Goal: Information Seeking & Learning: Check status

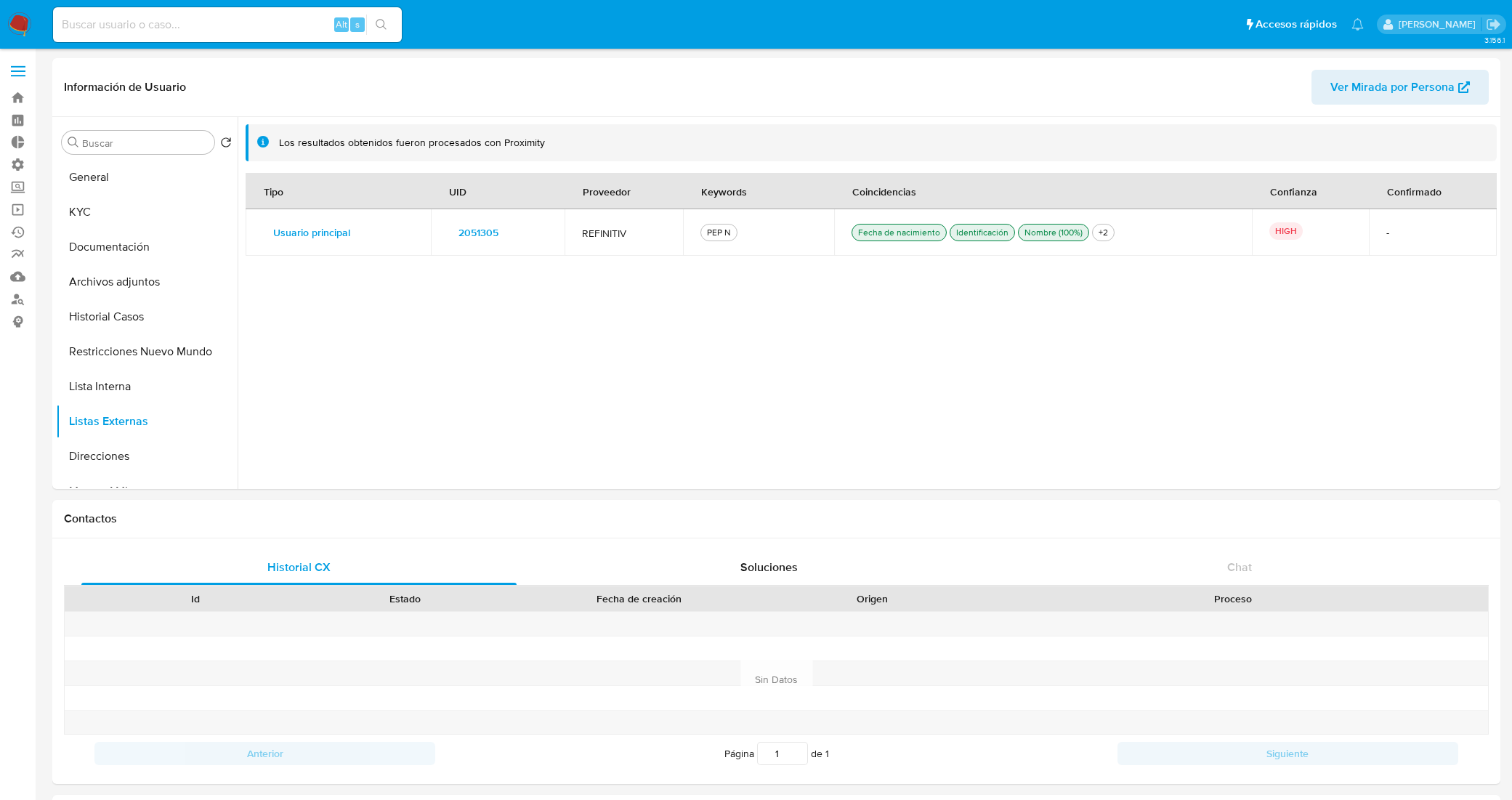
select select "10"
click at [139, 180] on button "General" at bounding box center [141, 177] width 170 height 35
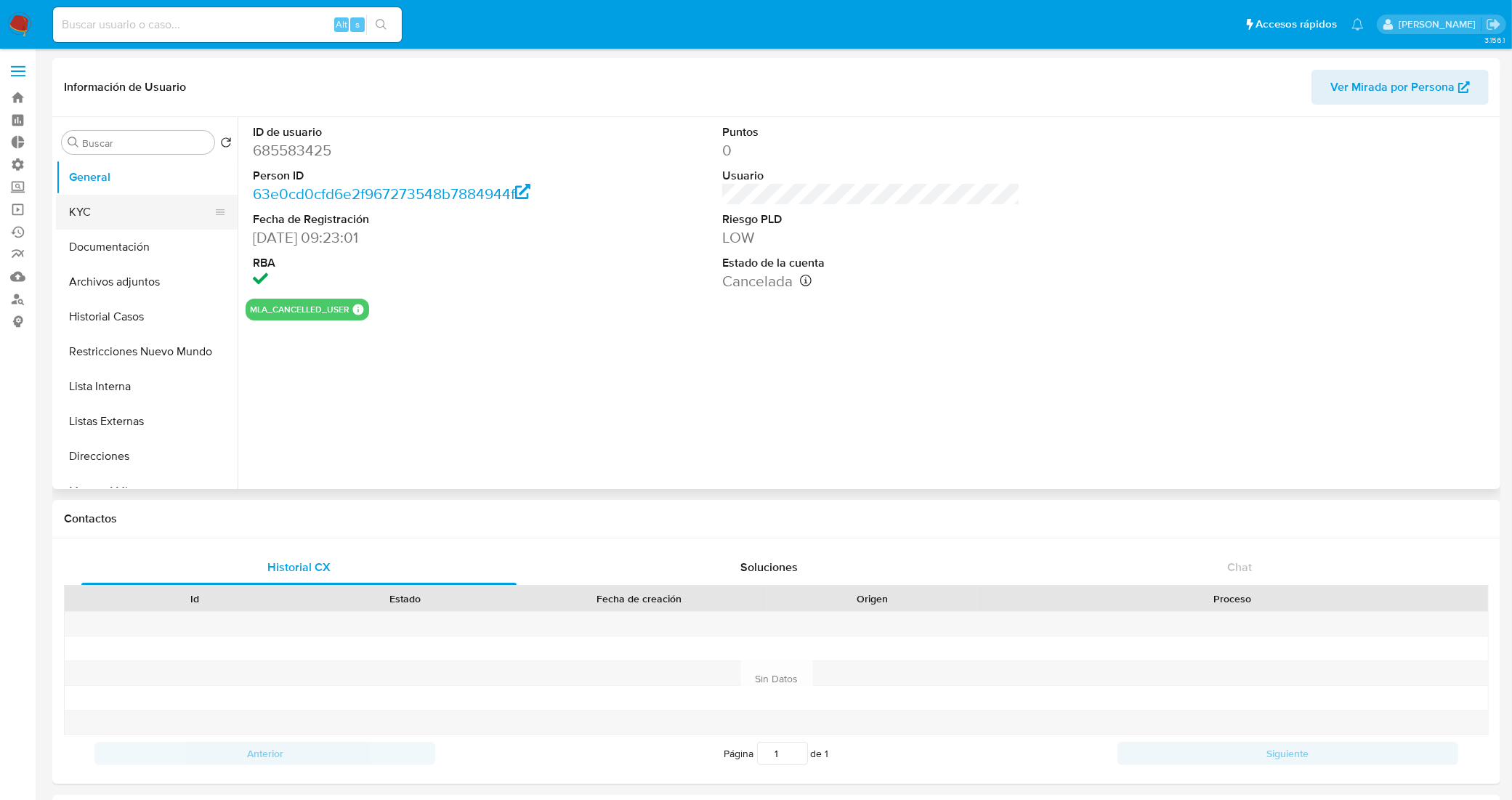
click at [130, 217] on button "KYC" at bounding box center [141, 212] width 170 height 35
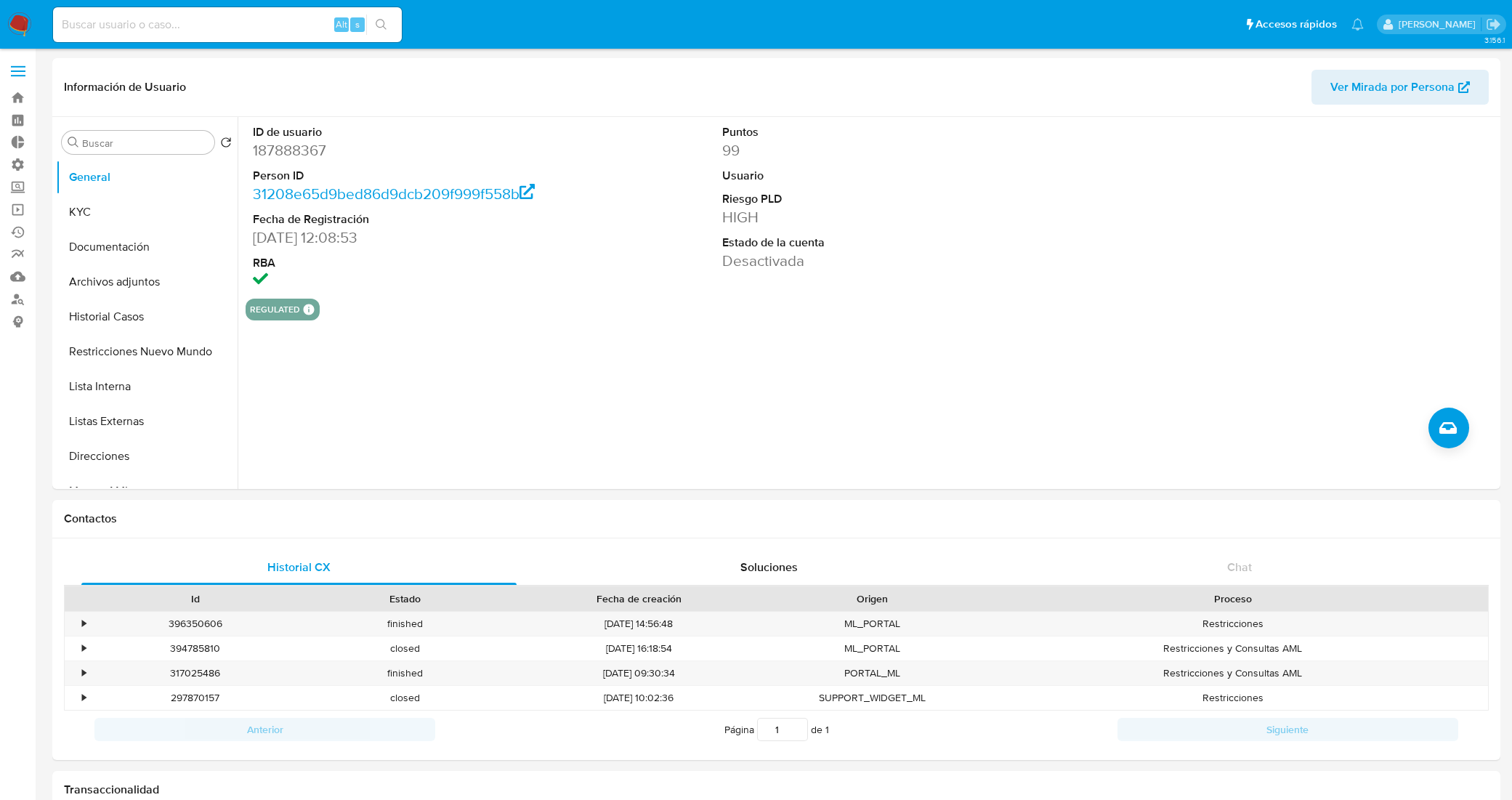
select select "10"
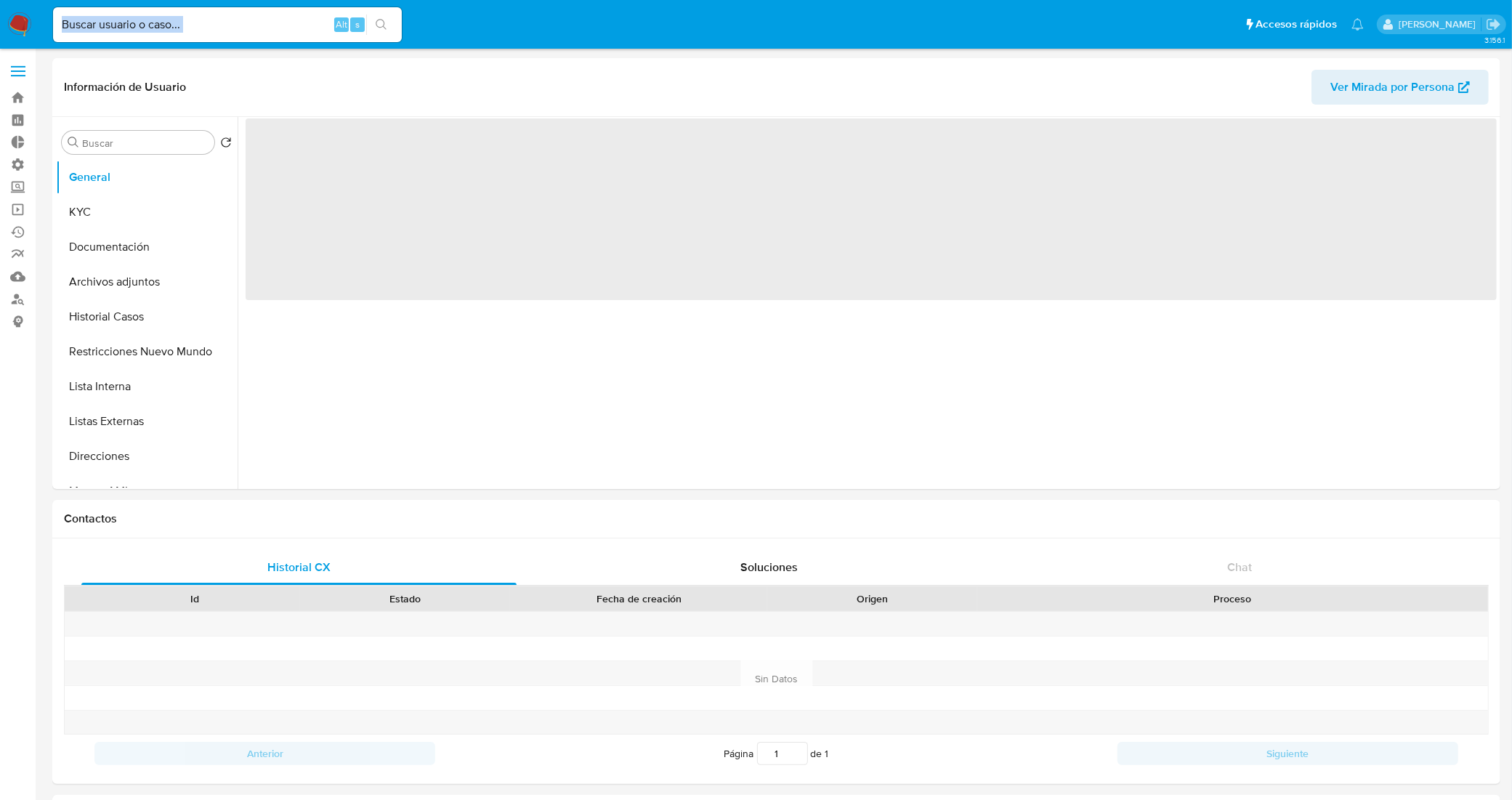
click at [245, 34] on div "Alt s" at bounding box center [227, 25] width 349 height 35
click at [248, 29] on input at bounding box center [227, 24] width 349 height 19
paste input "N1RIAiFG9PIL7b9eqRutRBoJ"
type input "N1RIAiFG9PIL7b9eqRutRBoJ"
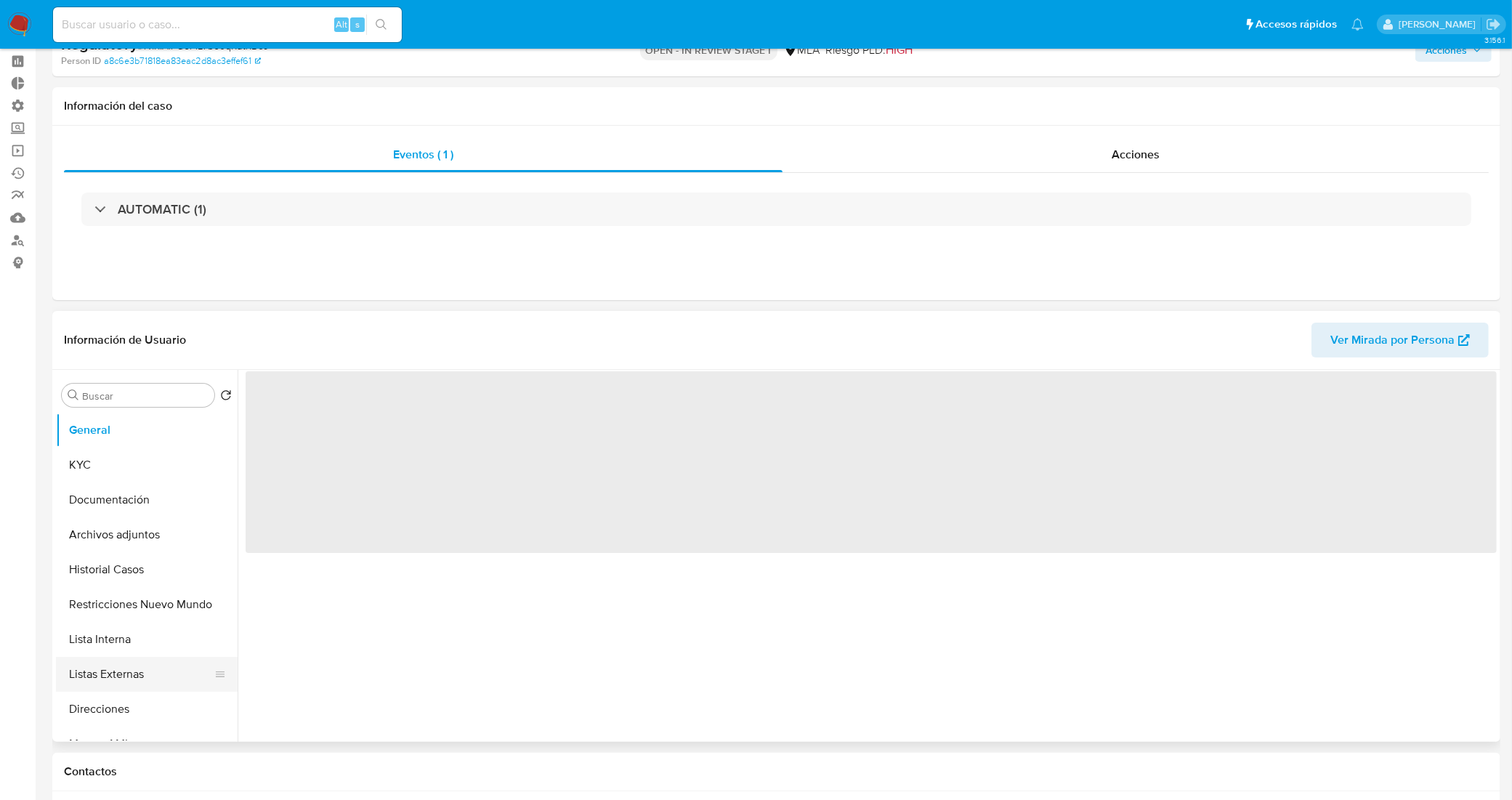
scroll to position [91, 0]
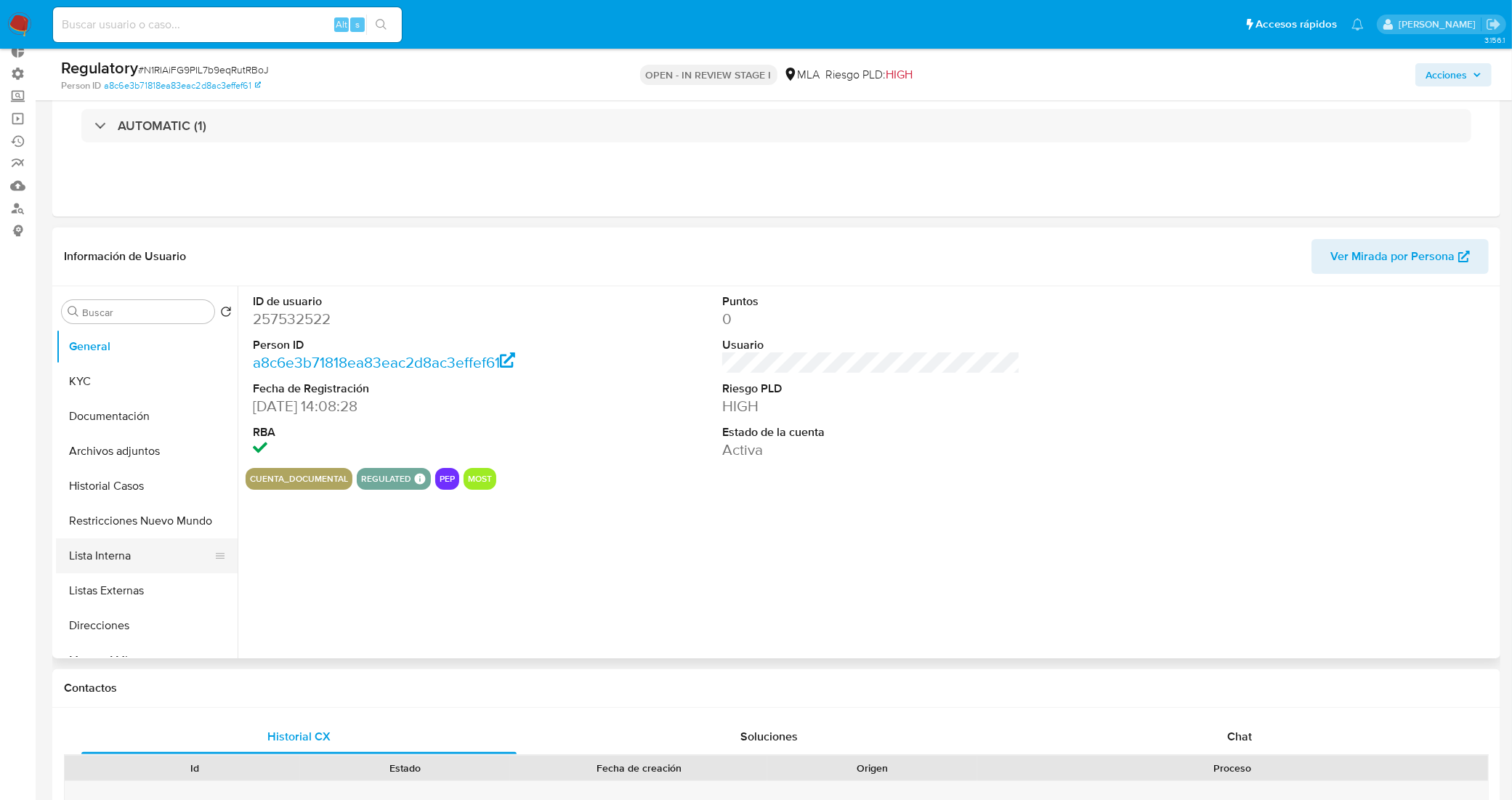
select select "10"
click at [120, 487] on button "Historial Casos" at bounding box center [141, 486] width 170 height 35
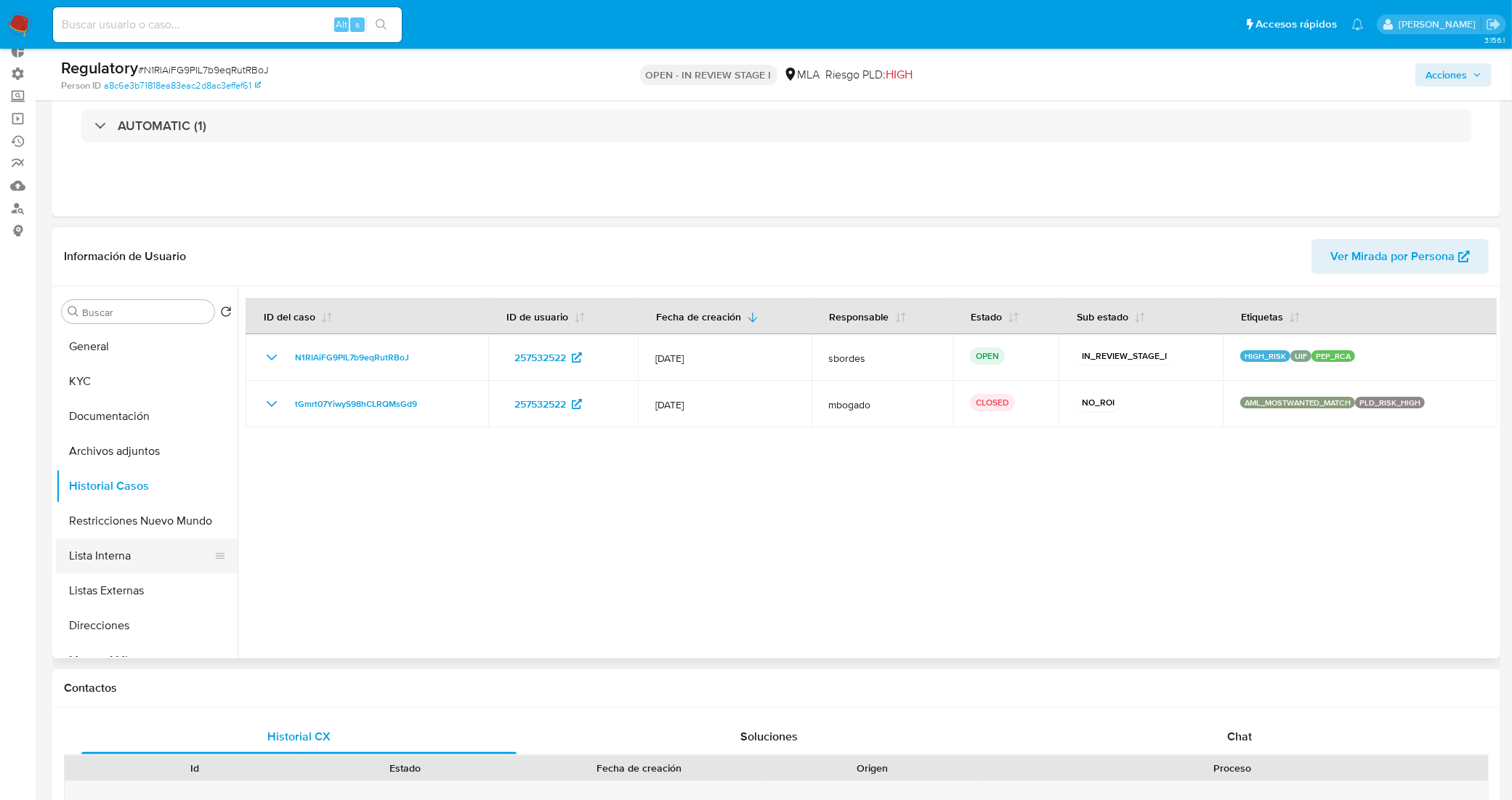
click at [121, 556] on button "Lista Interna" at bounding box center [141, 555] width 170 height 35
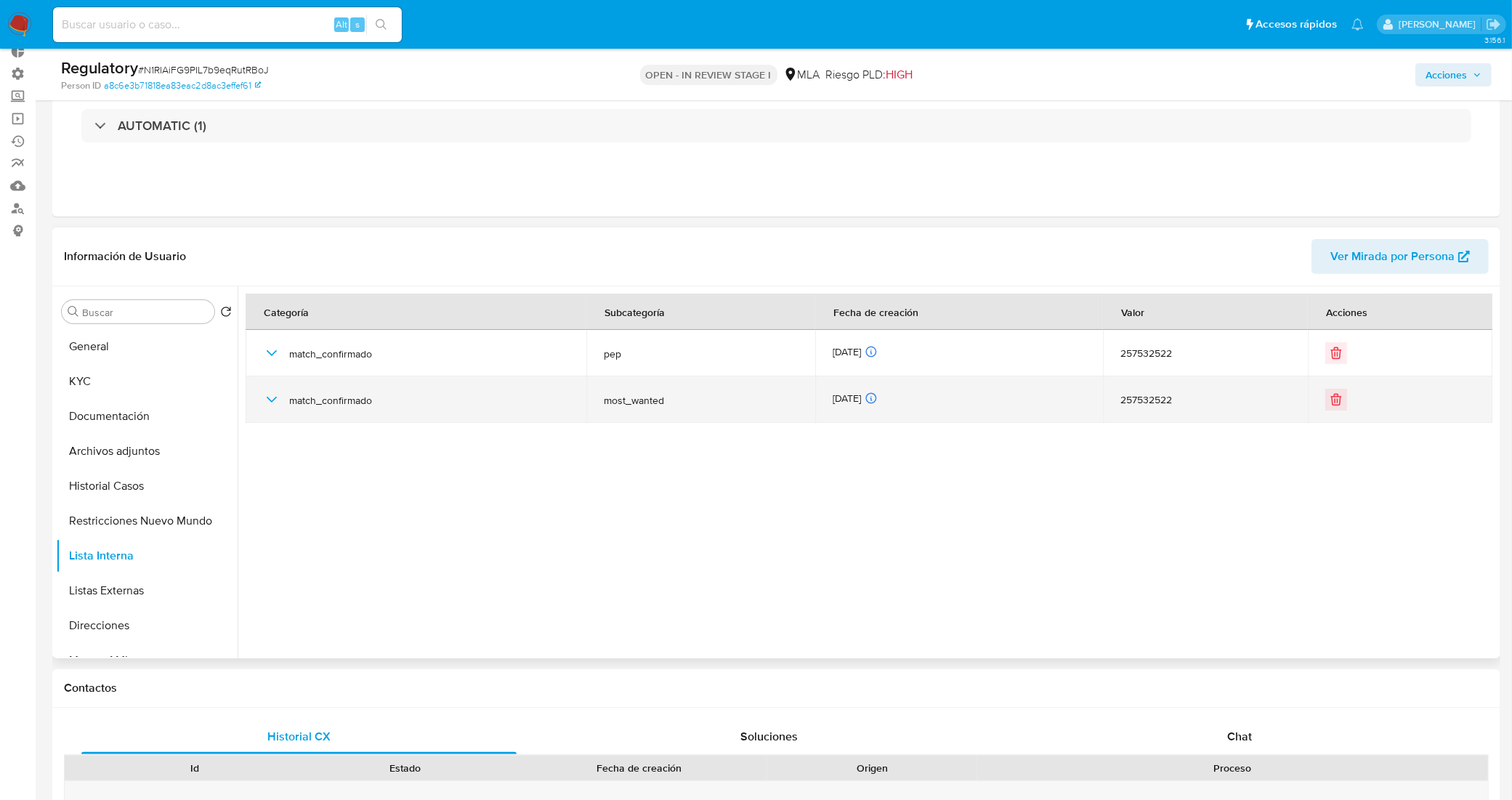
click at [269, 394] on icon "button" at bounding box center [271, 400] width 17 height 17
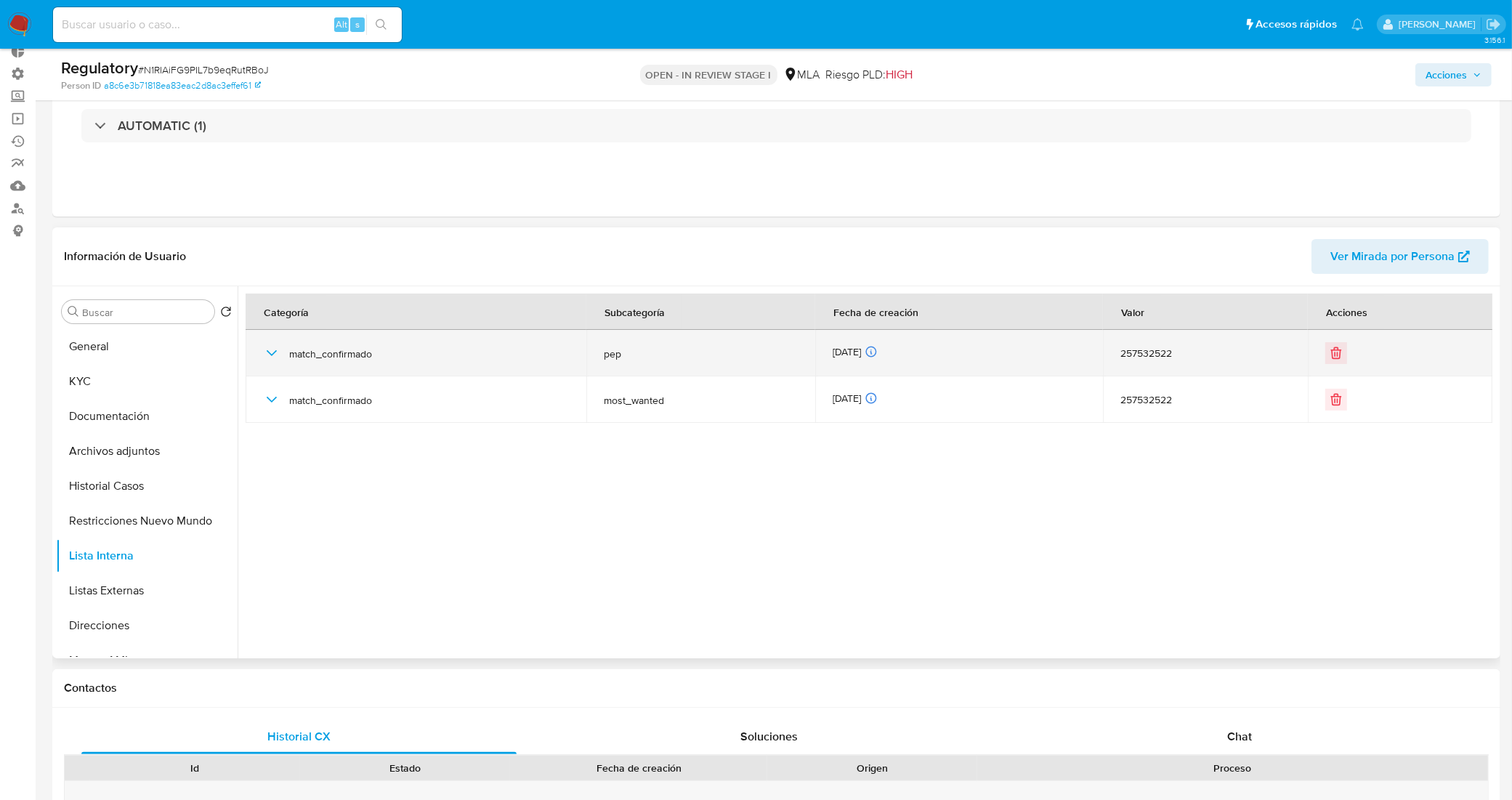
click at [264, 353] on icon "button" at bounding box center [271, 353] width 17 height 17
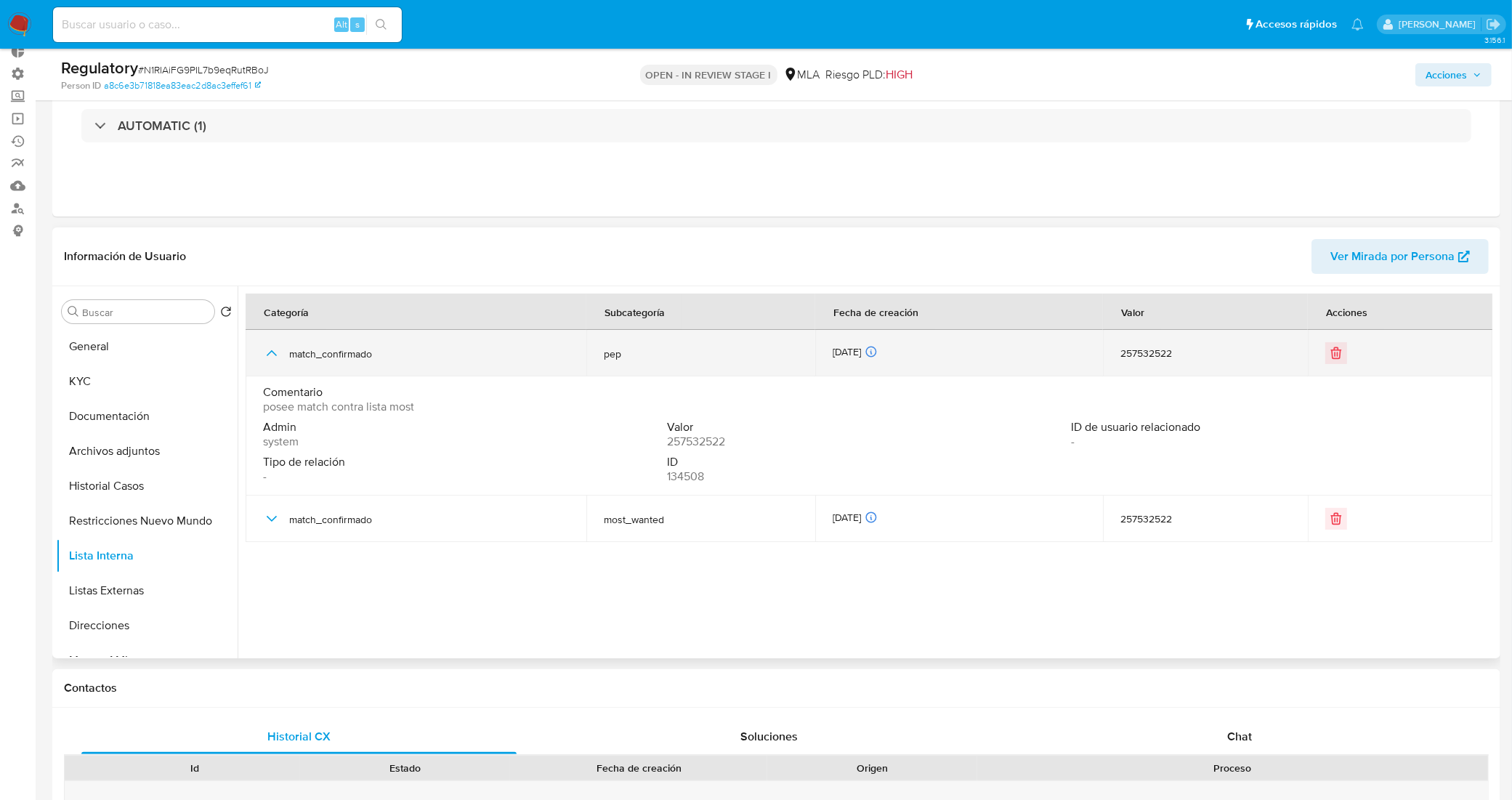
click at [264, 353] on icon "button" at bounding box center [271, 353] width 17 height 17
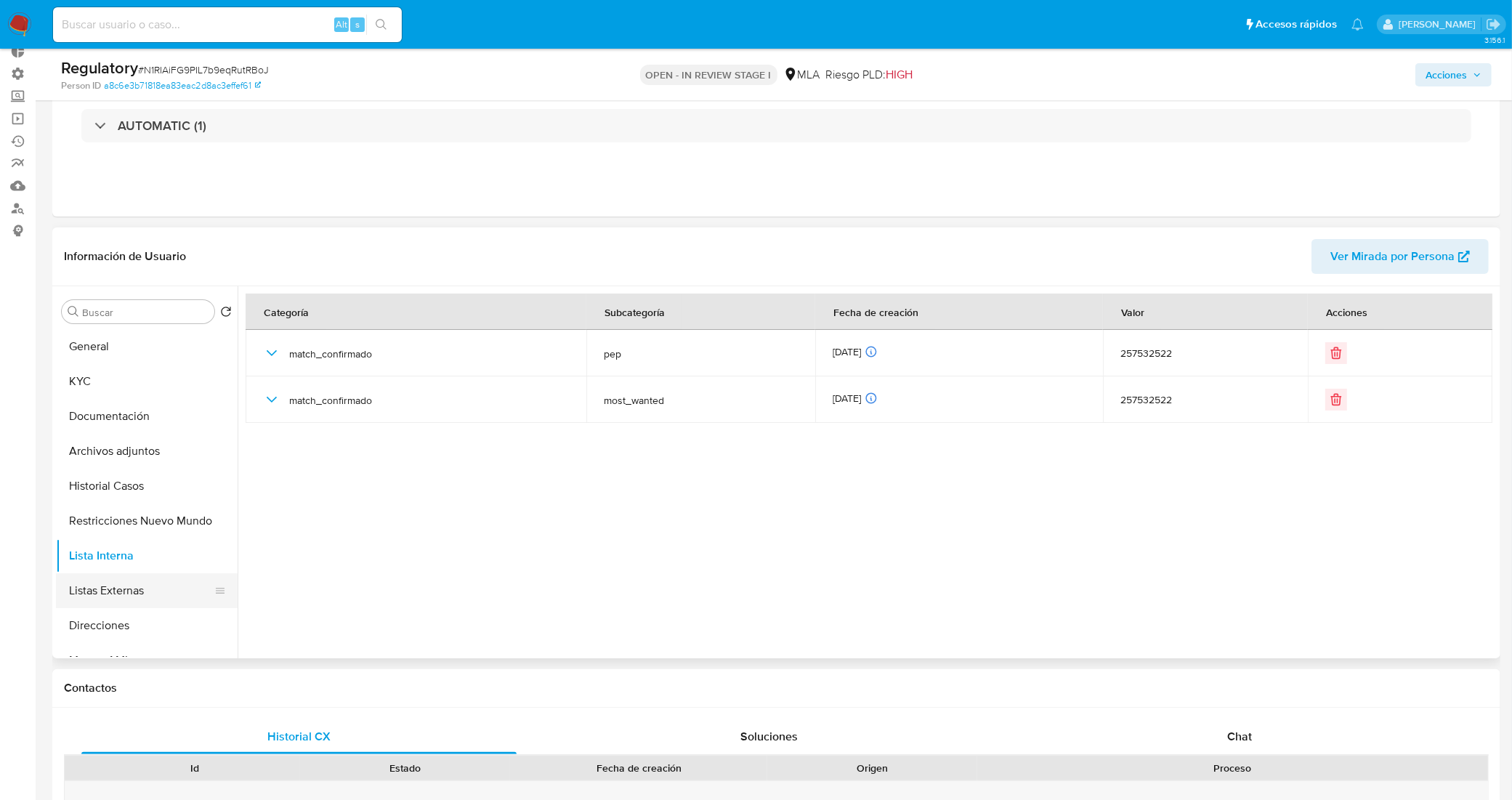
click at [132, 582] on button "Listas Externas" at bounding box center [141, 590] width 170 height 35
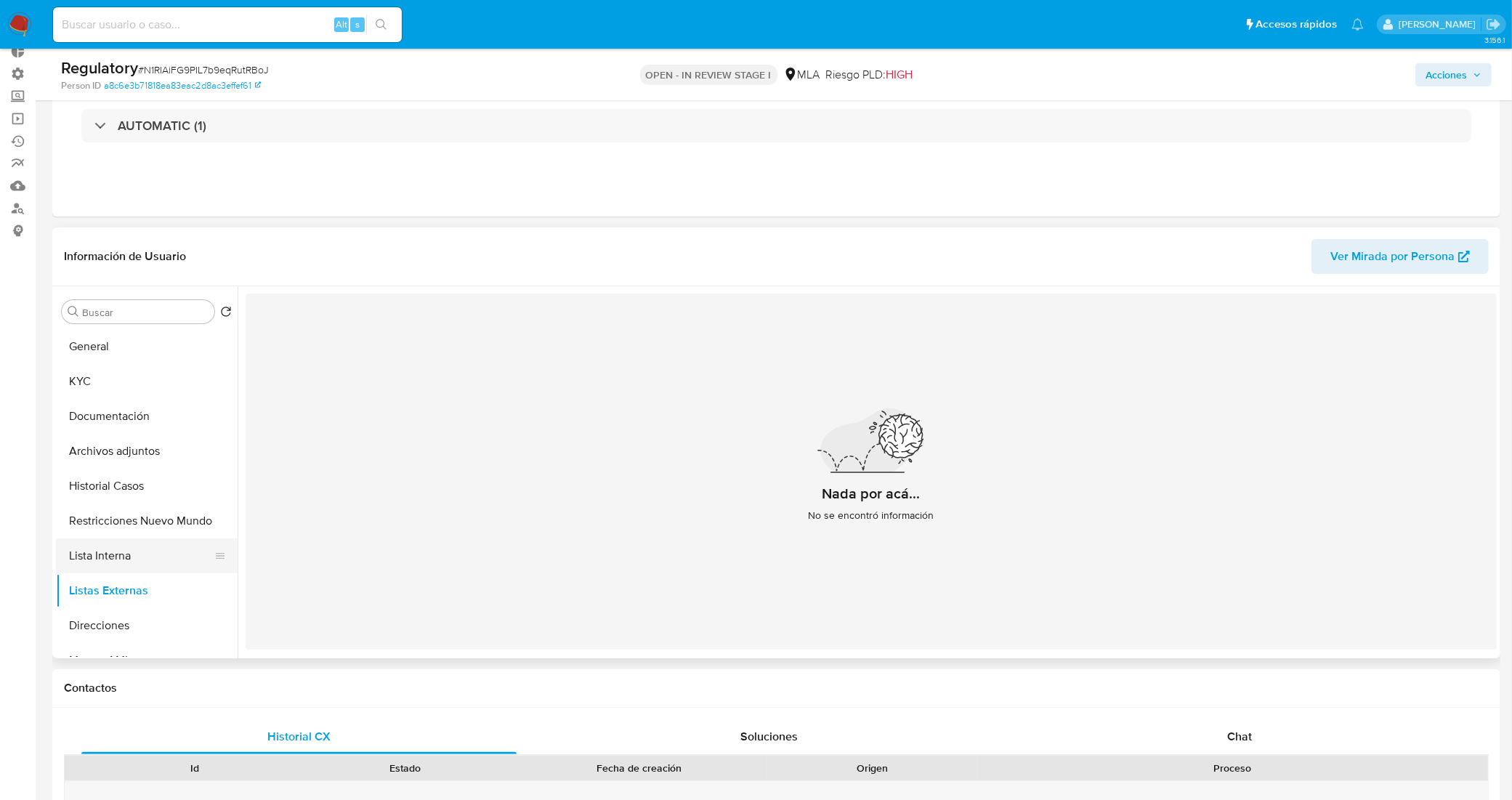
click at [151, 561] on button "Lista Interna" at bounding box center [141, 555] width 170 height 35
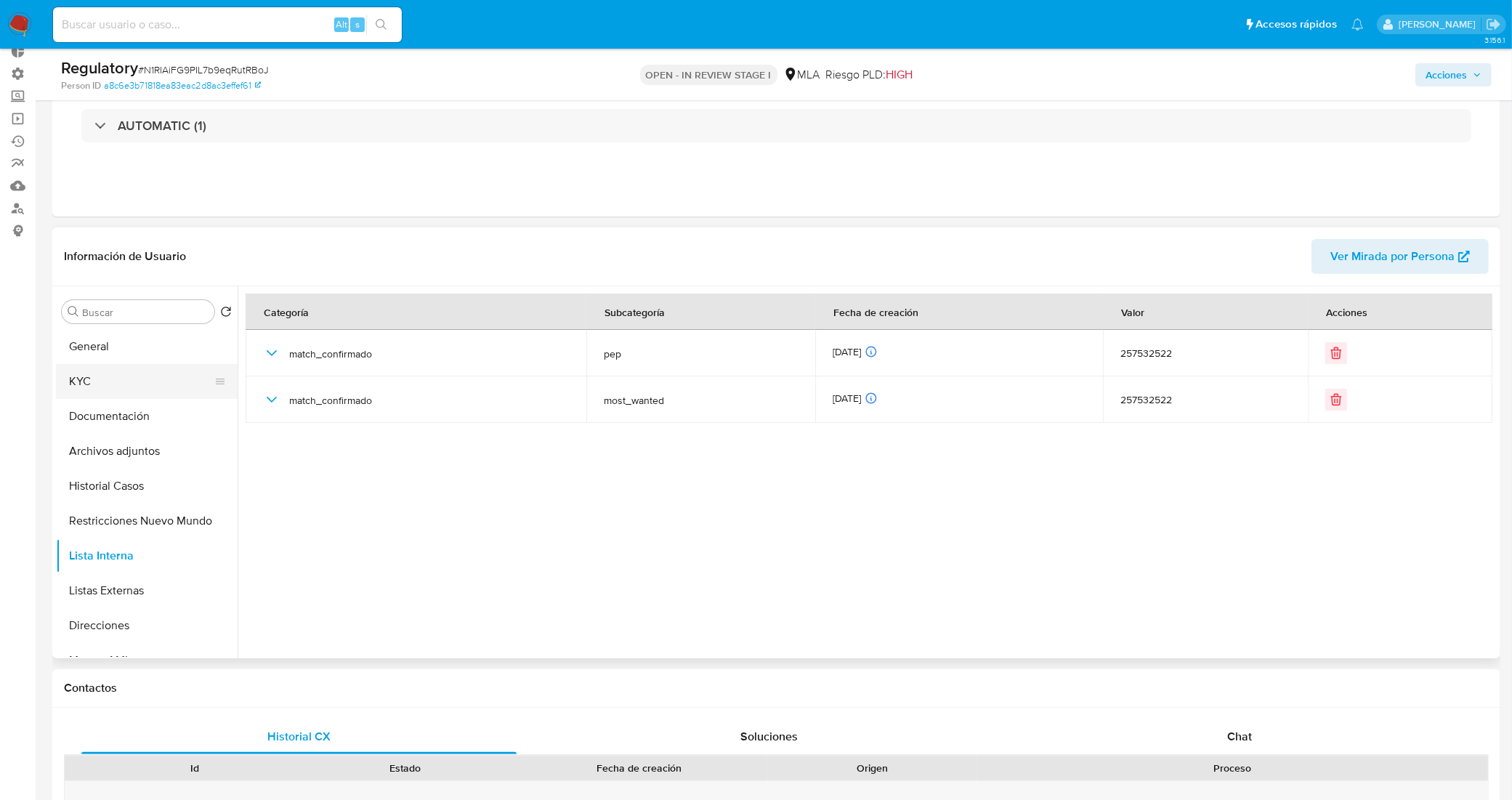
click at [125, 380] on button "KYC" at bounding box center [141, 381] width 170 height 35
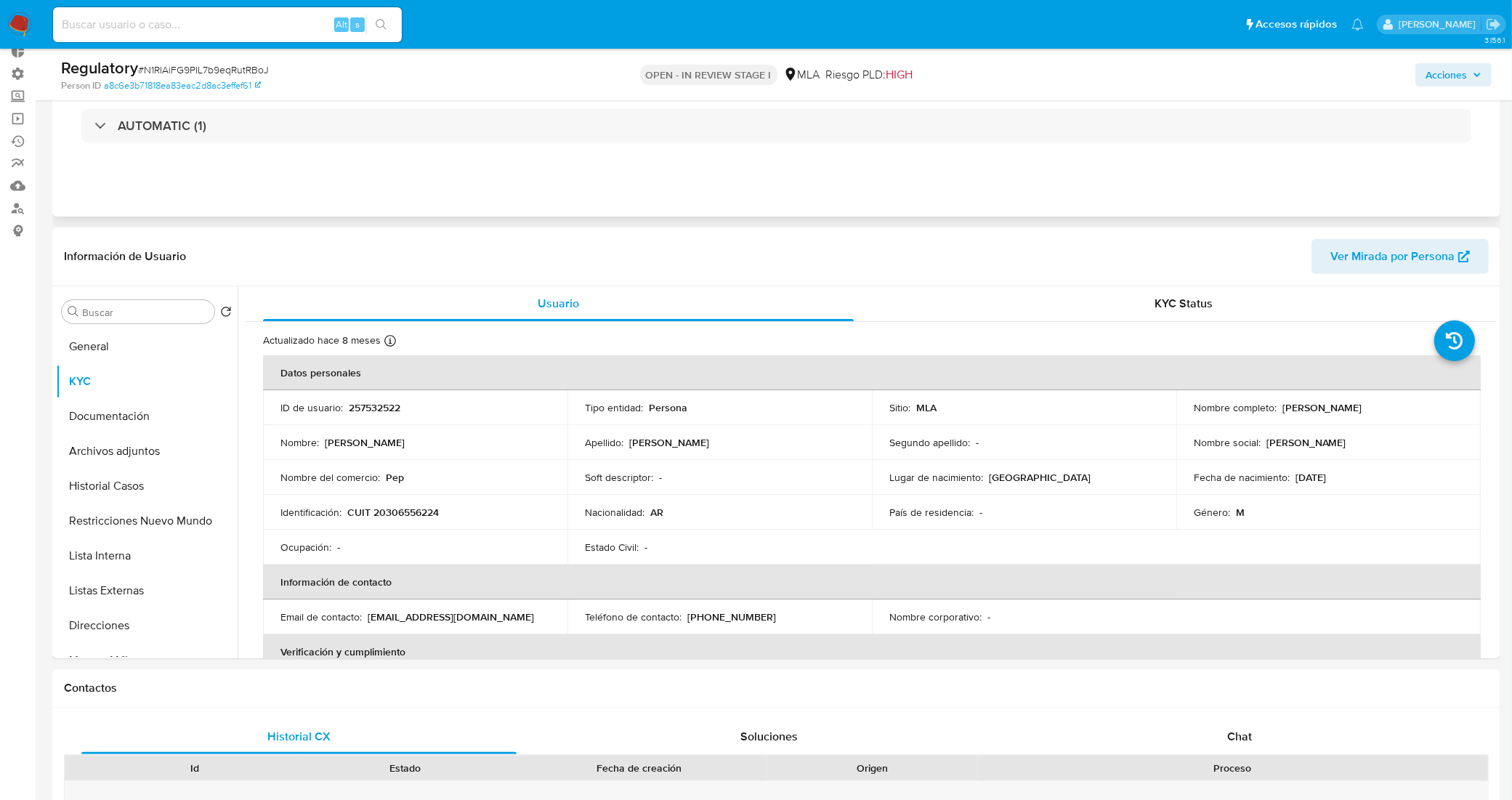
scroll to position [0, 0]
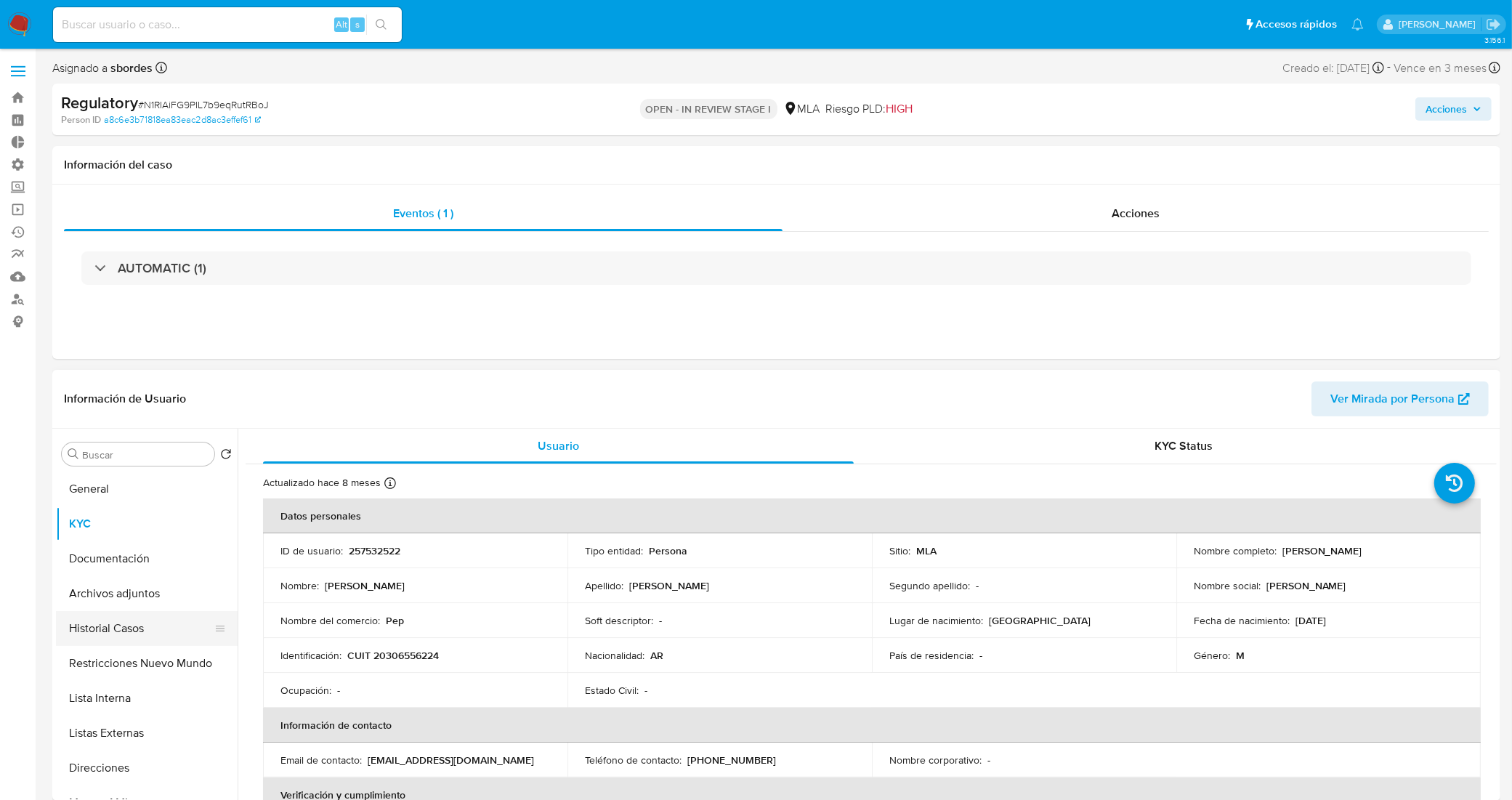
click at [130, 632] on button "Historial Casos" at bounding box center [141, 629] width 170 height 35
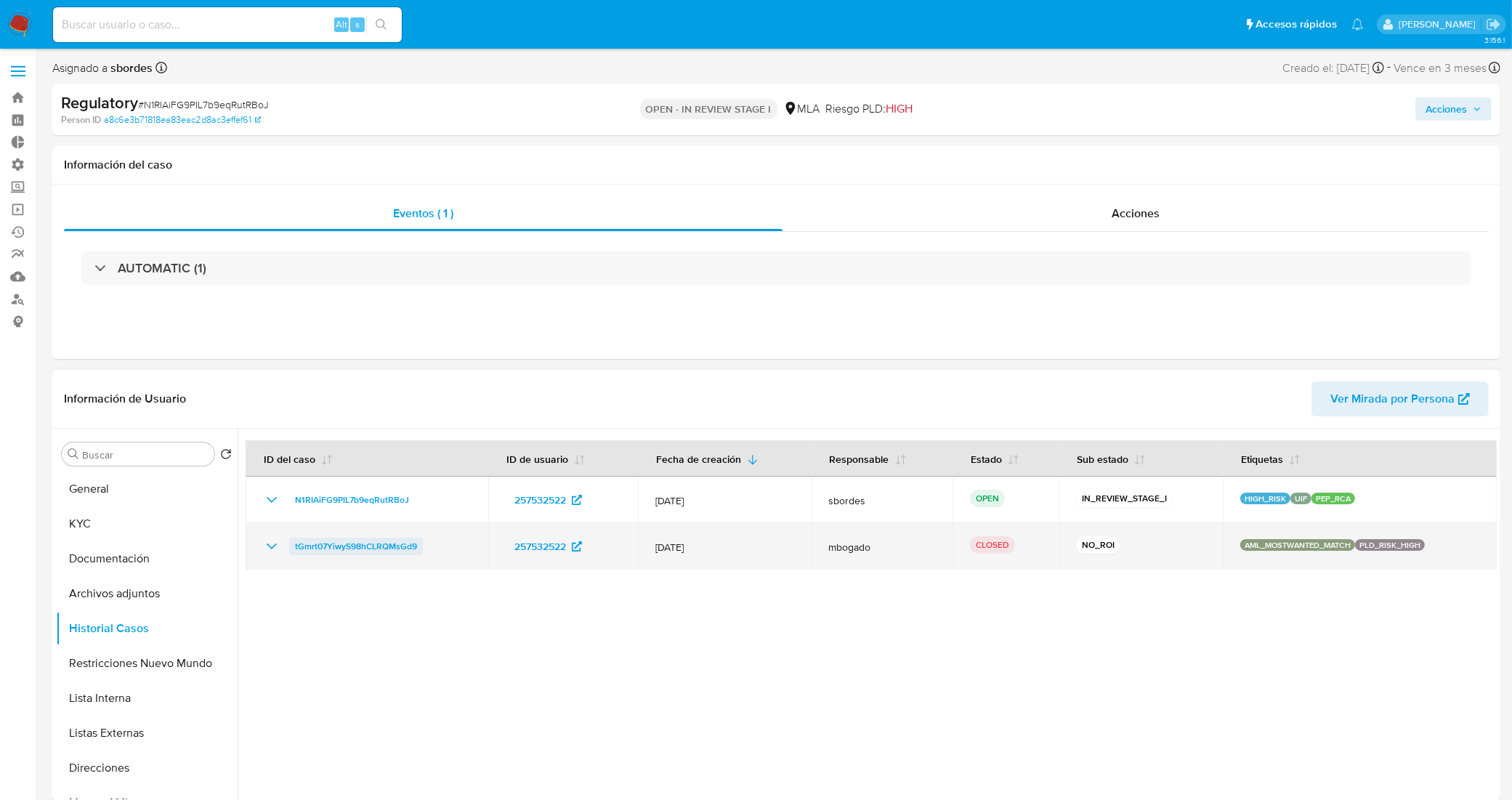
click at [349, 553] on span "tGmrt07YiwyS98hCLRQMsGd9" at bounding box center [356, 546] width 122 height 17
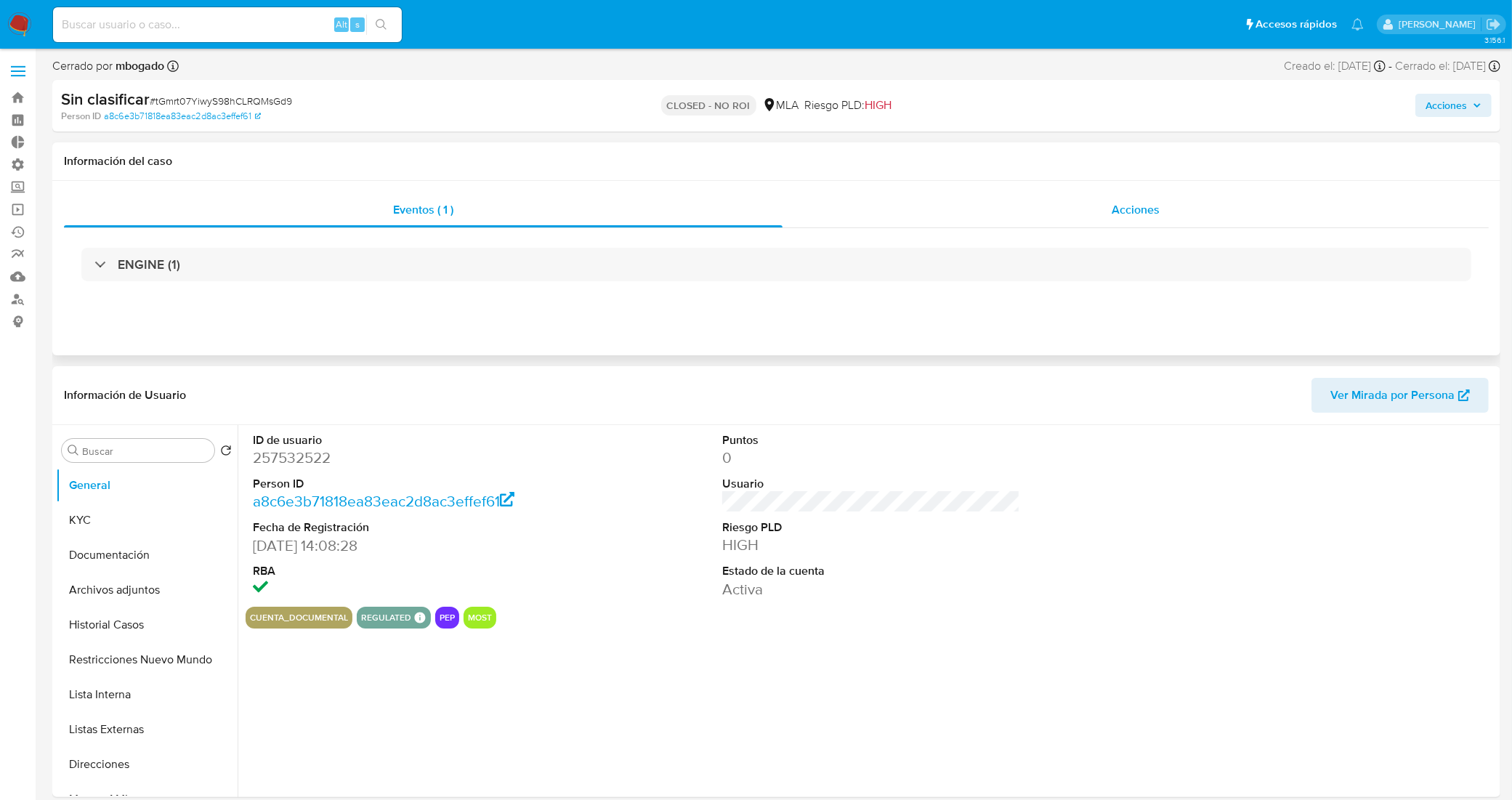
click at [949, 218] on div "Acciones" at bounding box center [1136, 210] width 706 height 35
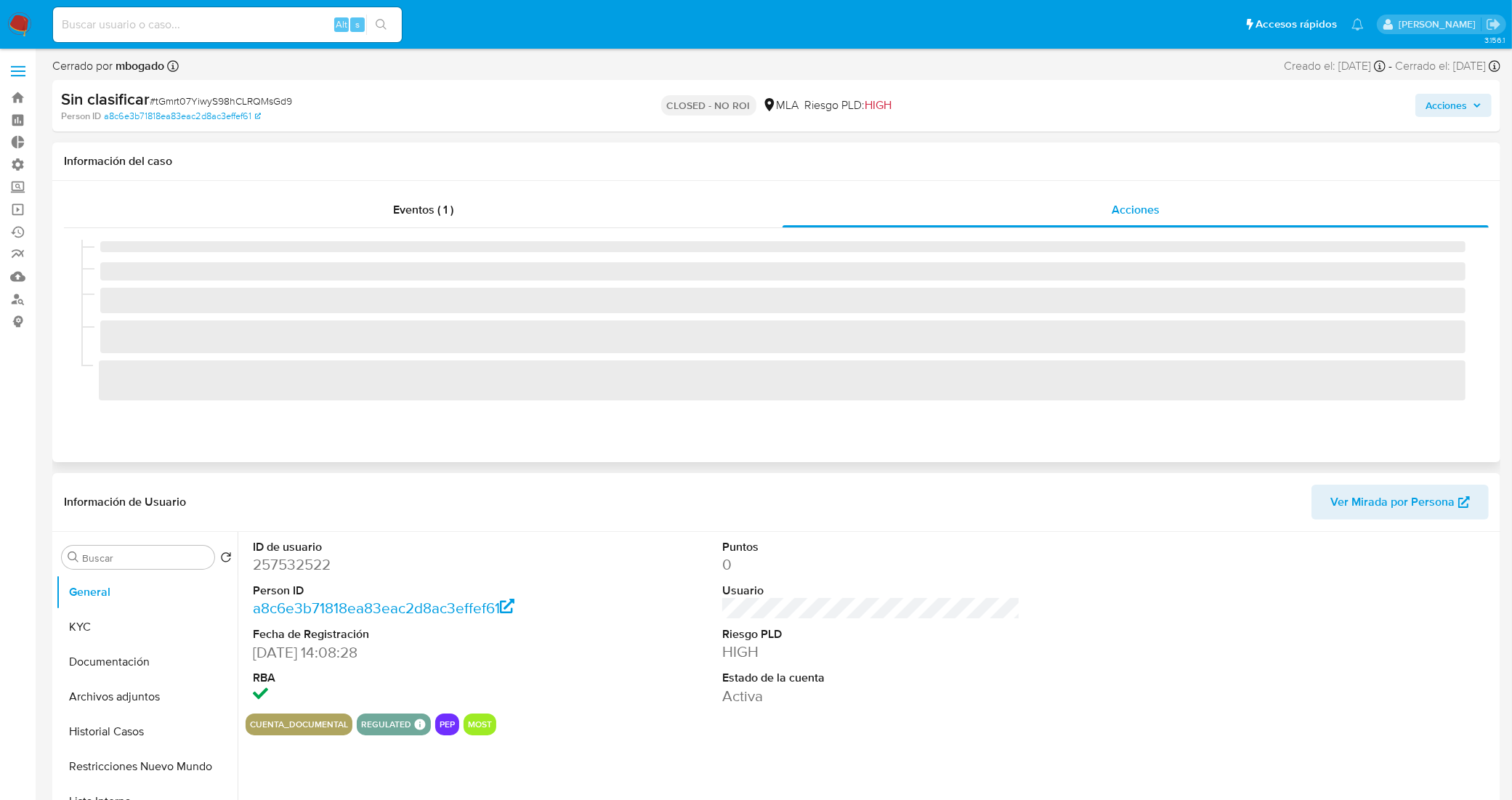
select select "10"
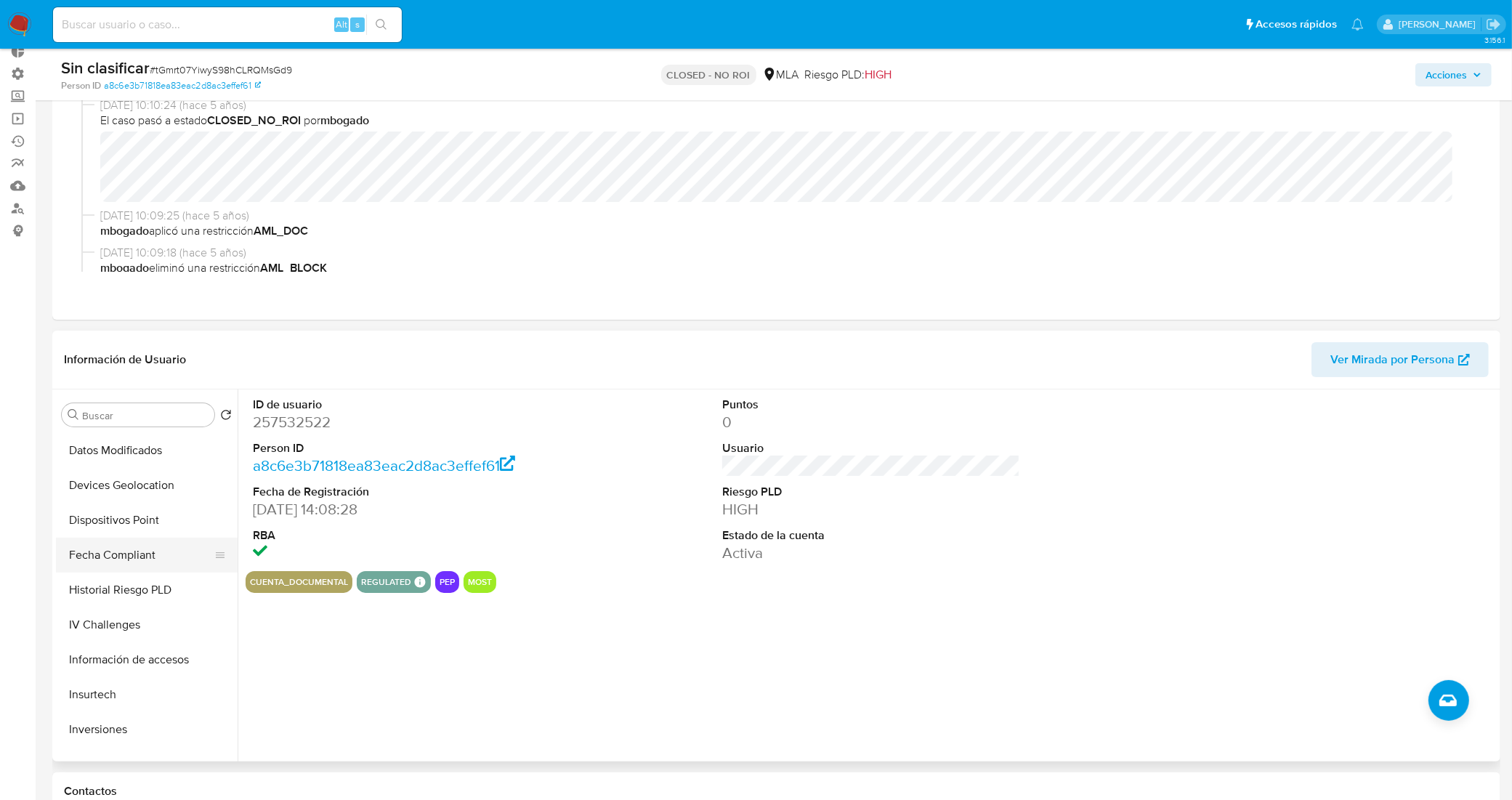
scroll to position [502, 0]
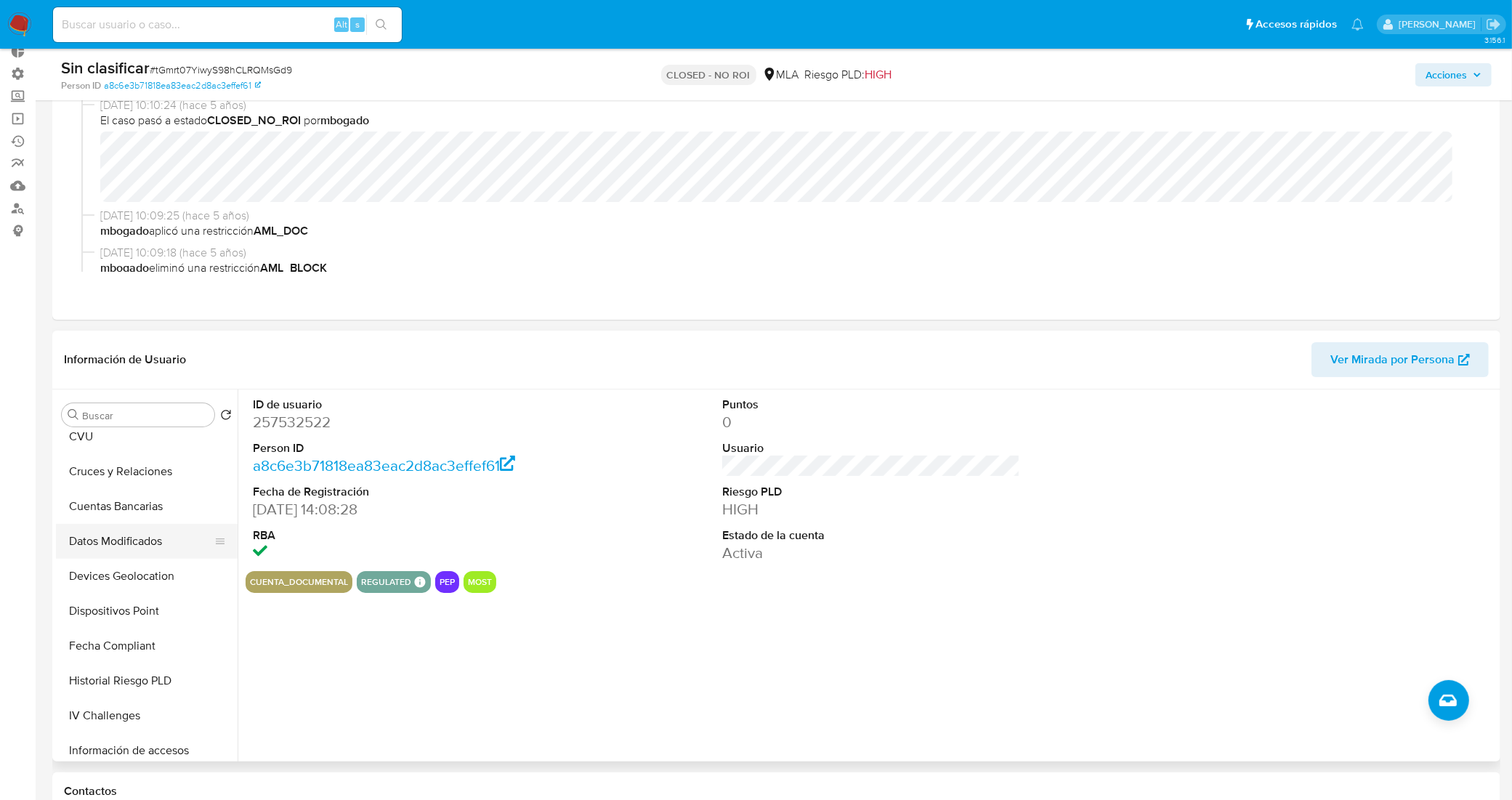
click at [129, 533] on button "Datos Modificados" at bounding box center [141, 541] width 170 height 35
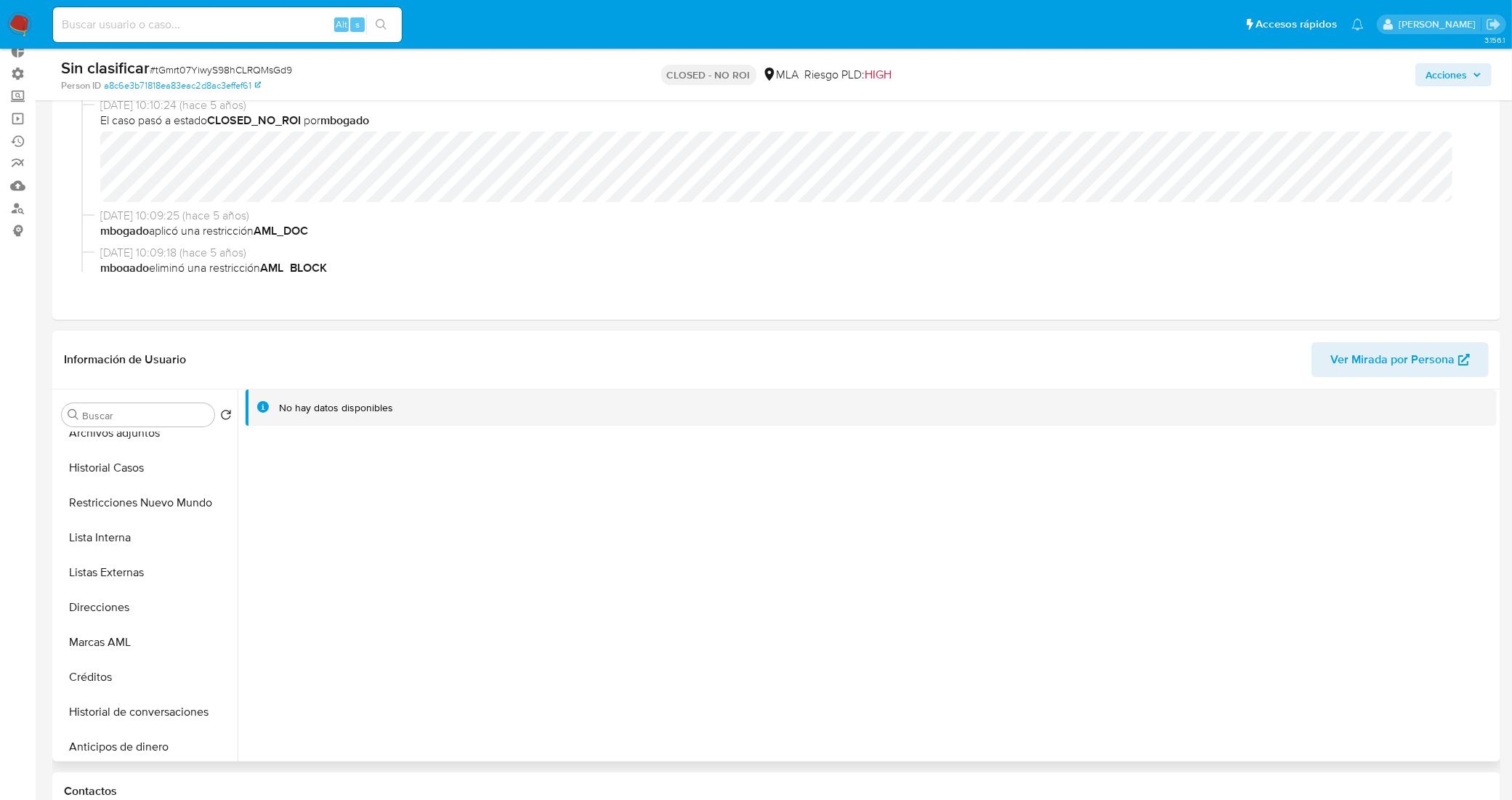
scroll to position [0, 0]
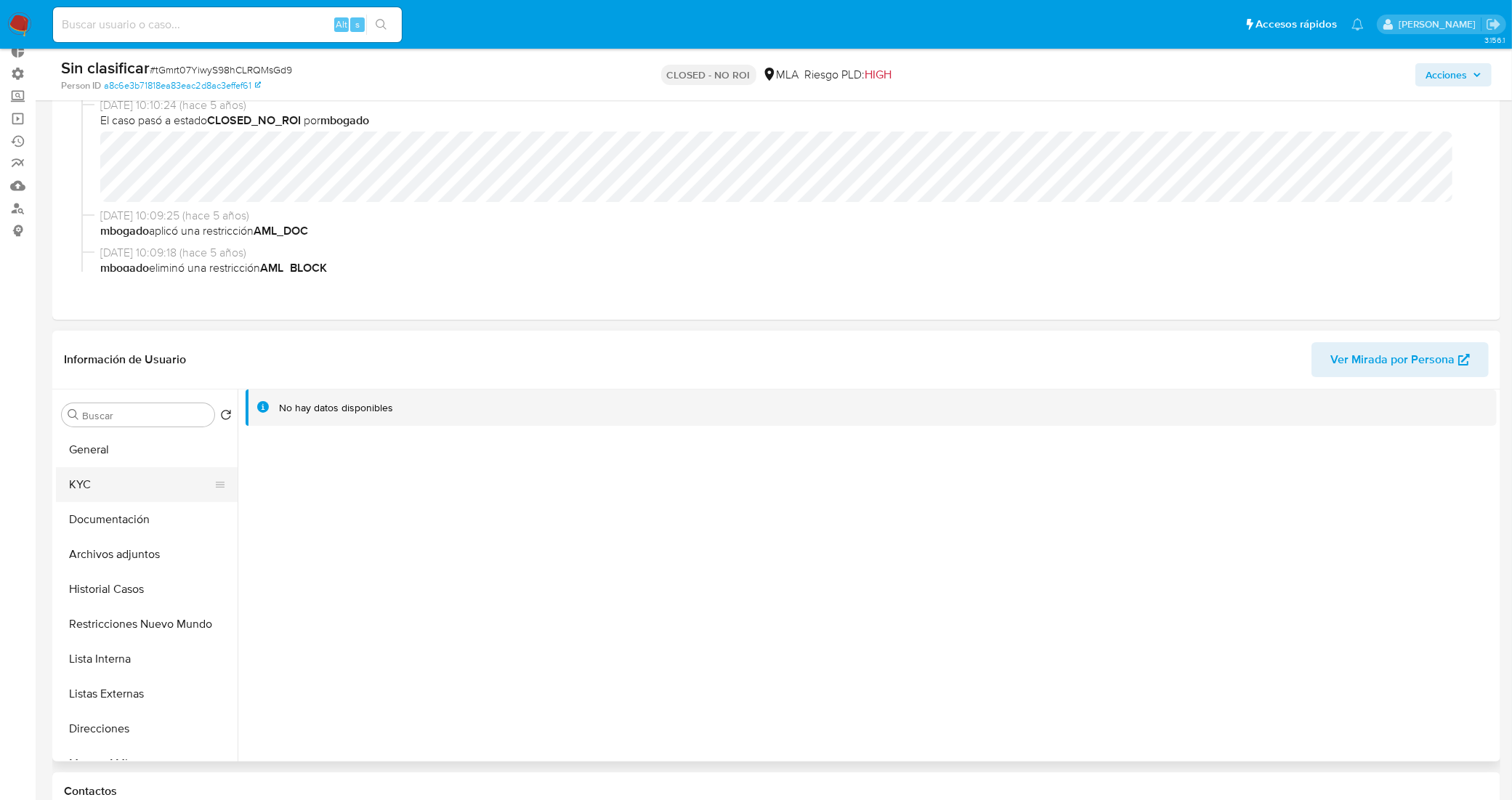
click at [159, 488] on button "KYC" at bounding box center [141, 485] width 170 height 35
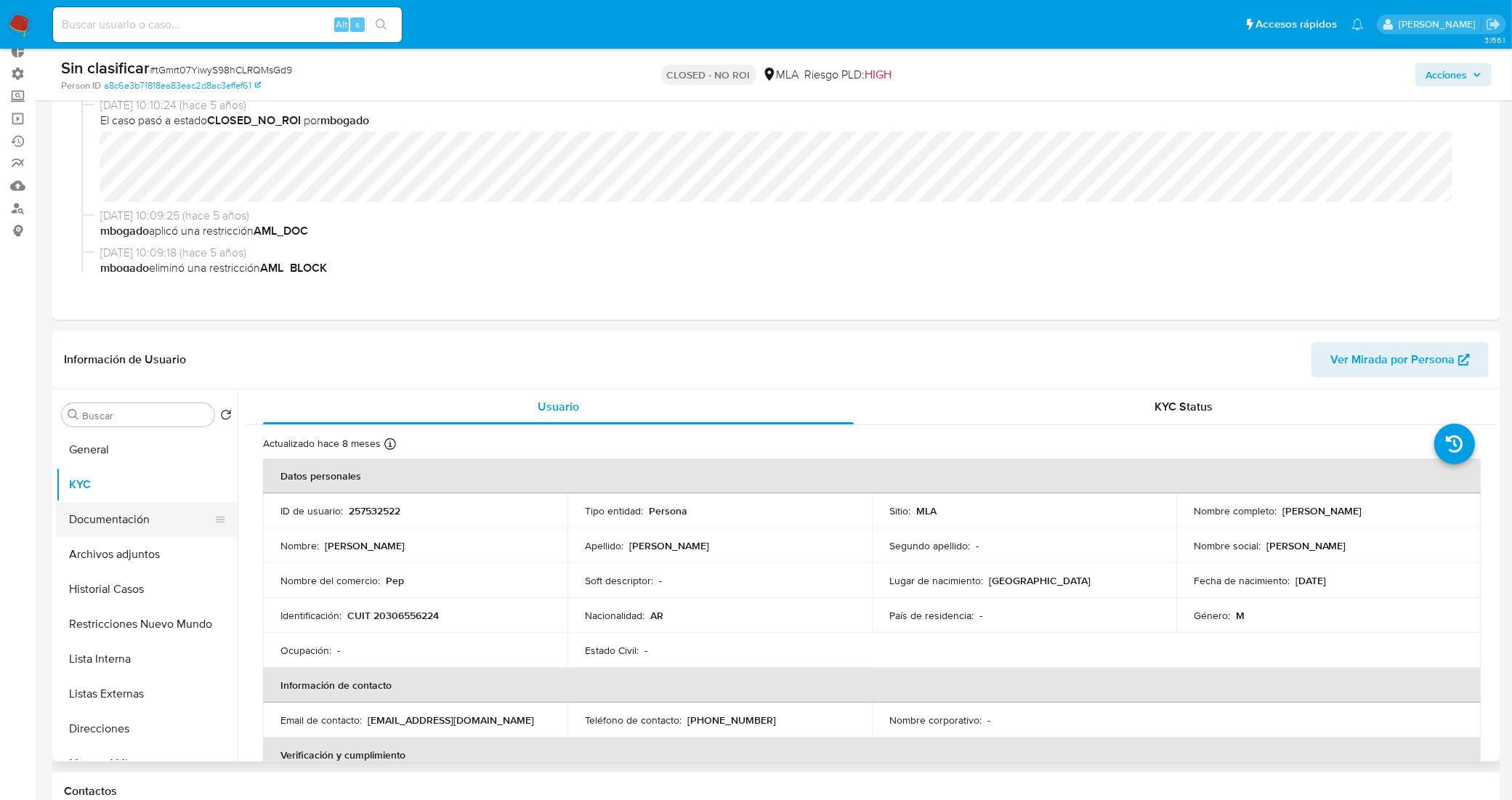
click at [143, 527] on button "Documentación" at bounding box center [141, 520] width 170 height 35
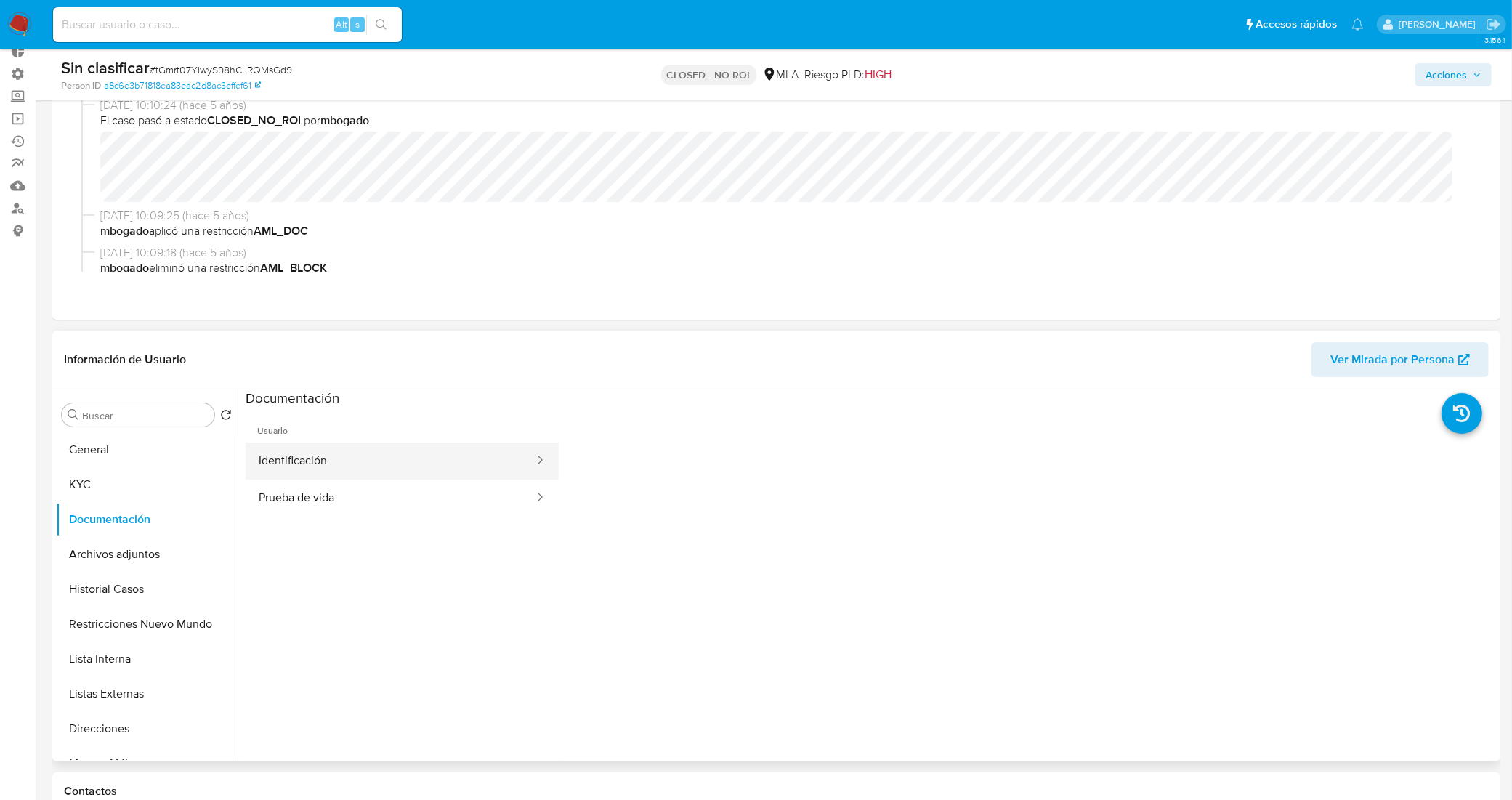
click at [325, 460] on button "Identificación" at bounding box center [390, 462] width 290 height 37
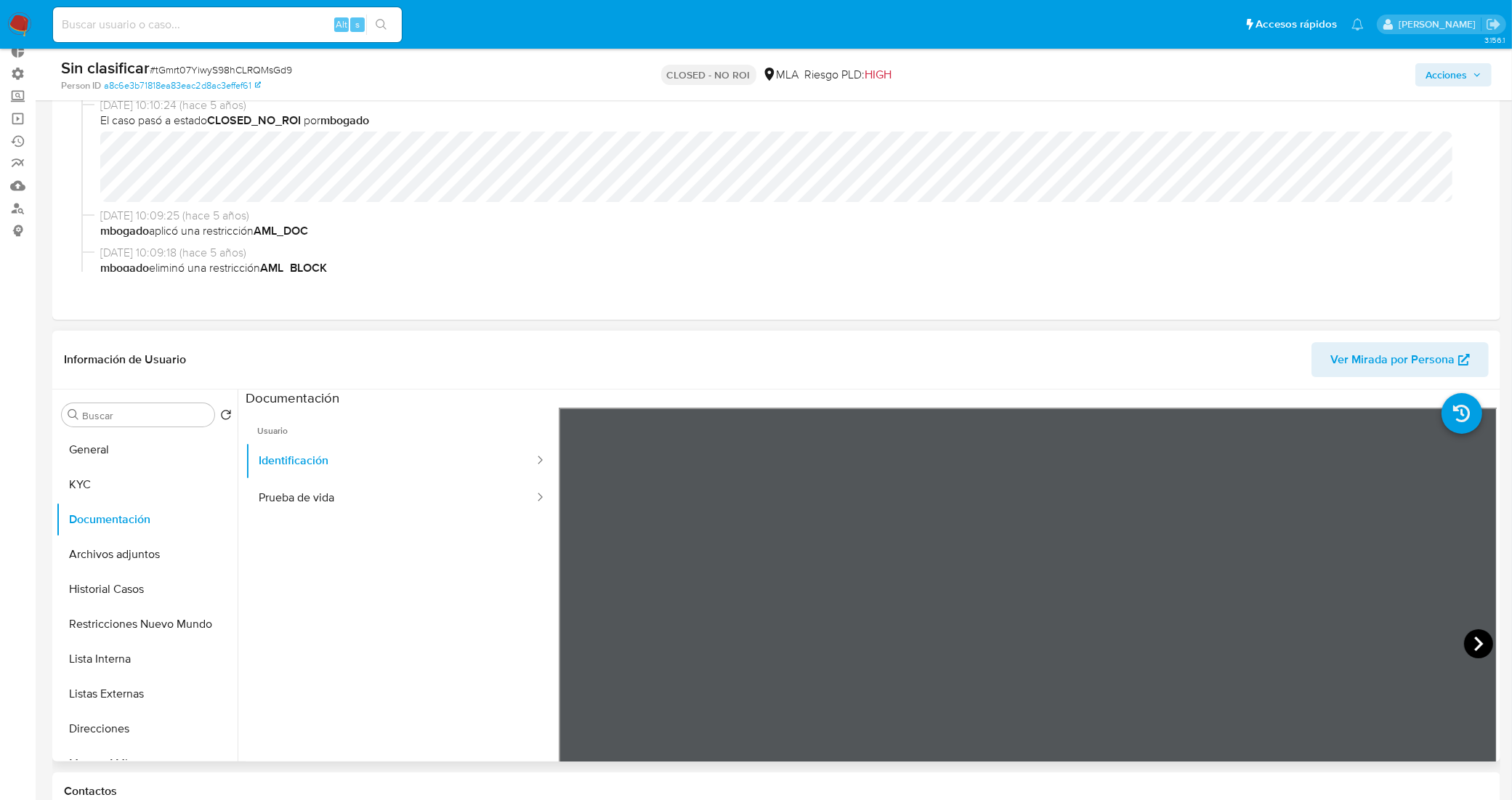
click at [1473, 643] on icon at bounding box center [1478, 643] width 29 height 29
click at [578, 641] on icon at bounding box center [577, 643] width 29 height 29
click at [379, 498] on button "Prueba de vida" at bounding box center [390, 498] width 290 height 37
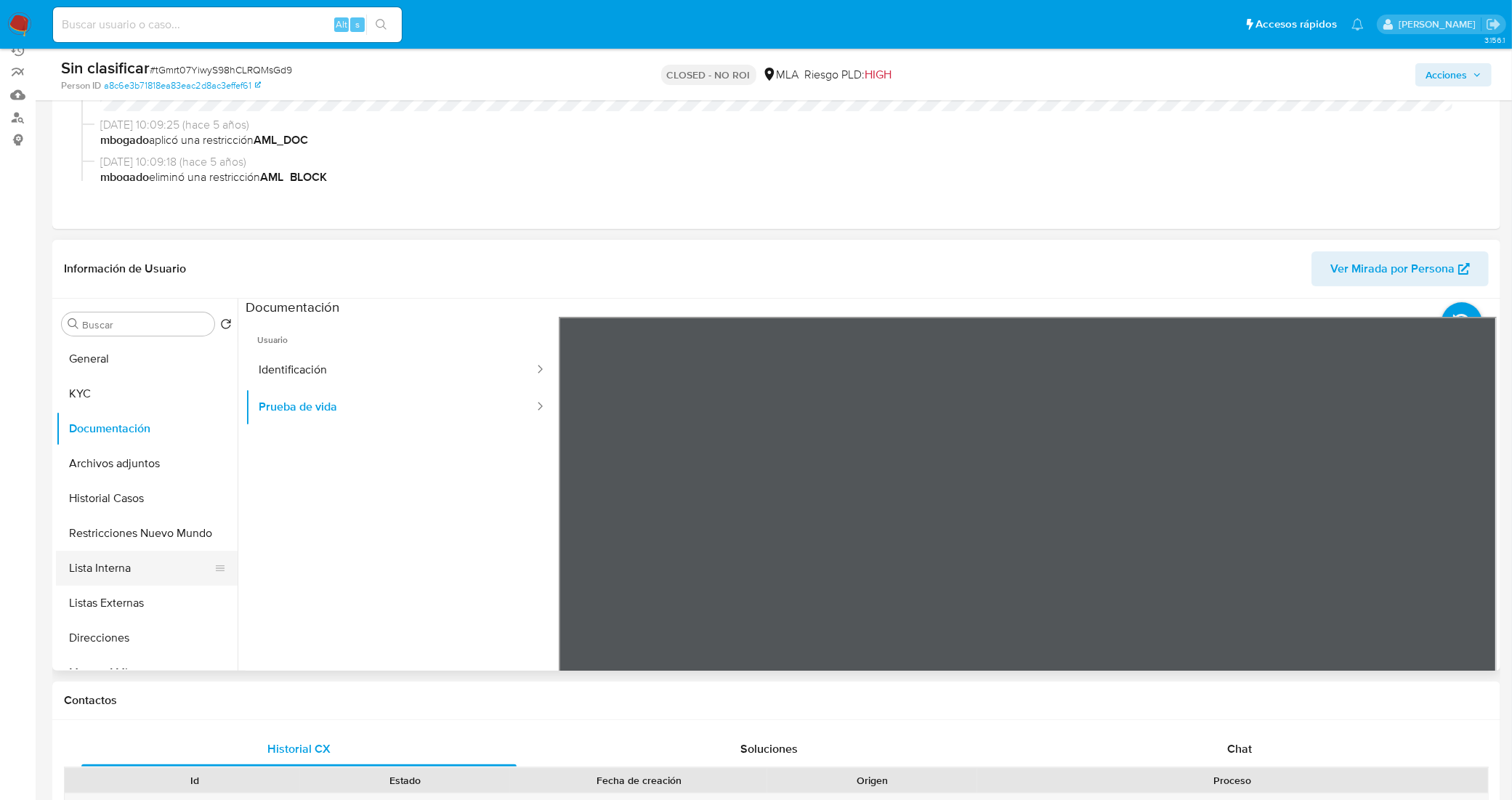
click at [147, 567] on button "Lista Interna" at bounding box center [141, 568] width 170 height 35
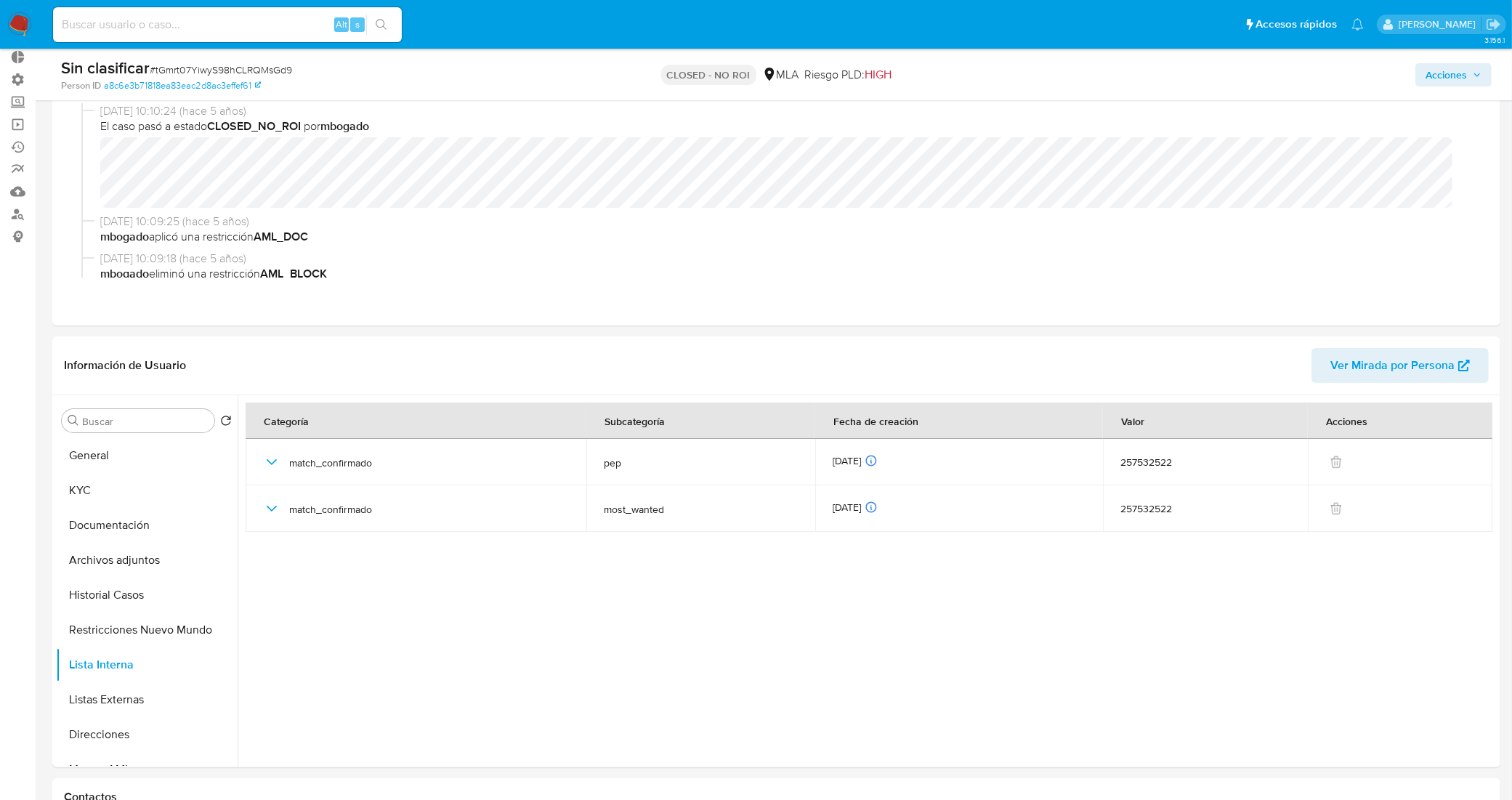
scroll to position [0, 0]
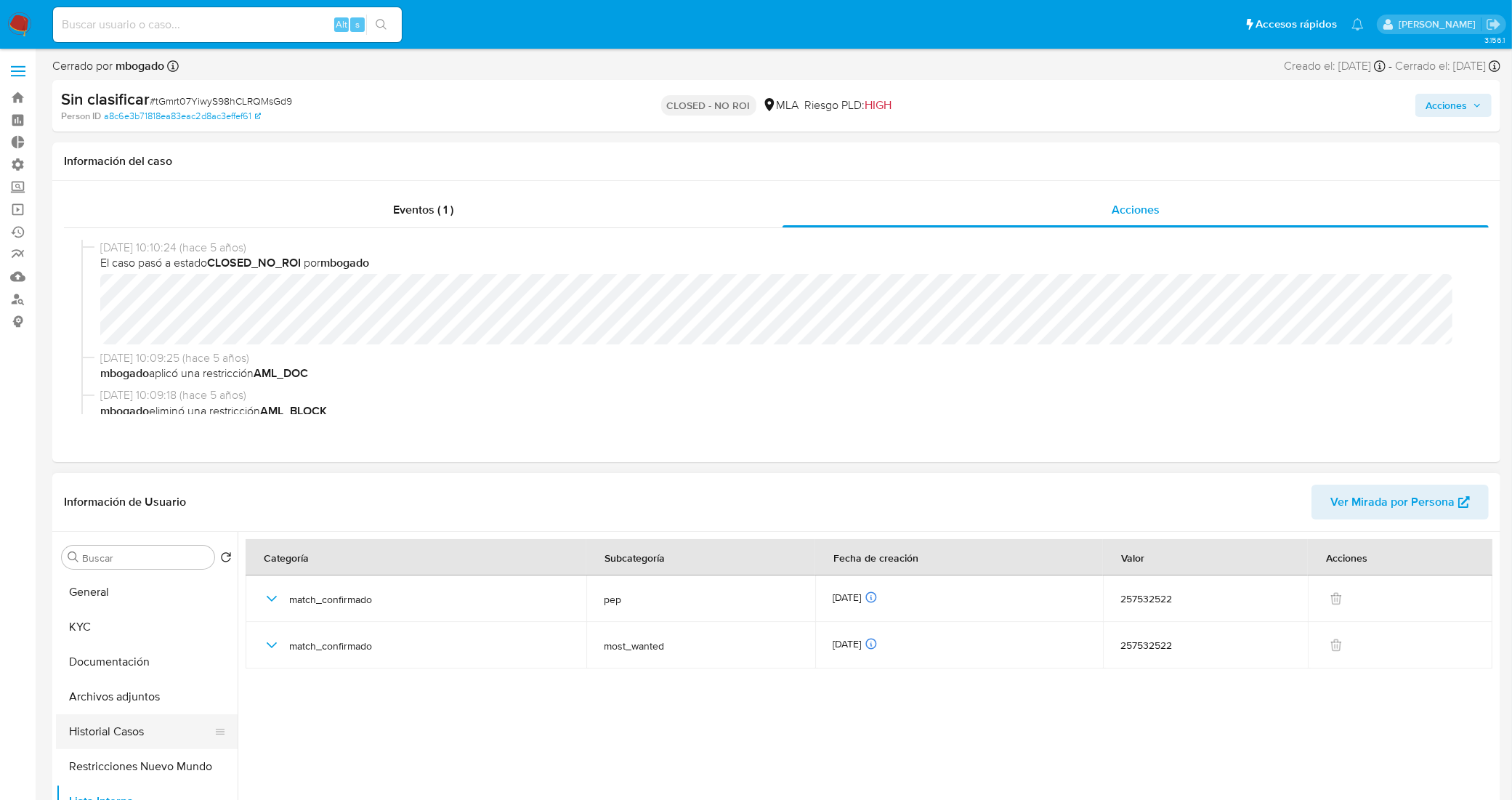
click at [147, 722] on button "Historial Casos" at bounding box center [141, 731] width 170 height 35
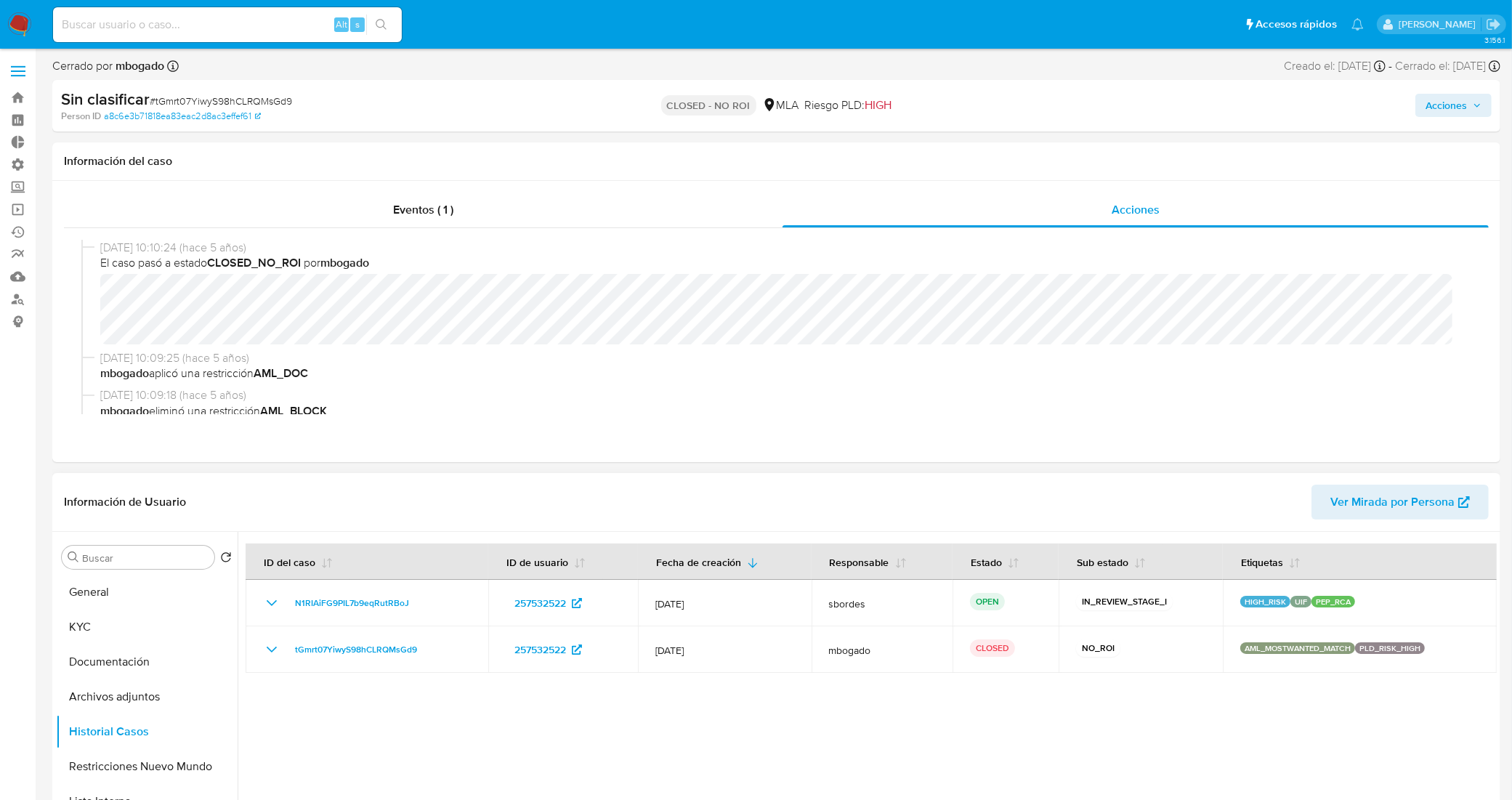
scroll to position [91, 0]
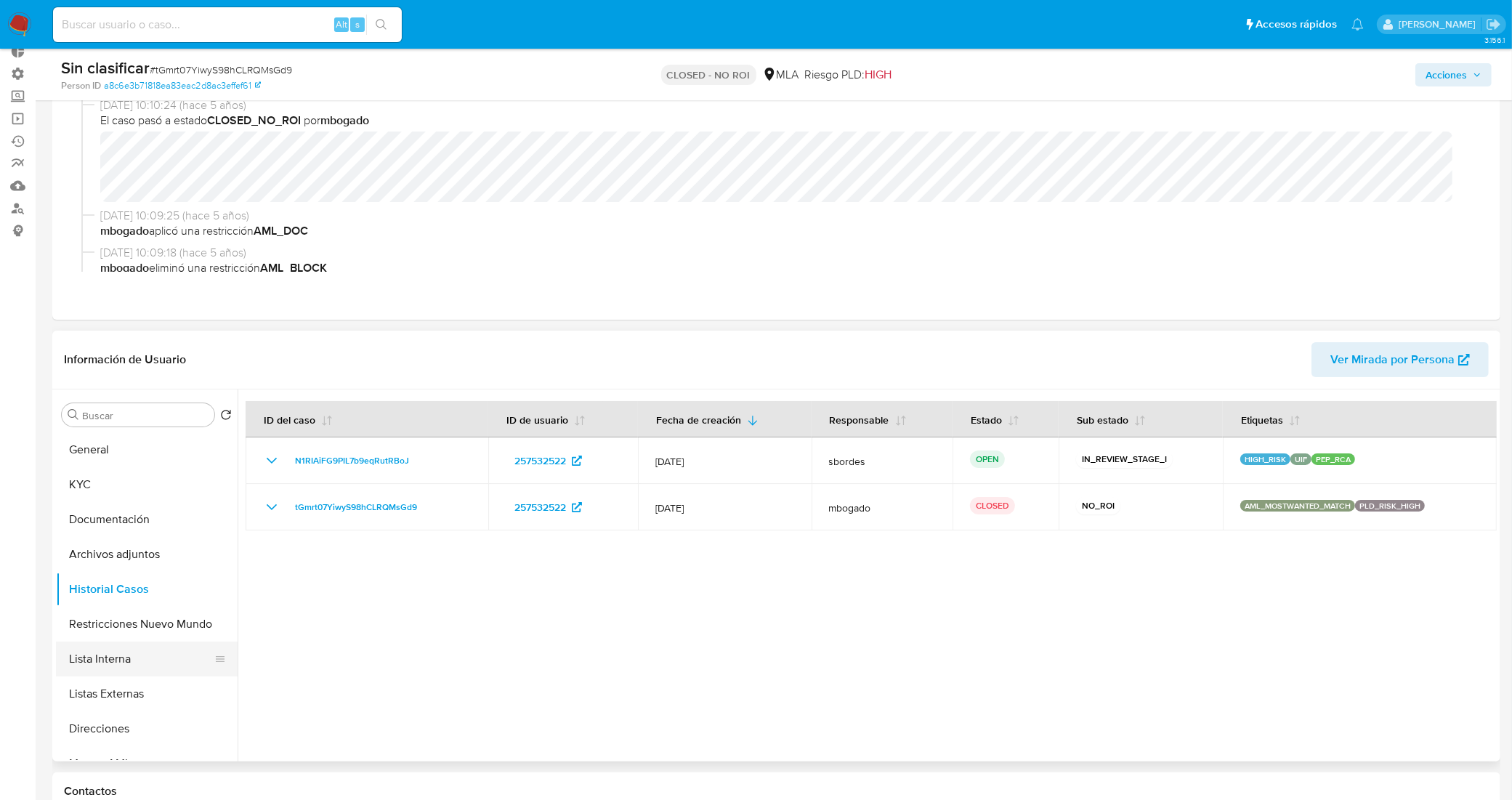
click at [139, 651] on button "Lista Interna" at bounding box center [141, 659] width 170 height 35
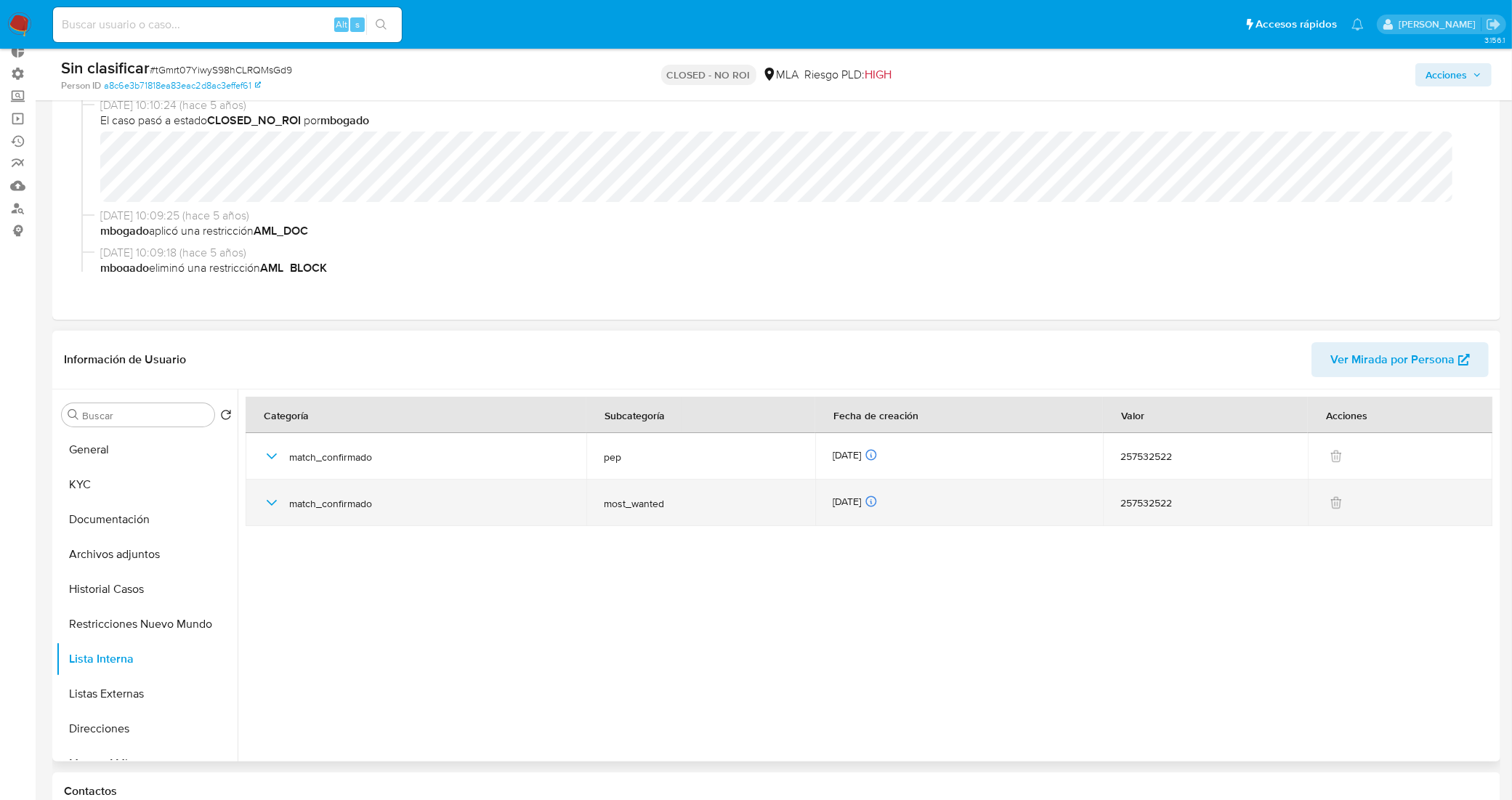
click at [271, 508] on icon "button" at bounding box center [271, 503] width 17 height 17
click at [268, 506] on icon "button" at bounding box center [271, 503] width 17 height 17
click at [269, 505] on icon "button" at bounding box center [271, 503] width 17 height 17
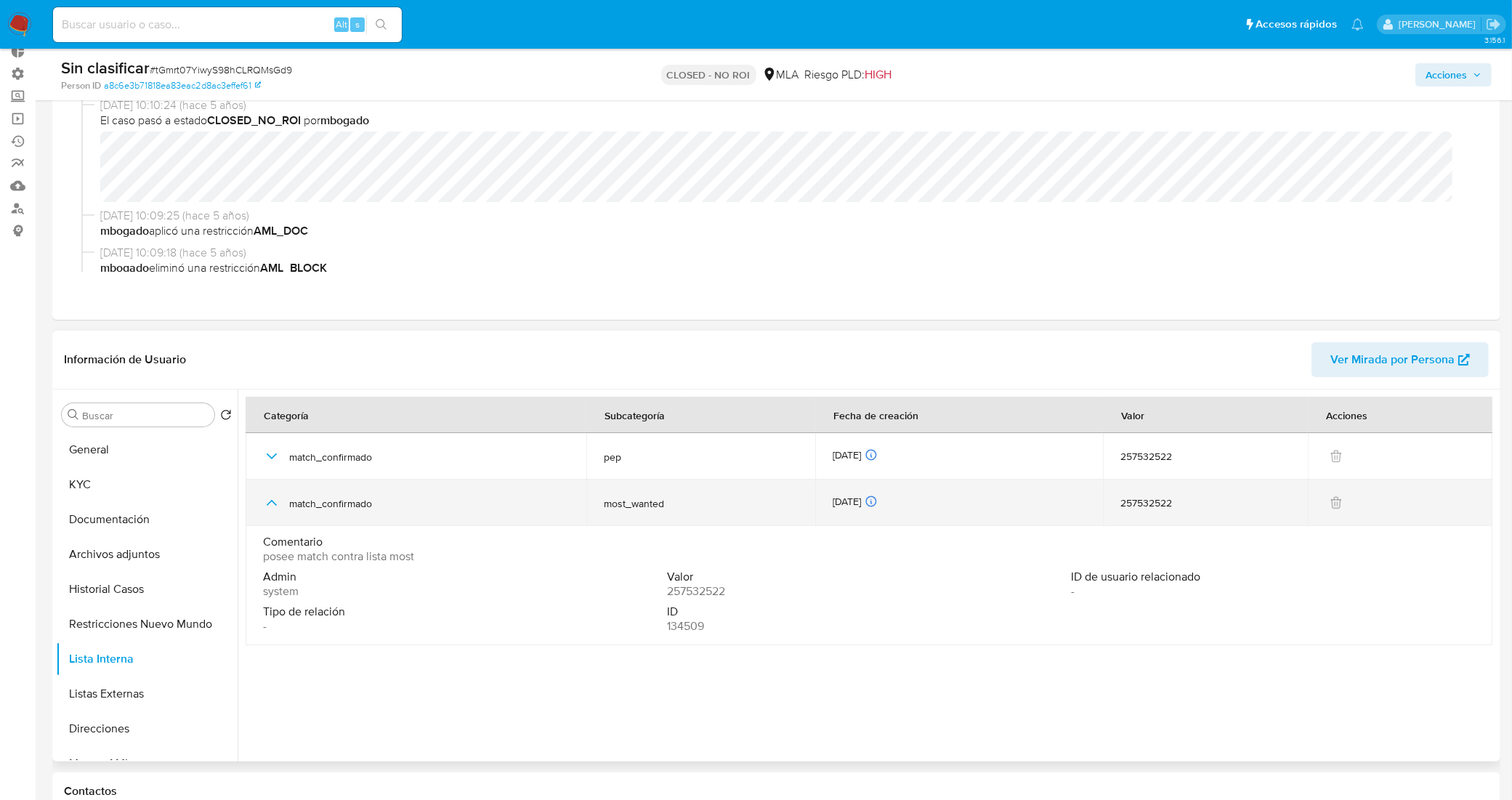
click at [277, 499] on icon "button" at bounding box center [271, 503] width 17 height 17
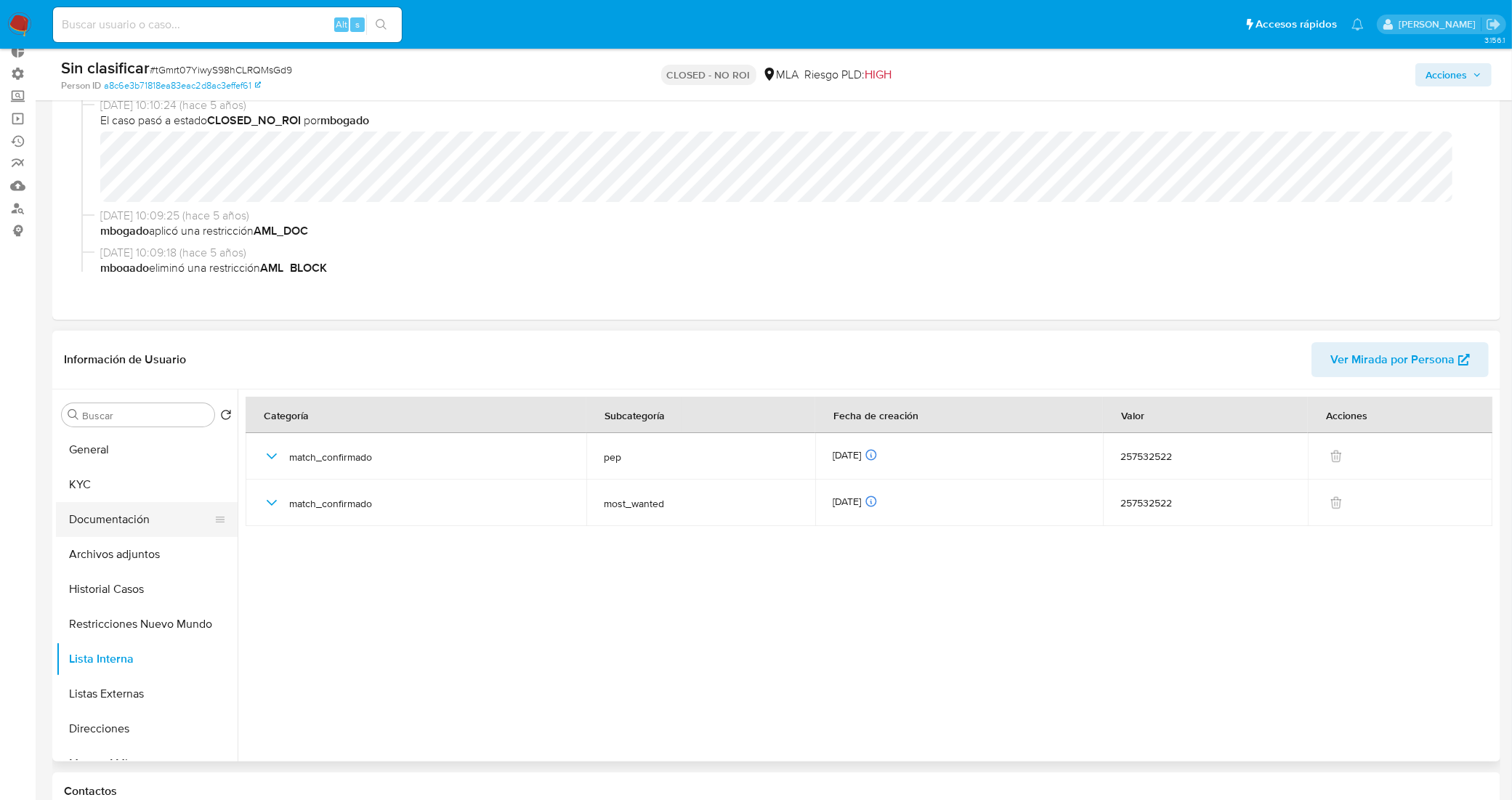
click at [138, 517] on button "Documentación" at bounding box center [141, 520] width 170 height 35
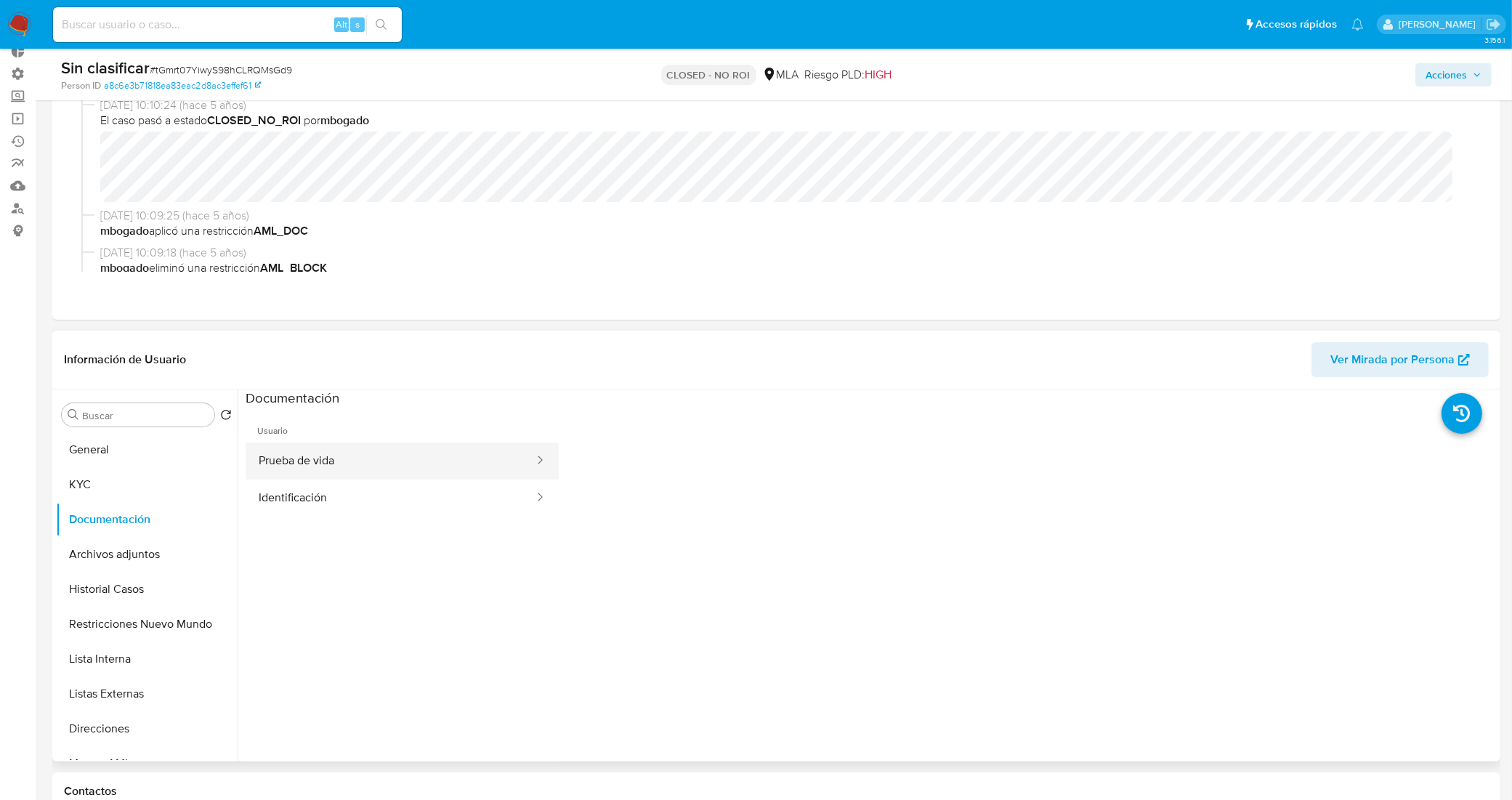
click at [326, 470] on button "Prueba de vida" at bounding box center [390, 462] width 290 height 37
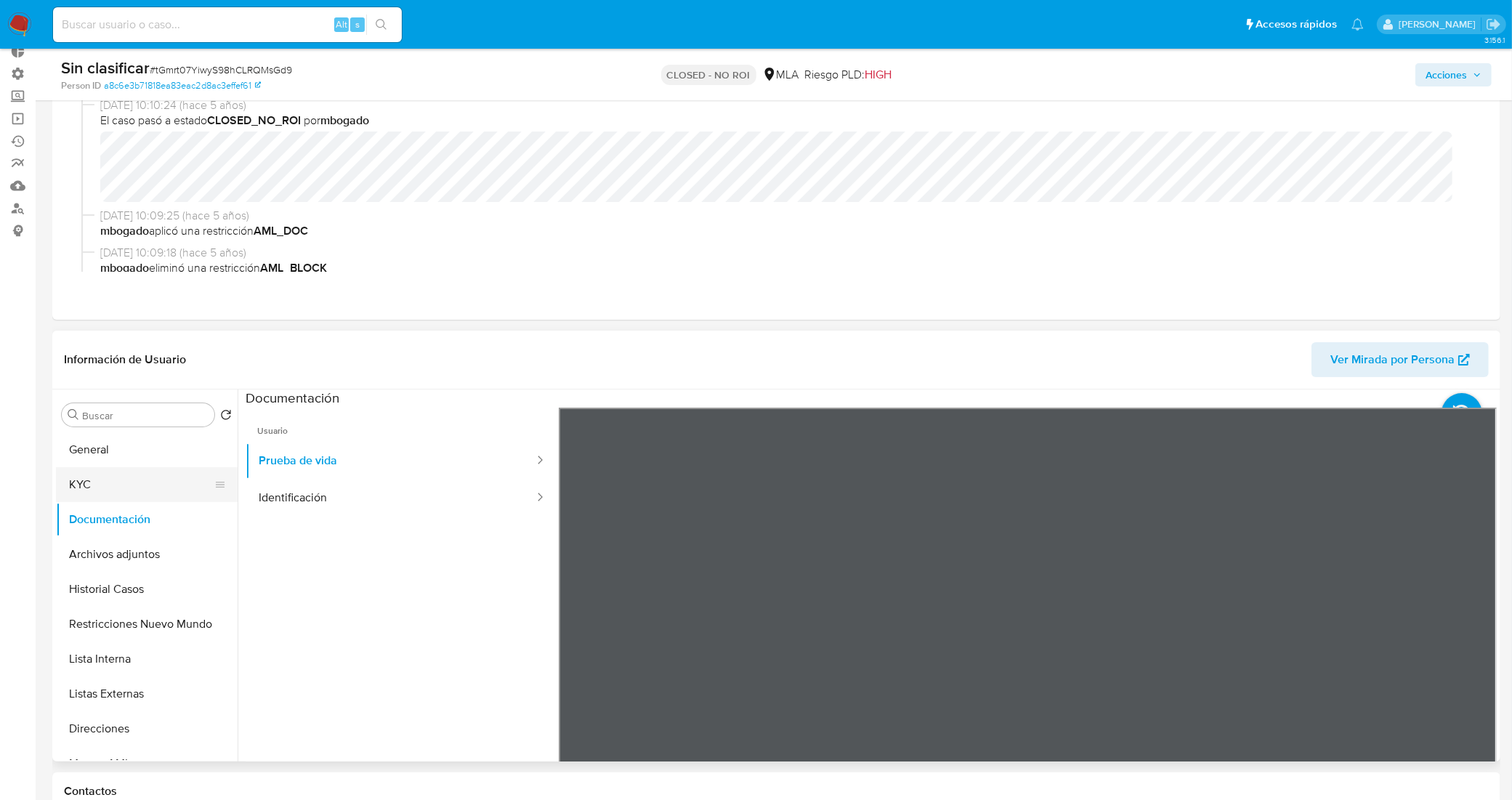
click at [184, 475] on button "KYC" at bounding box center [141, 485] width 170 height 35
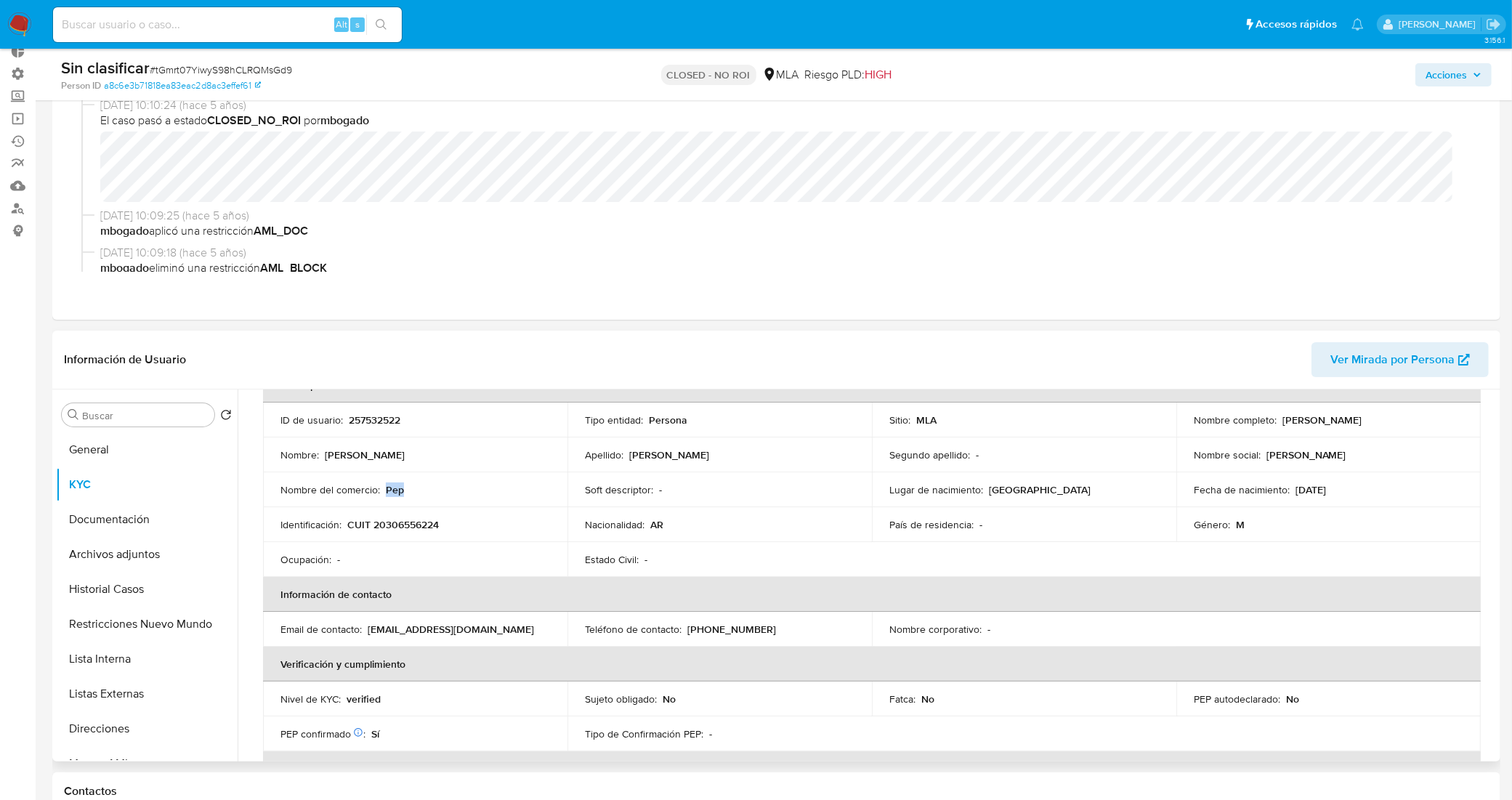
drag, startPoint x: 384, startPoint y: 488, endPoint x: 412, endPoint y: 488, distance: 28.0
click at [412, 488] on div "Nombre del comercio : Pep" at bounding box center [415, 490] width 270 height 13
click at [459, 535] on td "Identificación : CUIT 20306556224" at bounding box center [415, 525] width 305 height 35
drag, startPoint x: 388, startPoint y: 487, endPoint x: 408, endPoint y: 488, distance: 20.0
click at [408, 488] on div "Nombre del comercio : Pep" at bounding box center [415, 490] width 270 height 13
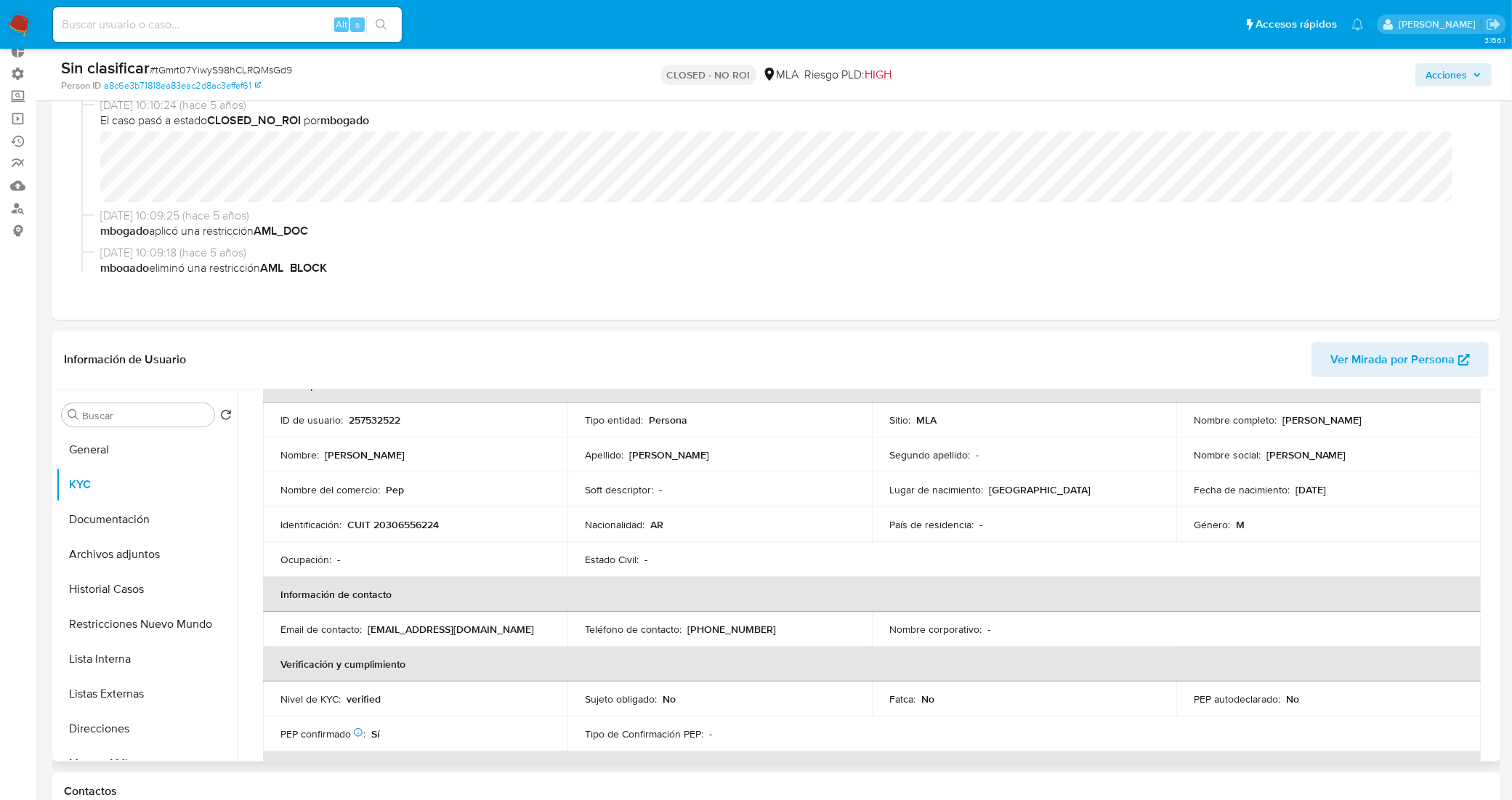
click at [426, 508] on td "Identificación : CUIT 20306556224" at bounding box center [415, 525] width 305 height 35
drag, startPoint x: 387, startPoint y: 491, endPoint x: 405, endPoint y: 491, distance: 18.0
click at [405, 491] on div "Nombre del comercio : Pep" at bounding box center [415, 490] width 270 height 13
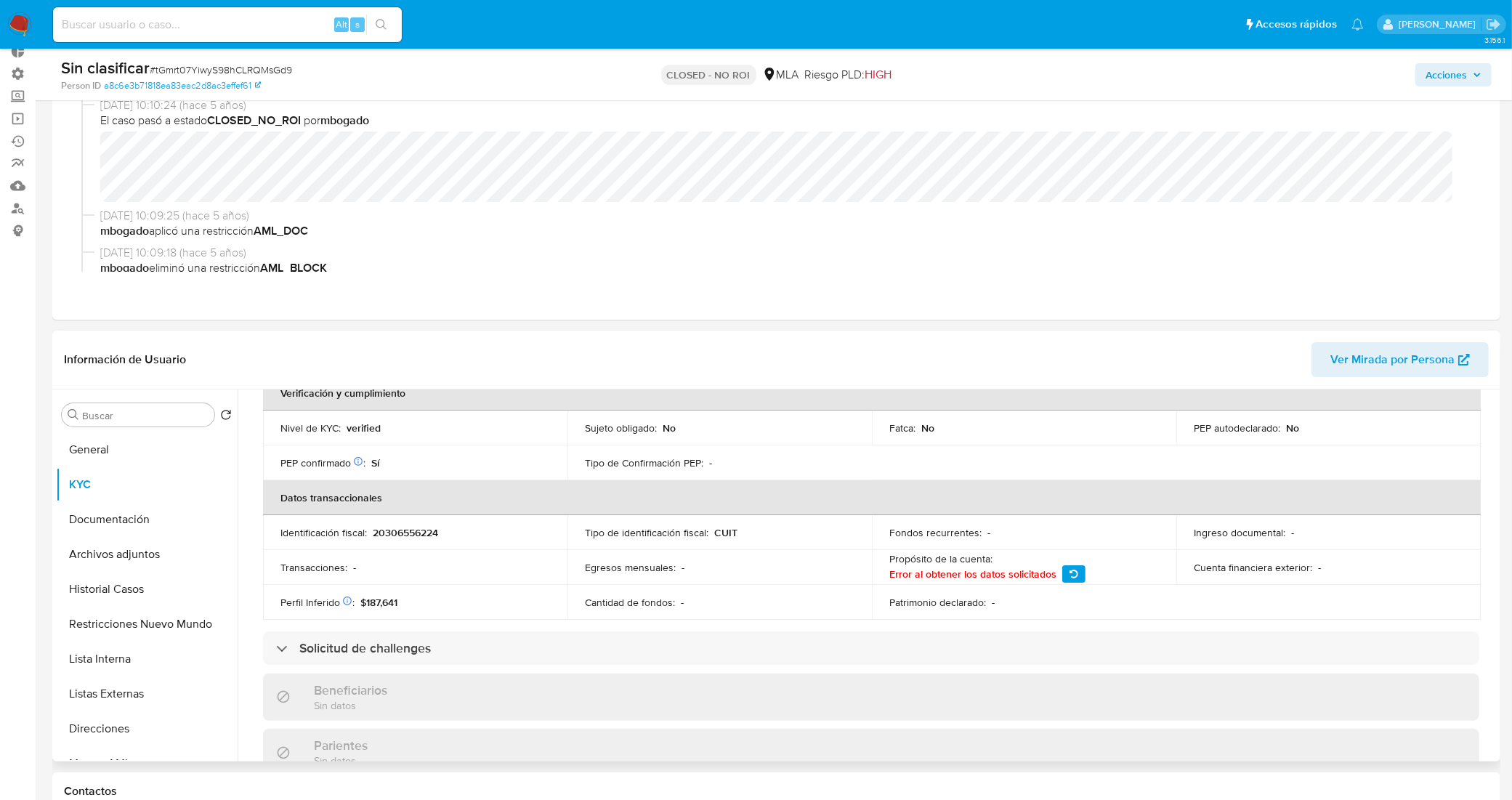
scroll to position [363, 0]
click at [1069, 575] on icon "button" at bounding box center [1074, 573] width 9 height 9
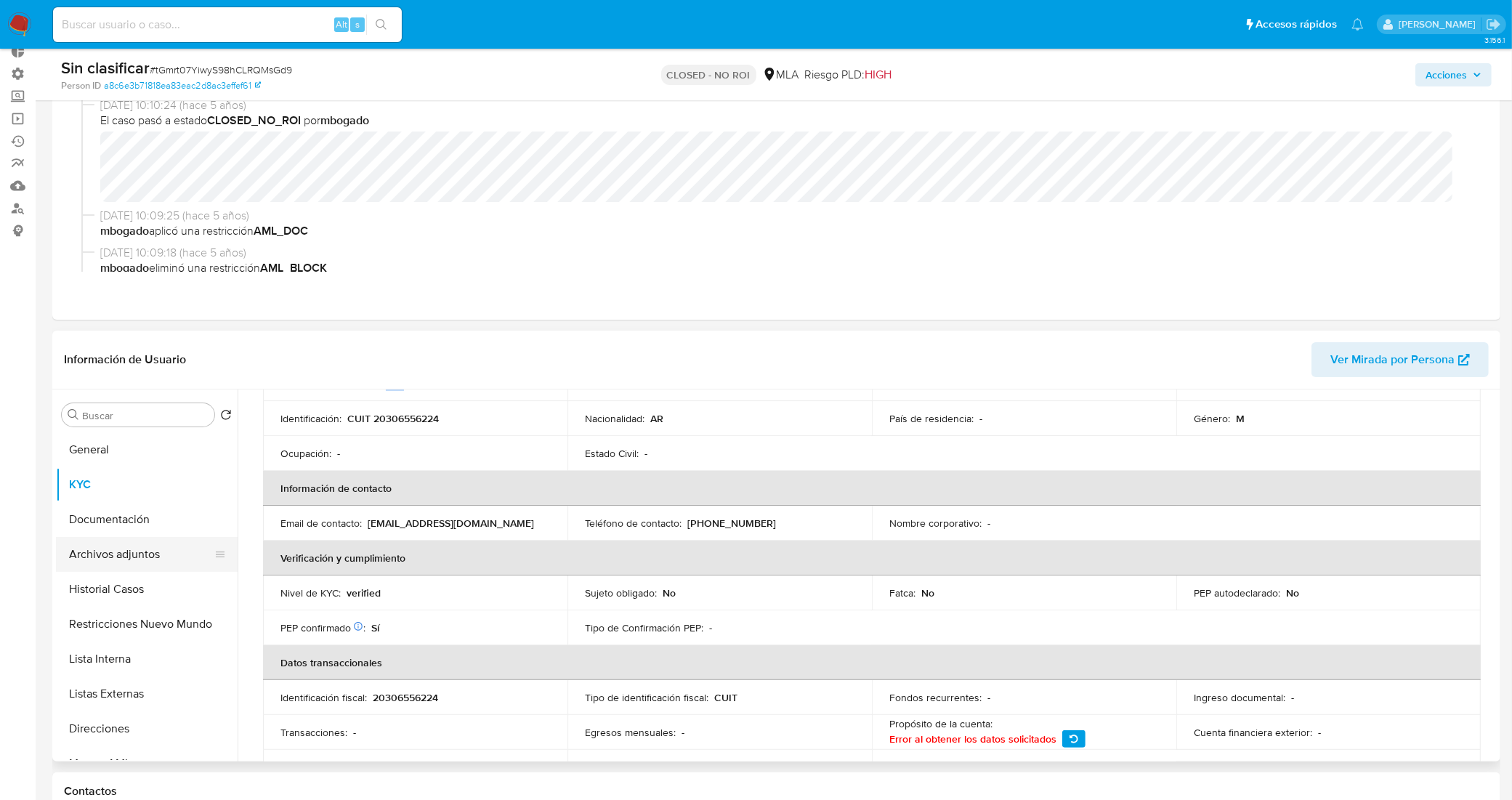
scroll to position [192, 0]
click at [129, 555] on button "Archivos adjuntos" at bounding box center [141, 554] width 170 height 35
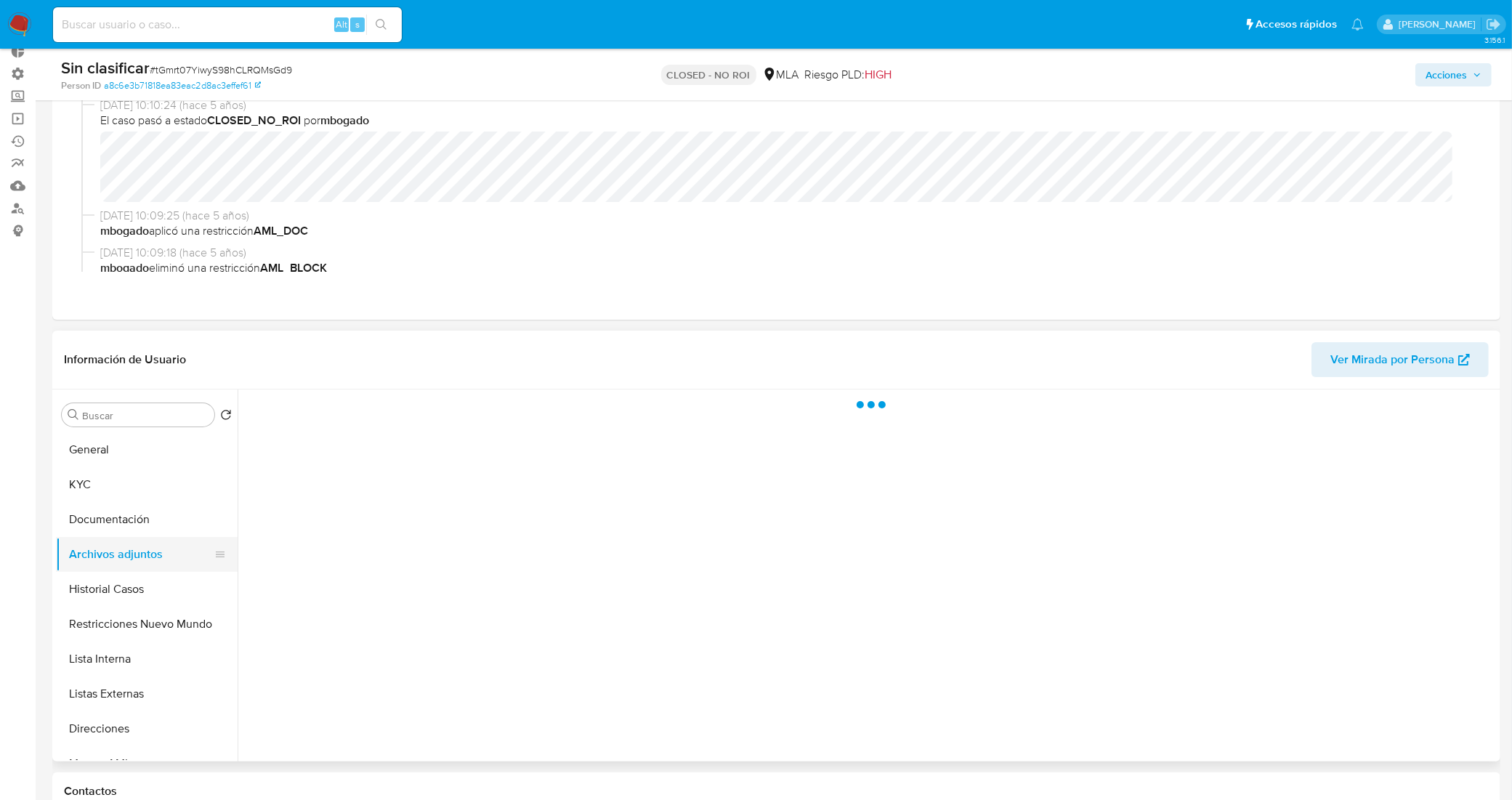
scroll to position [0, 0]
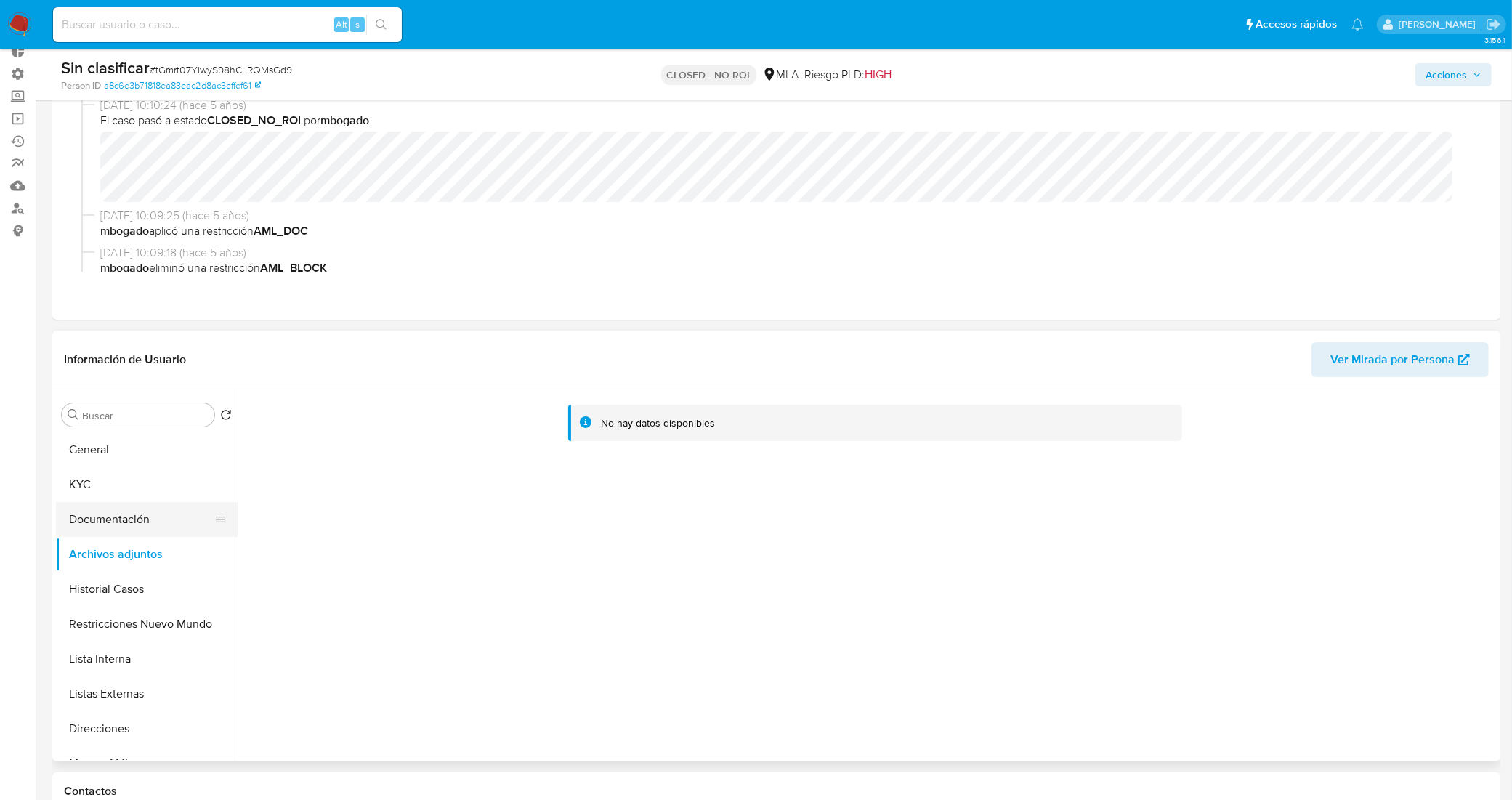
click at [139, 514] on button "Documentación" at bounding box center [141, 520] width 170 height 35
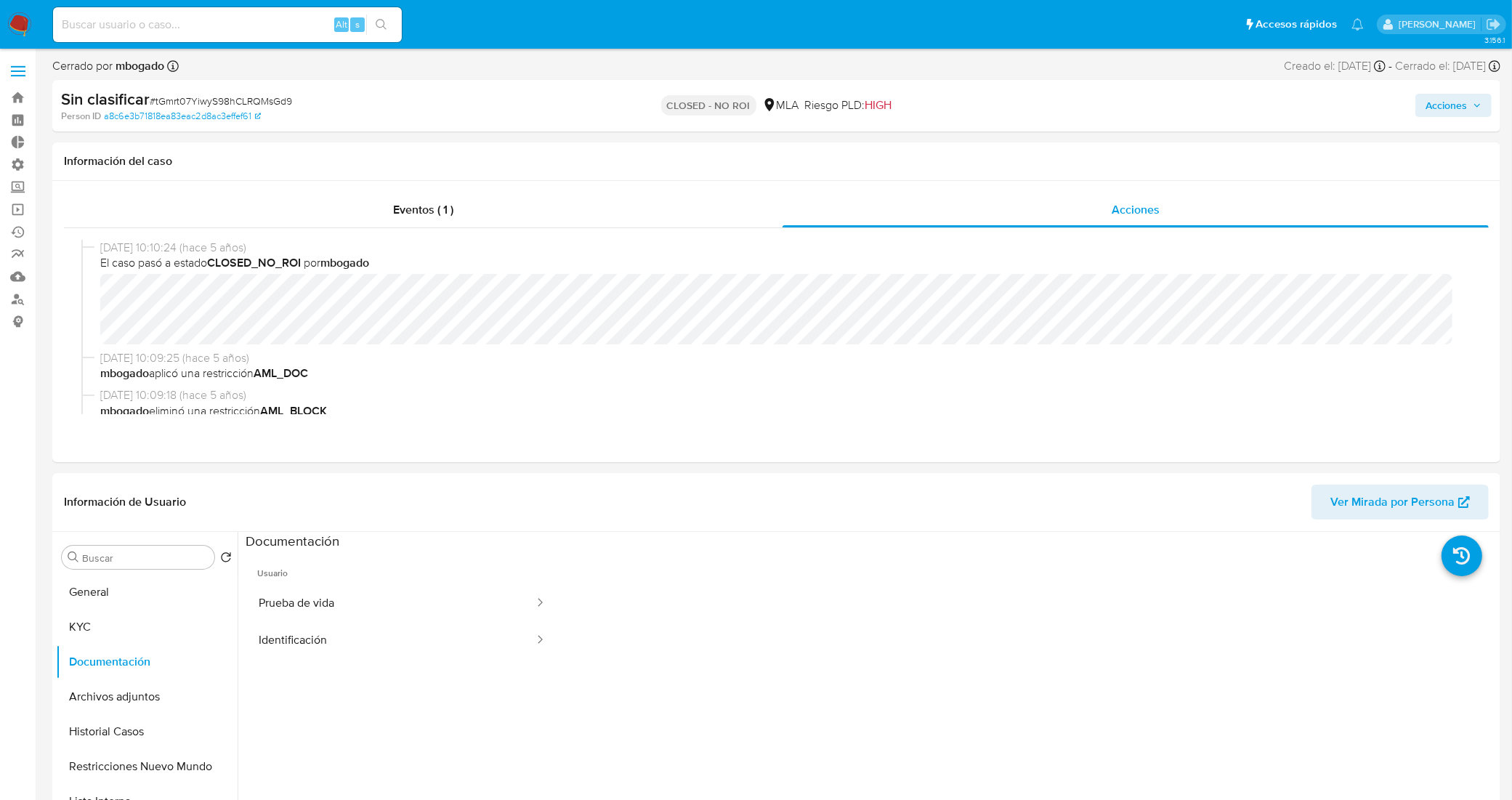
click at [281, 22] on input at bounding box center [227, 24] width 349 height 19
paste input "kPkXu2Rq2qZKTSa5mLj1aiWB"
type input "kPkXu2Rq2qZKTSa5mLj1aiWB"
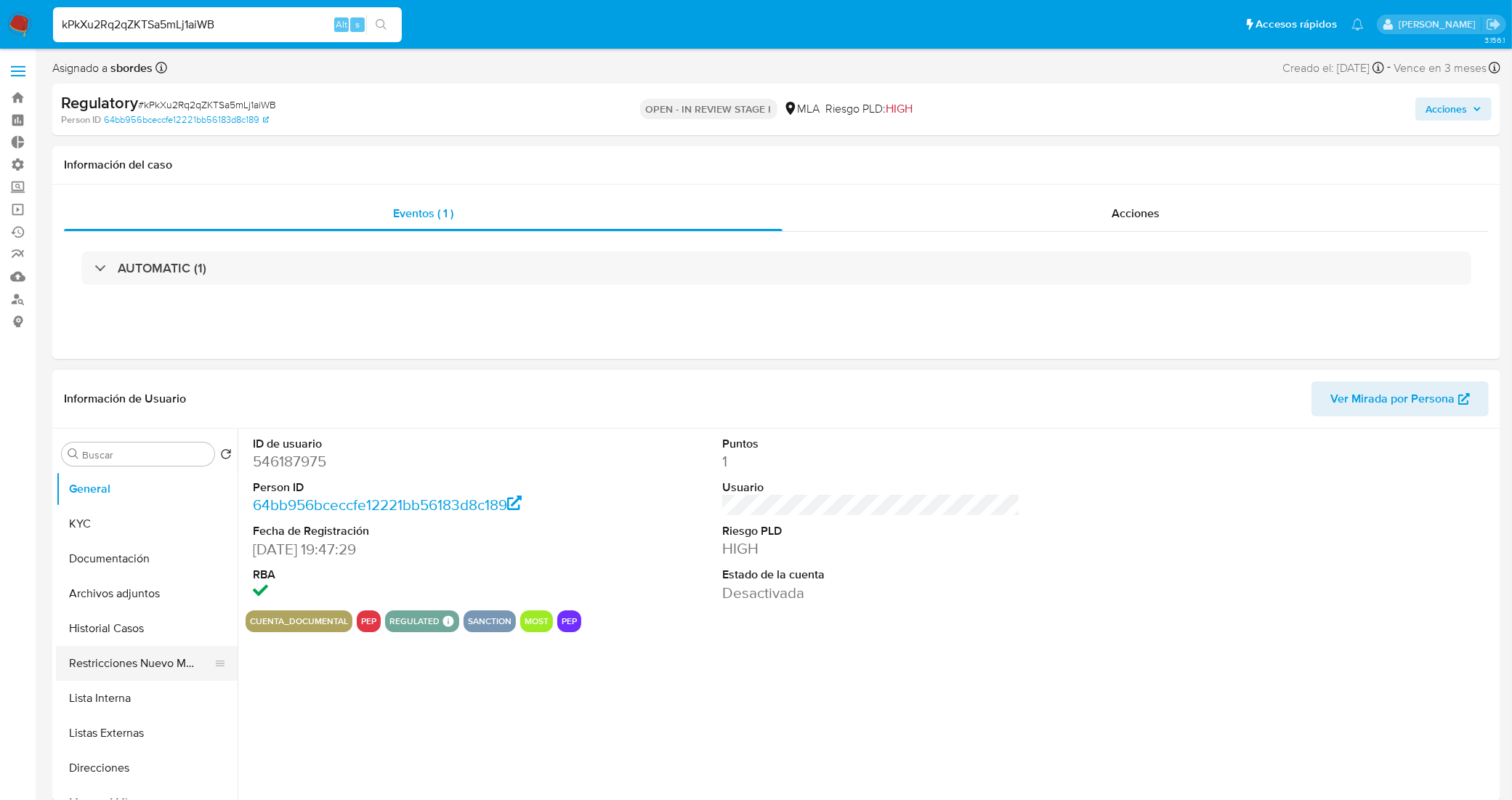
click at [135, 655] on button "Restricciones Nuevo Mundo" at bounding box center [141, 664] width 170 height 35
select select "10"
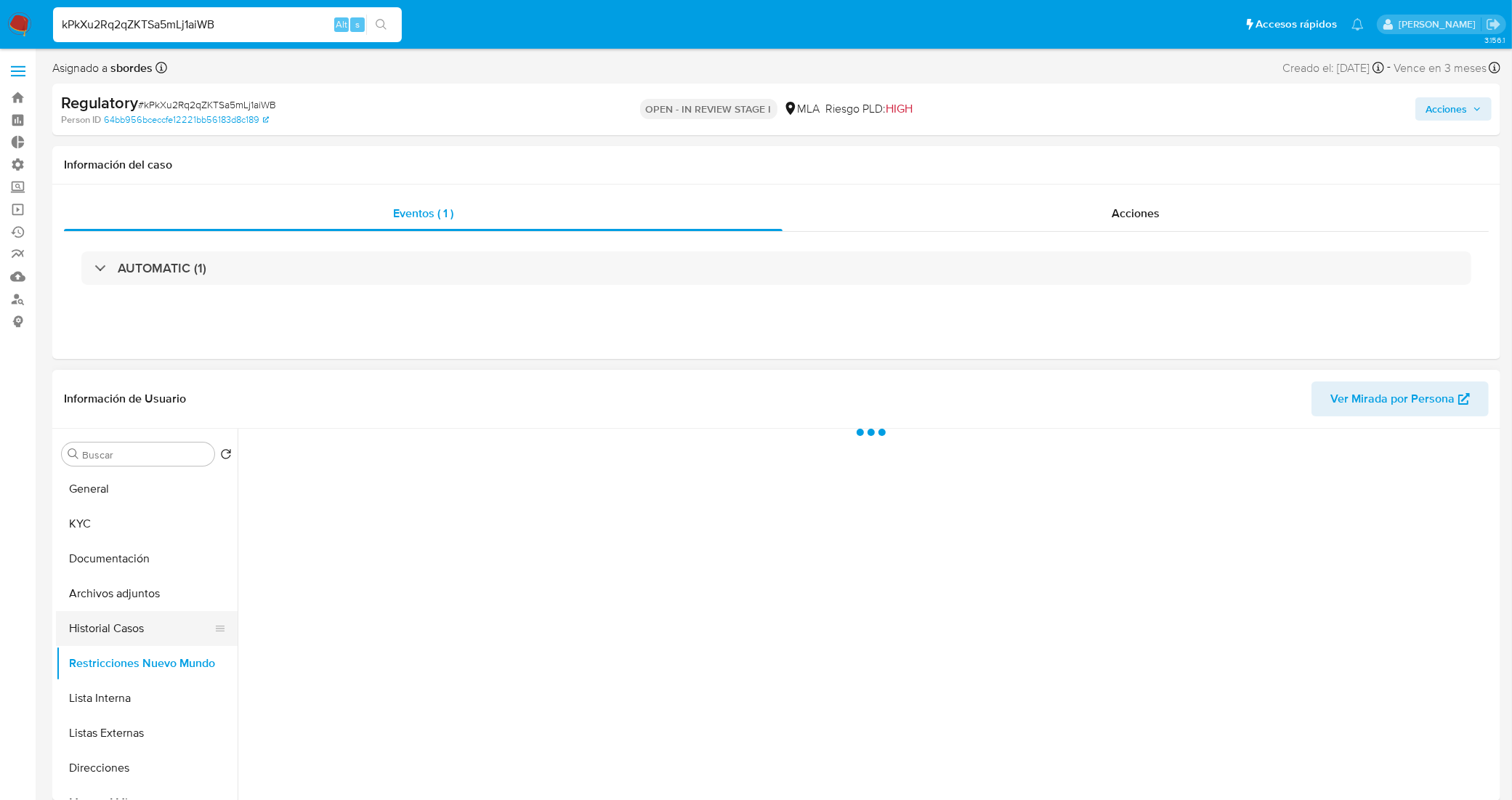
click at [130, 627] on button "Historial Casos" at bounding box center [141, 629] width 170 height 35
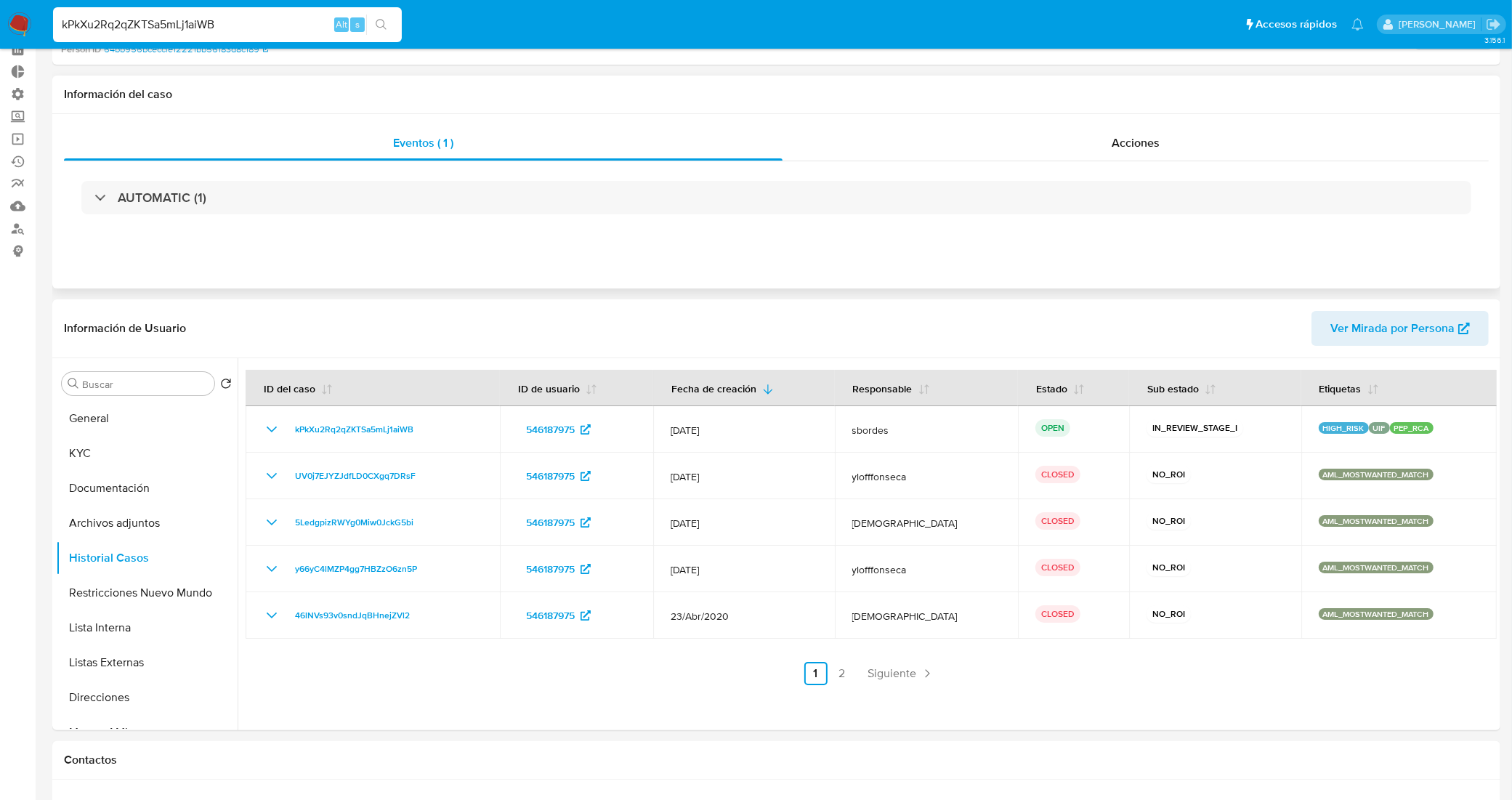
scroll to position [91, 0]
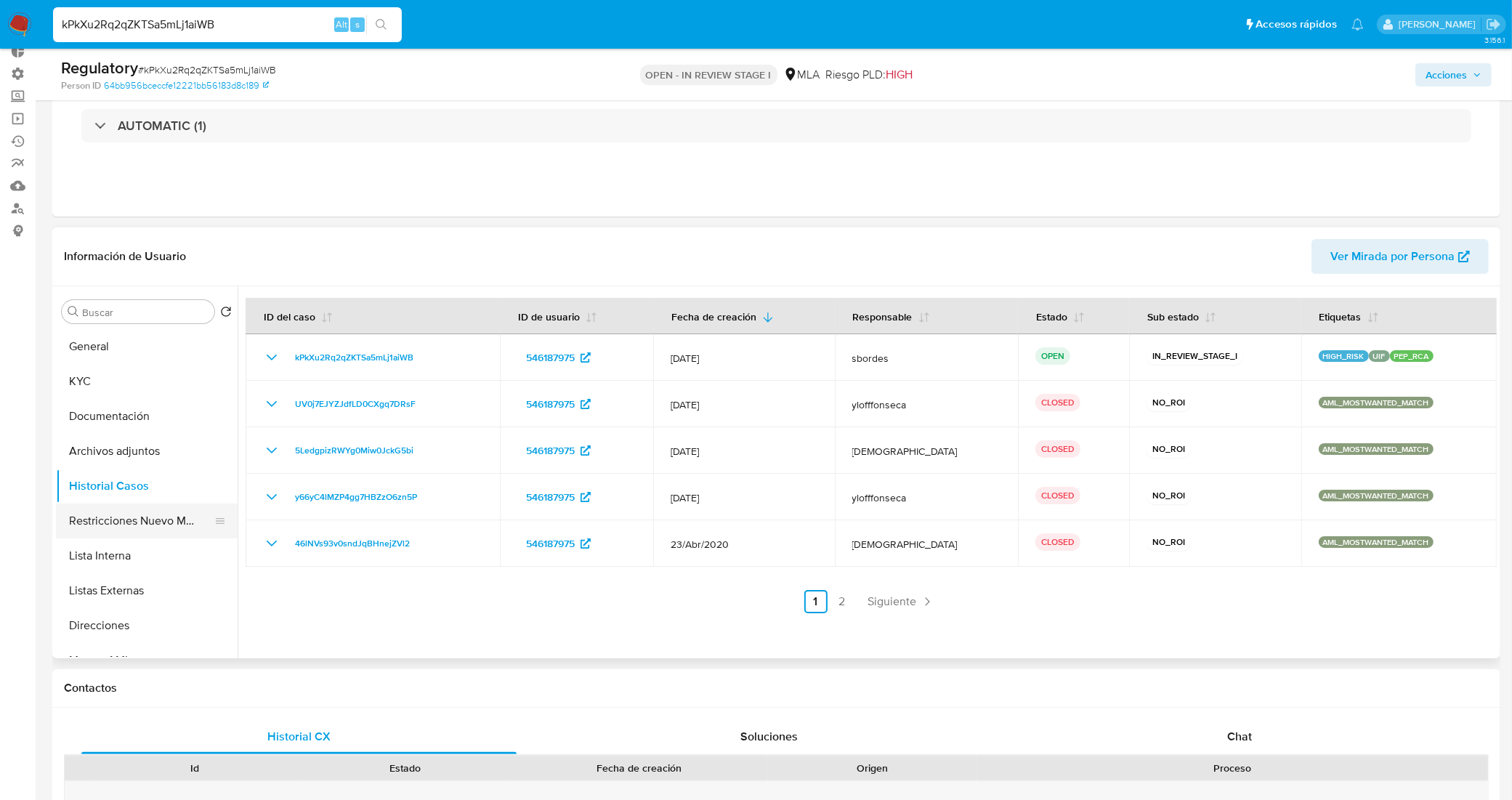
click at [126, 525] on button "Restricciones Nuevo Mundo" at bounding box center [141, 521] width 170 height 35
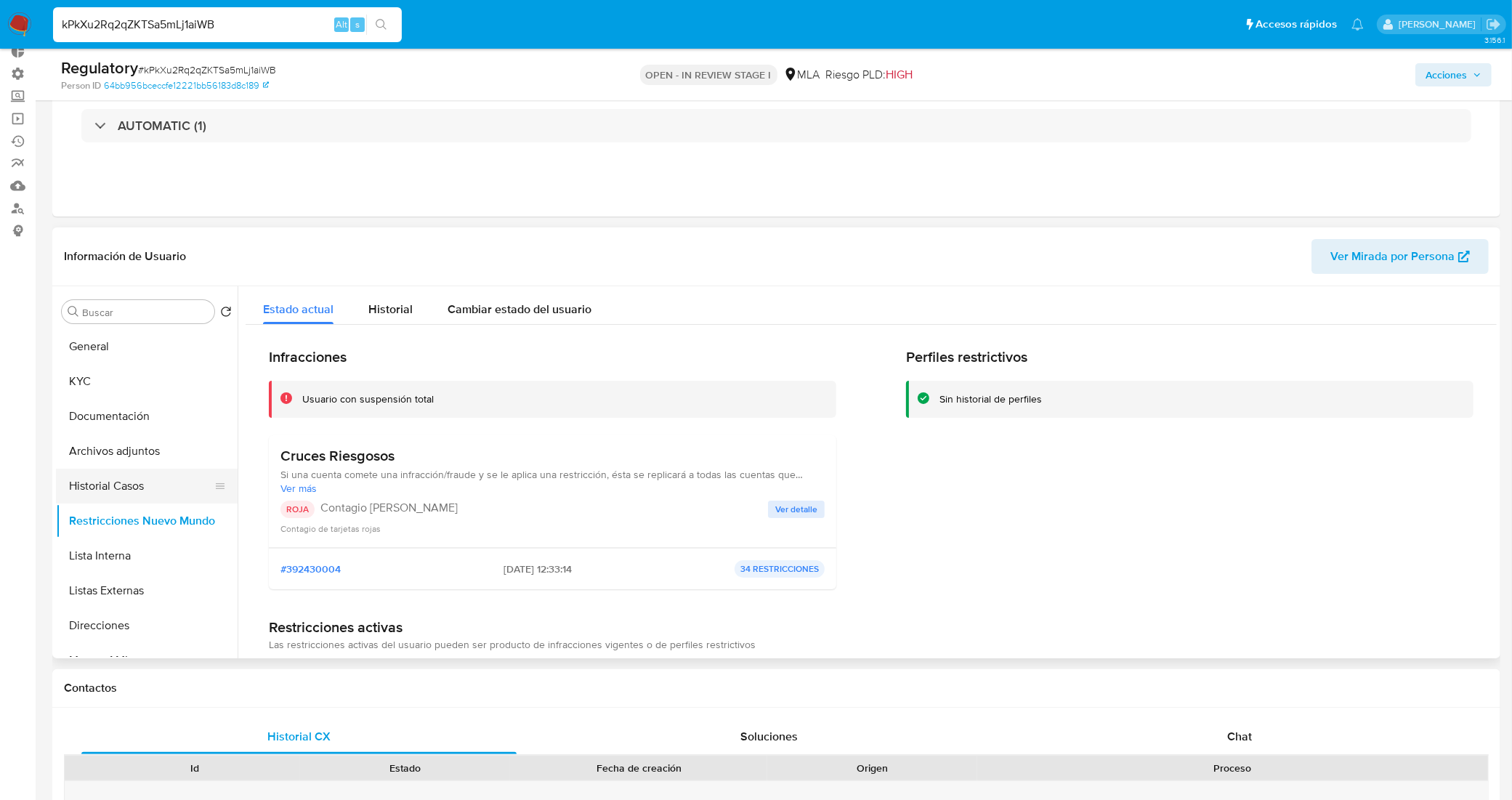
click at [136, 489] on button "Historial Casos" at bounding box center [141, 486] width 170 height 35
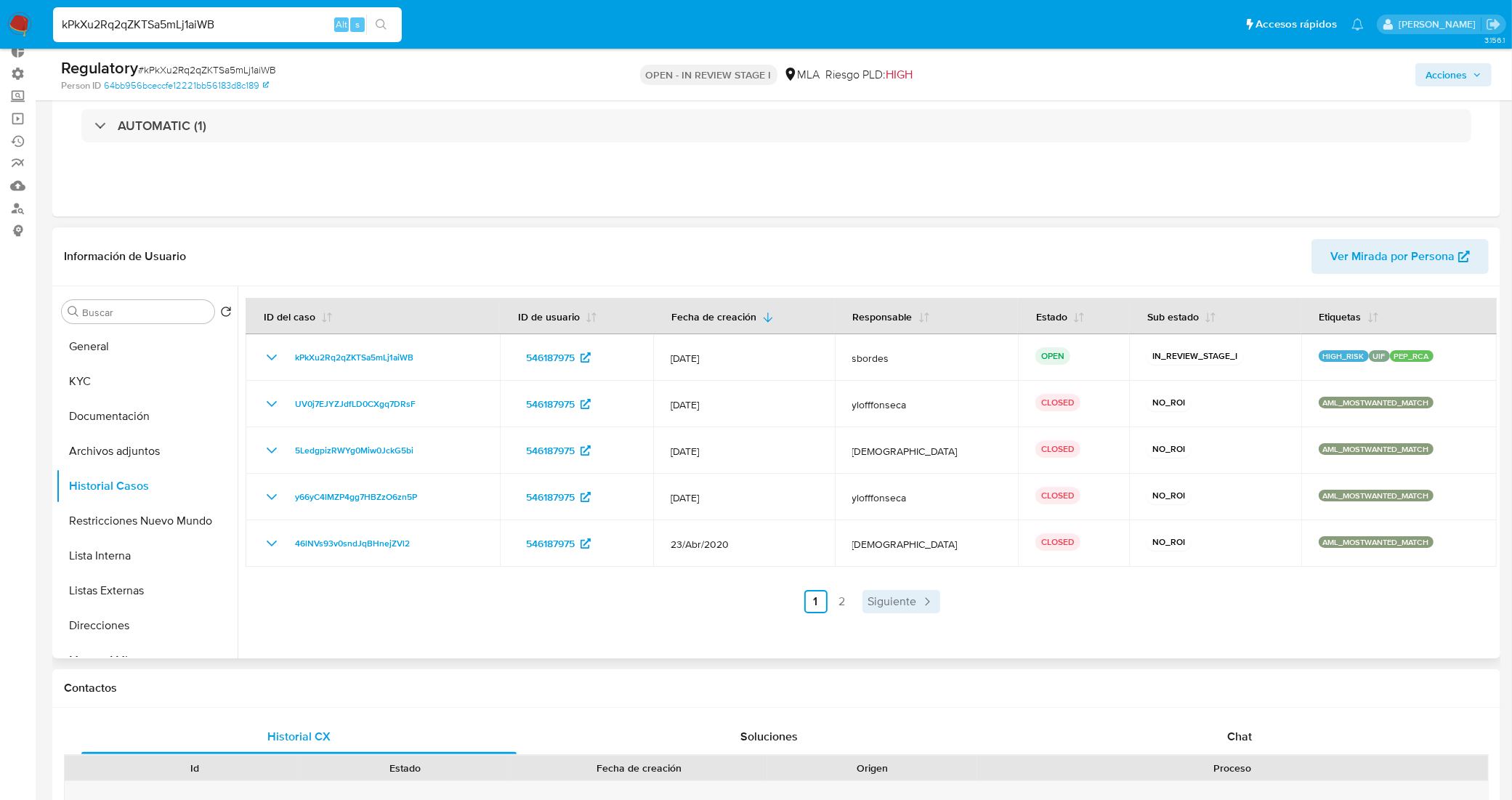
click at [908, 602] on span "Siguiente" at bounding box center [892, 602] width 48 height 12
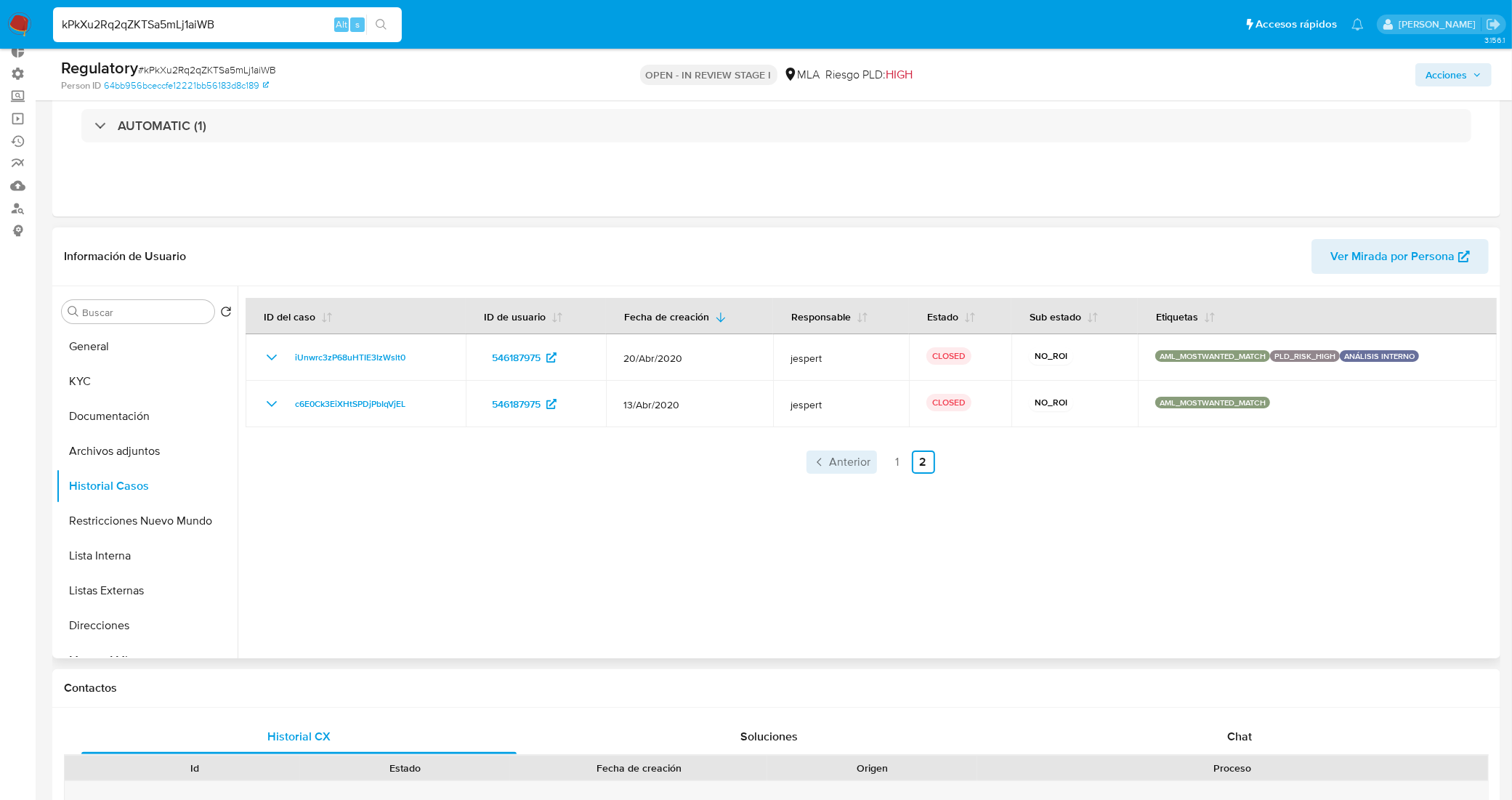
click at [850, 459] on span "Anterior" at bounding box center [850, 462] width 42 height 12
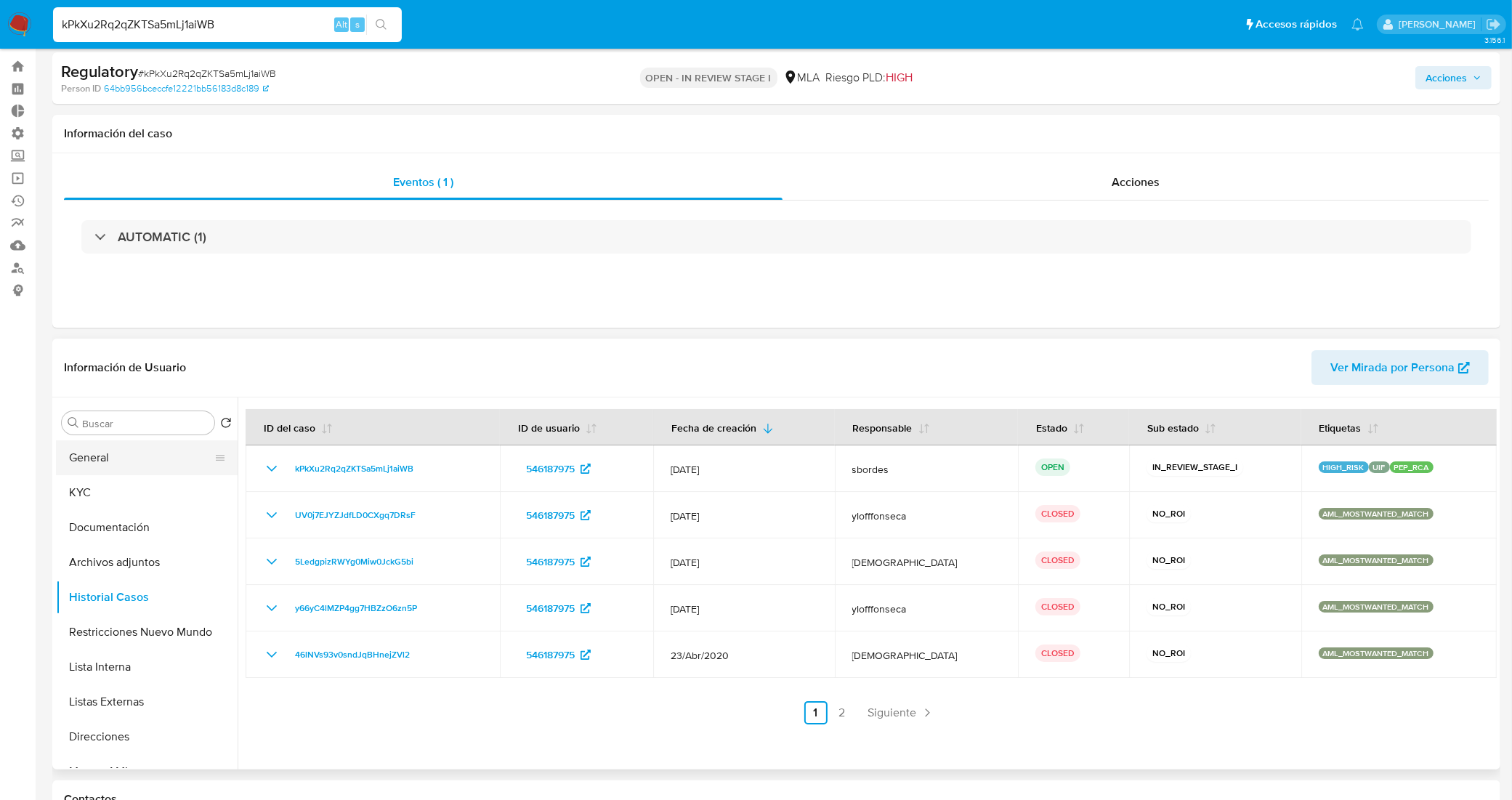
scroll to position [0, 0]
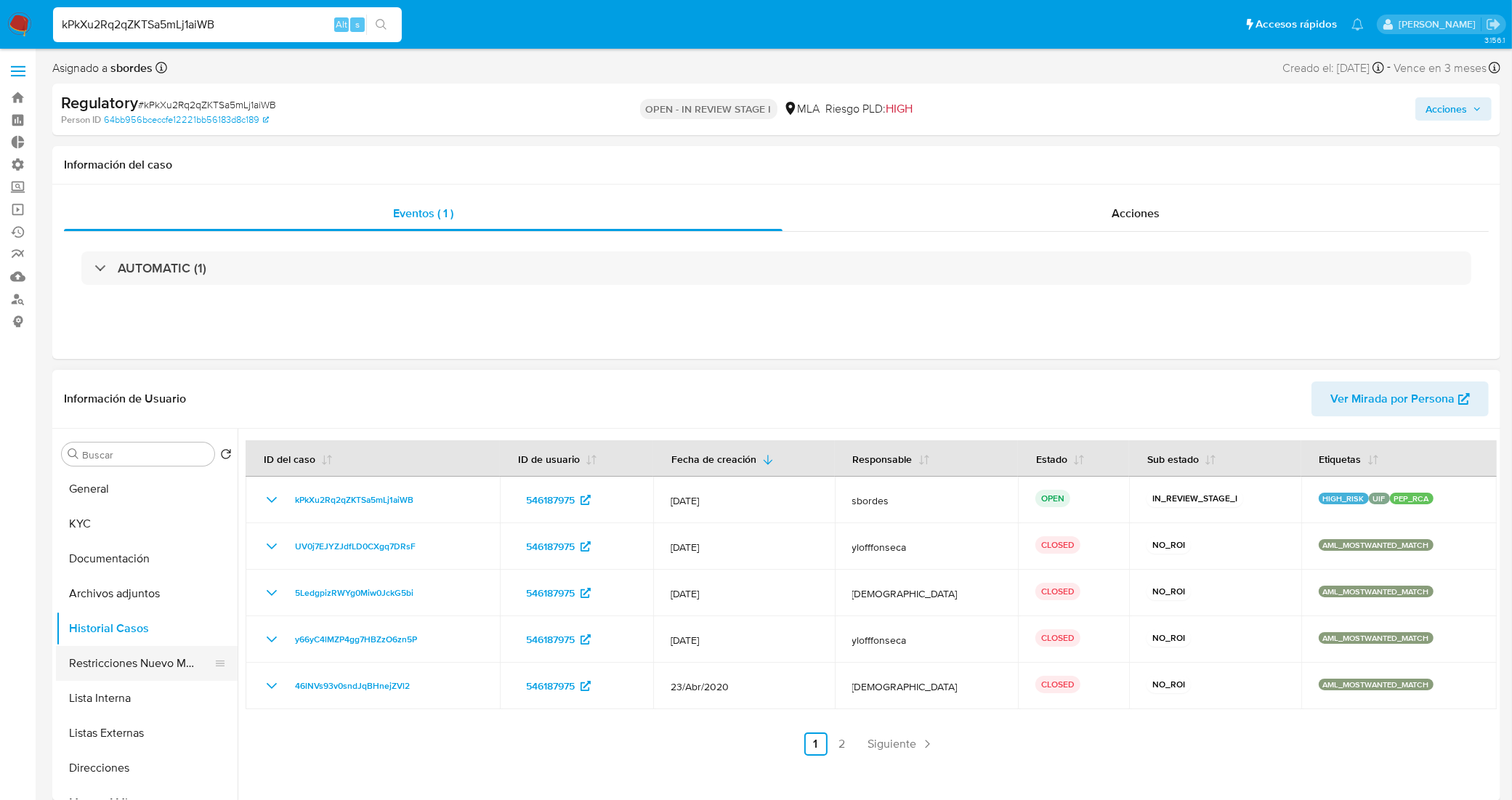
click at [146, 666] on button "Restricciones Nuevo Mundo" at bounding box center [141, 664] width 170 height 35
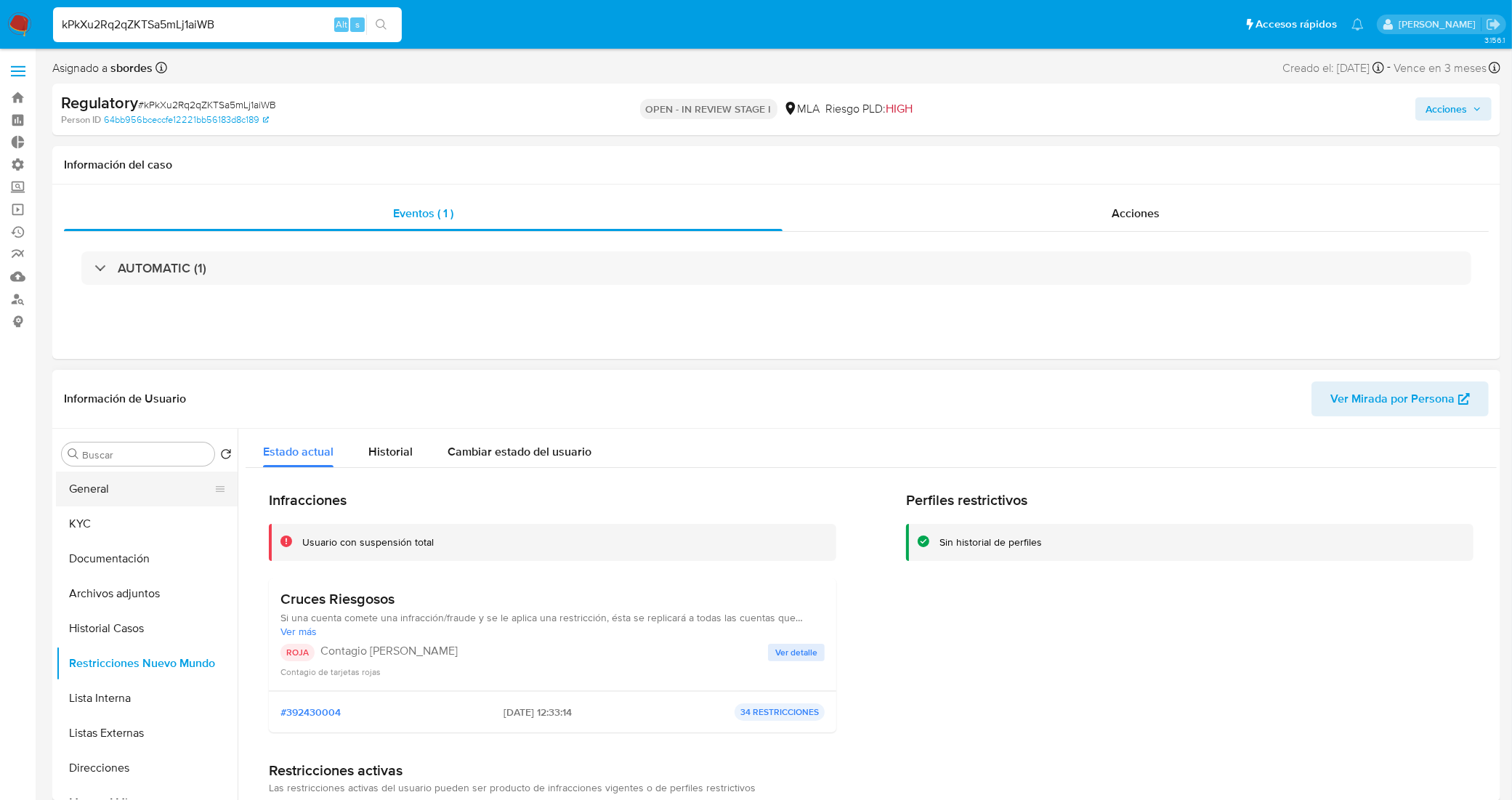
click at [132, 485] on button "General" at bounding box center [141, 489] width 170 height 35
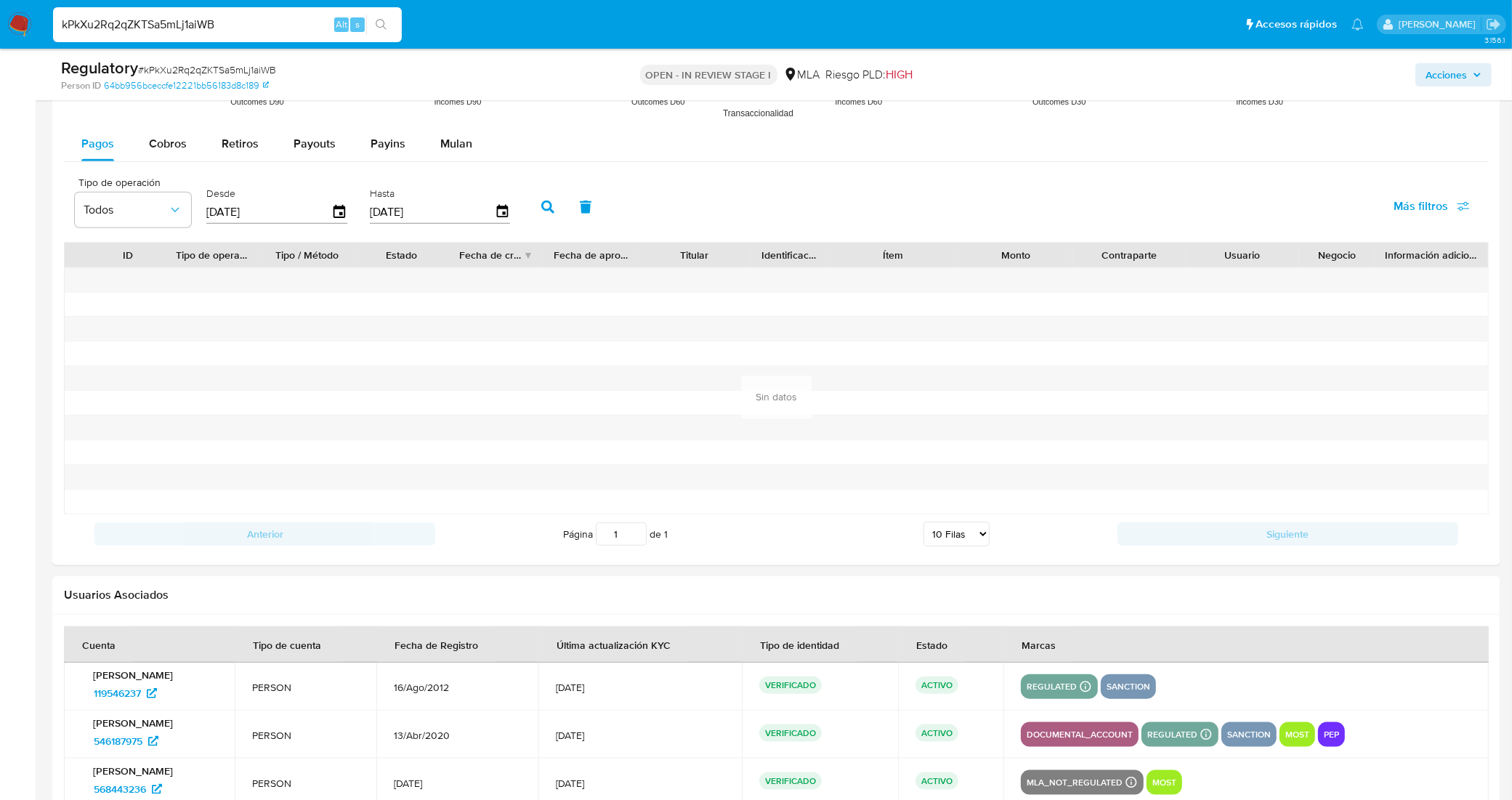
scroll to position [1646, 0]
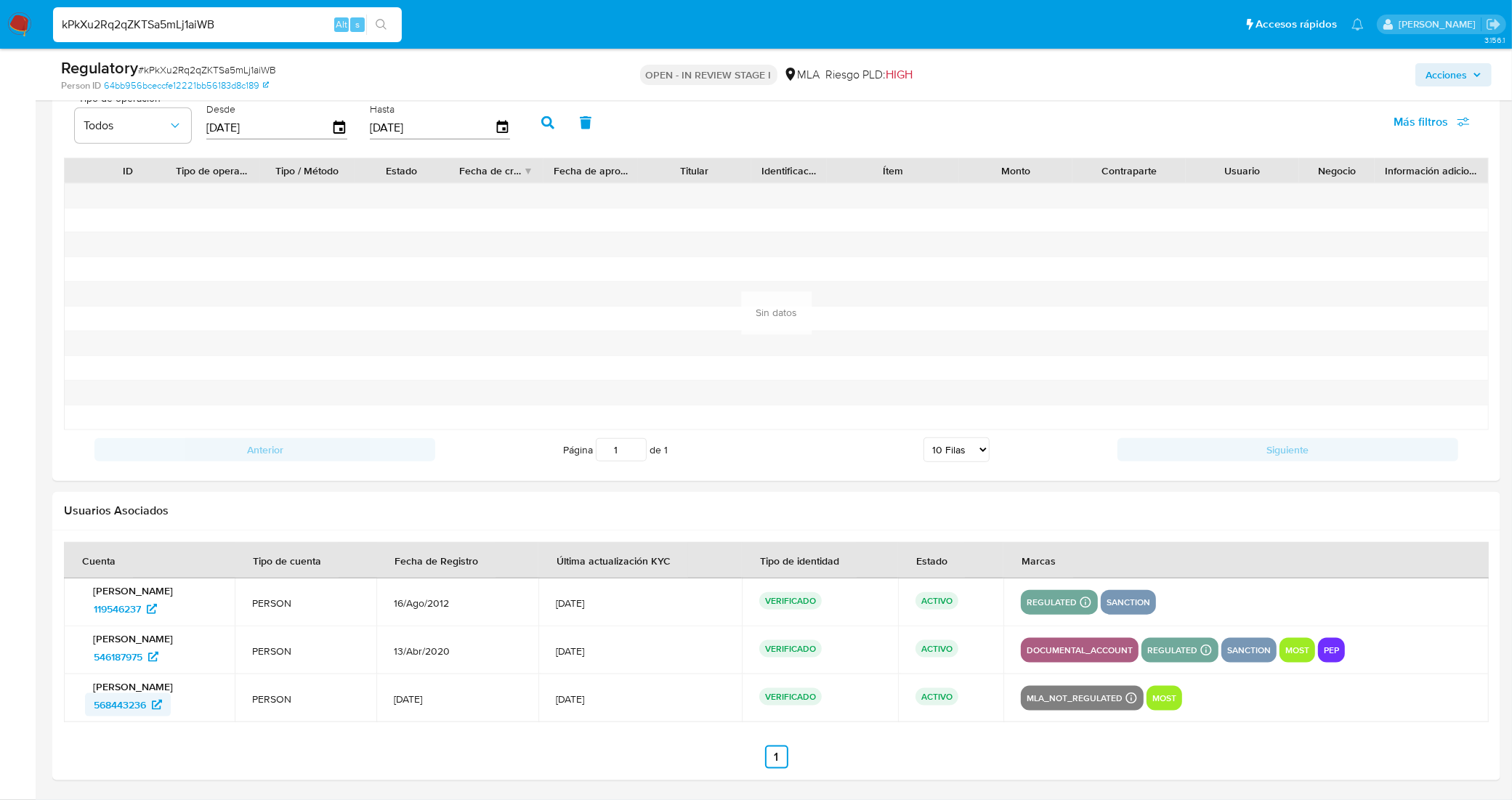
click at [126, 702] on span "568443236" at bounding box center [120, 705] width 52 height 23
click at [110, 609] on span "119546237" at bounding box center [117, 608] width 47 height 23
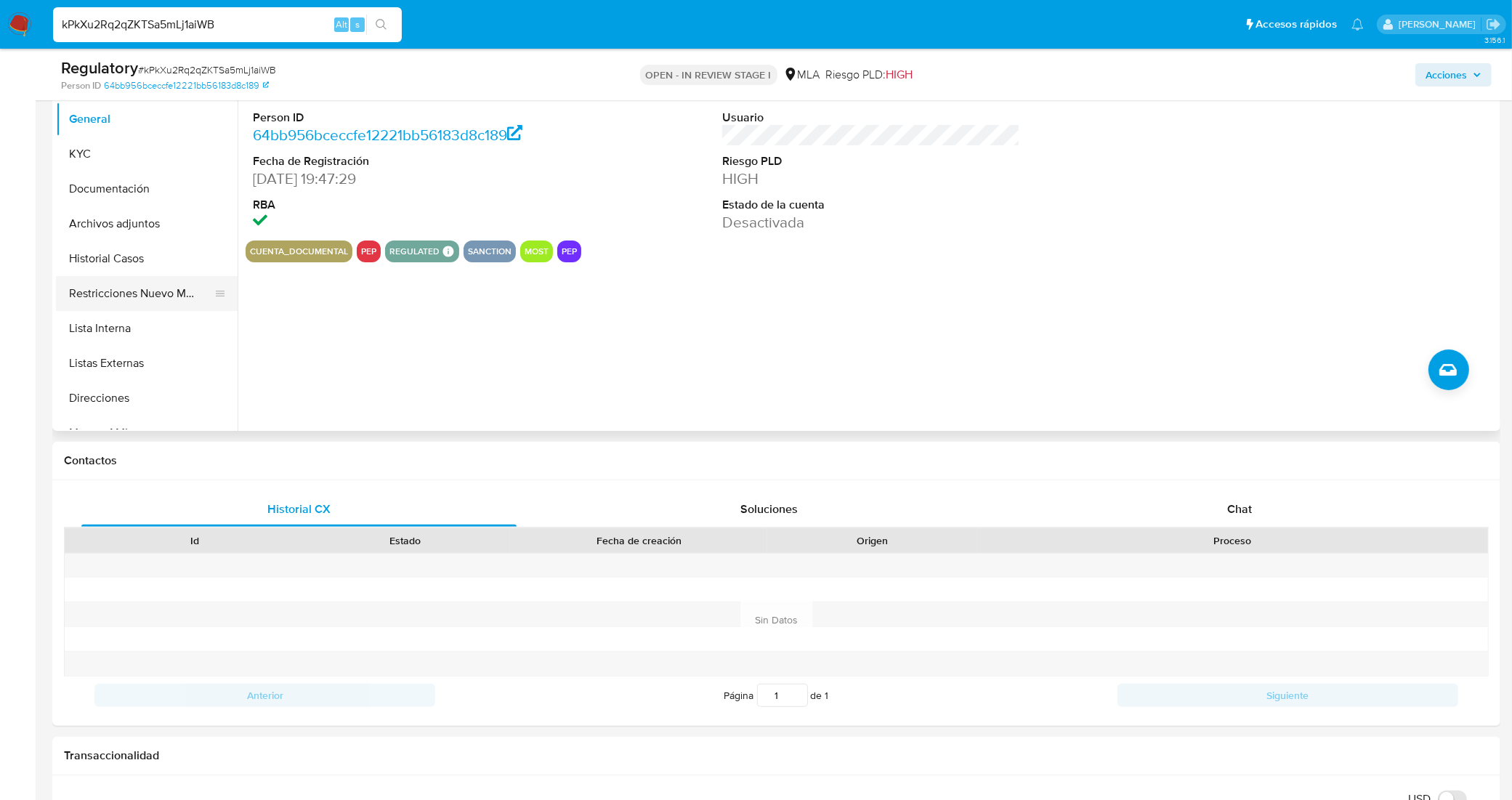
scroll to position [101, 0]
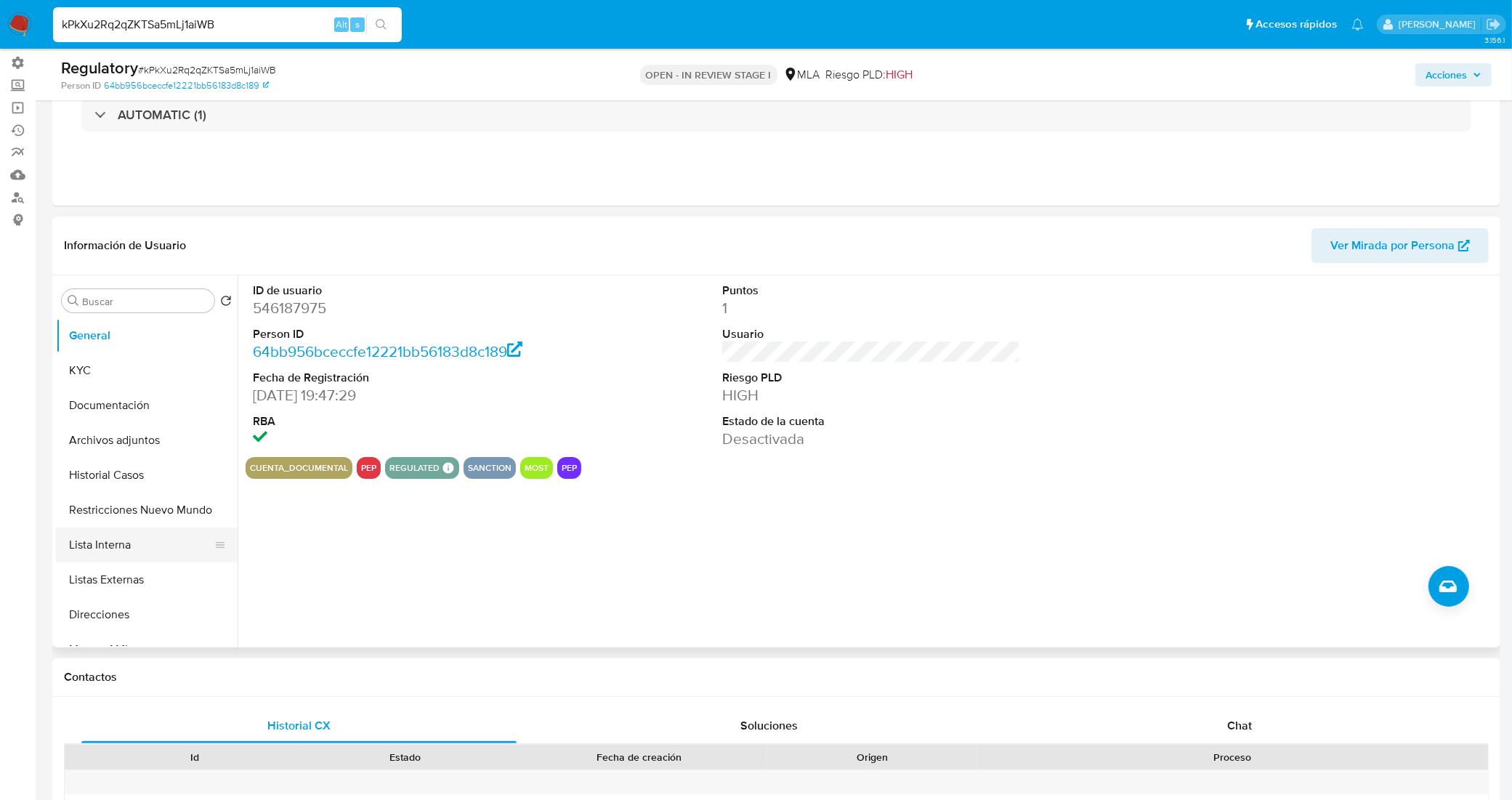
click at [107, 544] on button "Lista Interna" at bounding box center [141, 545] width 170 height 35
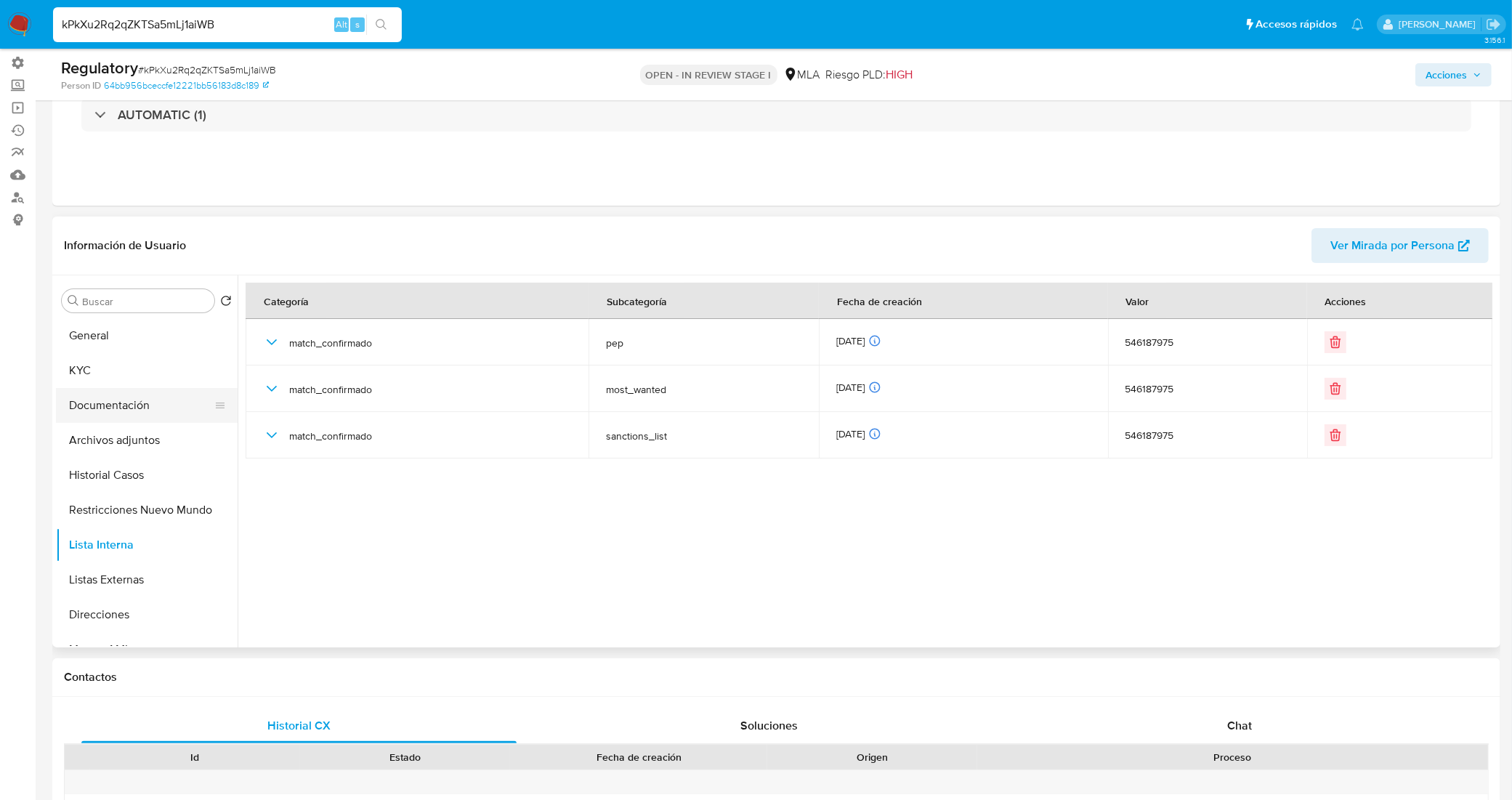
click at [127, 405] on button "Documentación" at bounding box center [141, 406] width 170 height 35
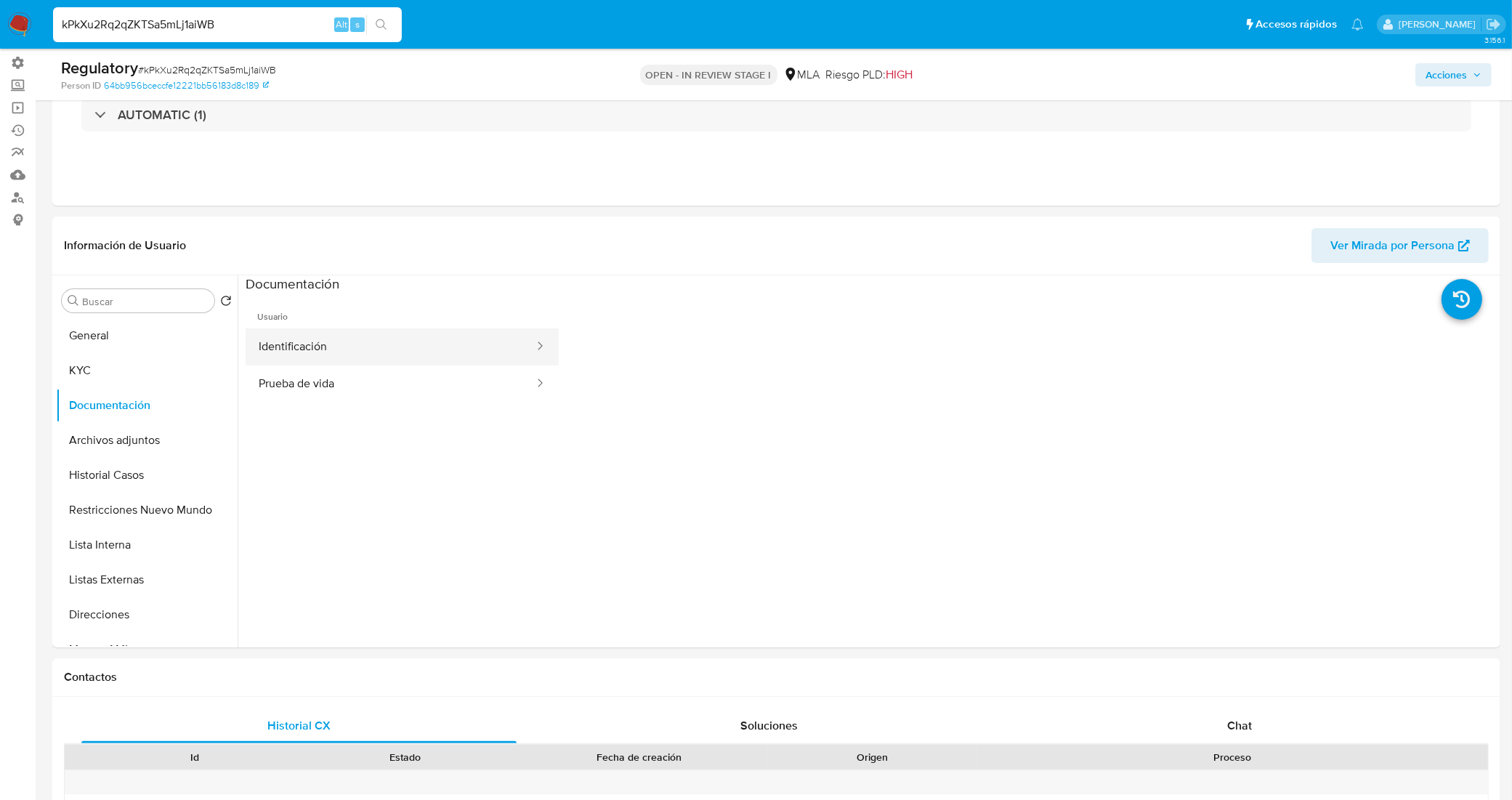
click at [317, 359] on button "Identificación" at bounding box center [390, 347] width 290 height 37
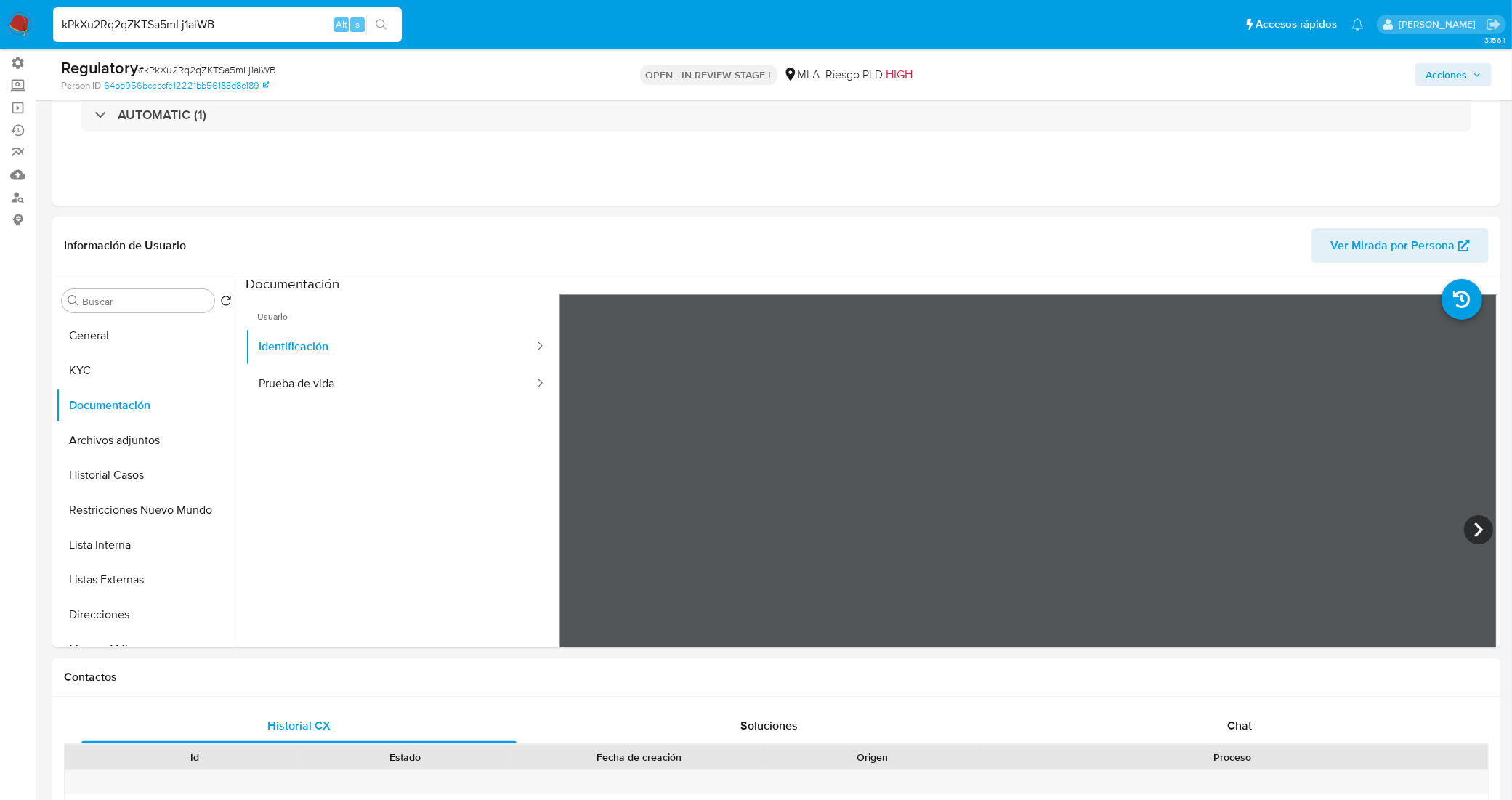
drag, startPoint x: 230, startPoint y: 19, endPoint x: 22, endPoint y: 22, distance: 208.0
click at [22, 22] on nav "Pausado Ver notificaciones kPkXu2Rq2qZKTSa5mLj1aiWB Alt s Accesos rápidos Presi…" at bounding box center [756, 24] width 1512 height 48
paste input "ovULllWYBZszFTXSYHuuhd0h"
type input "ovULllWYBZszFTXSYHuuhd0h"
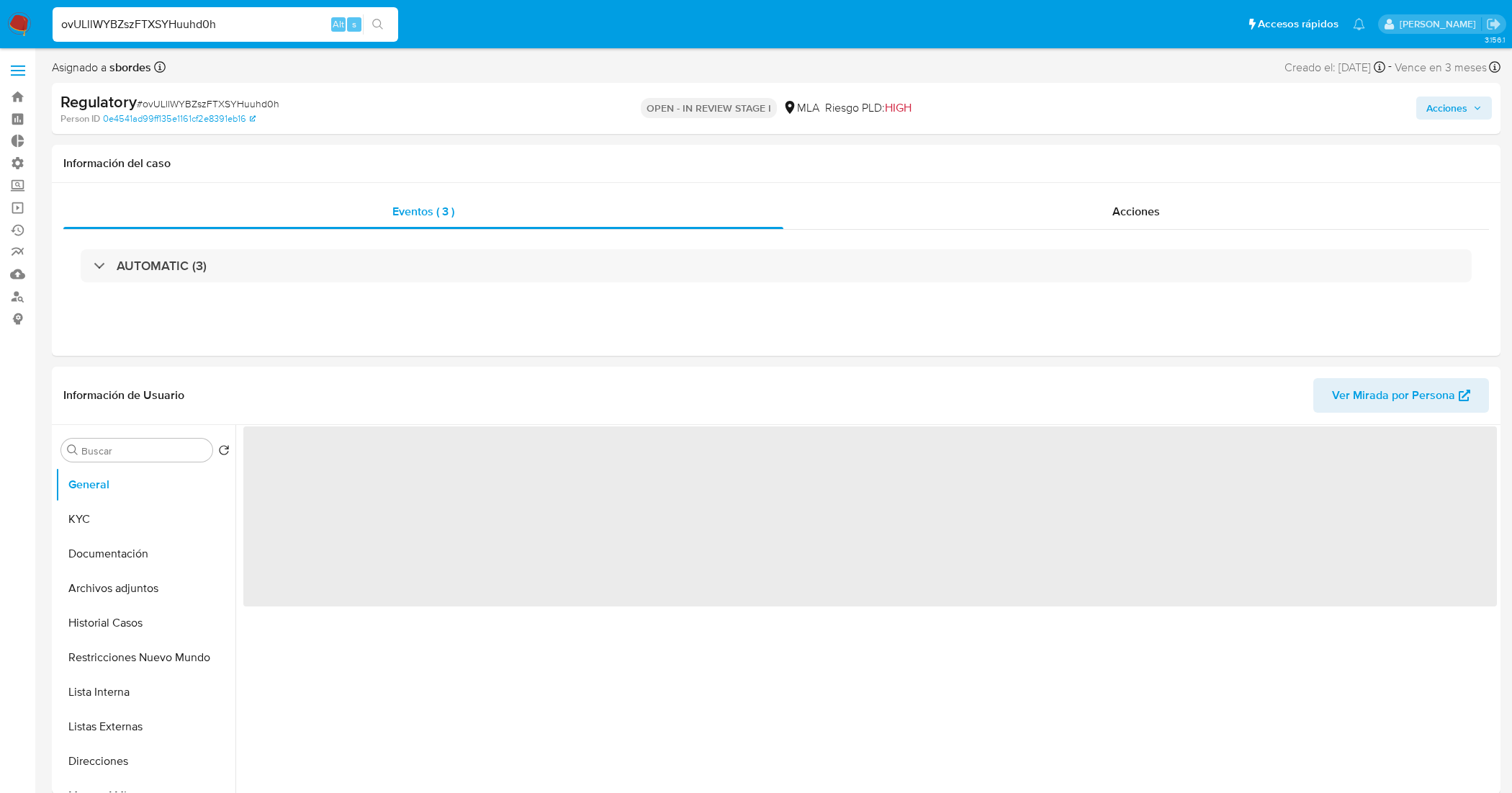
select select "10"
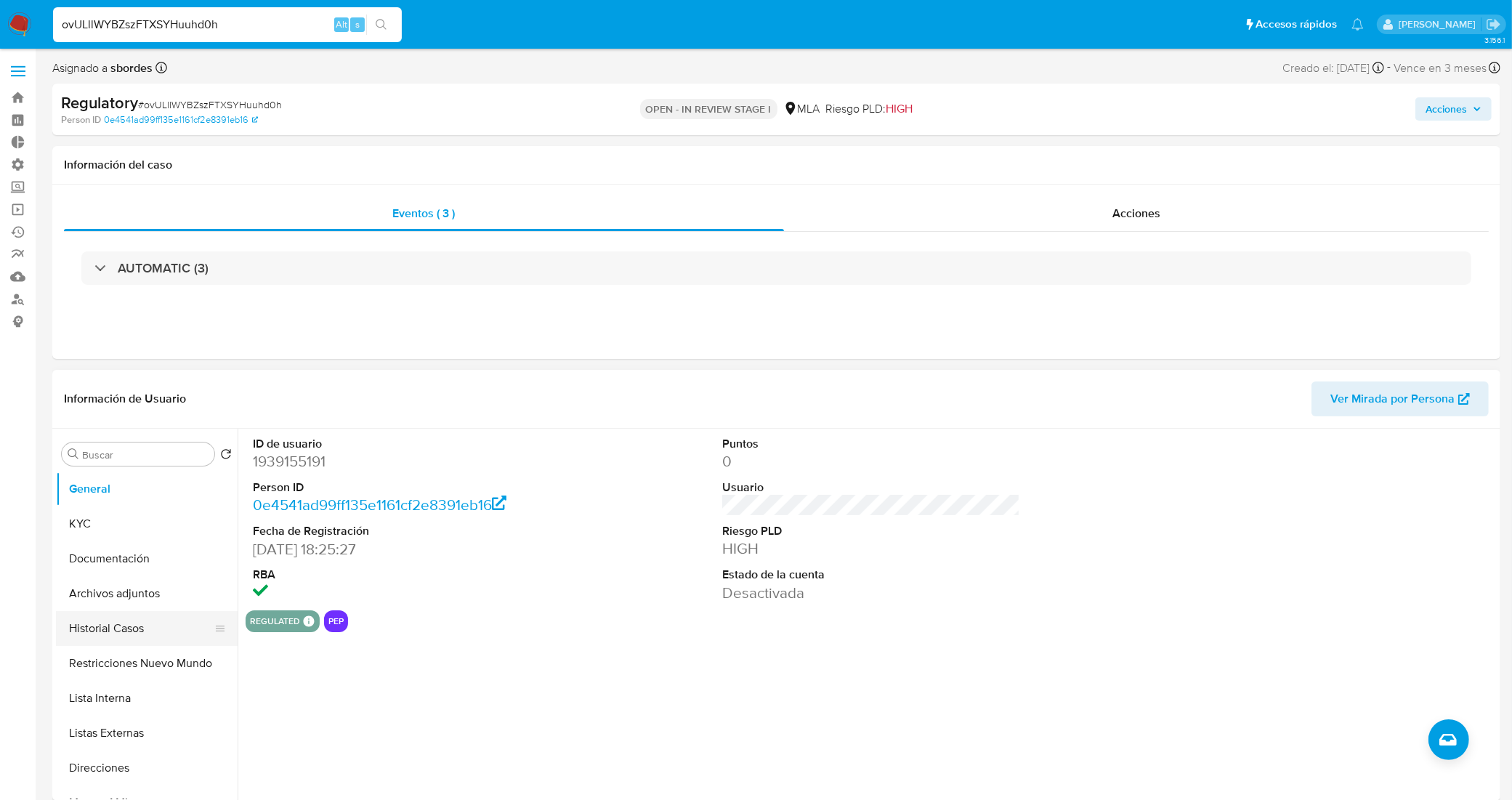
click at [136, 640] on button "Historial Casos" at bounding box center [141, 629] width 170 height 35
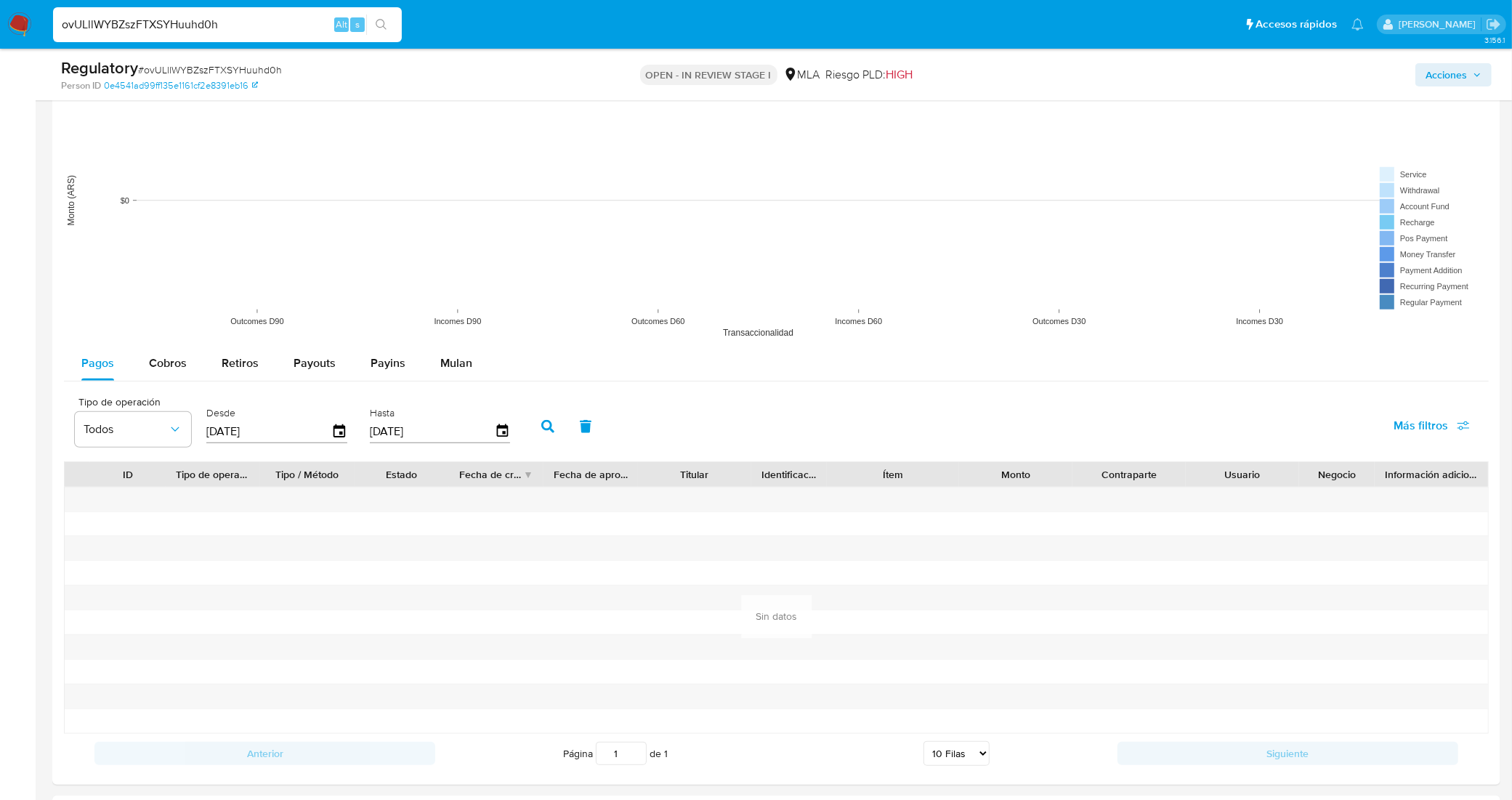
scroll to position [1646, 0]
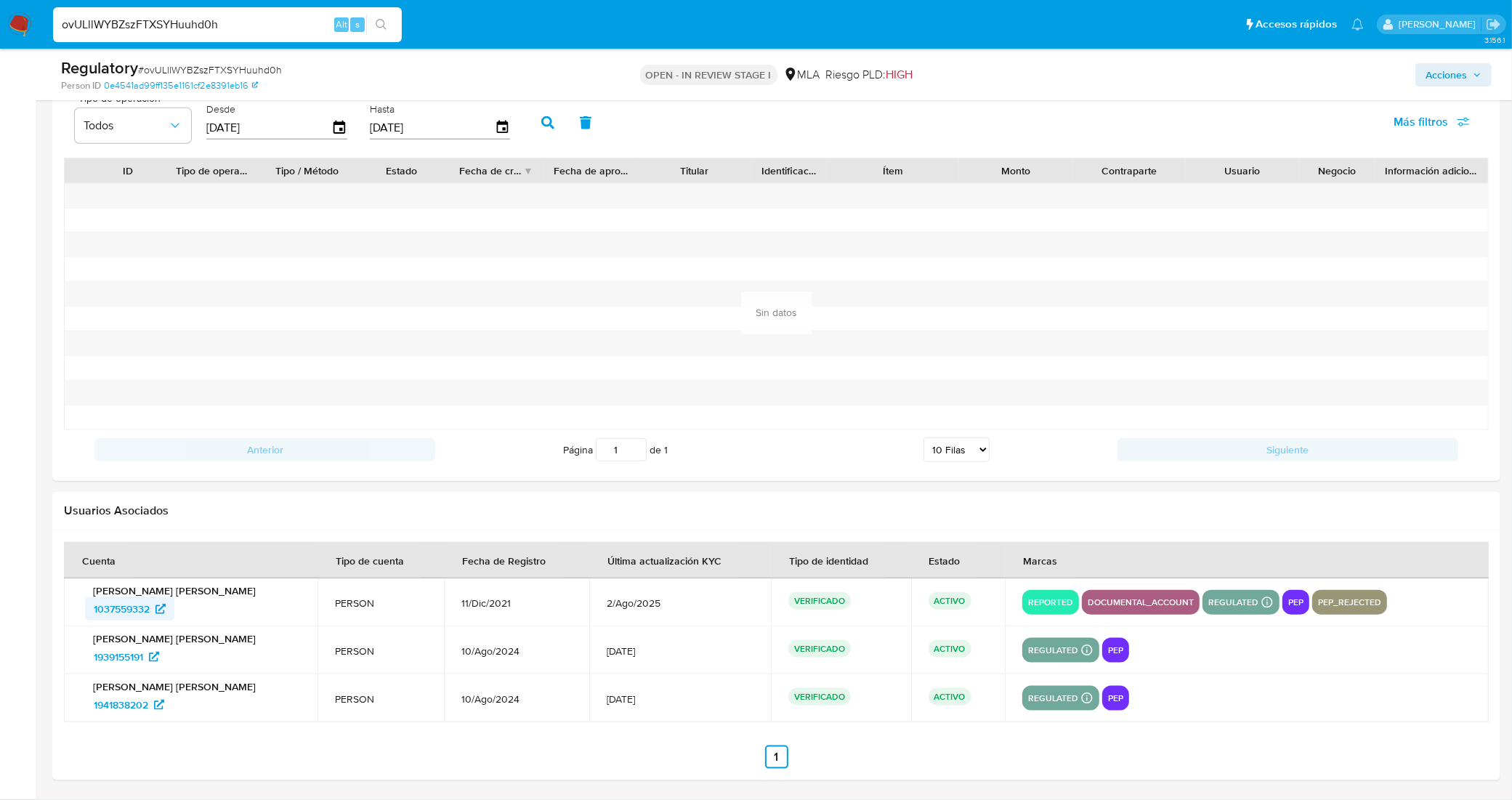
click at [110, 609] on span "1037559332" at bounding box center [121, 608] width 56 height 23
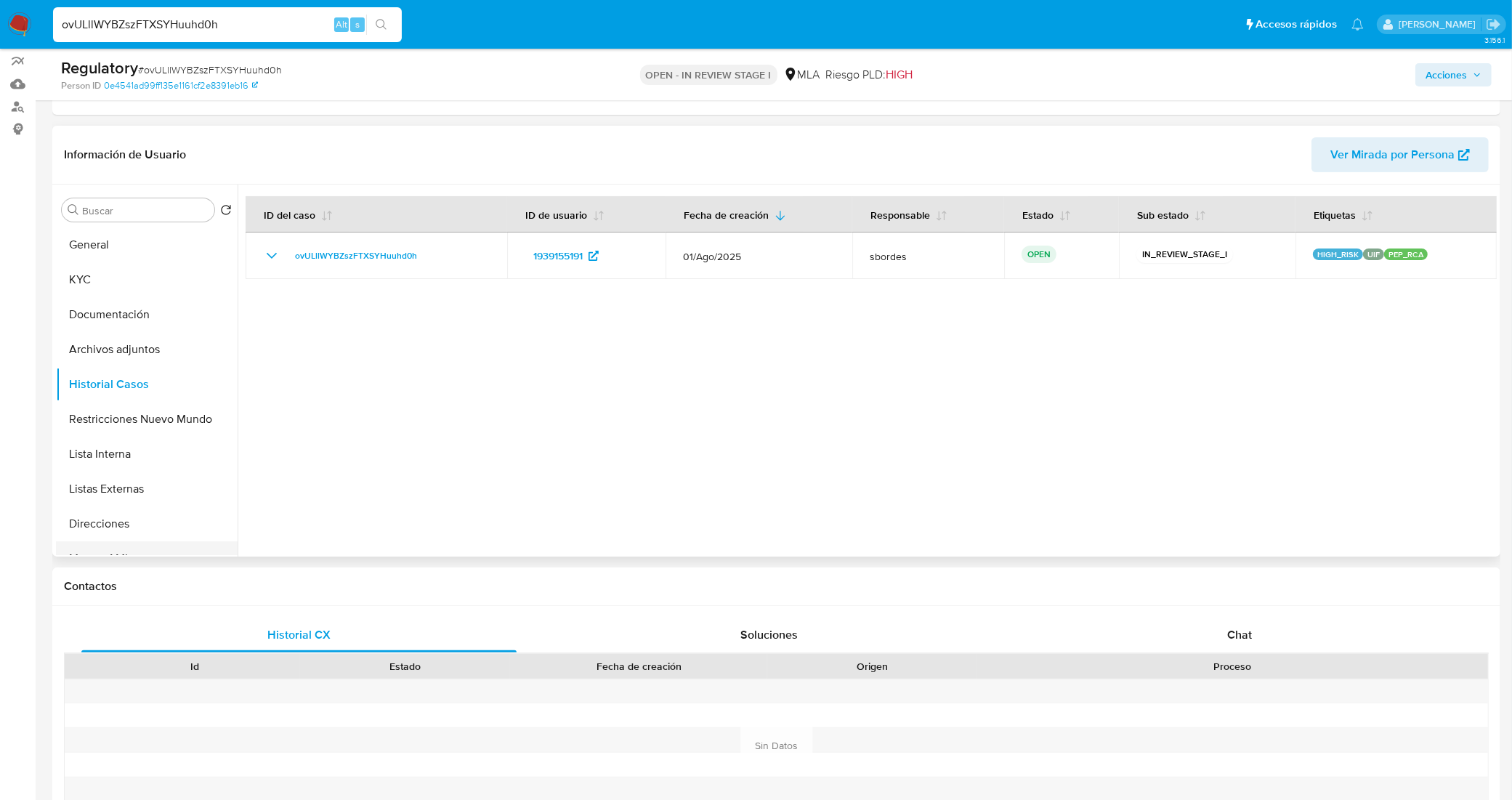
scroll to position [11, 0]
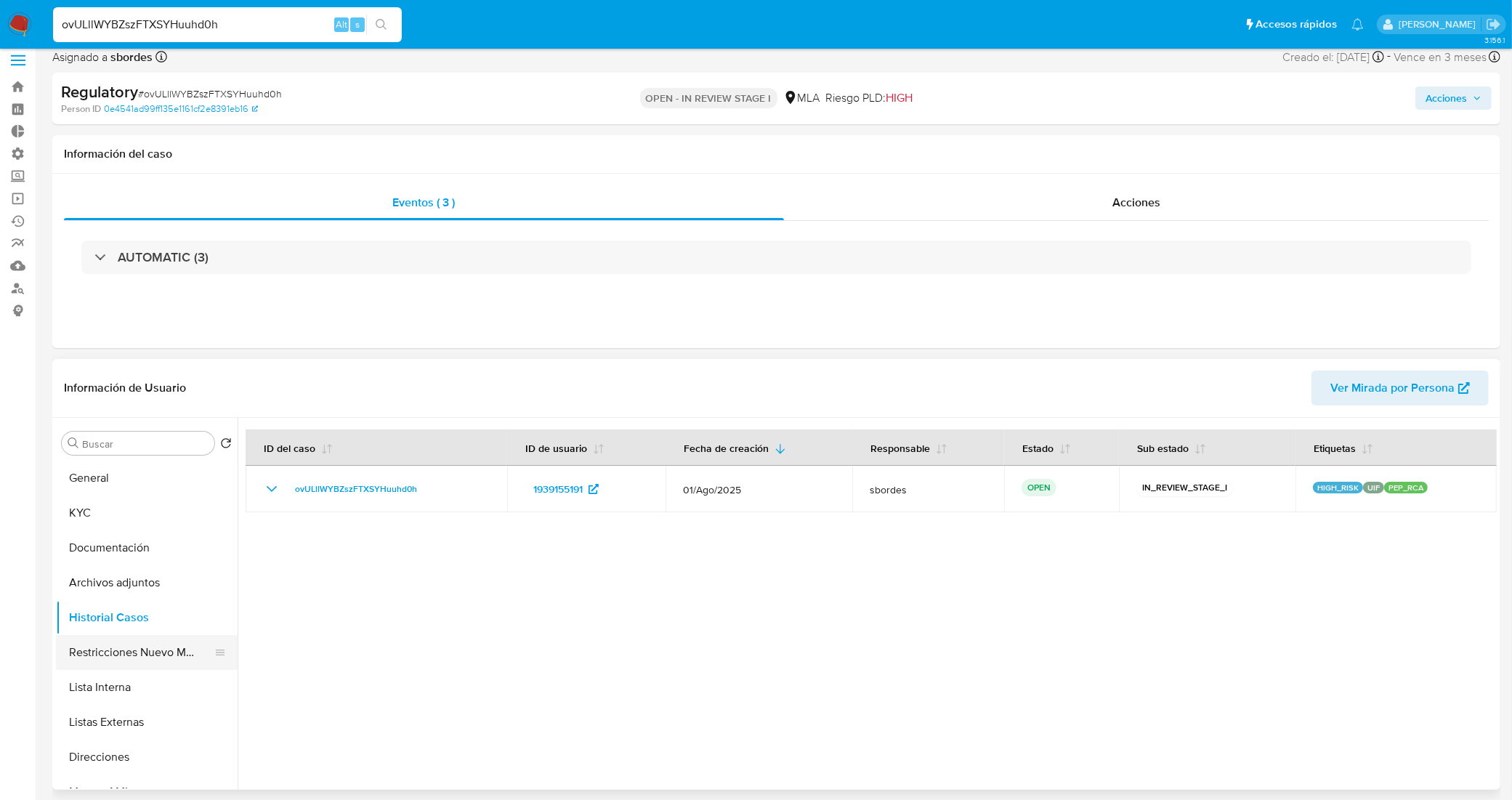
click at [127, 658] on button "Restricciones Nuevo Mundo" at bounding box center [141, 652] width 170 height 35
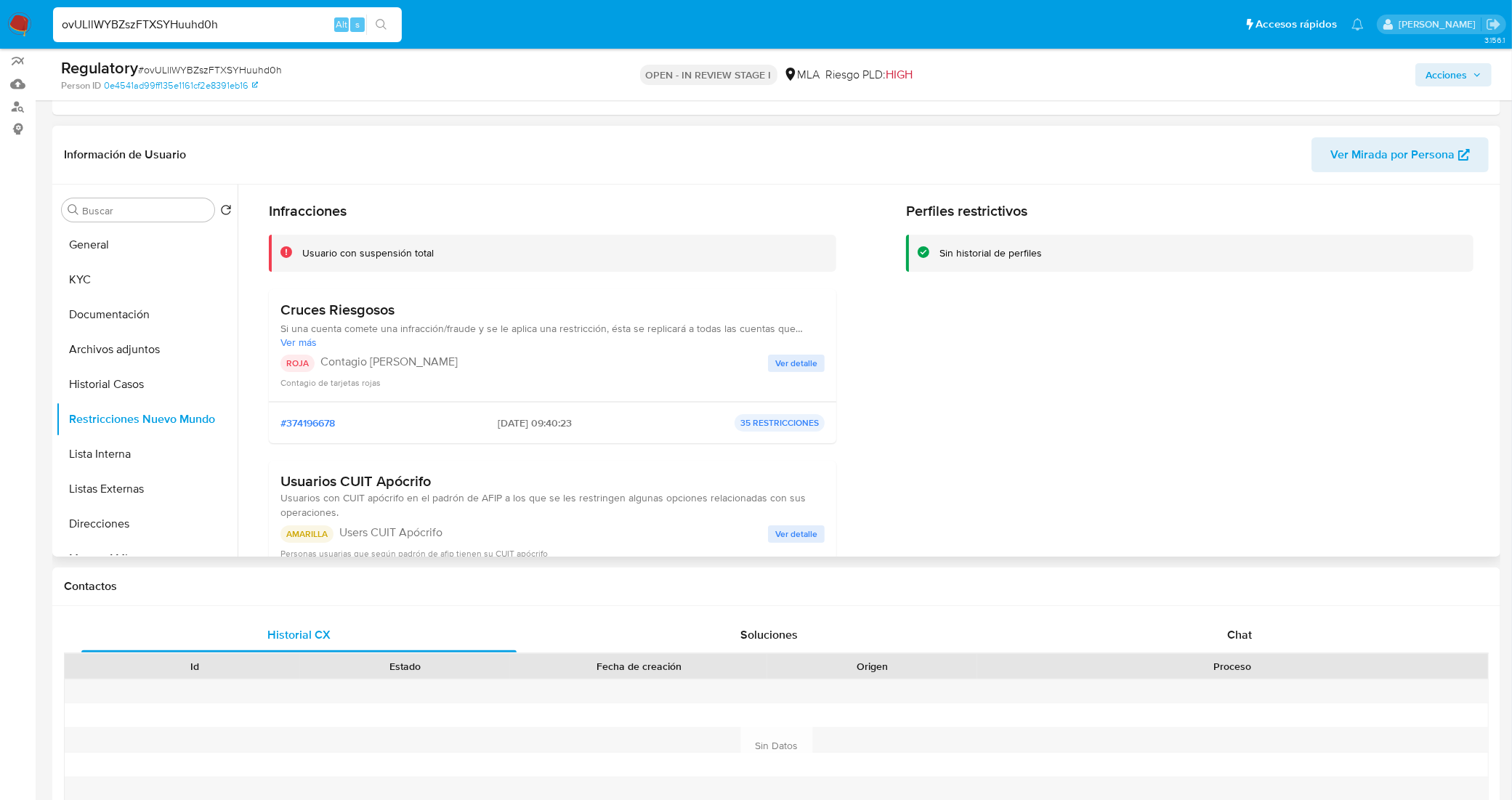
scroll to position [0, 0]
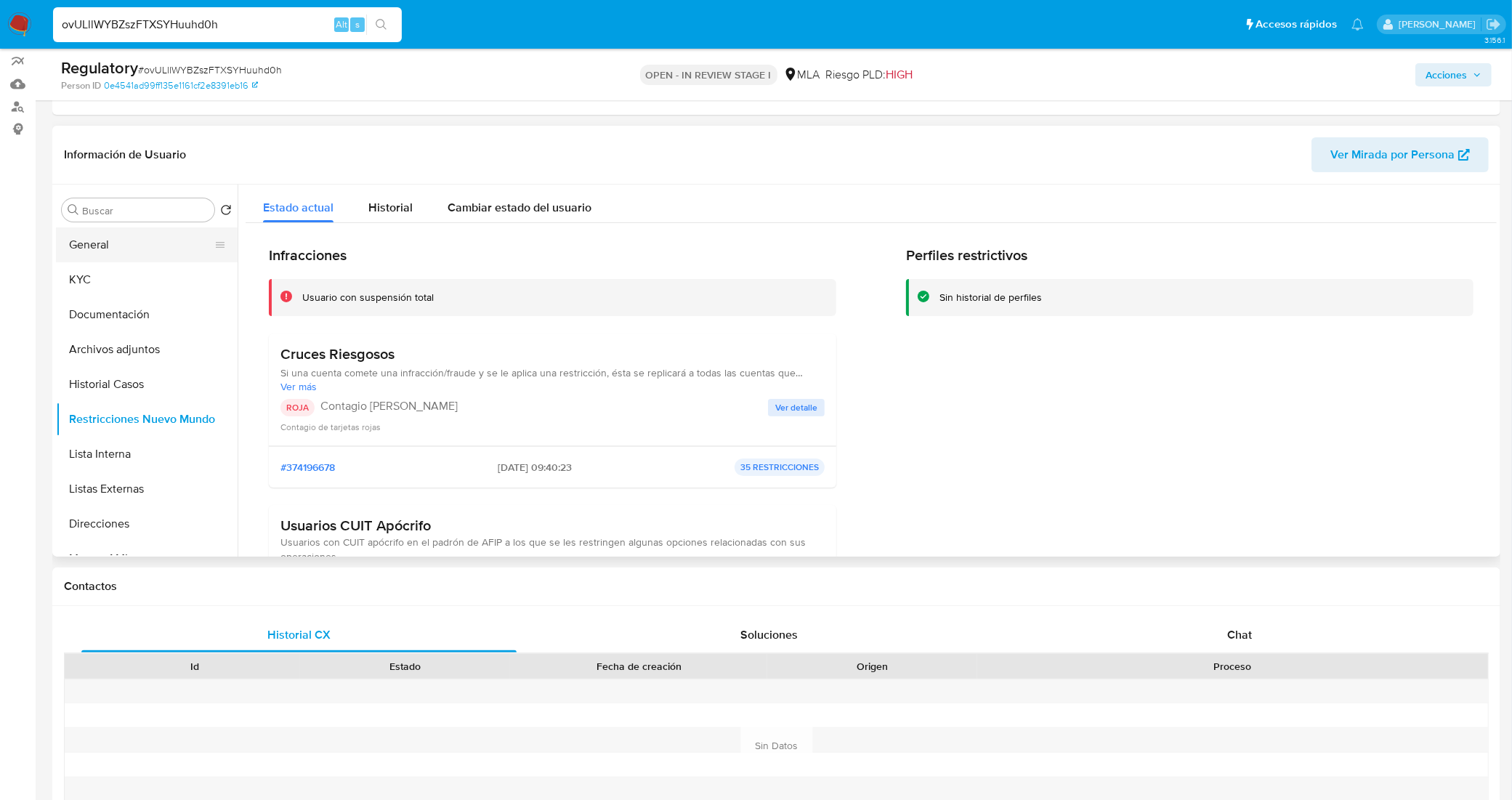
click at [139, 242] on button "General" at bounding box center [141, 245] width 170 height 35
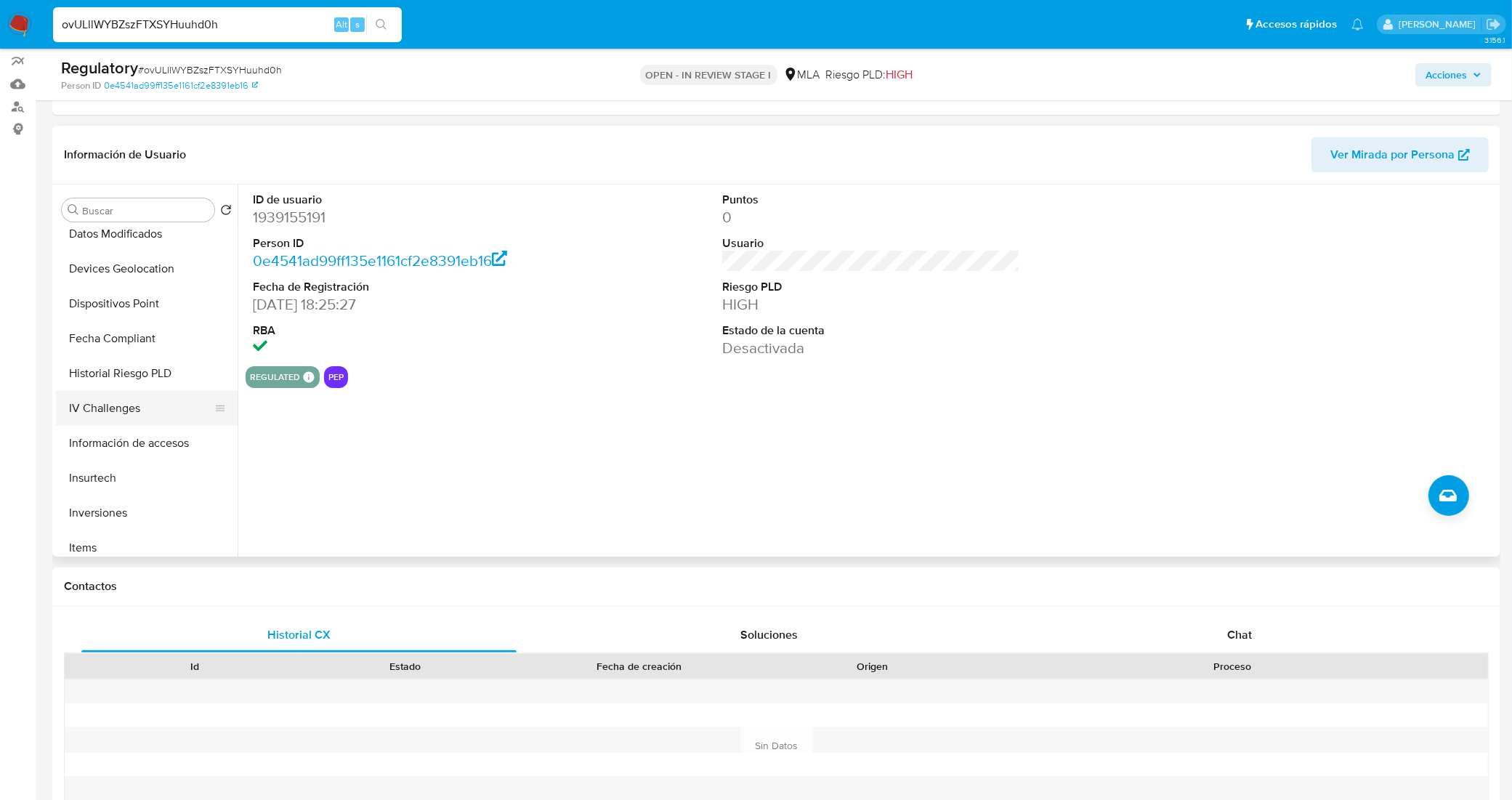
scroll to position [636, 0]
click at [128, 336] on button "Historial Riesgo PLD" at bounding box center [141, 341] width 170 height 35
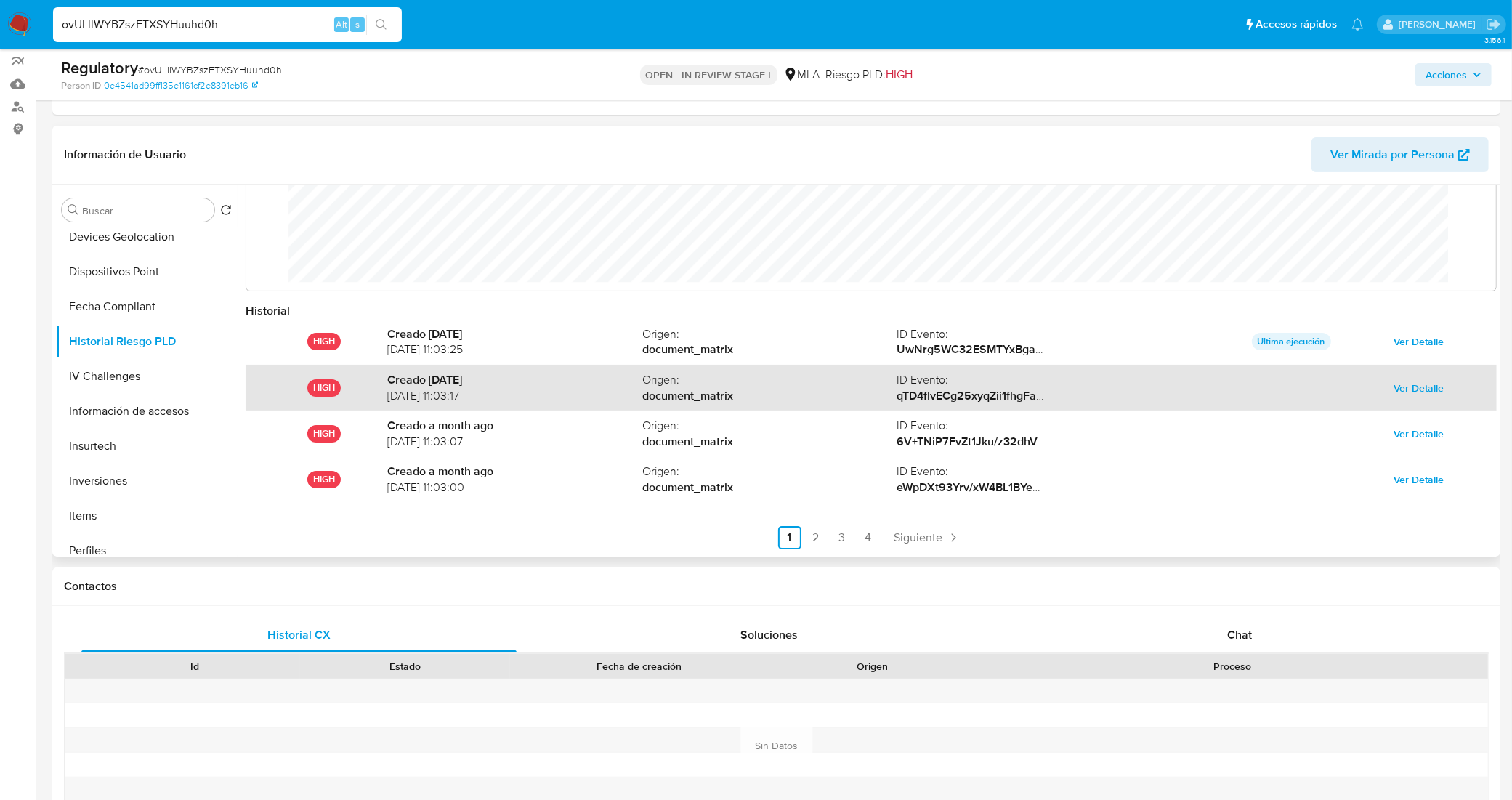
scroll to position [77, 0]
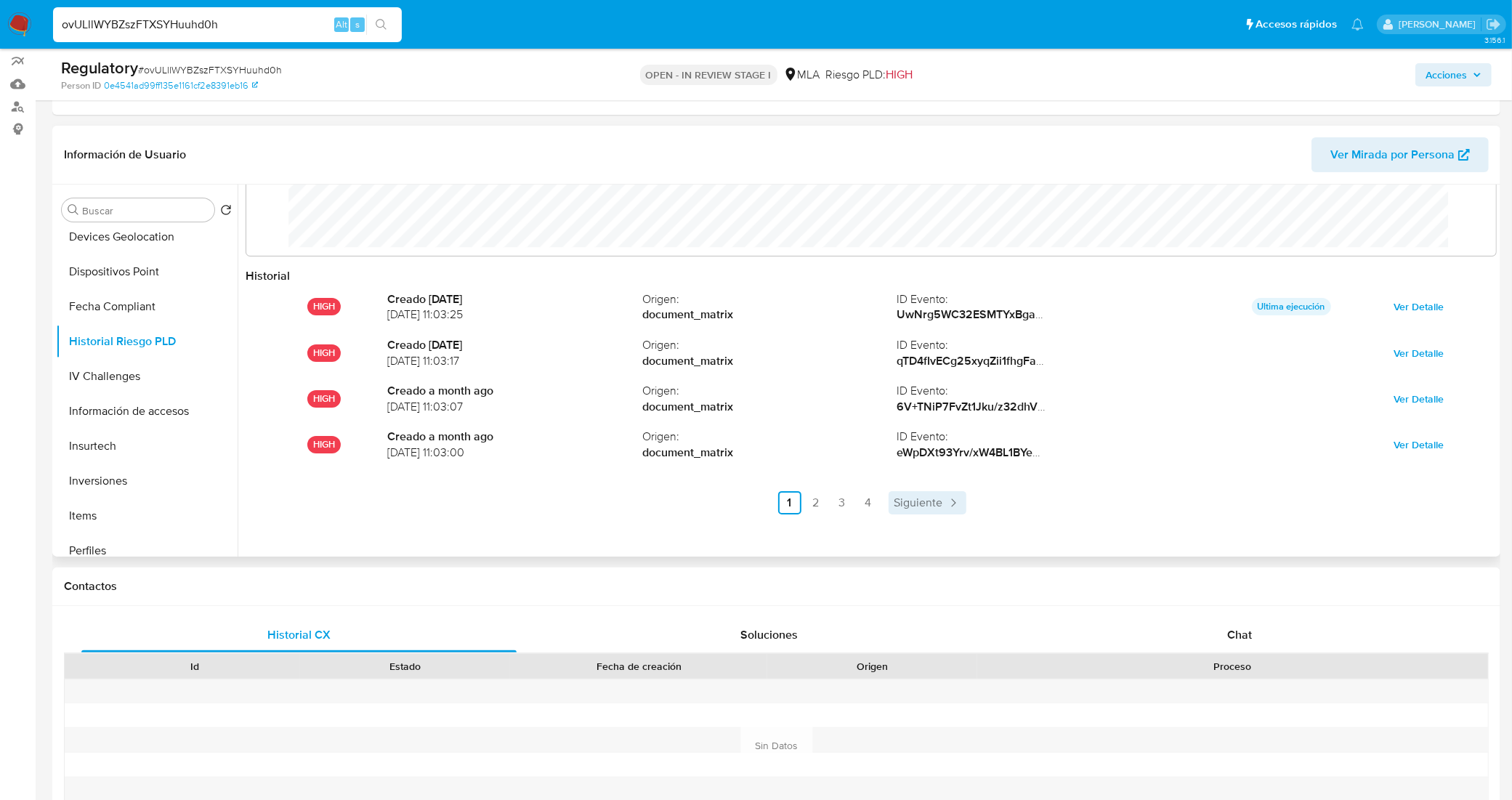
click at [943, 514] on link "Siguiente" at bounding box center [927, 503] width 78 height 23
click at [965, 505] on span "Siguiente" at bounding box center [957, 503] width 48 height 12
click at [965, 504] on span "Siguiente" at bounding box center [957, 503] width 48 height 12
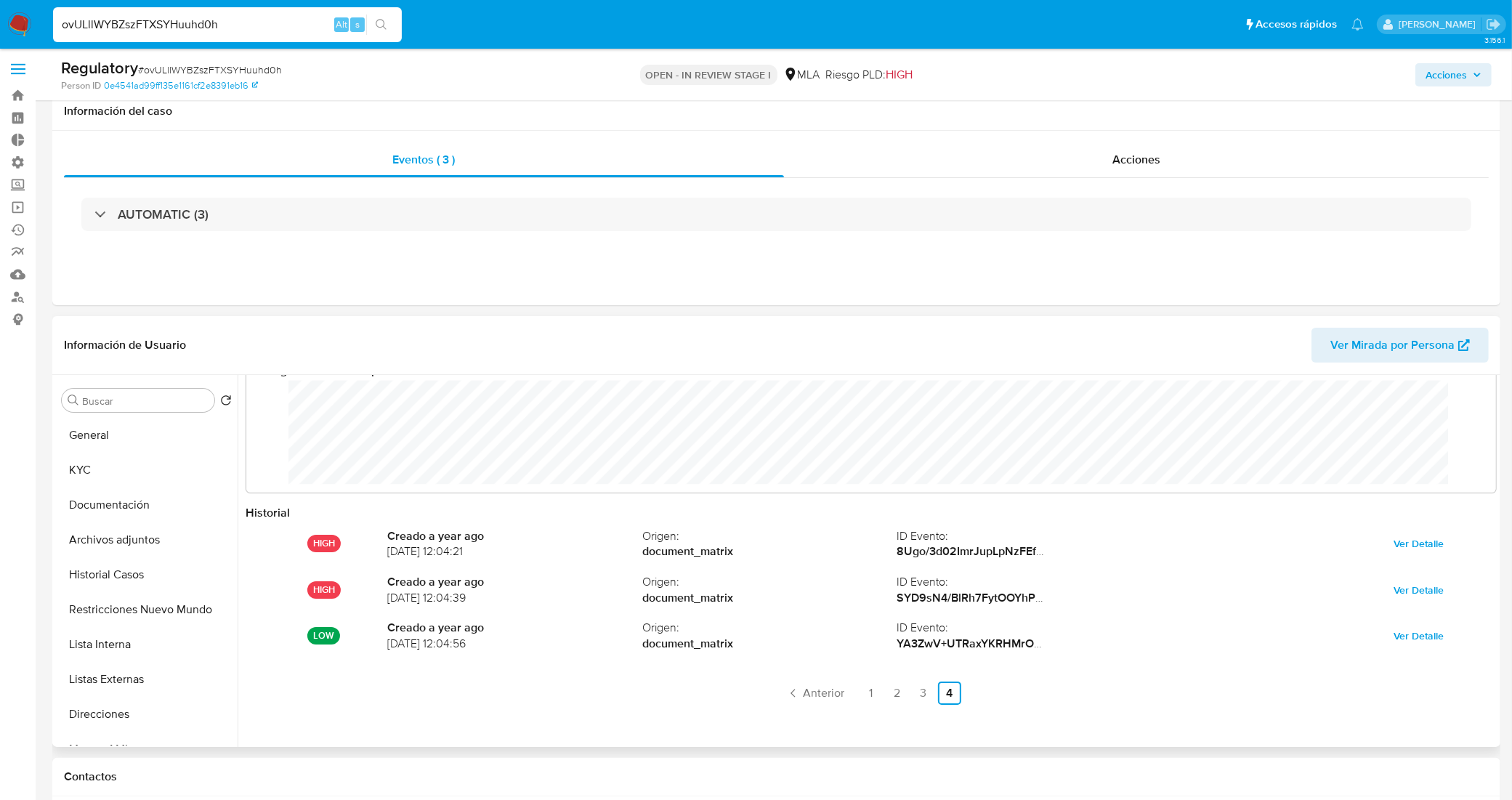
scroll to position [0, 0]
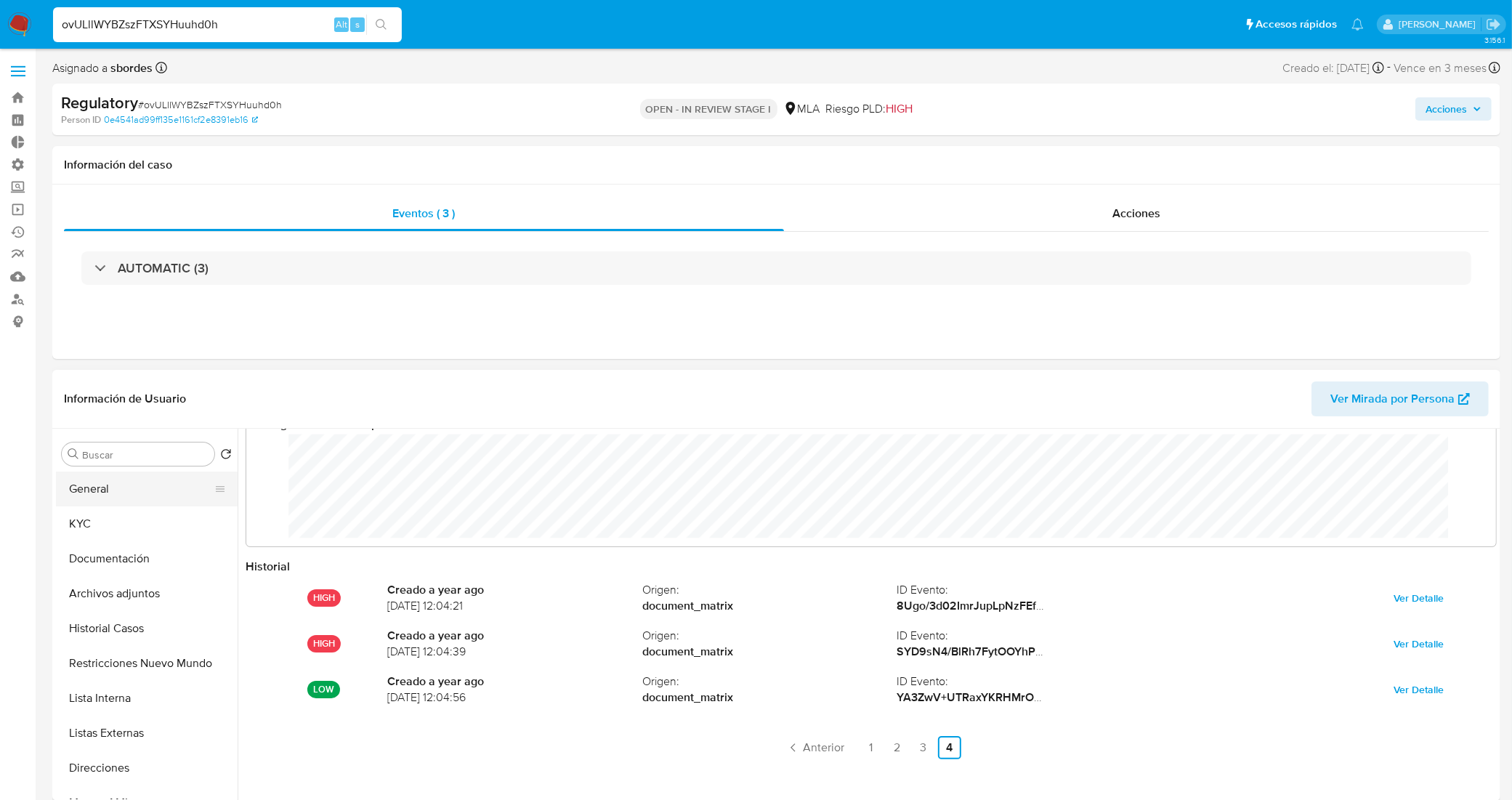
click at [165, 504] on button "General" at bounding box center [141, 489] width 170 height 35
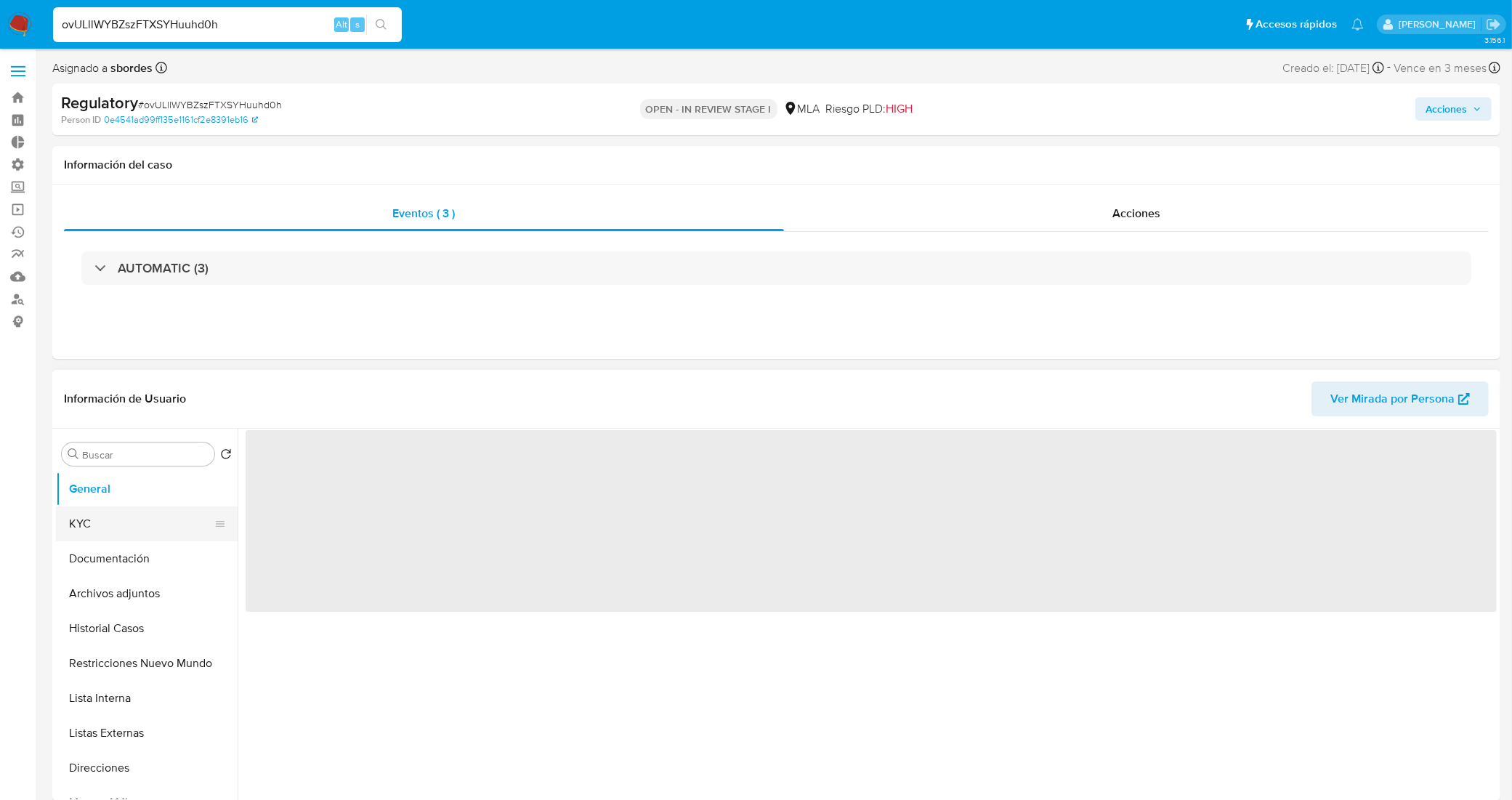
click at [169, 528] on button "KYC" at bounding box center [141, 524] width 170 height 35
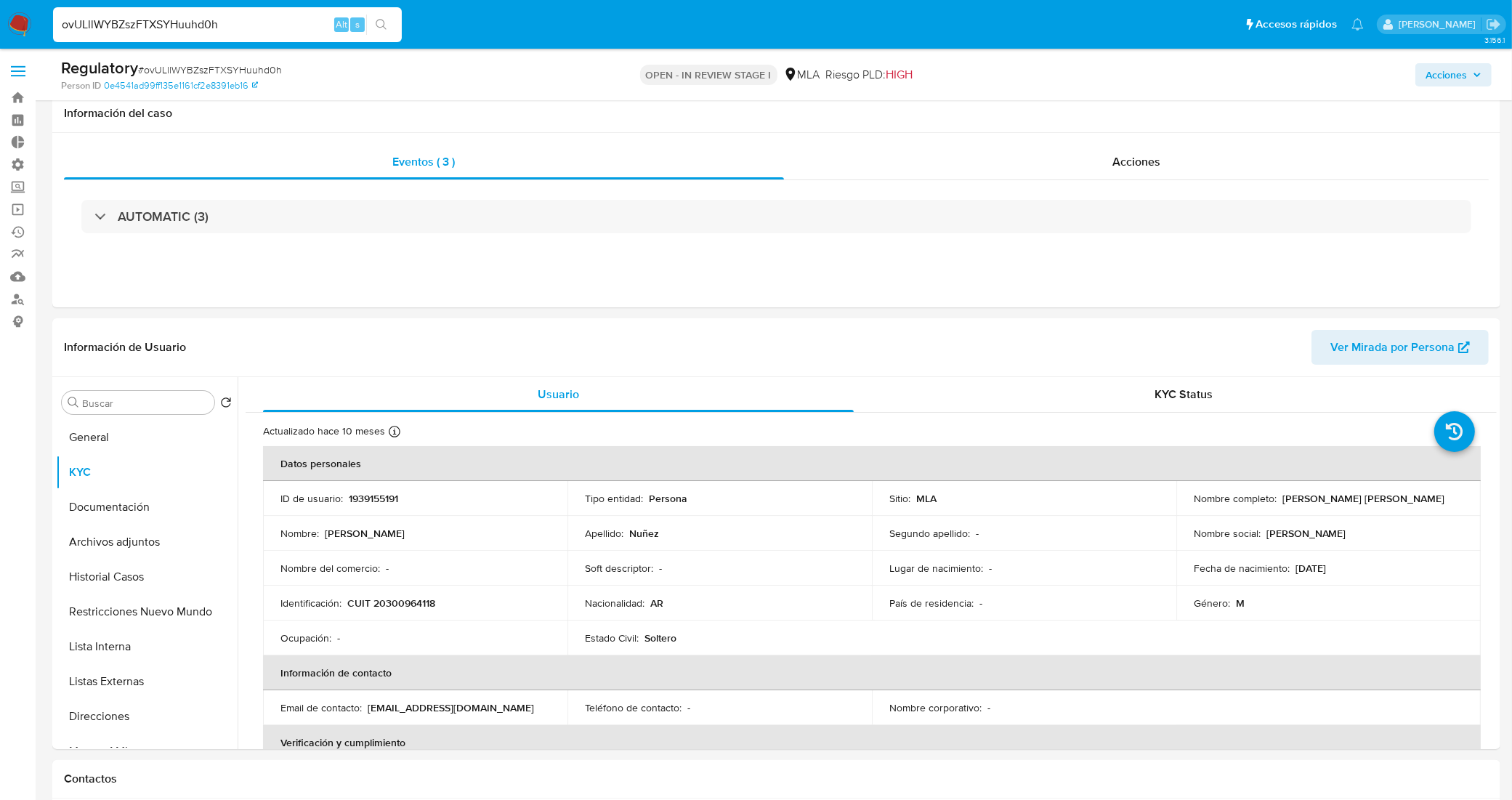
scroll to position [182, 0]
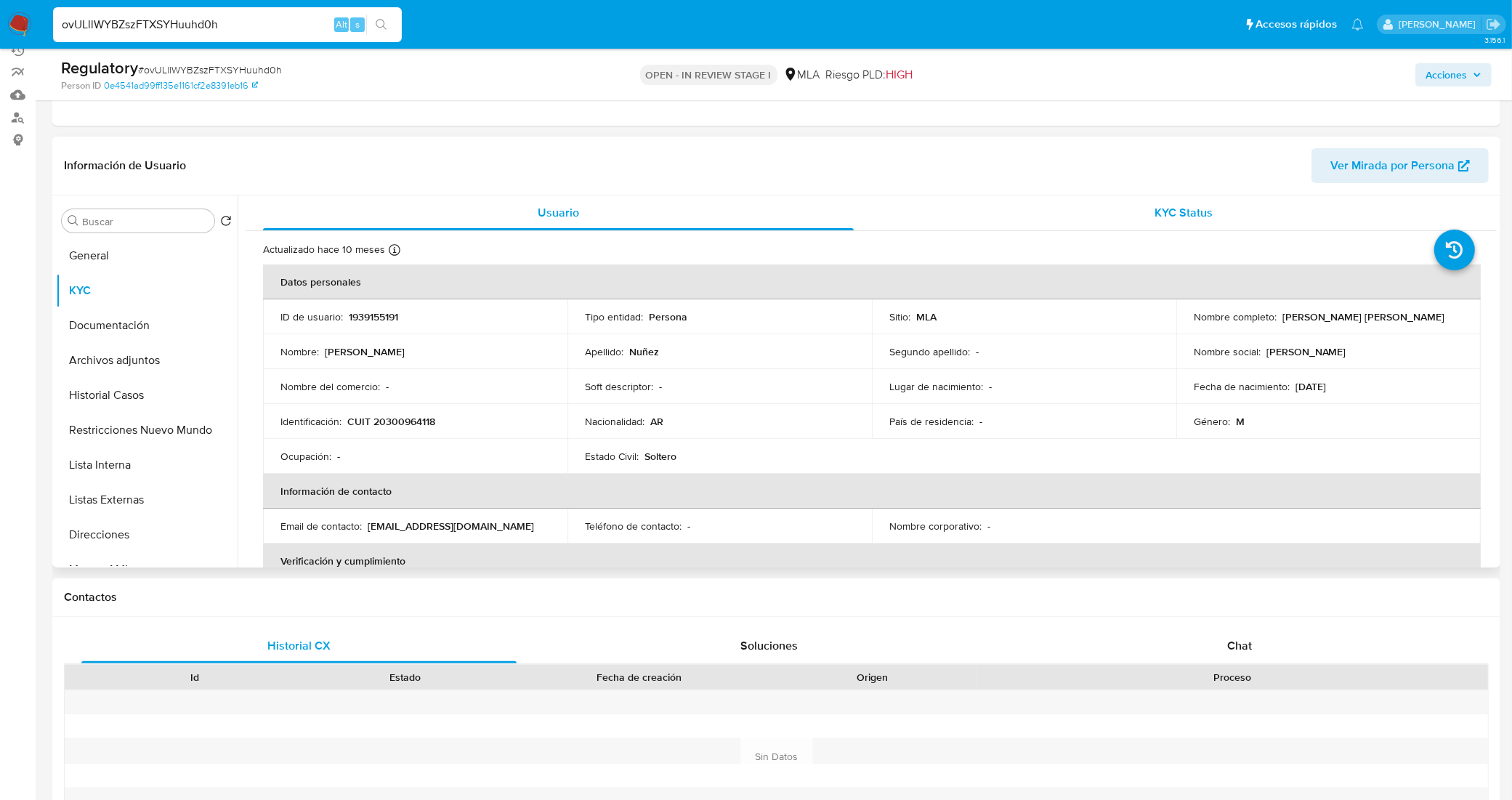
click at [1076, 221] on div "KYC Status" at bounding box center [1183, 212] width 591 height 35
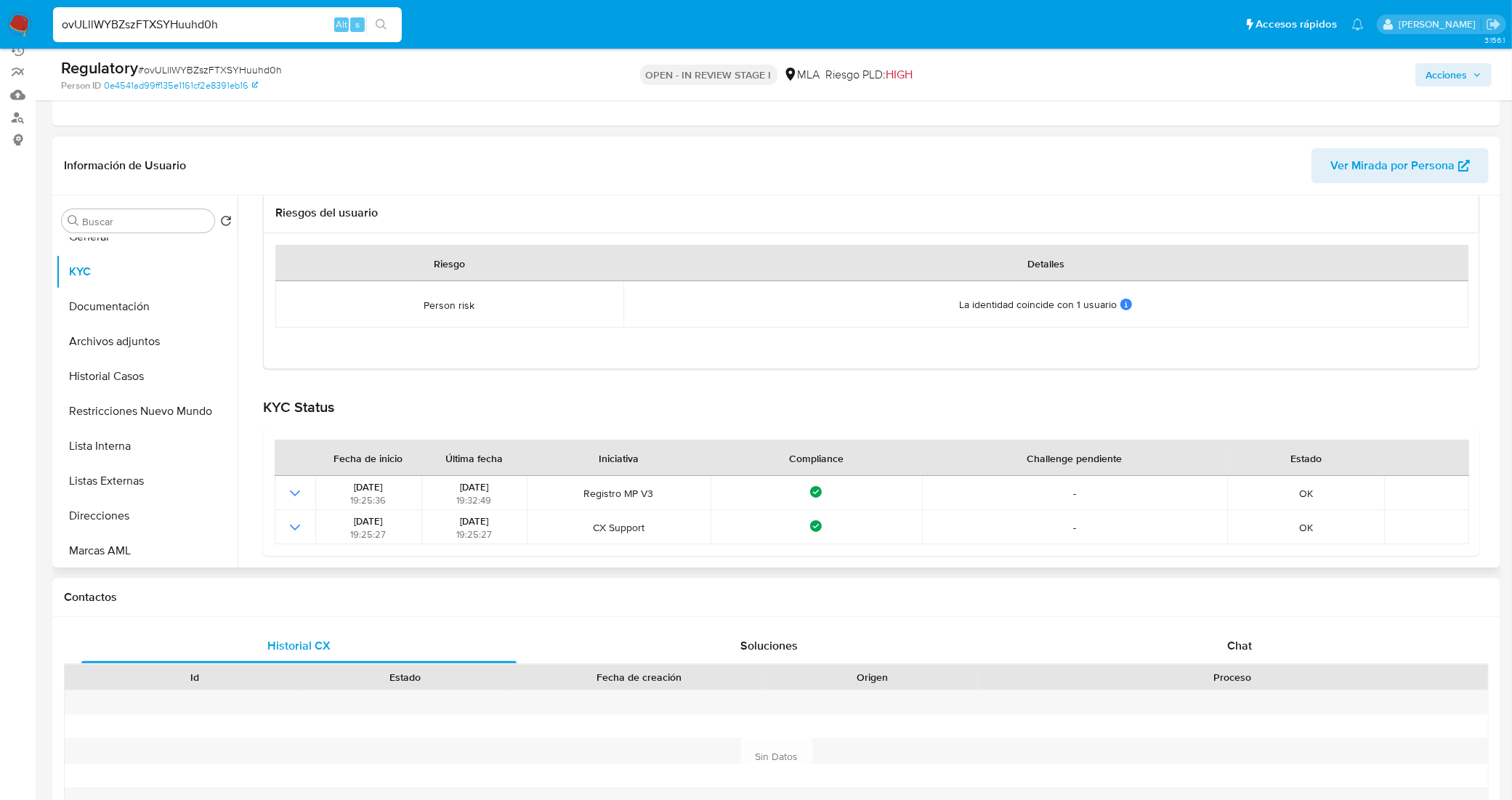
scroll to position [0, 0]
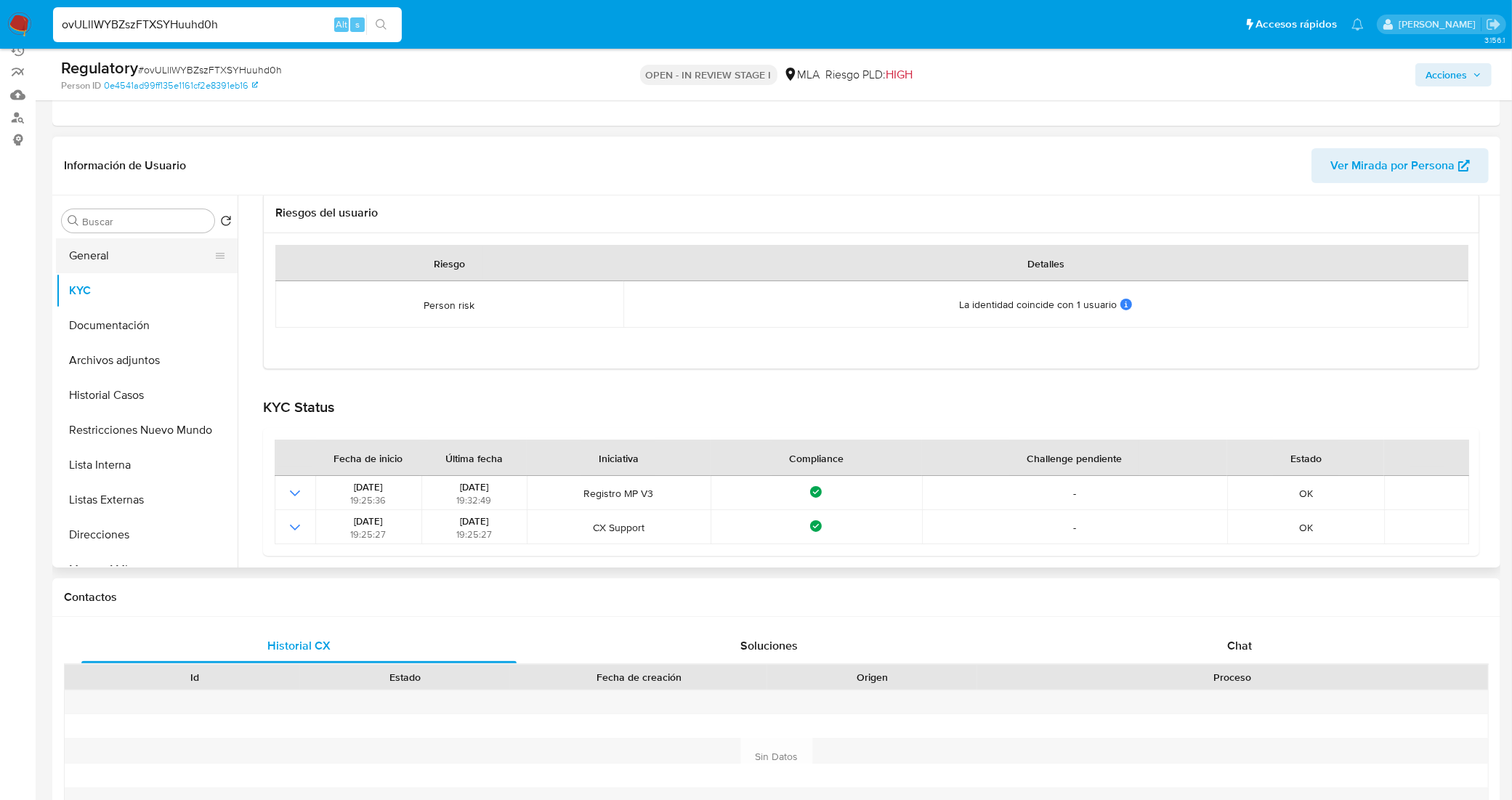
click at [143, 252] on button "General" at bounding box center [141, 256] width 170 height 35
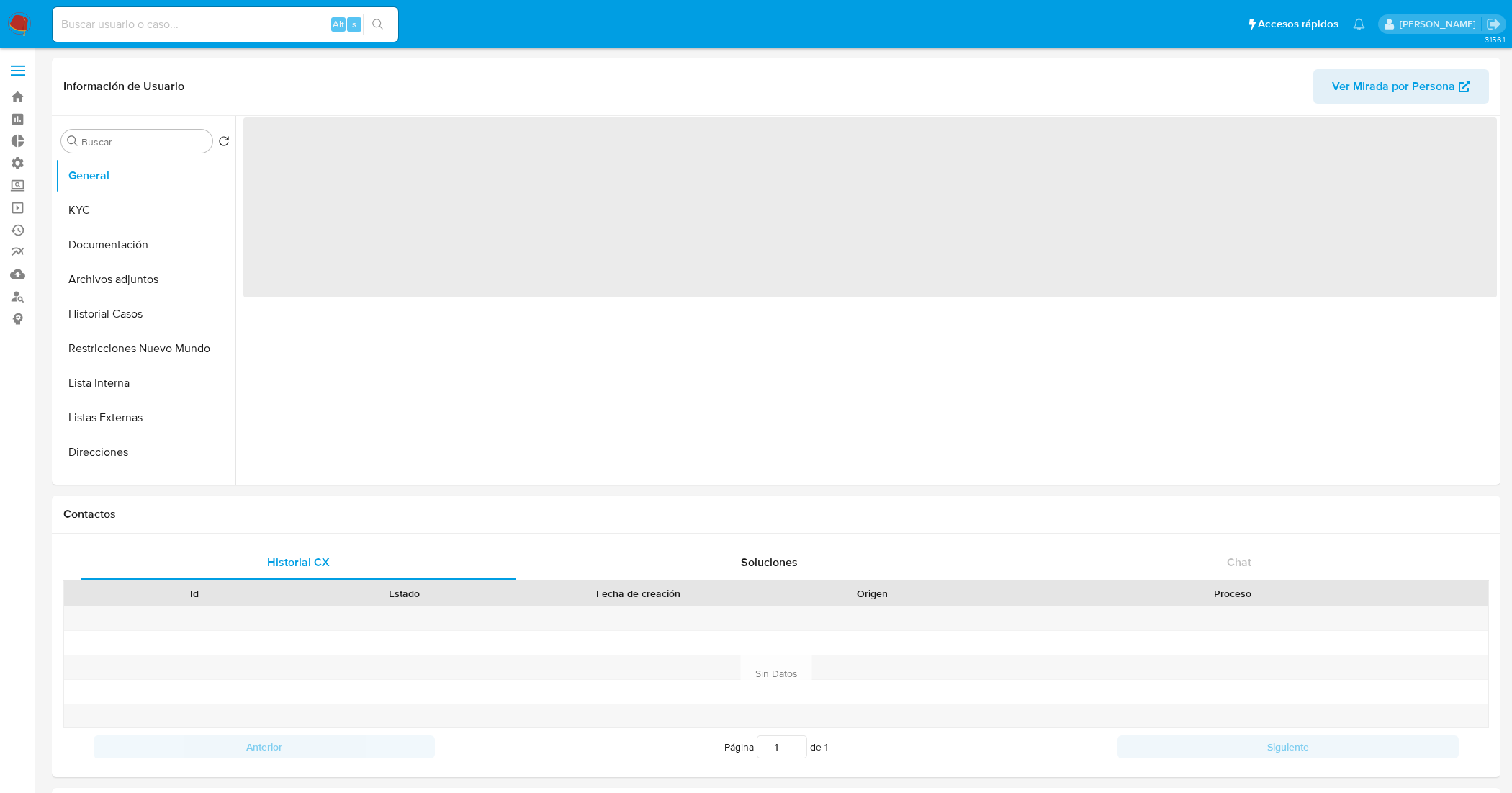
select select "10"
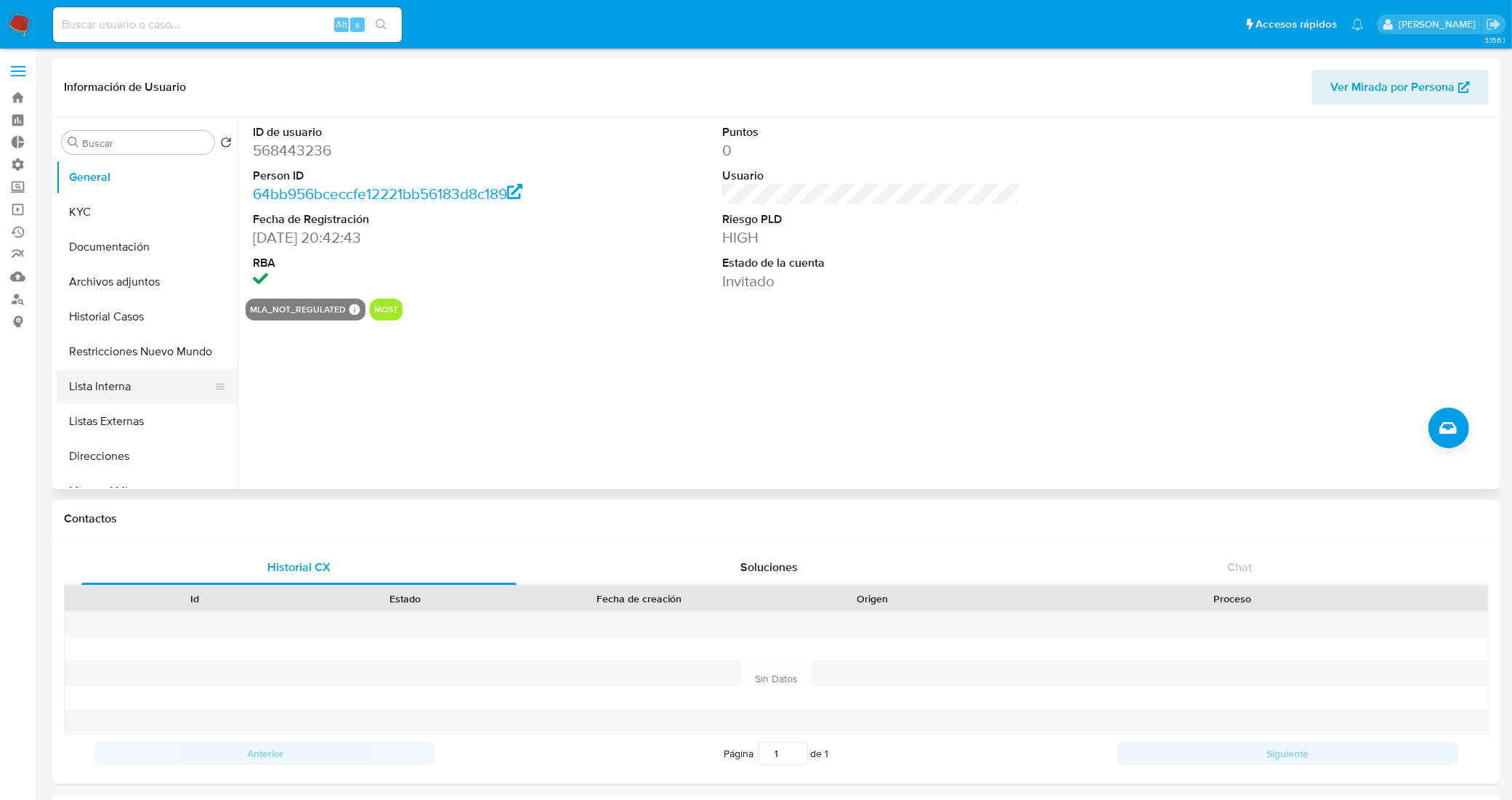
click at [122, 390] on button "Lista Interna" at bounding box center [141, 386] width 170 height 35
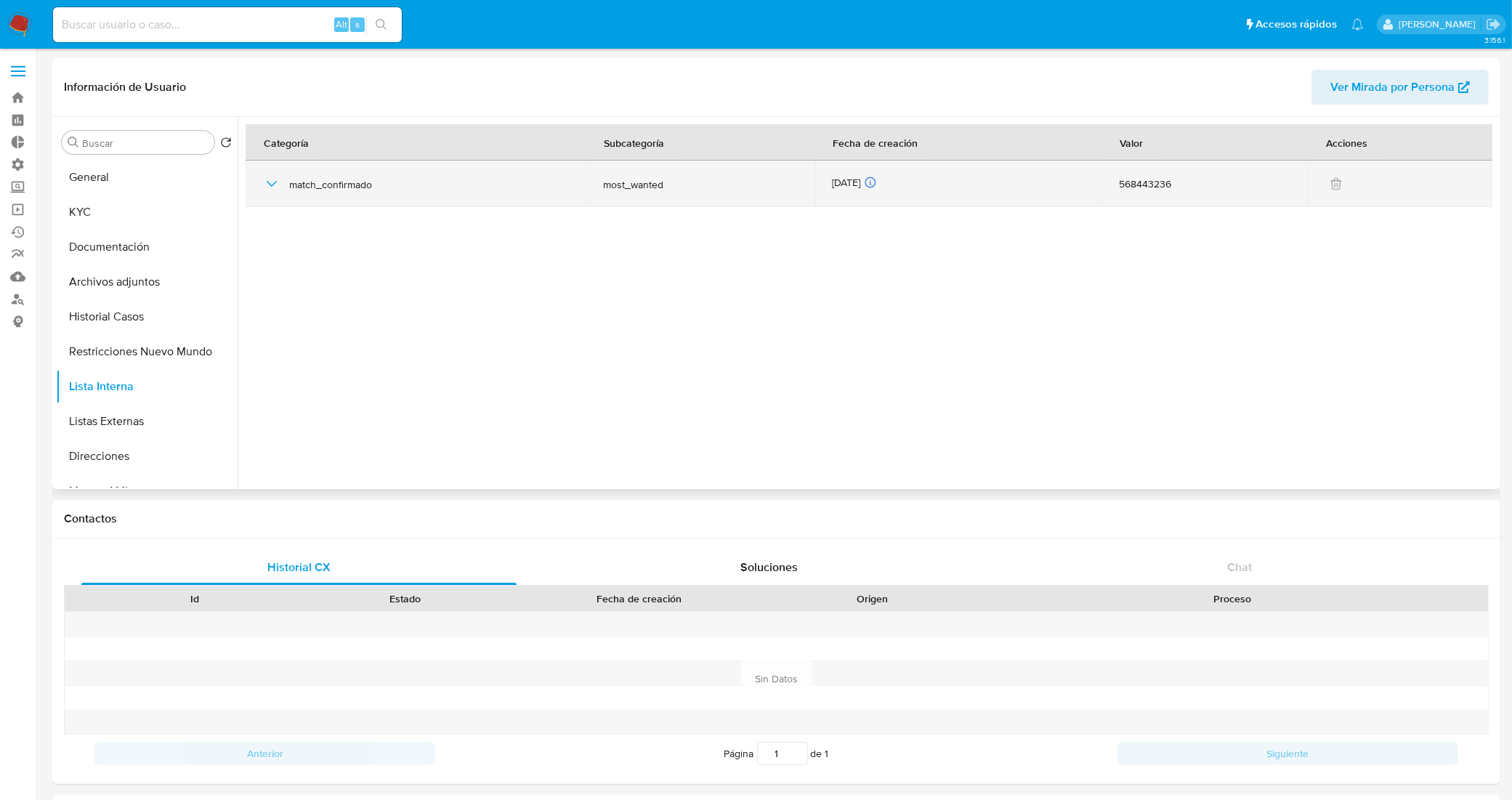
click at [271, 179] on icon "button" at bounding box center [271, 183] width 17 height 17
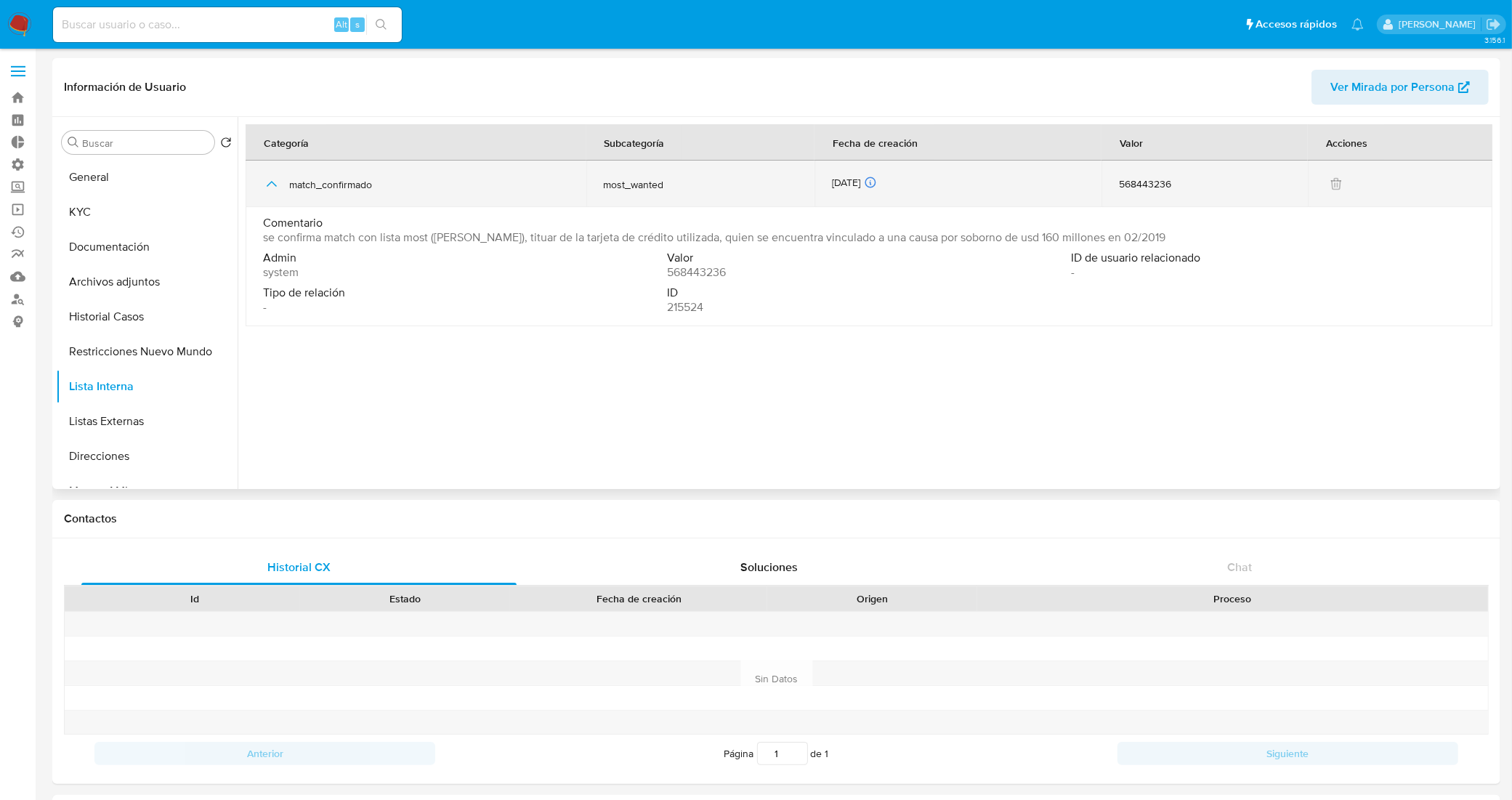
click at [271, 179] on icon "button" at bounding box center [271, 183] width 17 height 17
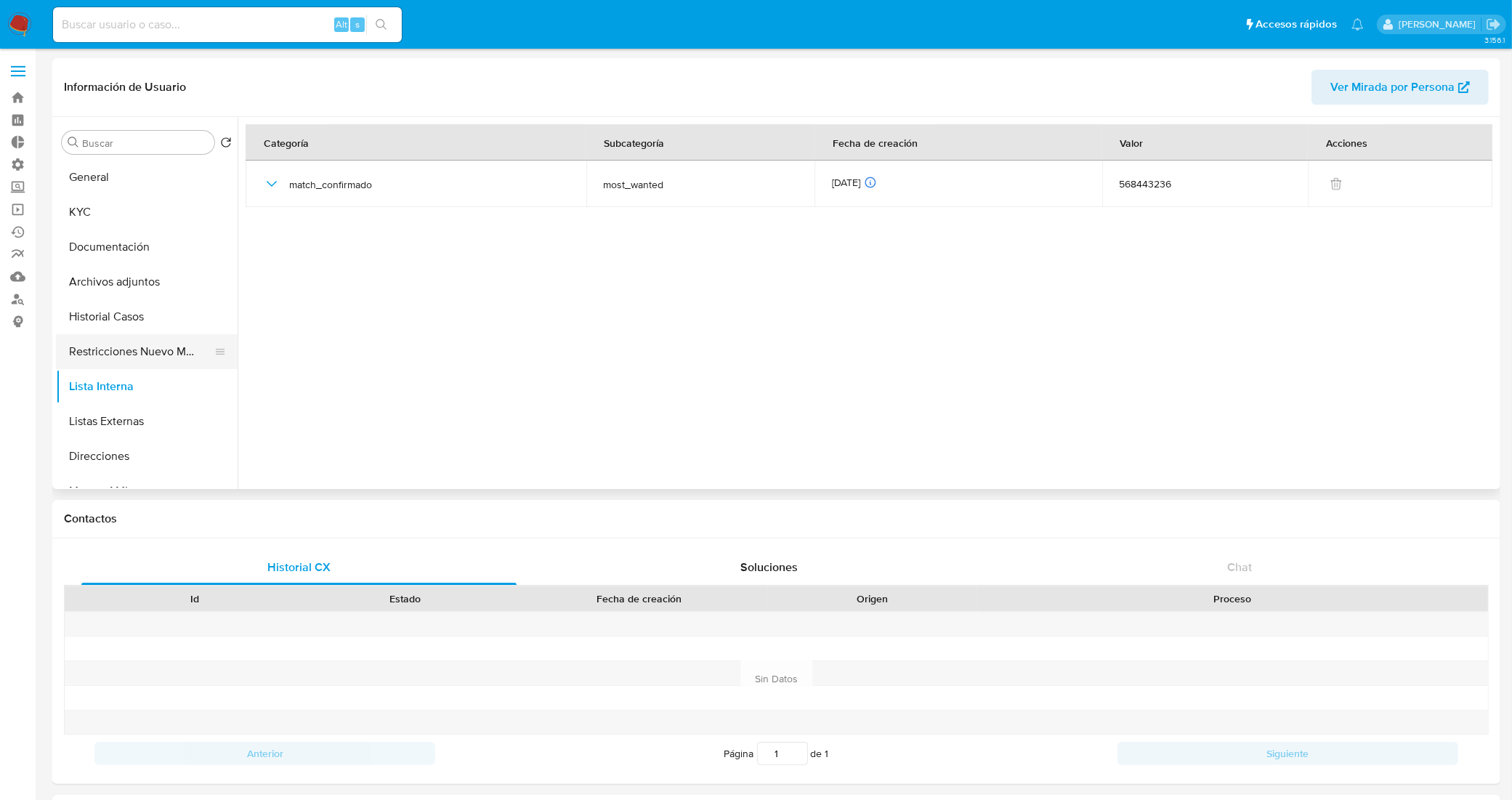
click at [145, 360] on button "Restricciones Nuevo Mundo" at bounding box center [141, 351] width 170 height 35
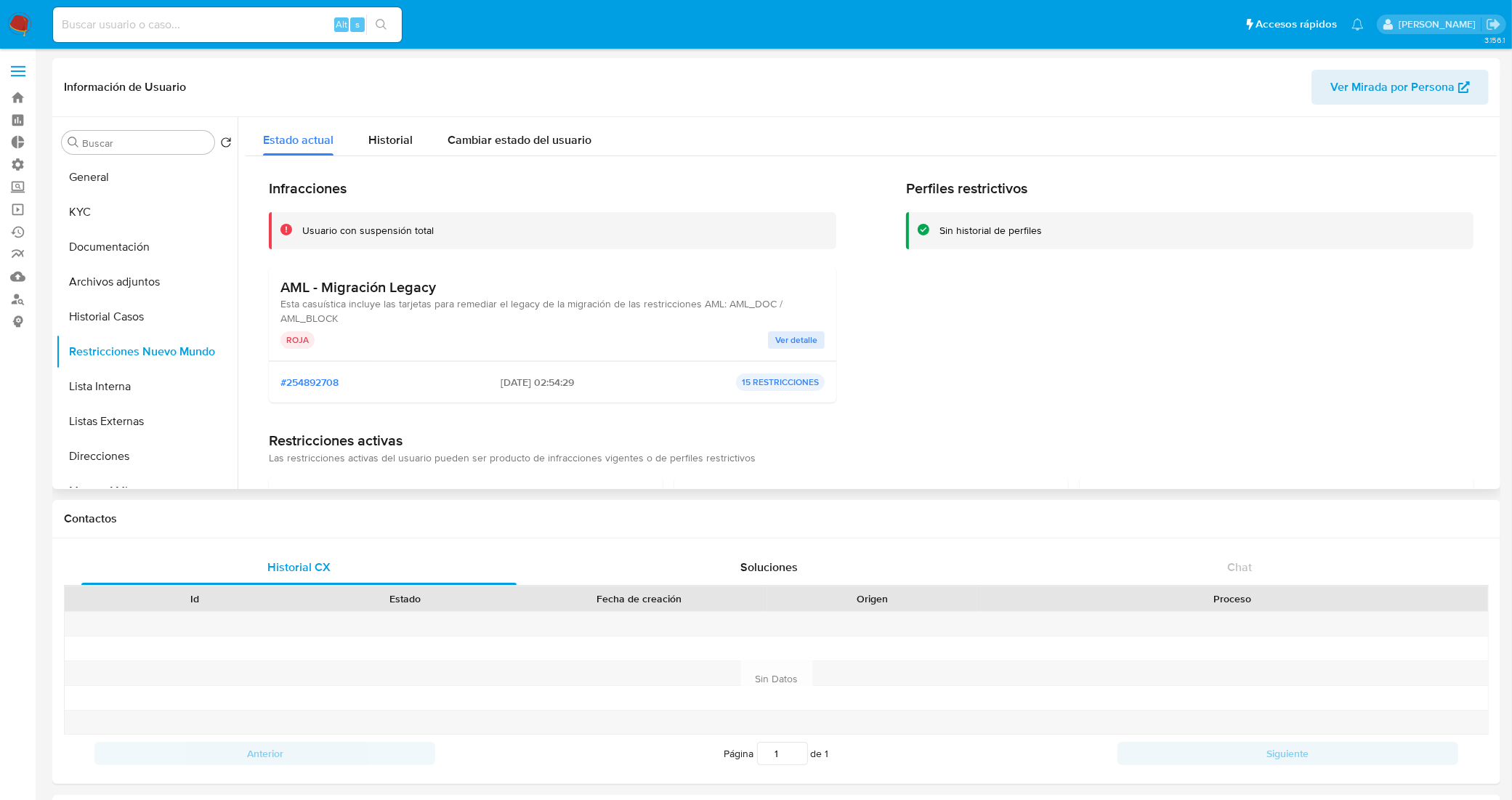
click at [788, 342] on span "Ver detalle" at bounding box center [796, 340] width 42 height 14
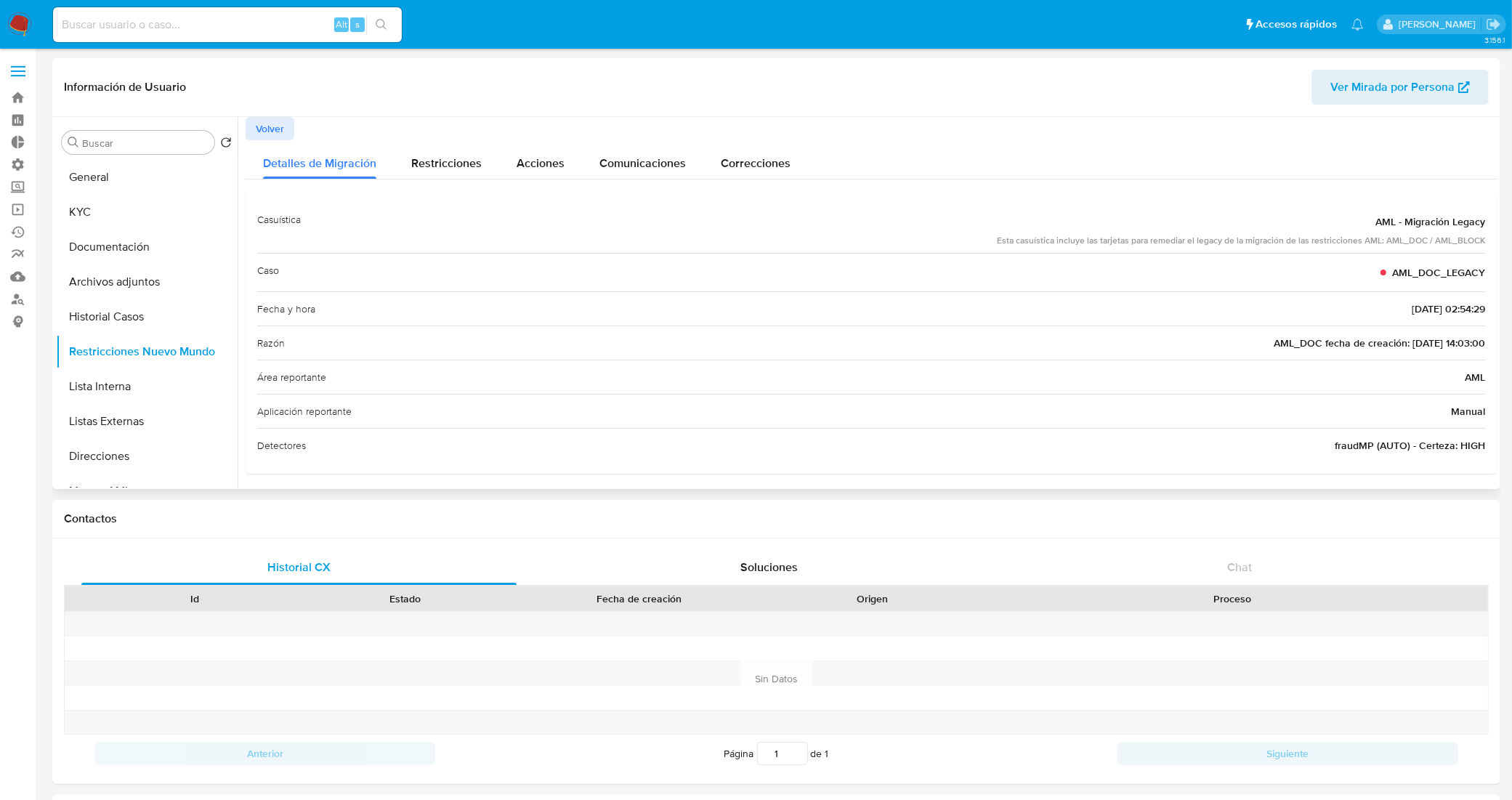
scroll to position [4, 0]
click at [113, 396] on button "Lista Interna" at bounding box center [141, 386] width 170 height 35
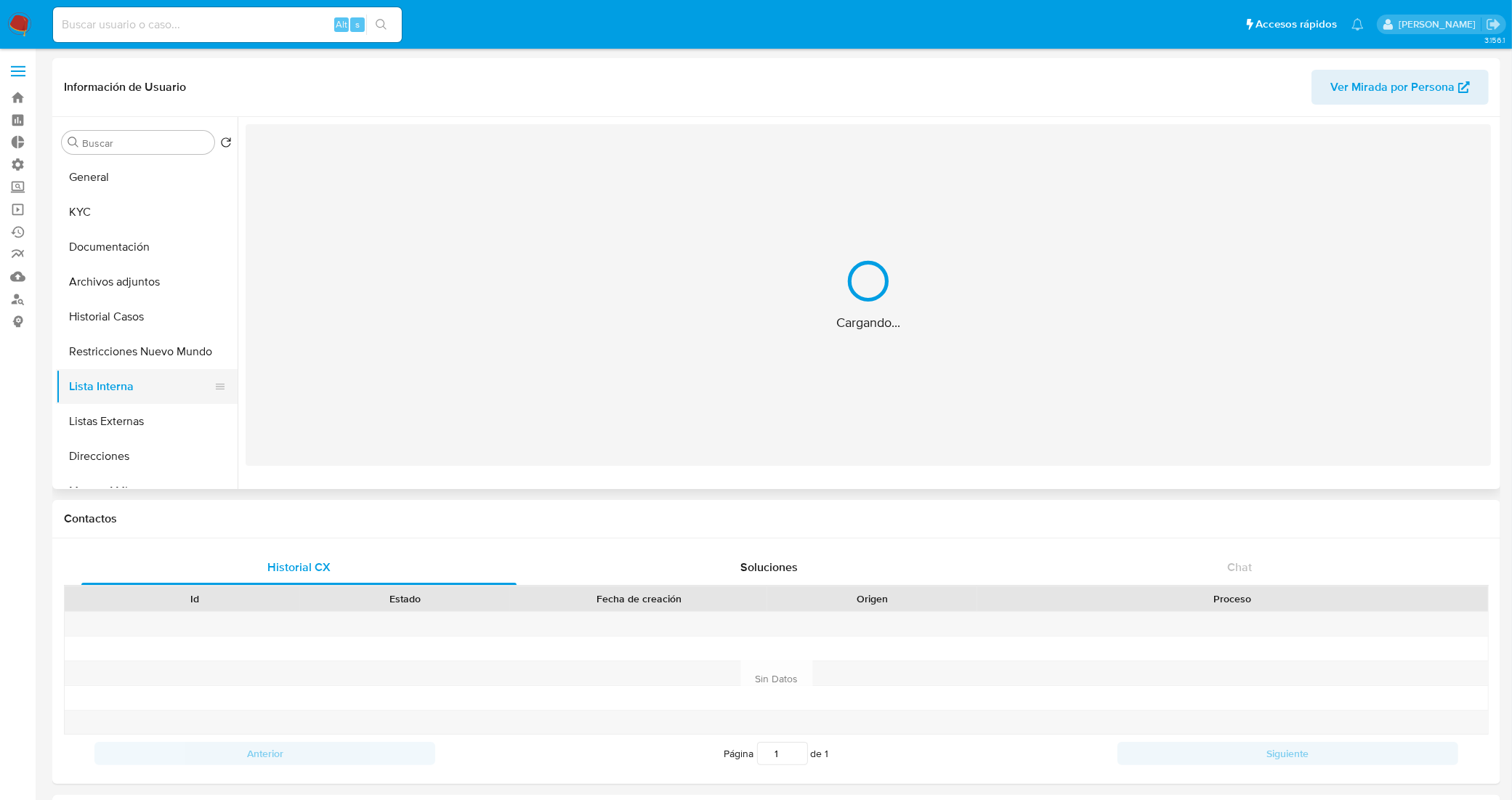
scroll to position [0, 0]
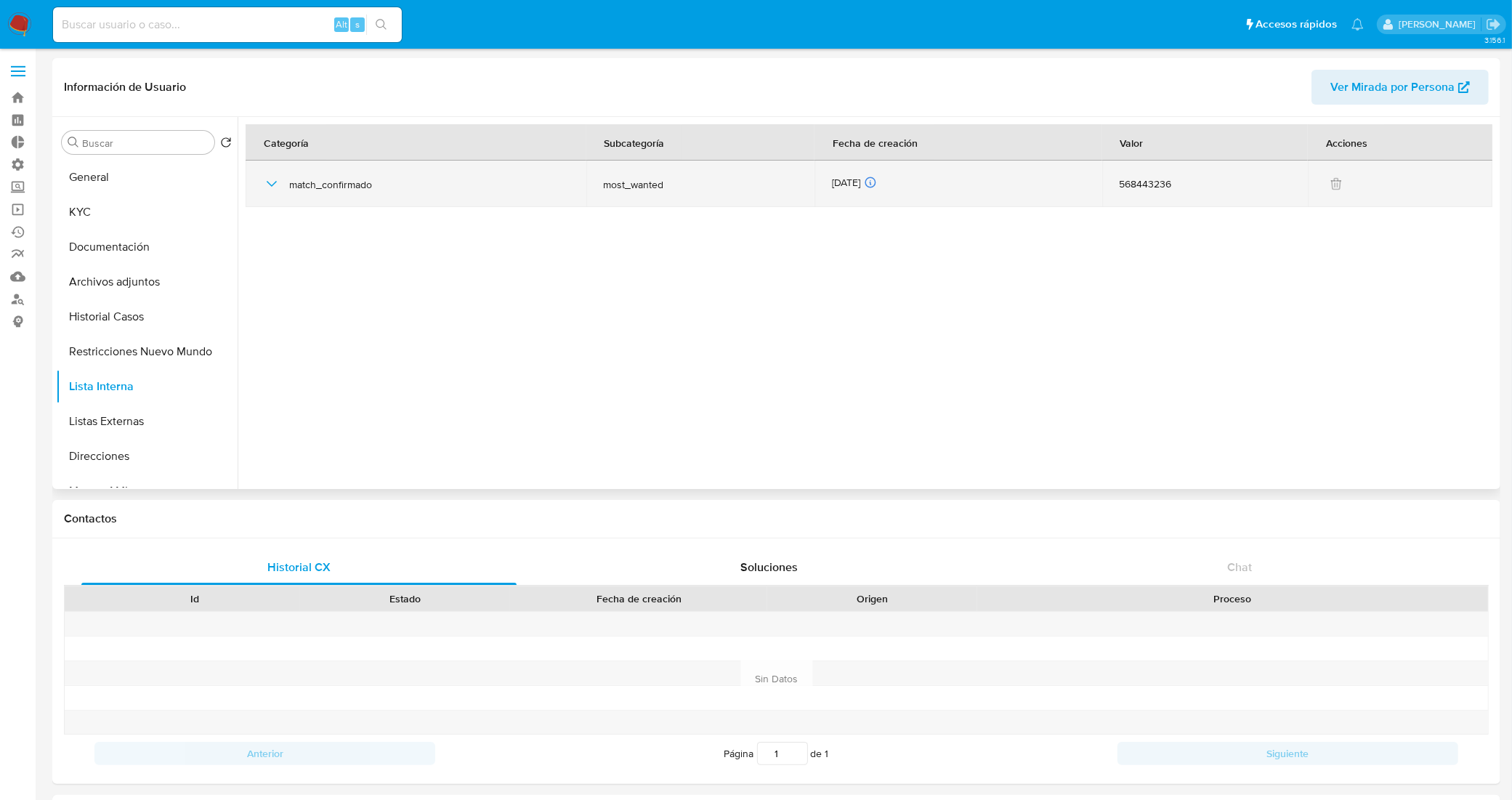
click at [273, 183] on icon "button" at bounding box center [271, 183] width 17 height 17
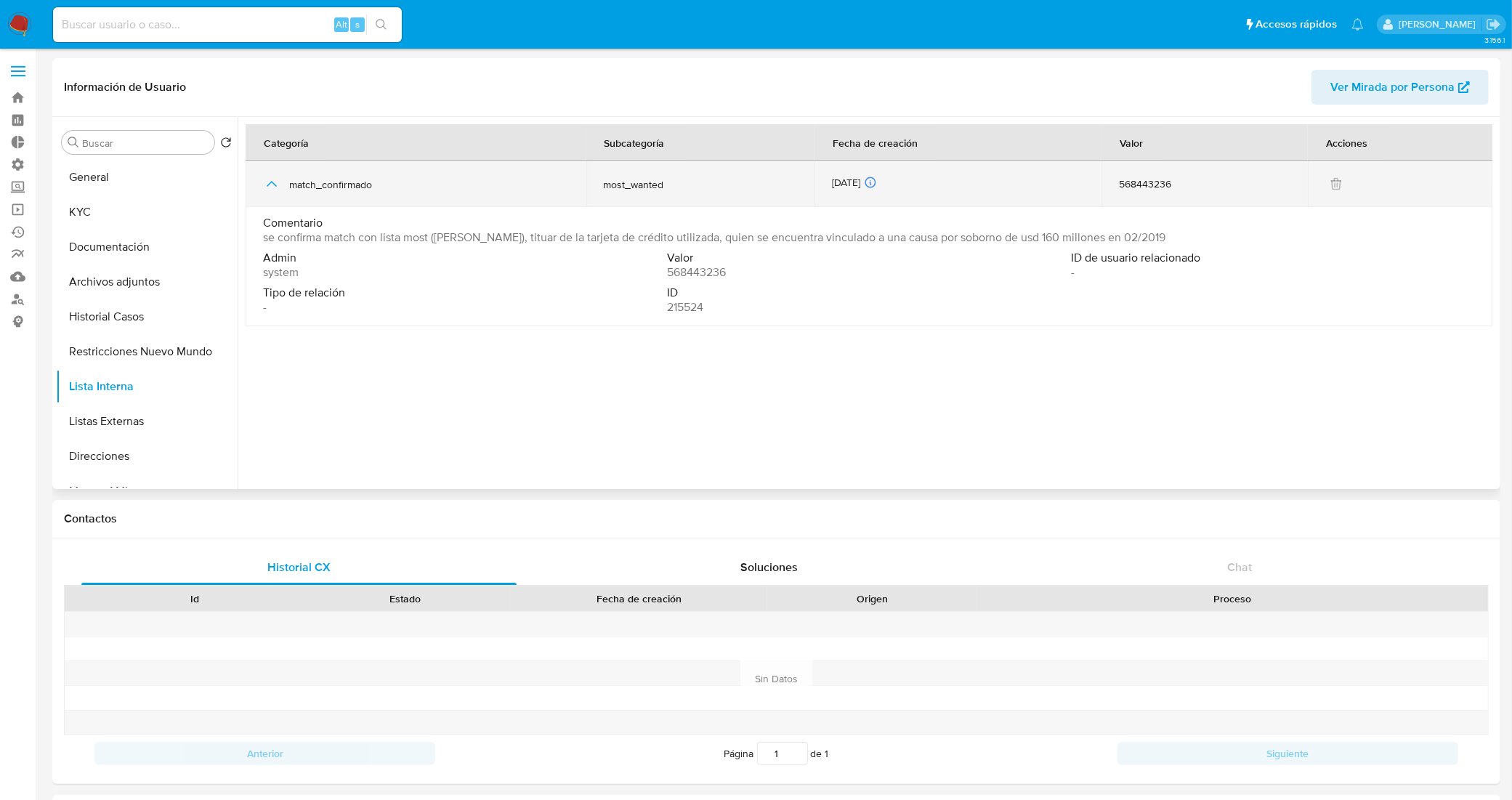
click at [273, 183] on icon "button" at bounding box center [272, 184] width 10 height 6
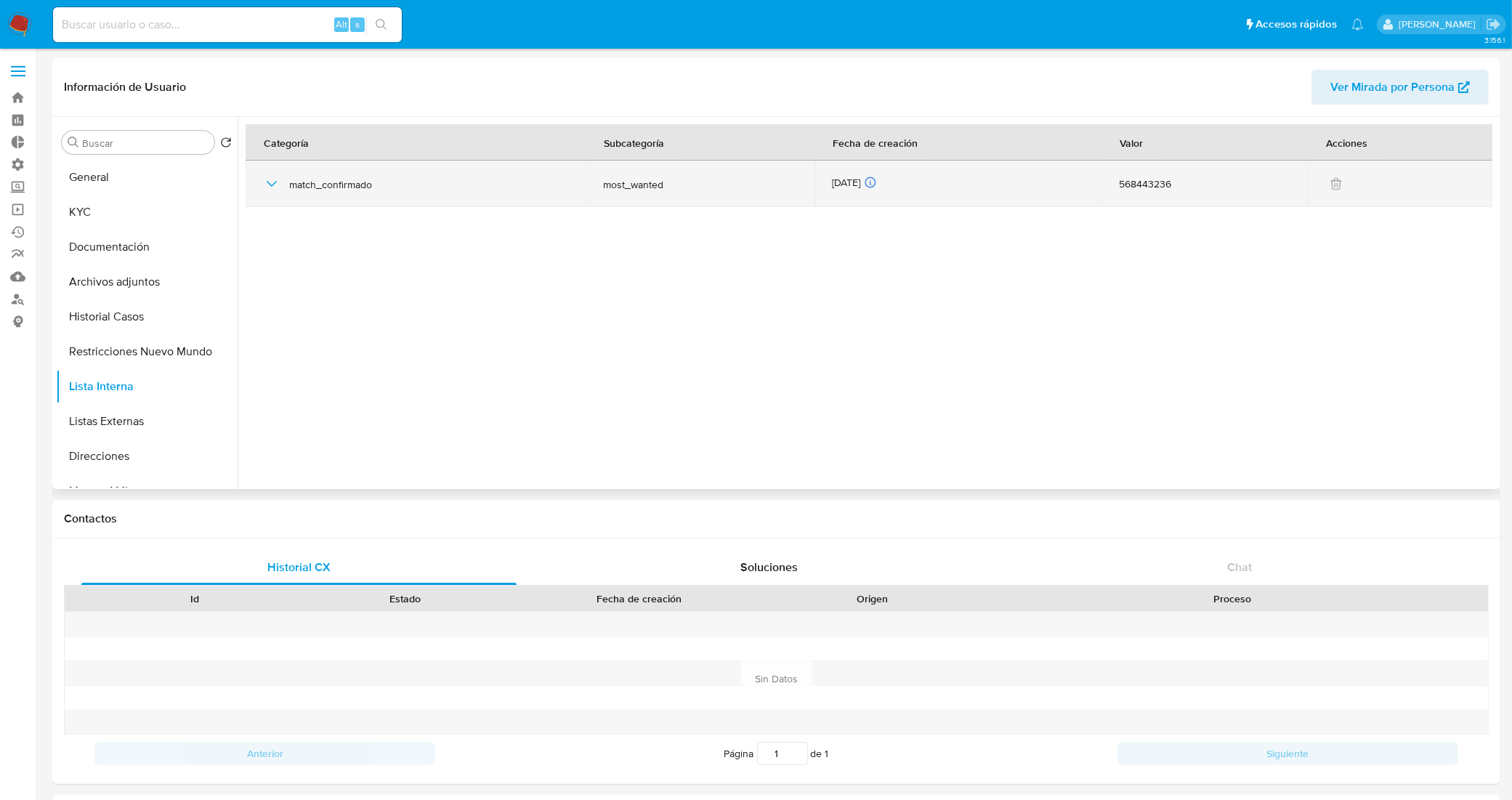
click at [273, 183] on icon "button" at bounding box center [271, 183] width 17 height 17
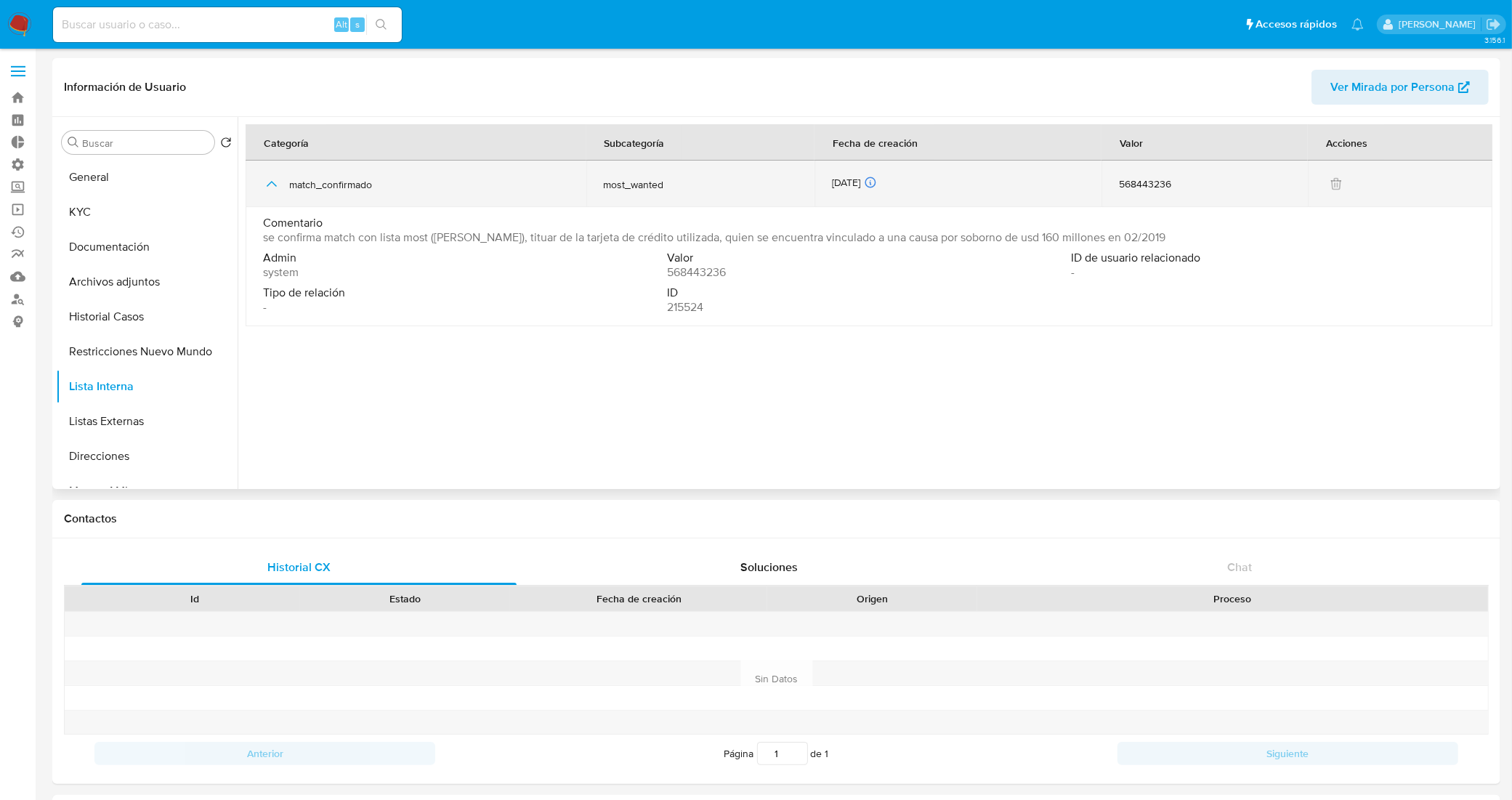
click at [273, 183] on icon "button" at bounding box center [272, 184] width 10 height 6
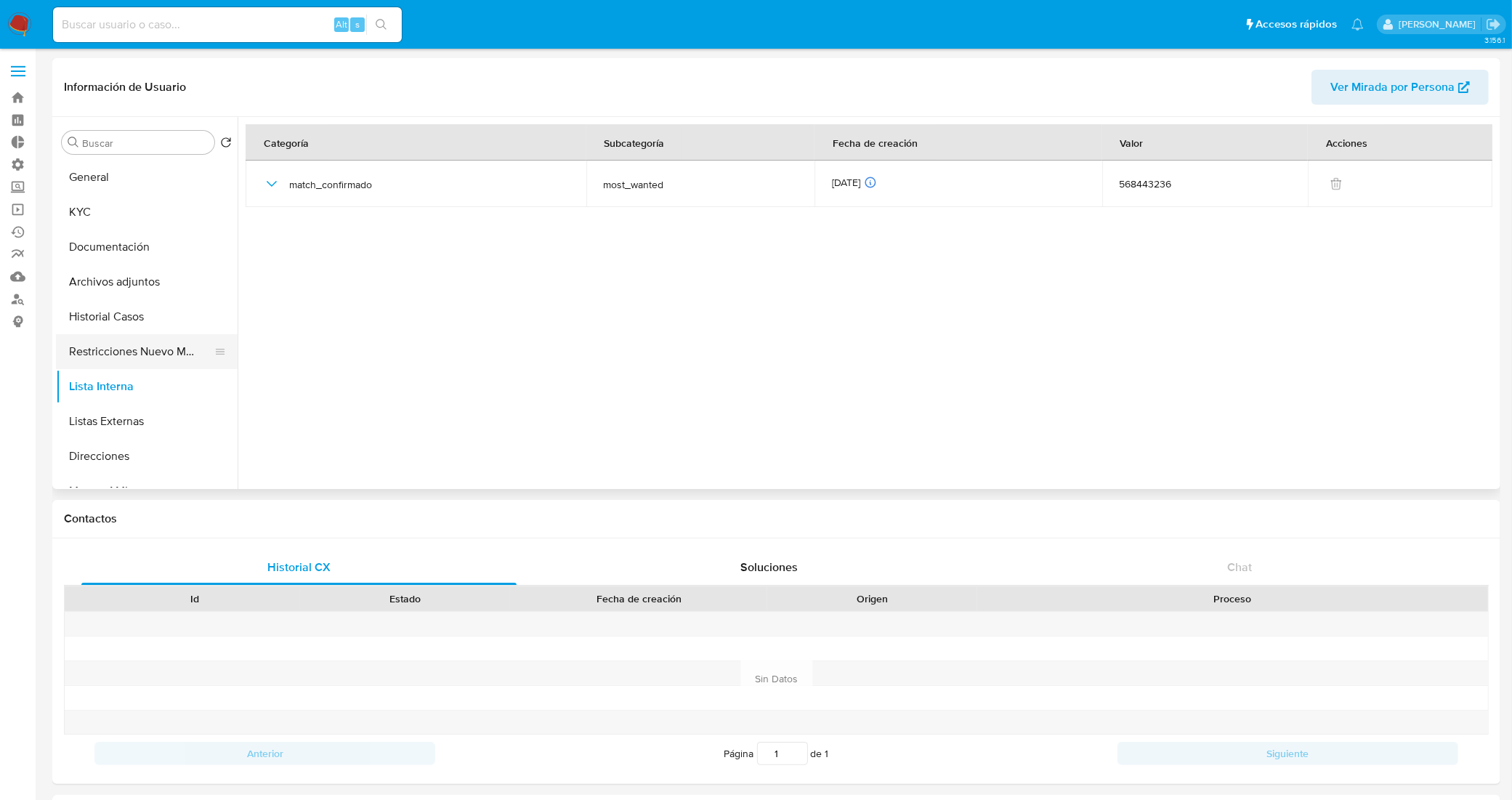
click at [157, 350] on button "Restricciones Nuevo Mundo" at bounding box center [141, 351] width 170 height 35
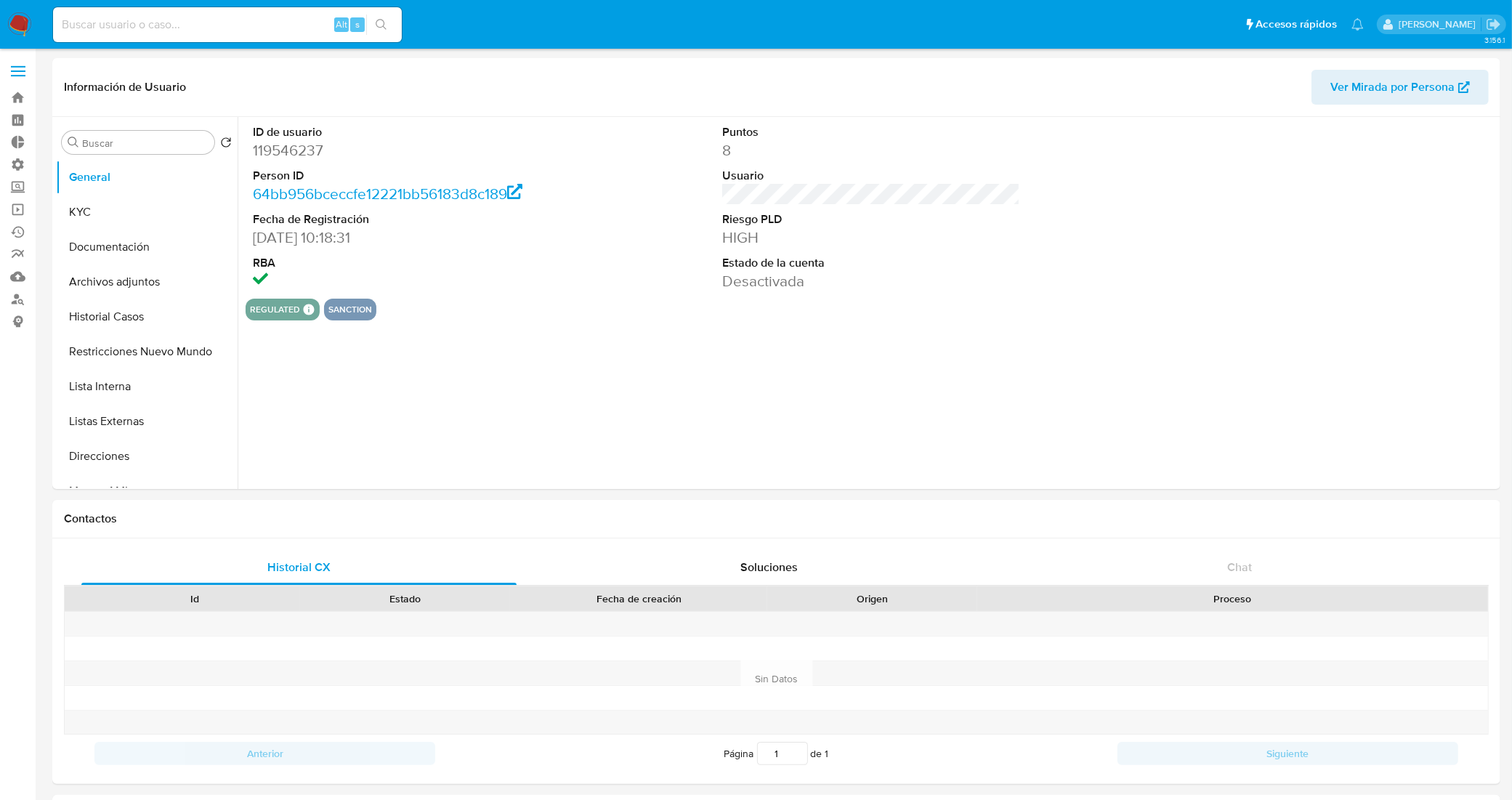
select select "10"
click at [120, 383] on button "Lista Interna" at bounding box center [141, 386] width 170 height 35
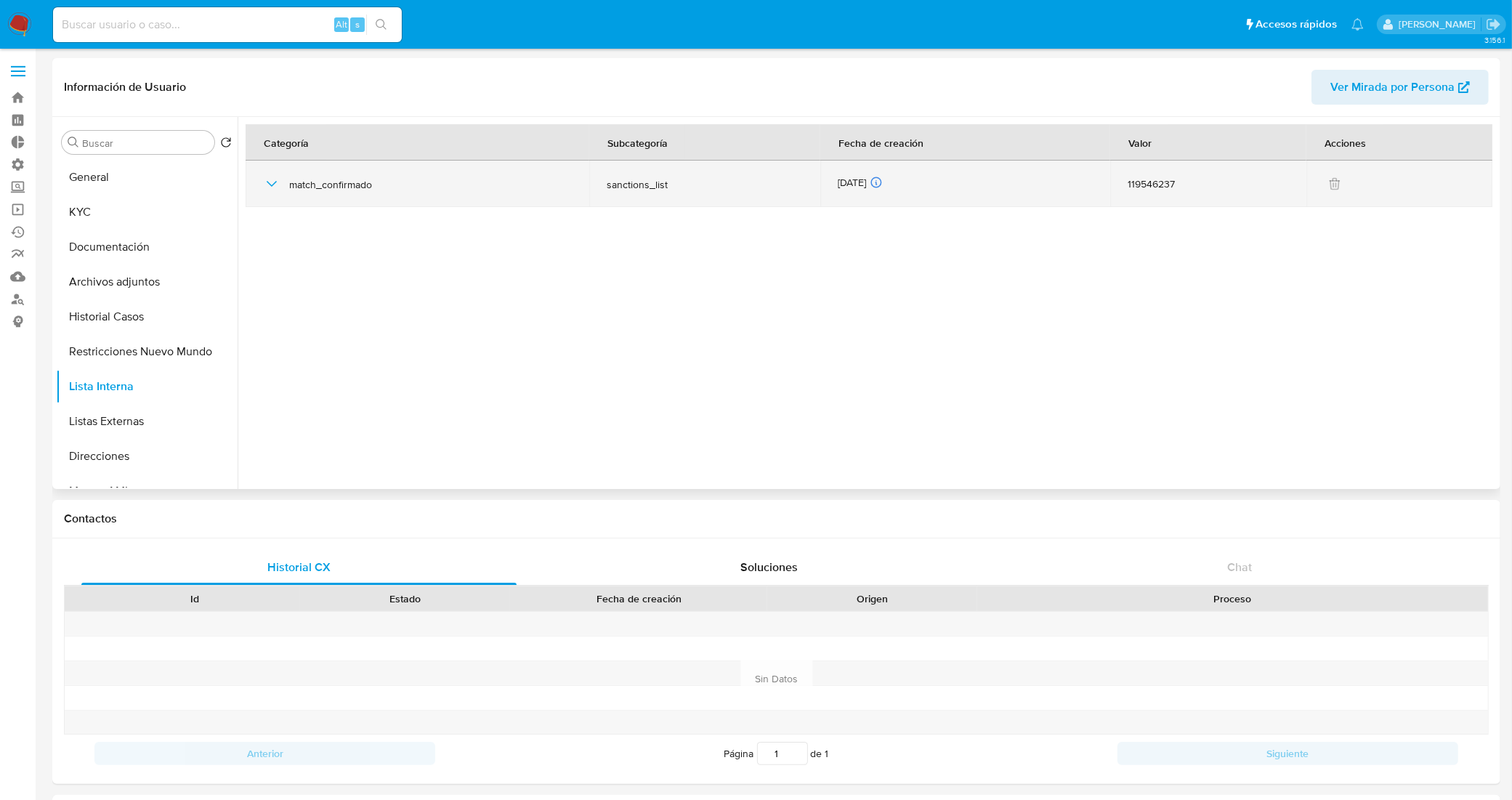
click at [266, 182] on icon "button" at bounding box center [271, 183] width 17 height 17
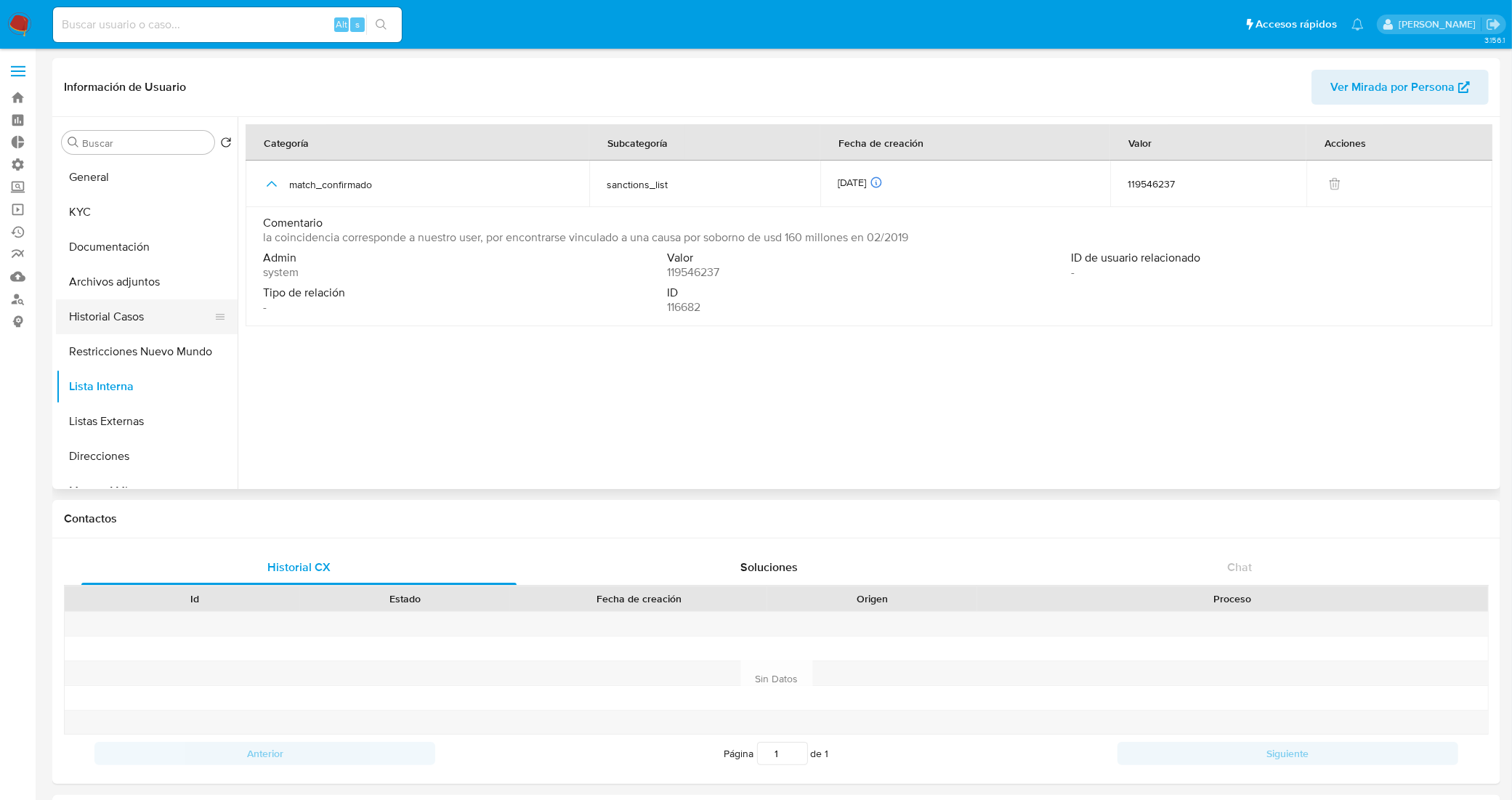
click at [180, 312] on button "Historial Casos" at bounding box center [141, 317] width 170 height 35
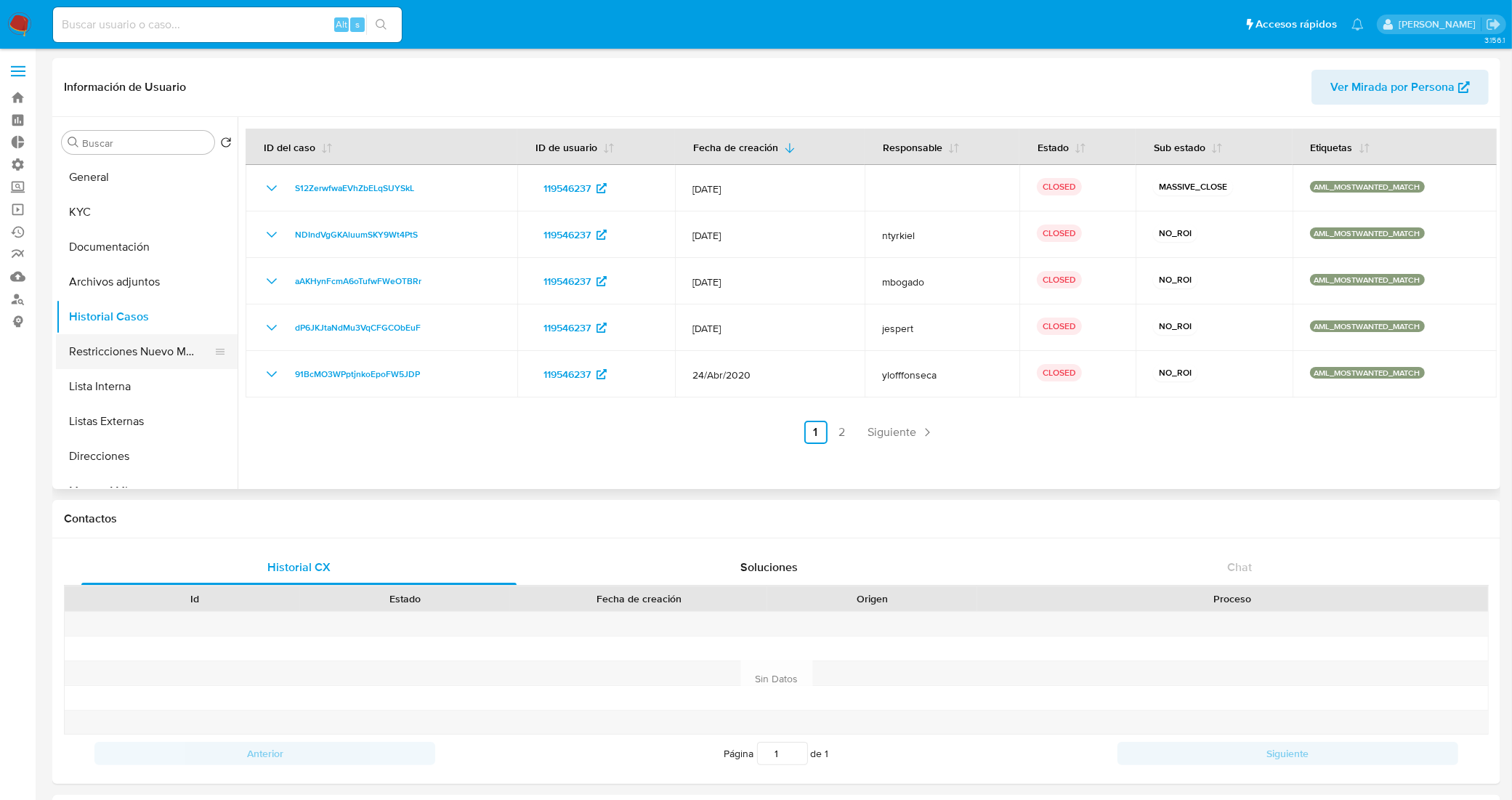
click at [107, 364] on button "Restricciones Nuevo Mundo" at bounding box center [141, 351] width 170 height 35
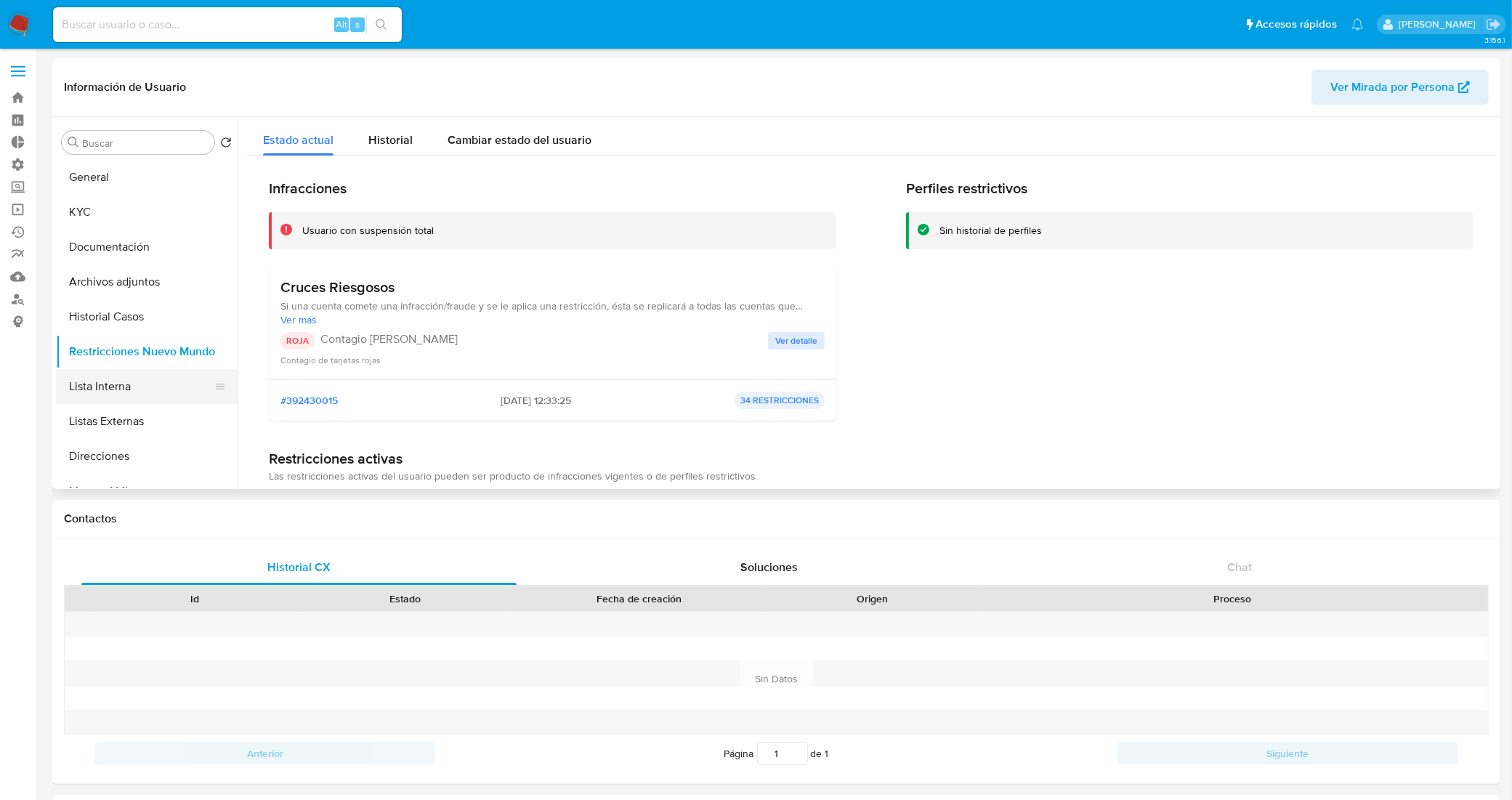
click at [131, 388] on button "Lista Interna" at bounding box center [141, 386] width 170 height 35
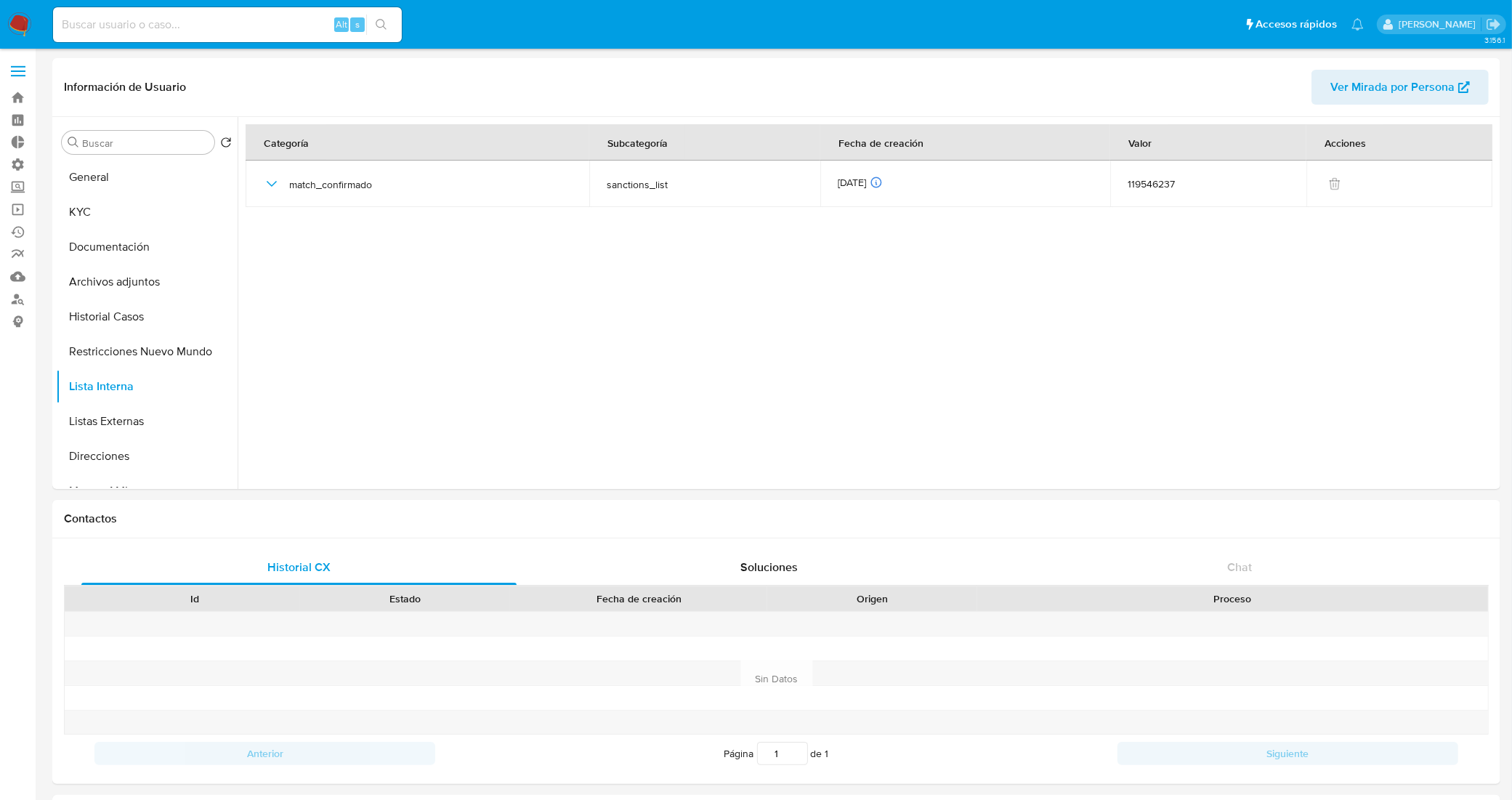
click at [285, 16] on input at bounding box center [227, 24] width 349 height 19
paste input "SRilYUbIv2gvZFhRdkqaIugc"
type input "SRilYUbIv2gvZFhRdkqaIugc"
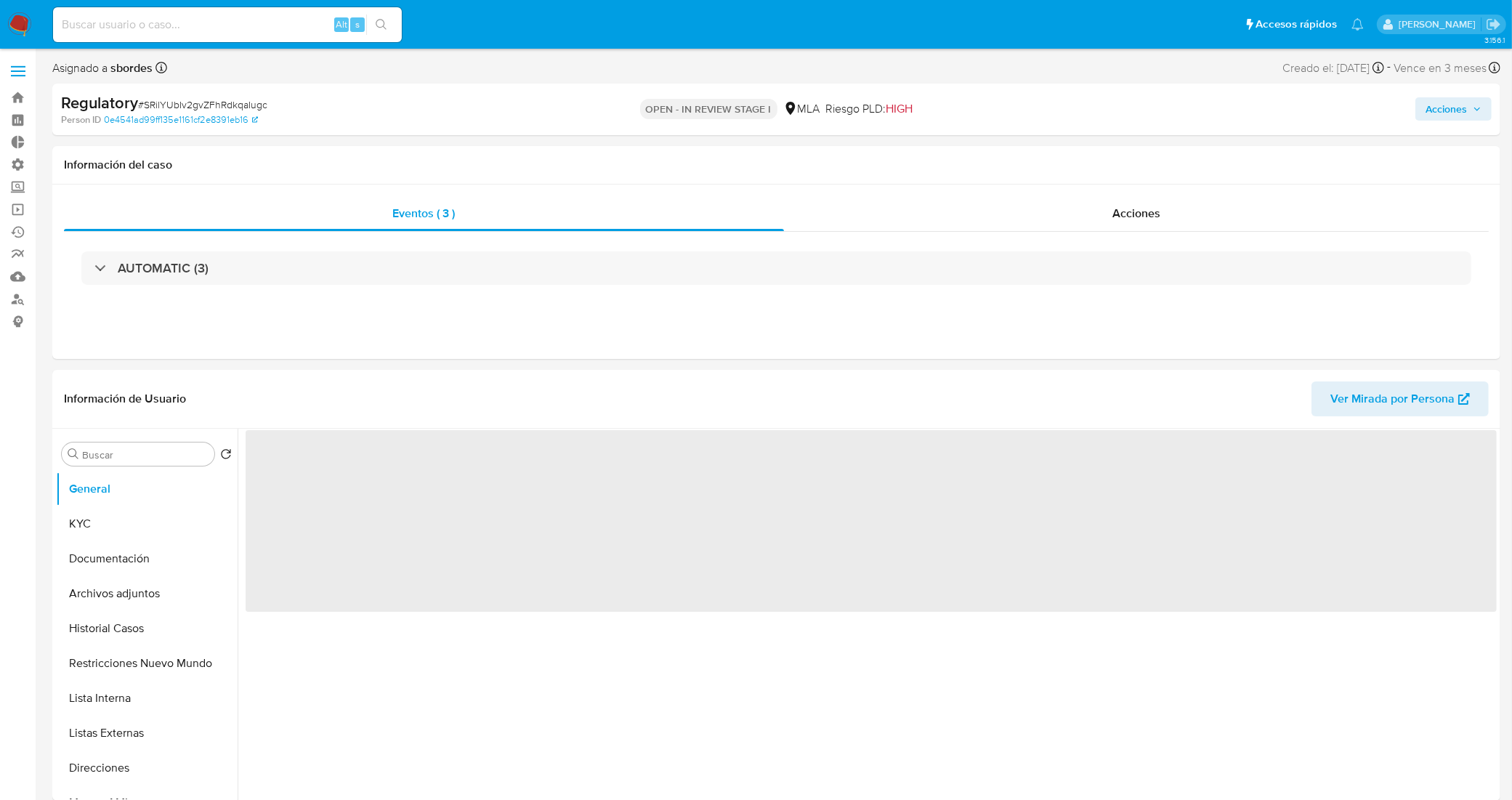
select select "10"
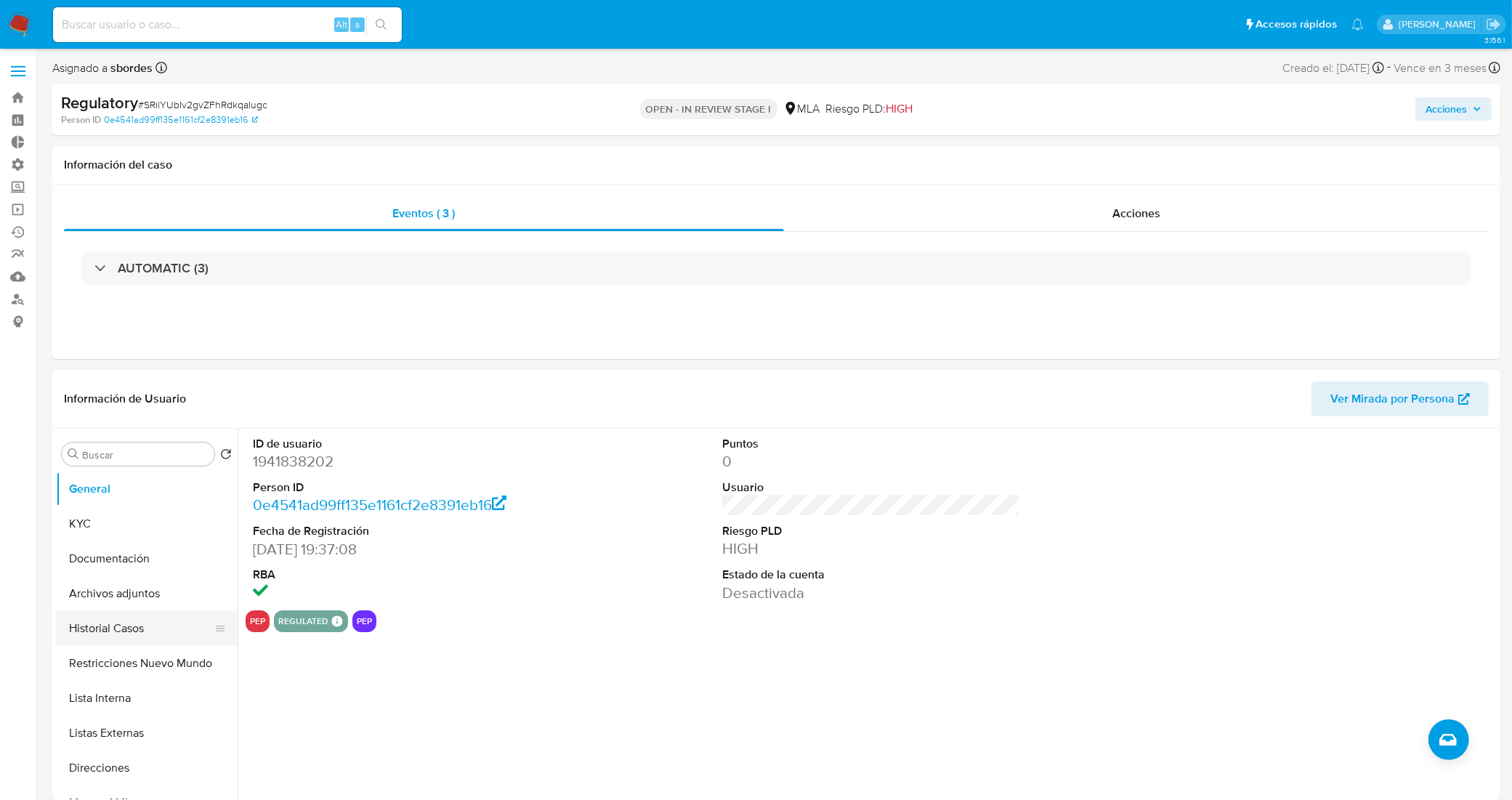
click at [127, 627] on button "Historial Casos" at bounding box center [141, 629] width 170 height 35
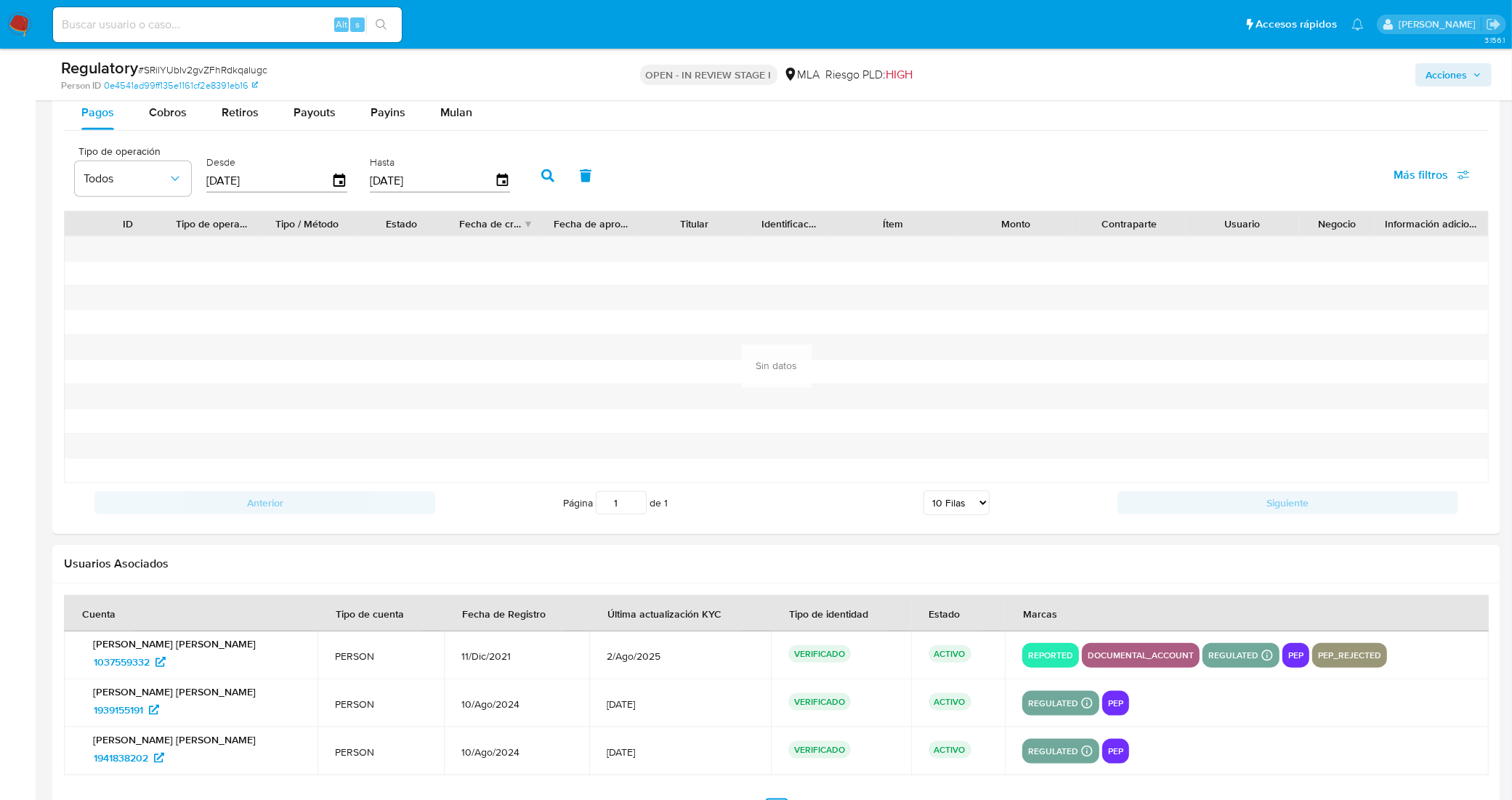
scroll to position [1646, 0]
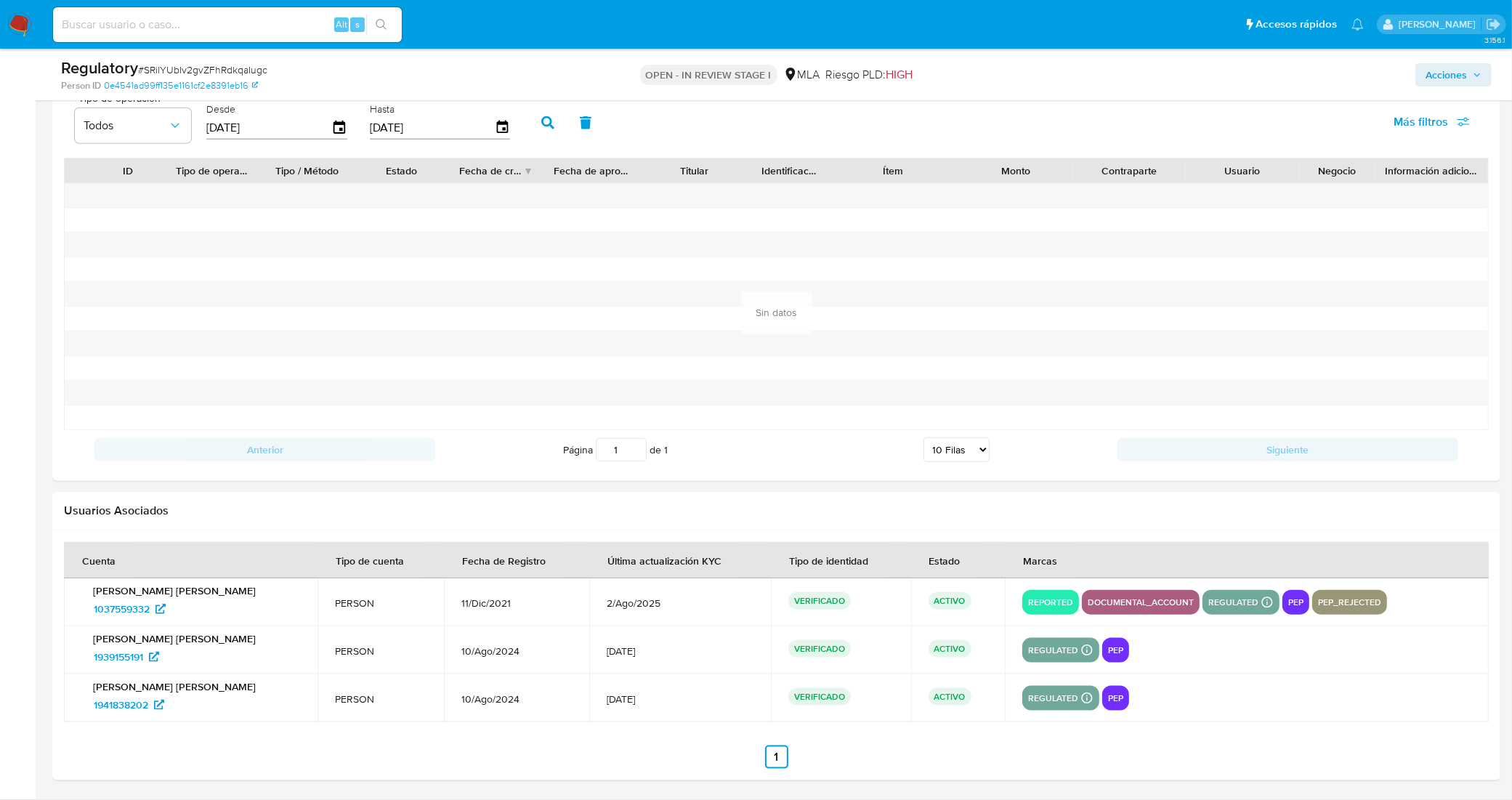
drag, startPoint x: 1022, startPoint y: 532, endPoint x: 881, endPoint y: 509, distance: 142.9
click at [881, 509] on h2 "Usuarios Asociados" at bounding box center [776, 511] width 1425 height 14
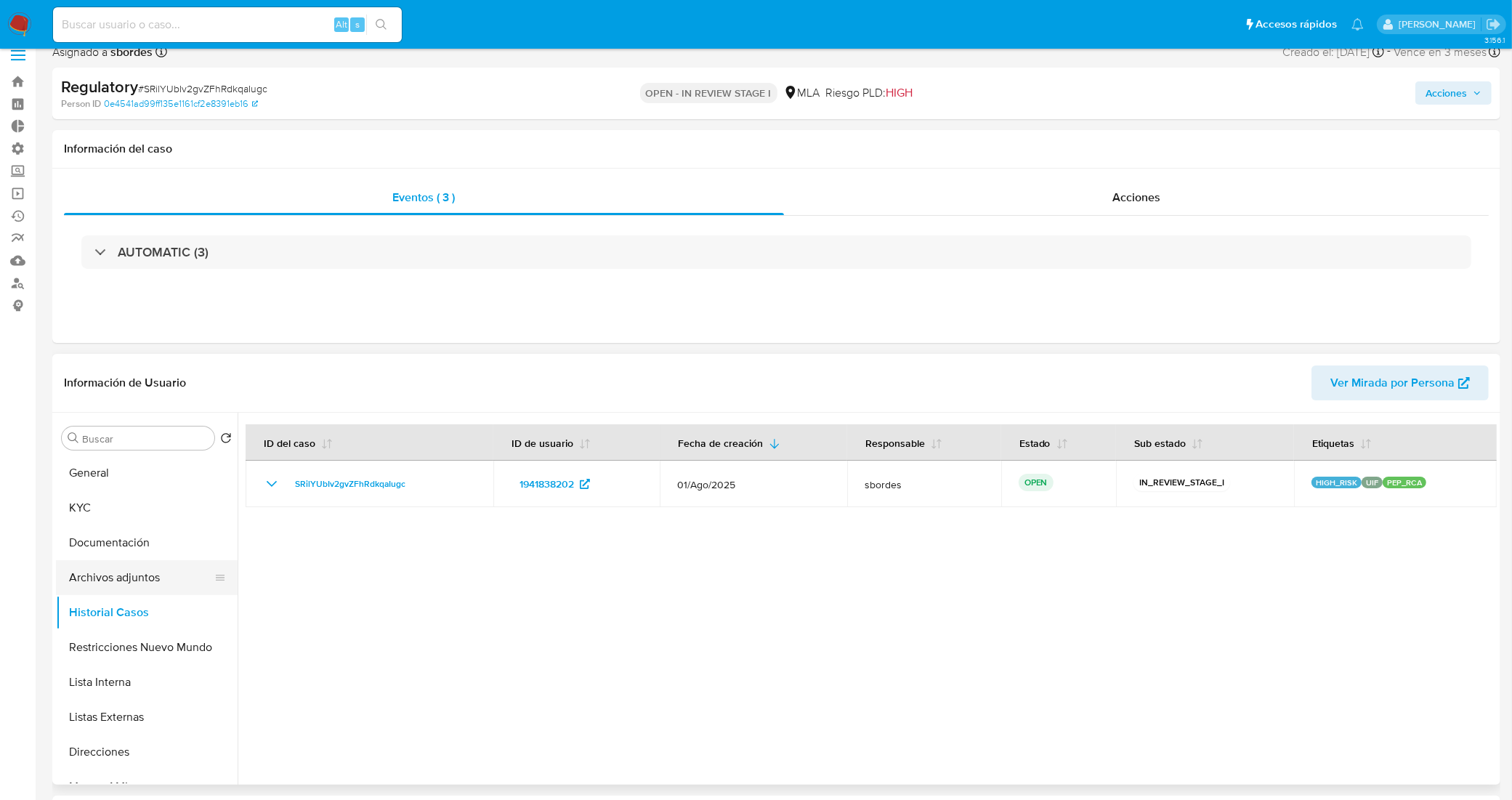
scroll to position [11, 0]
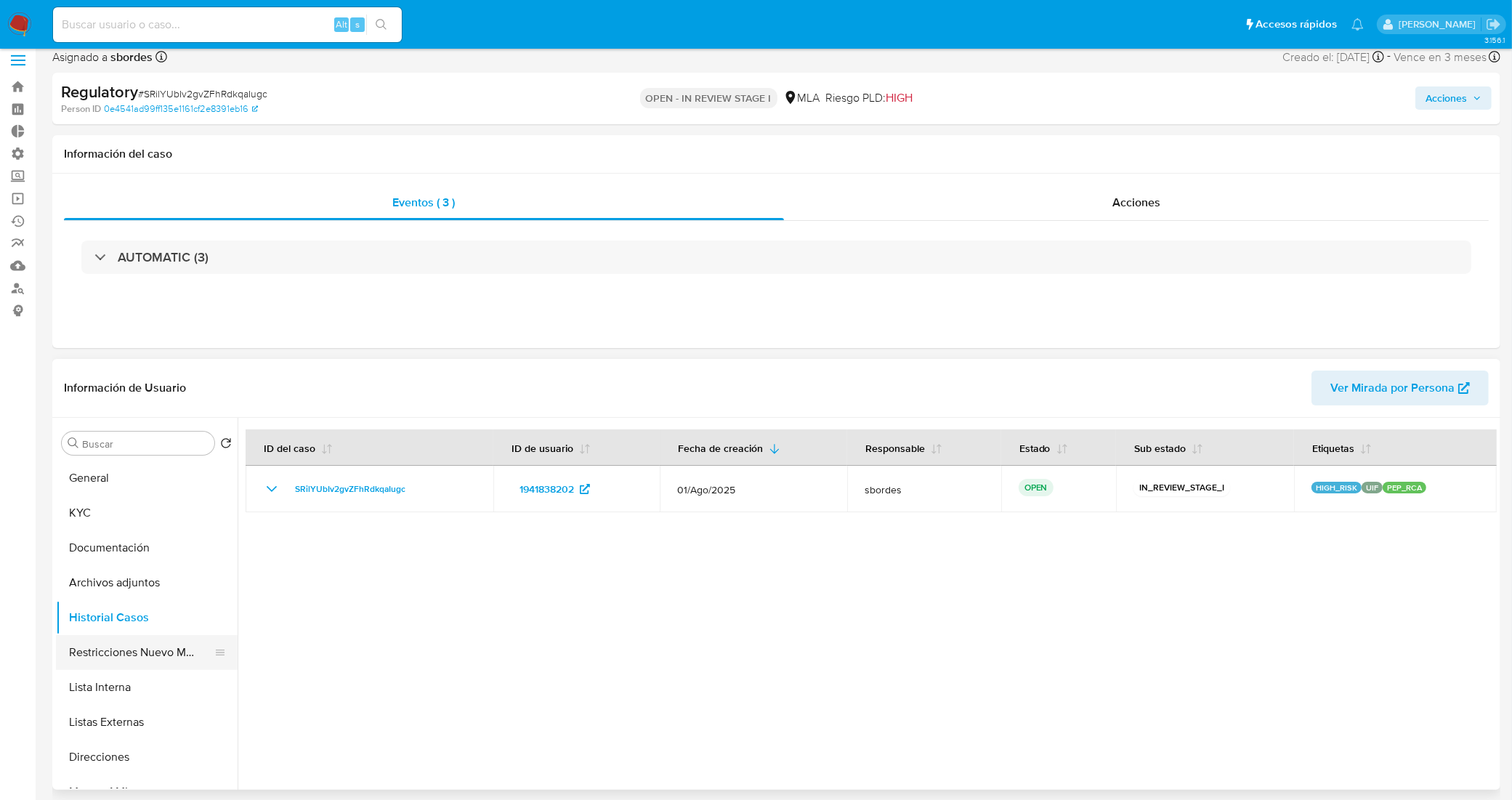
click at [153, 649] on button "Restricciones Nuevo Mundo" at bounding box center [141, 652] width 170 height 35
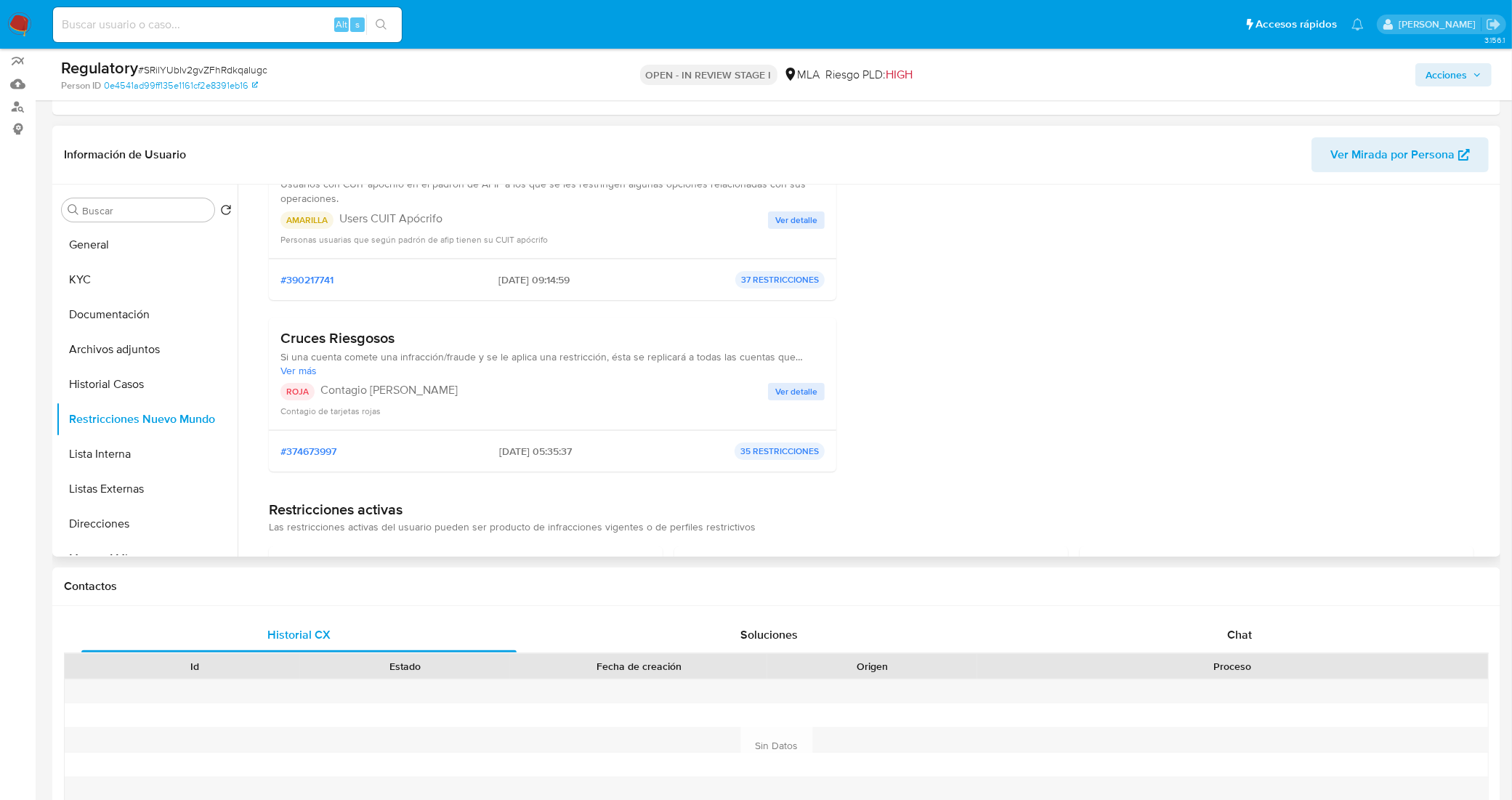
scroll to position [182, 0]
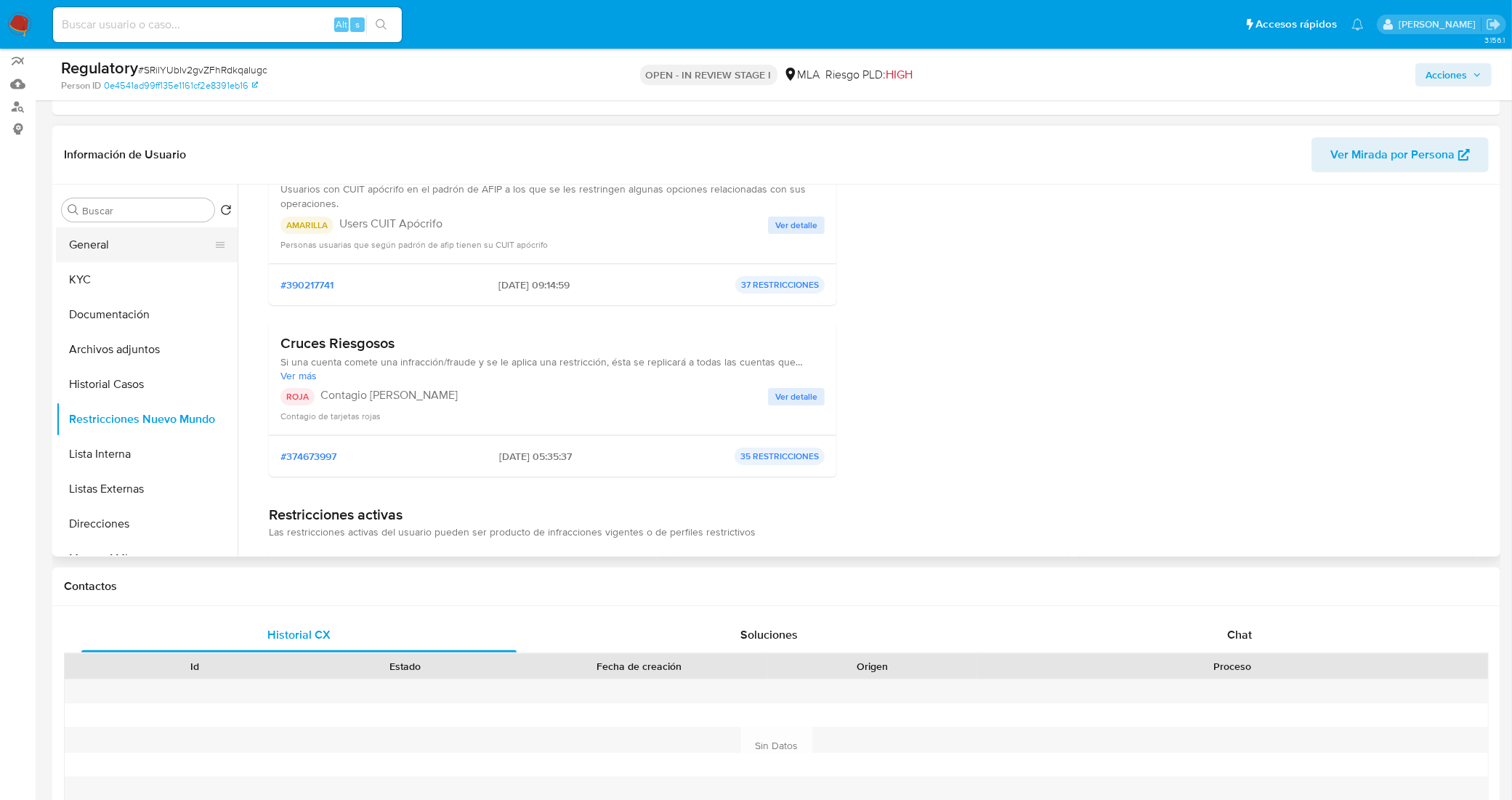
click at [110, 245] on button "General" at bounding box center [141, 245] width 170 height 35
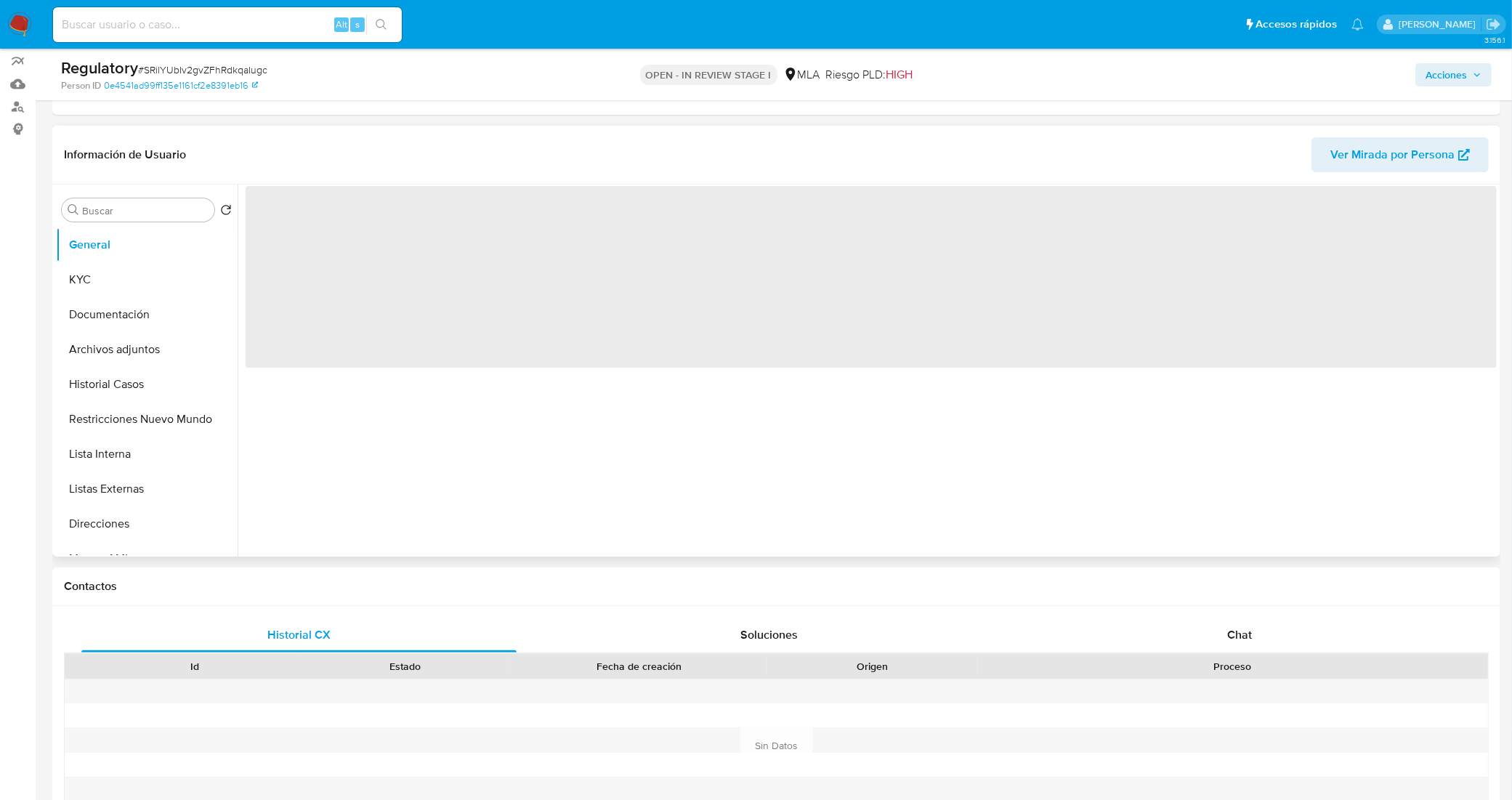
scroll to position [0, 0]
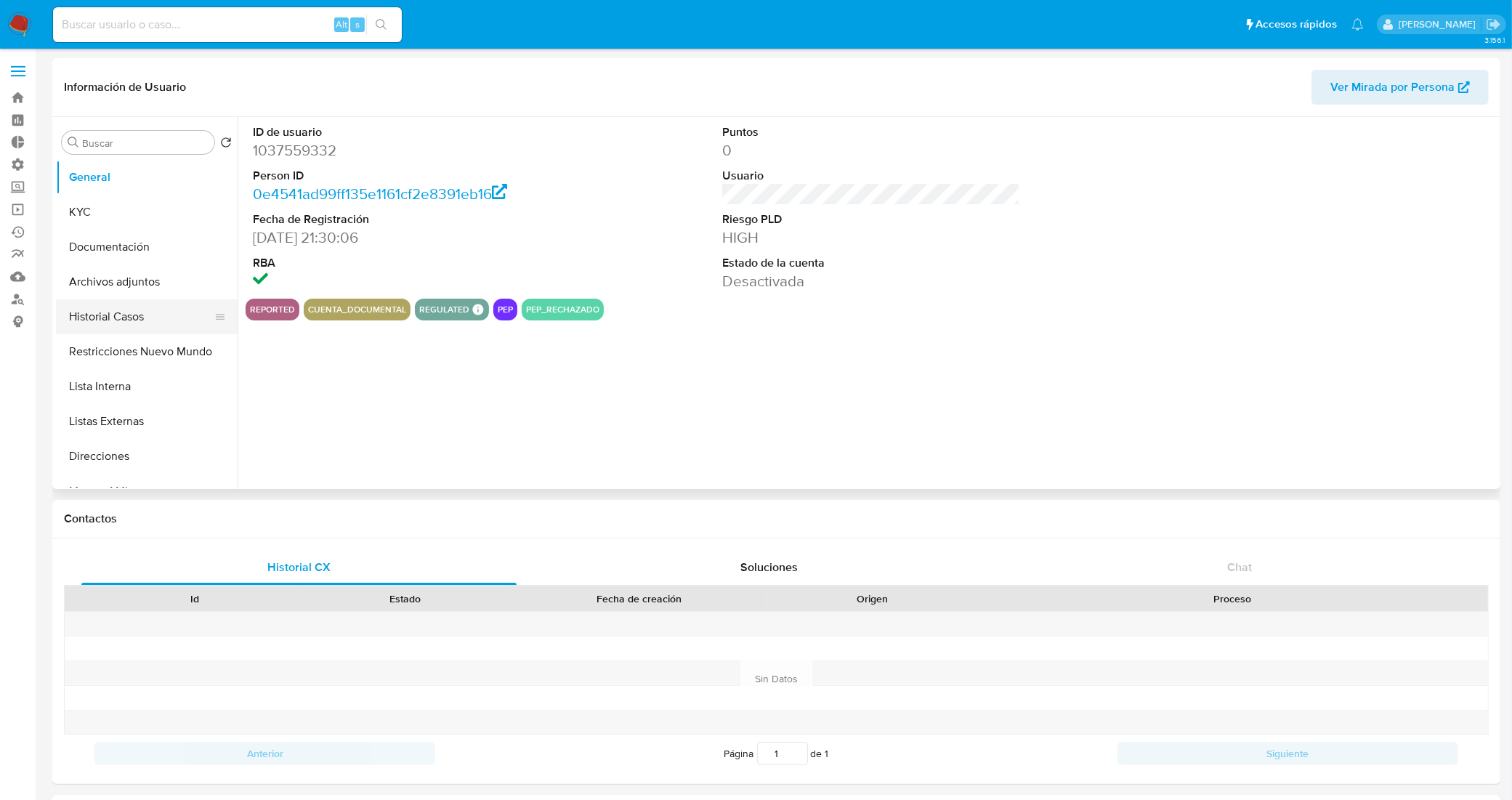
select select "10"
click at [129, 317] on button "Historial Casos" at bounding box center [141, 317] width 170 height 35
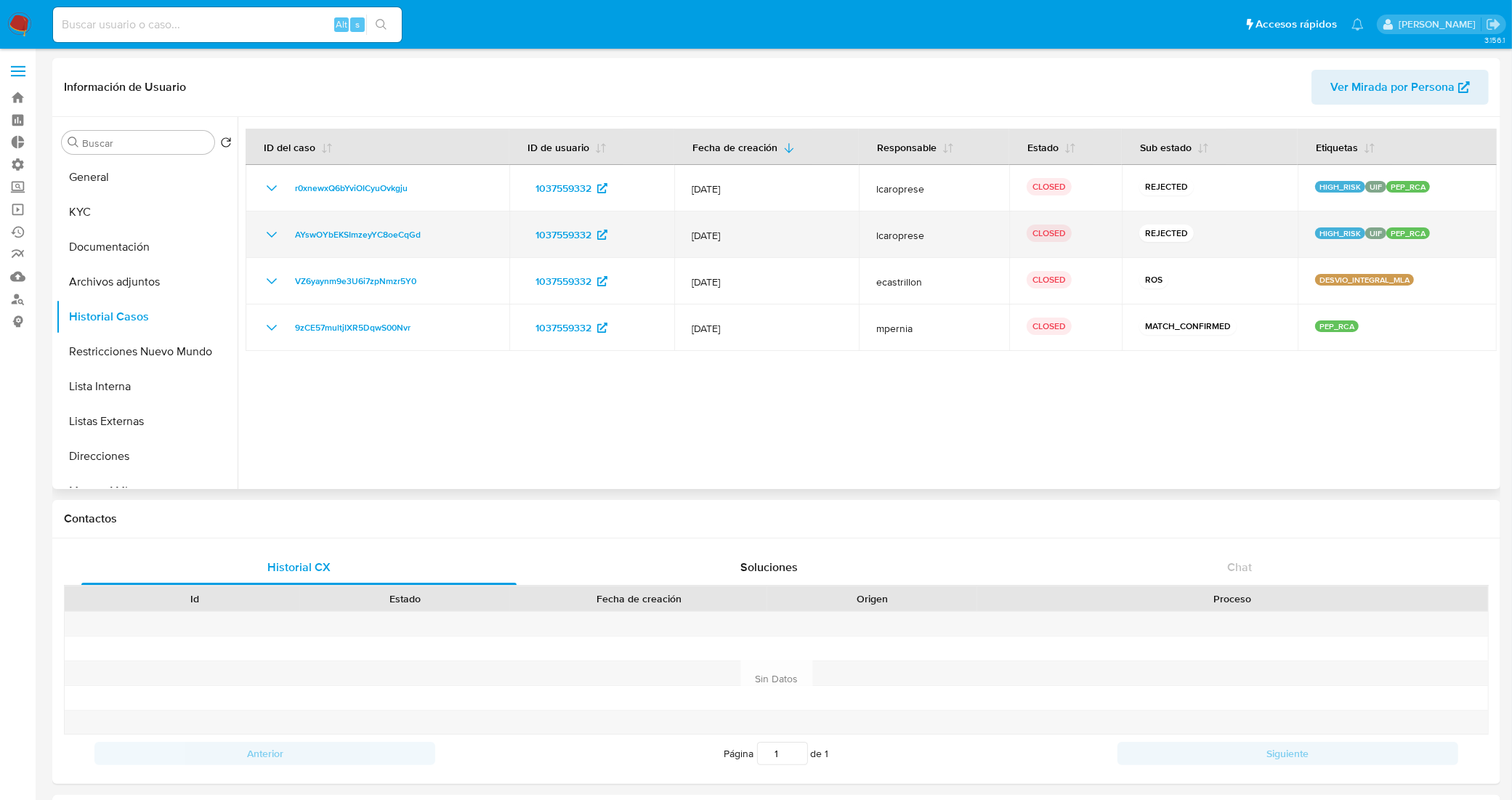
click at [277, 230] on icon "Mostrar/Ocultar" at bounding box center [271, 234] width 17 height 17
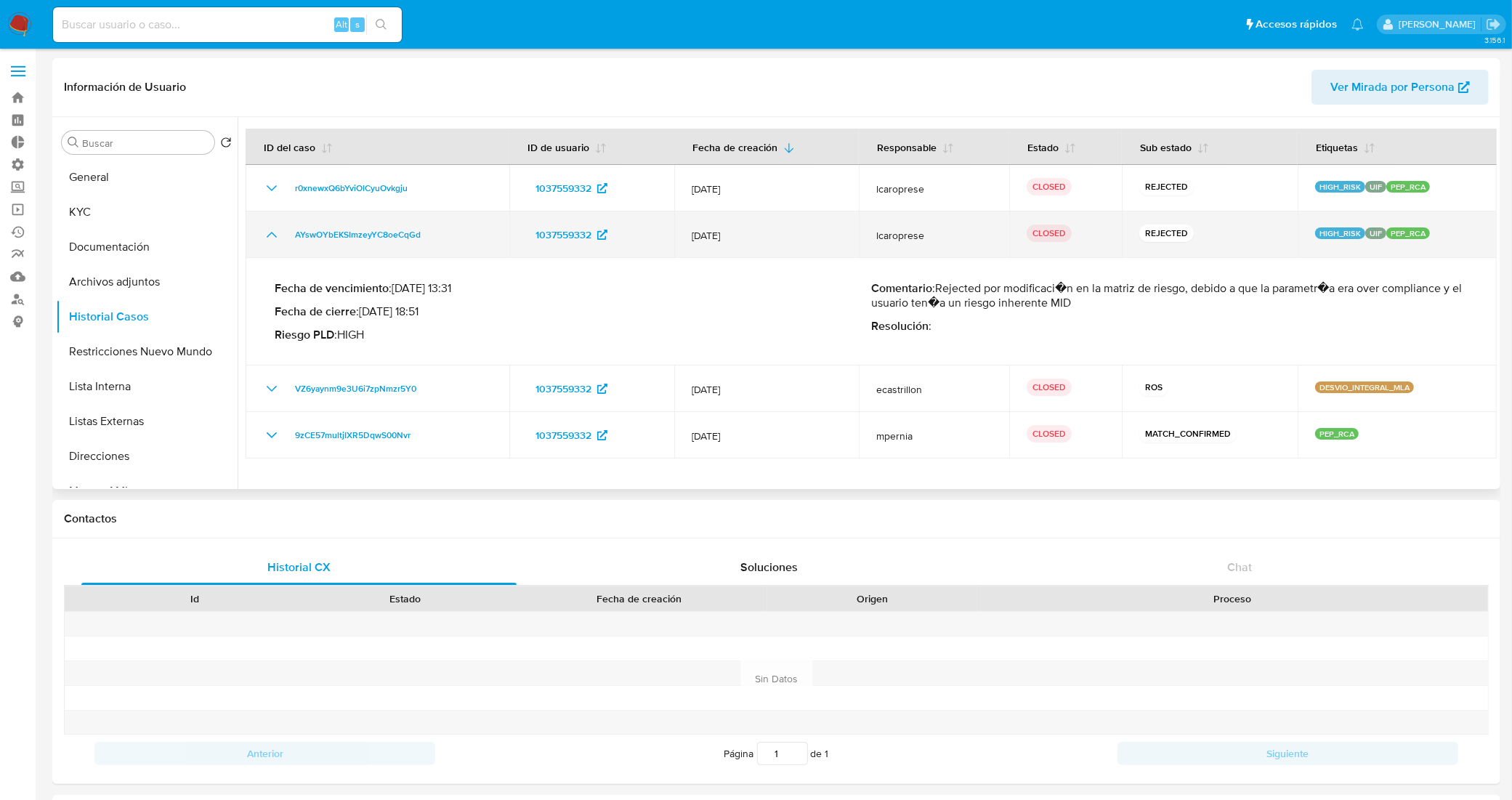
click at [276, 230] on icon "Mostrar/Ocultar" at bounding box center [271, 234] width 17 height 17
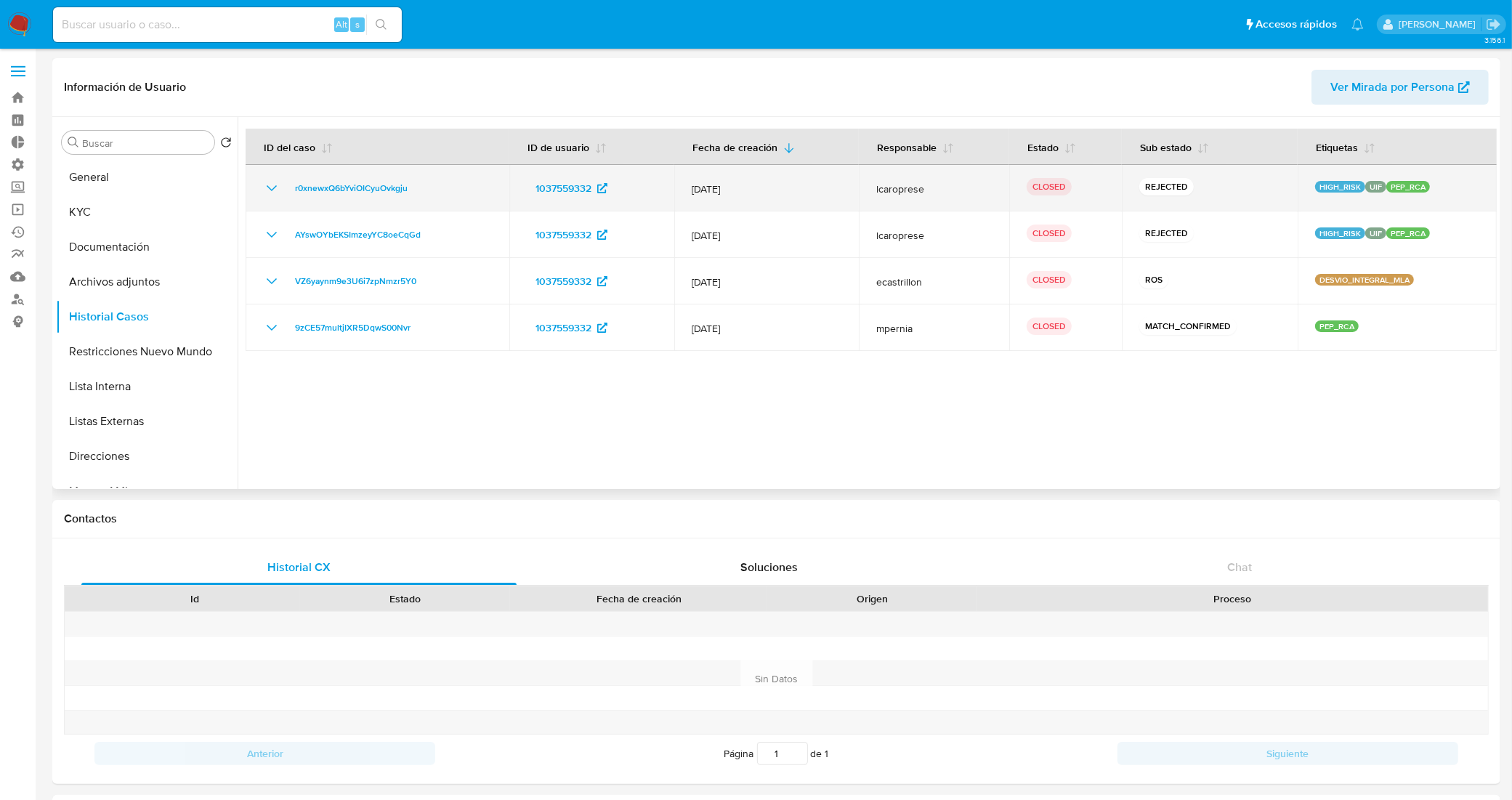
click at [268, 180] on icon "Mostrar/Ocultar" at bounding box center [271, 188] width 17 height 17
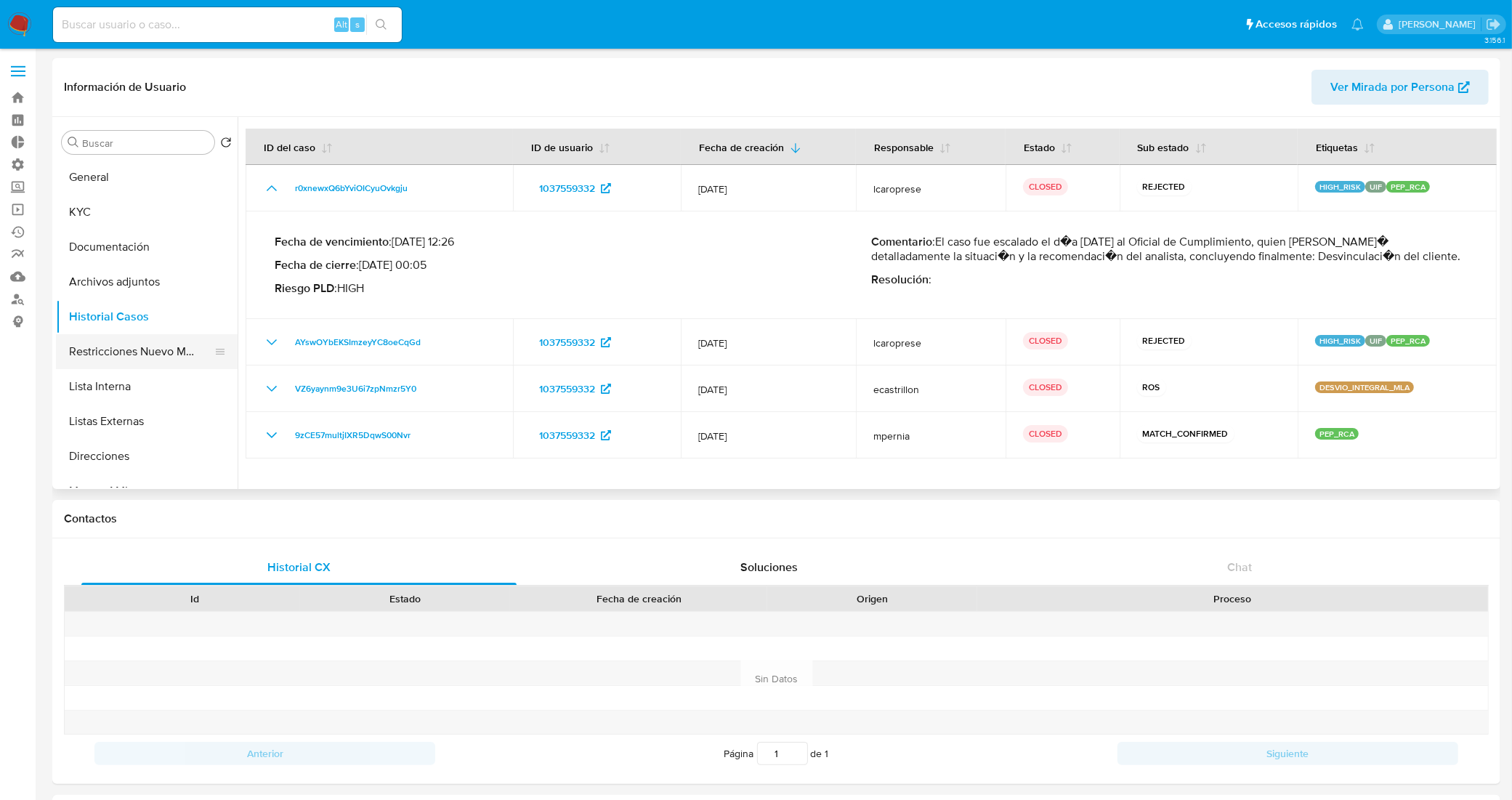
click at [121, 357] on button "Restricciones Nuevo Mundo" at bounding box center [141, 351] width 170 height 35
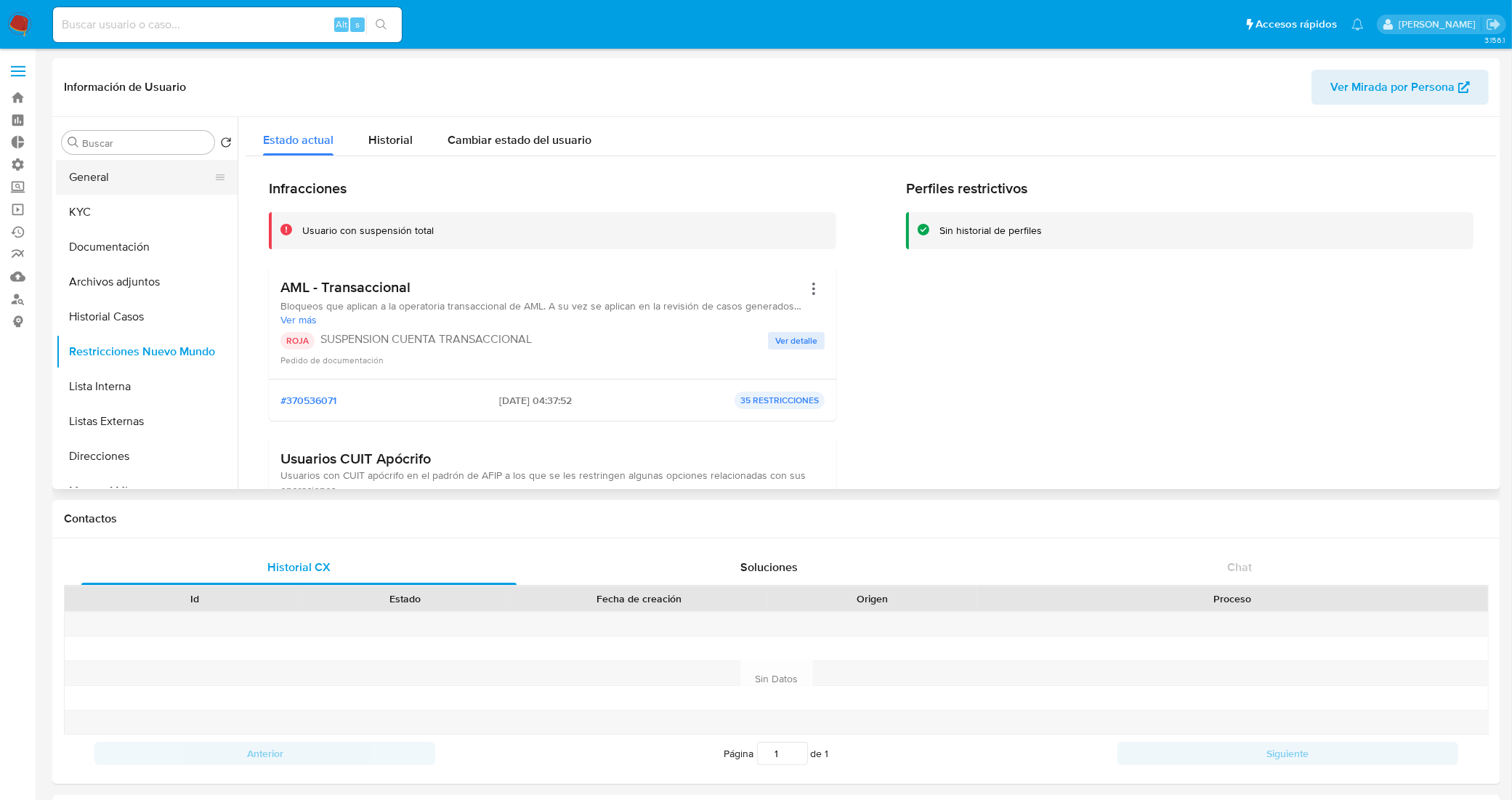
click at [128, 160] on button "General" at bounding box center [141, 177] width 170 height 35
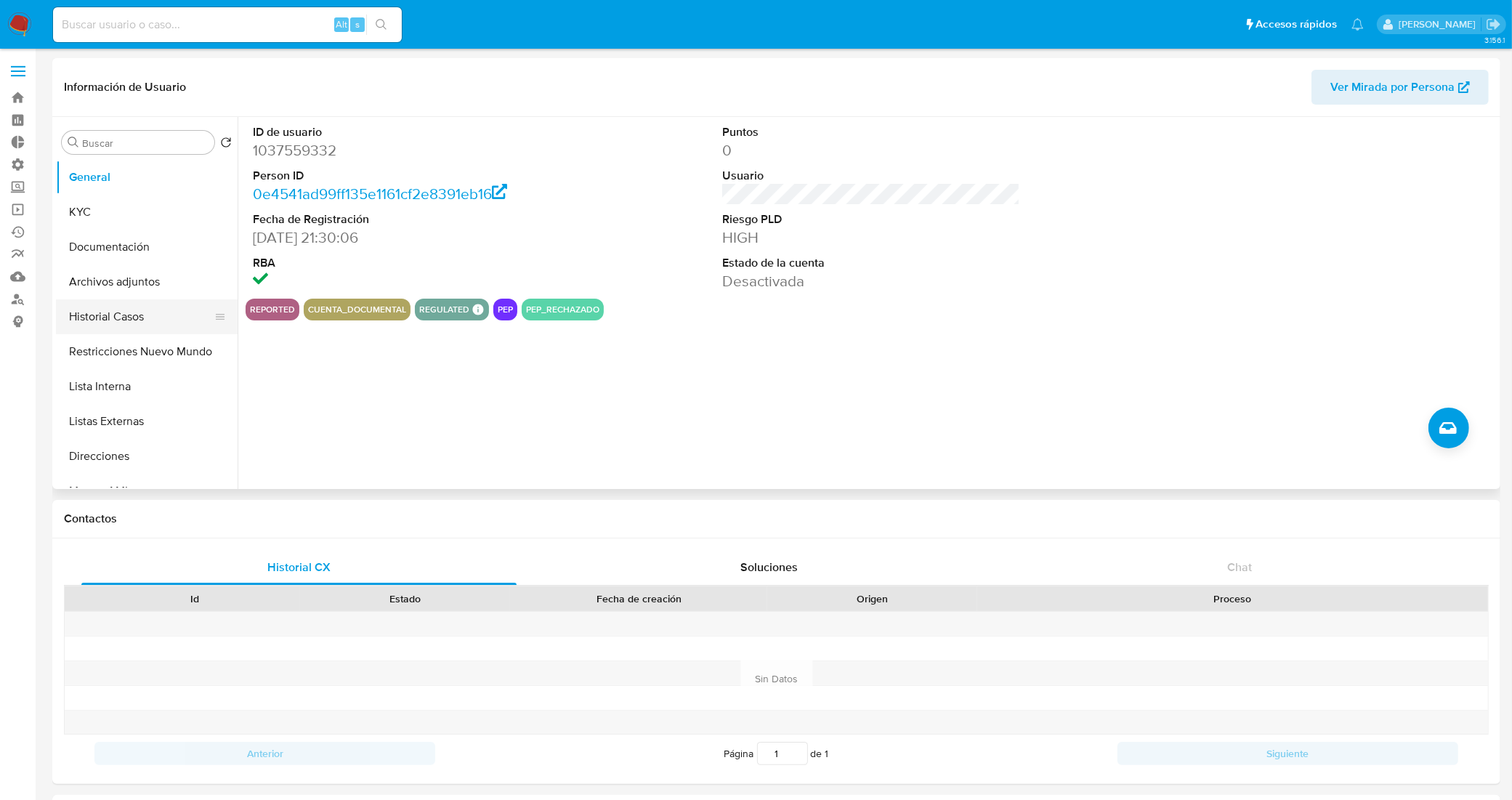
click at [125, 327] on button "Historial Casos" at bounding box center [141, 317] width 170 height 35
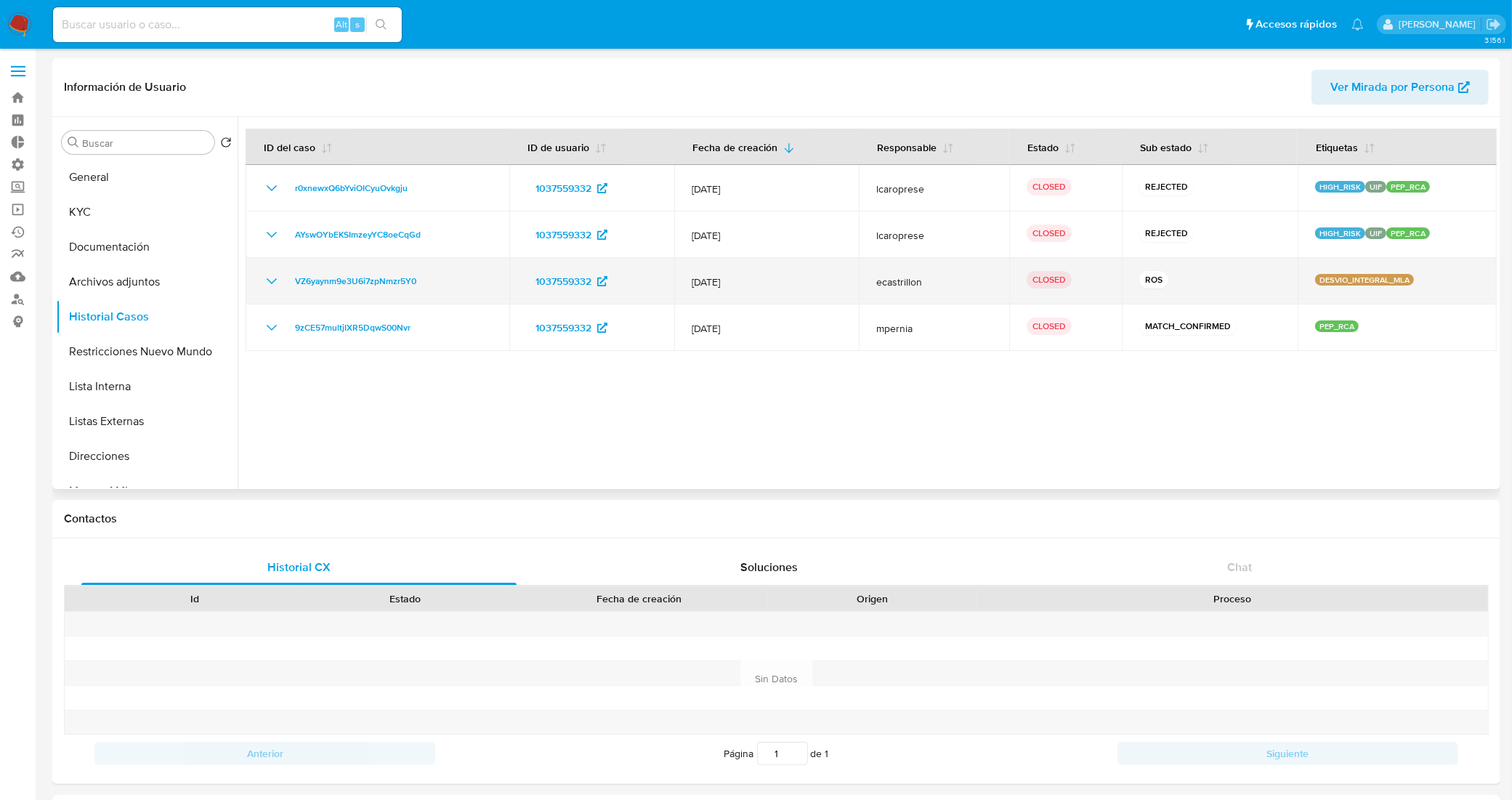
click at [270, 282] on icon "Mostrar/Ocultar" at bounding box center [271, 281] width 17 height 17
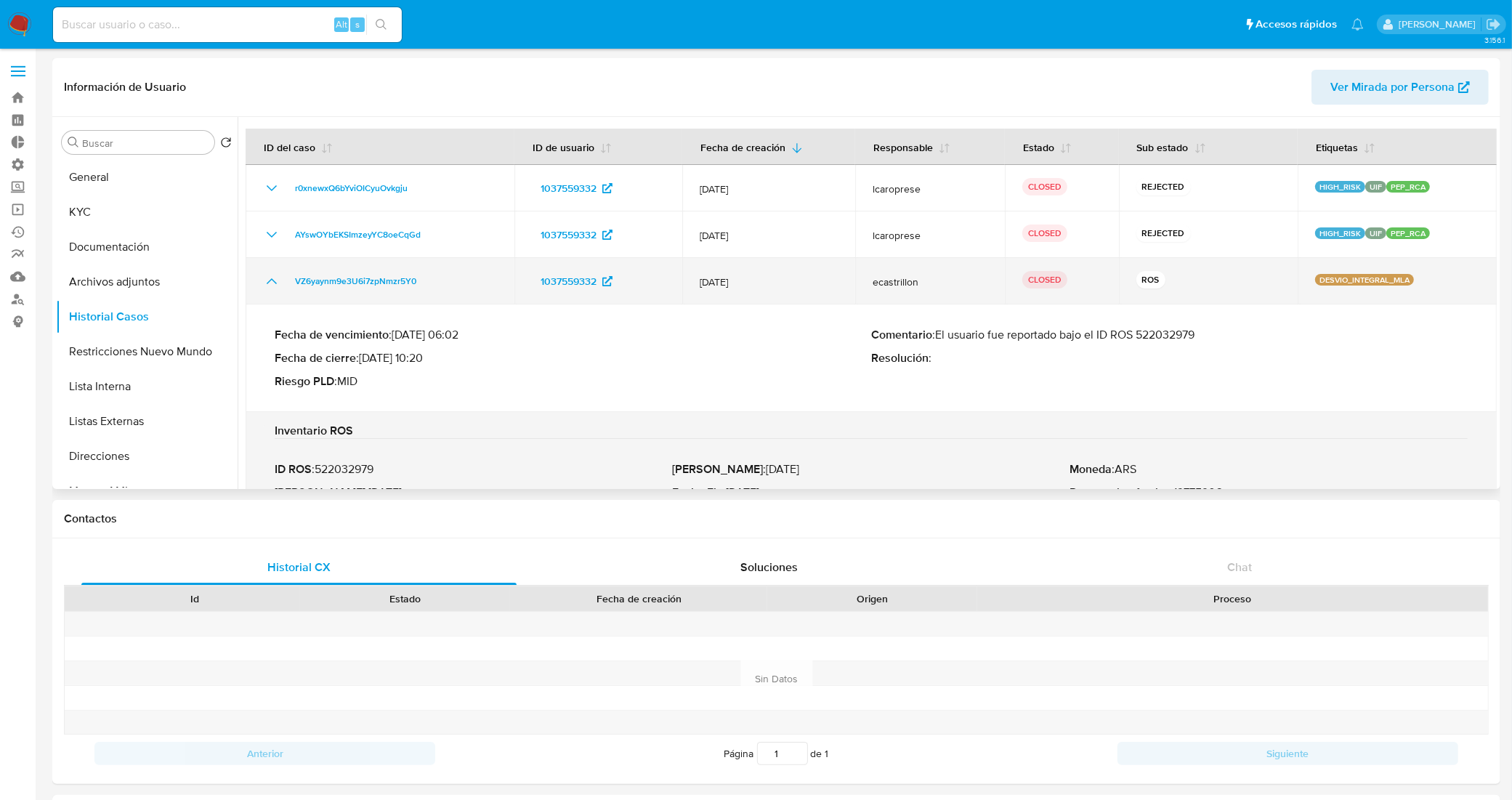
click at [275, 285] on icon "Mostrar/Ocultar" at bounding box center [271, 281] width 17 height 17
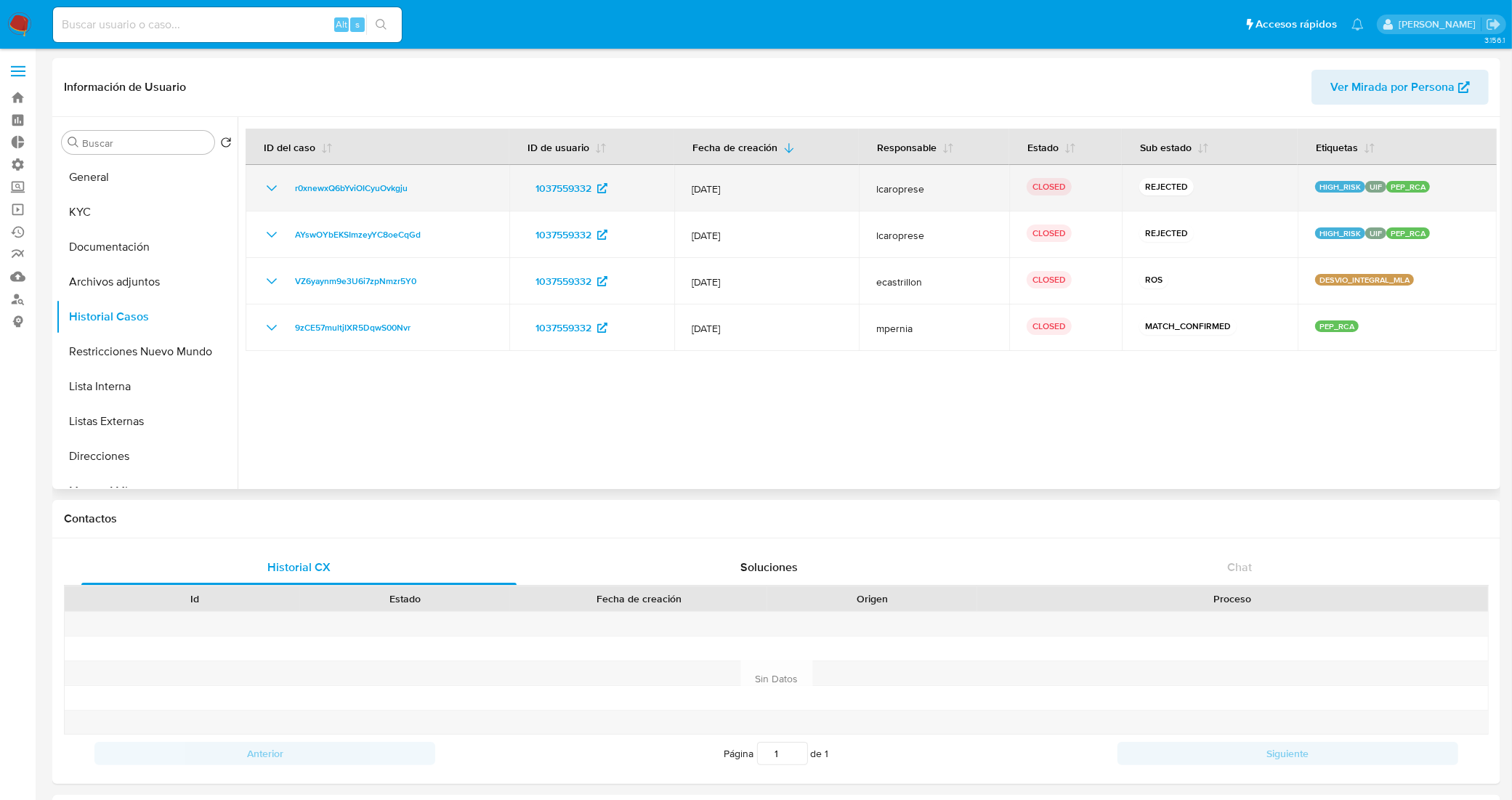
click at [273, 186] on icon "Mostrar/Ocultar" at bounding box center [271, 188] width 17 height 17
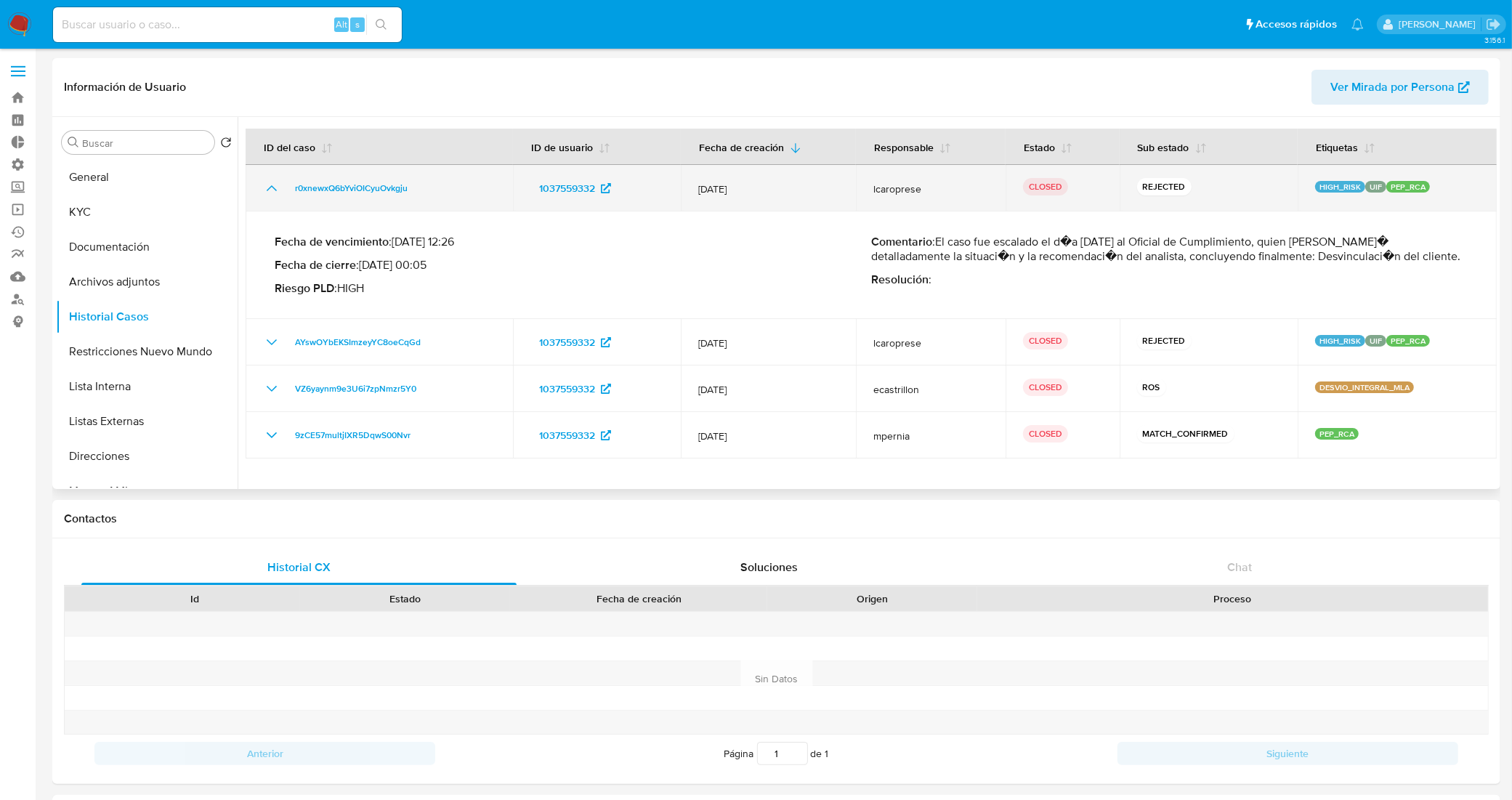
click at [273, 186] on icon "Mostrar/Ocultar" at bounding box center [272, 189] width 10 height 6
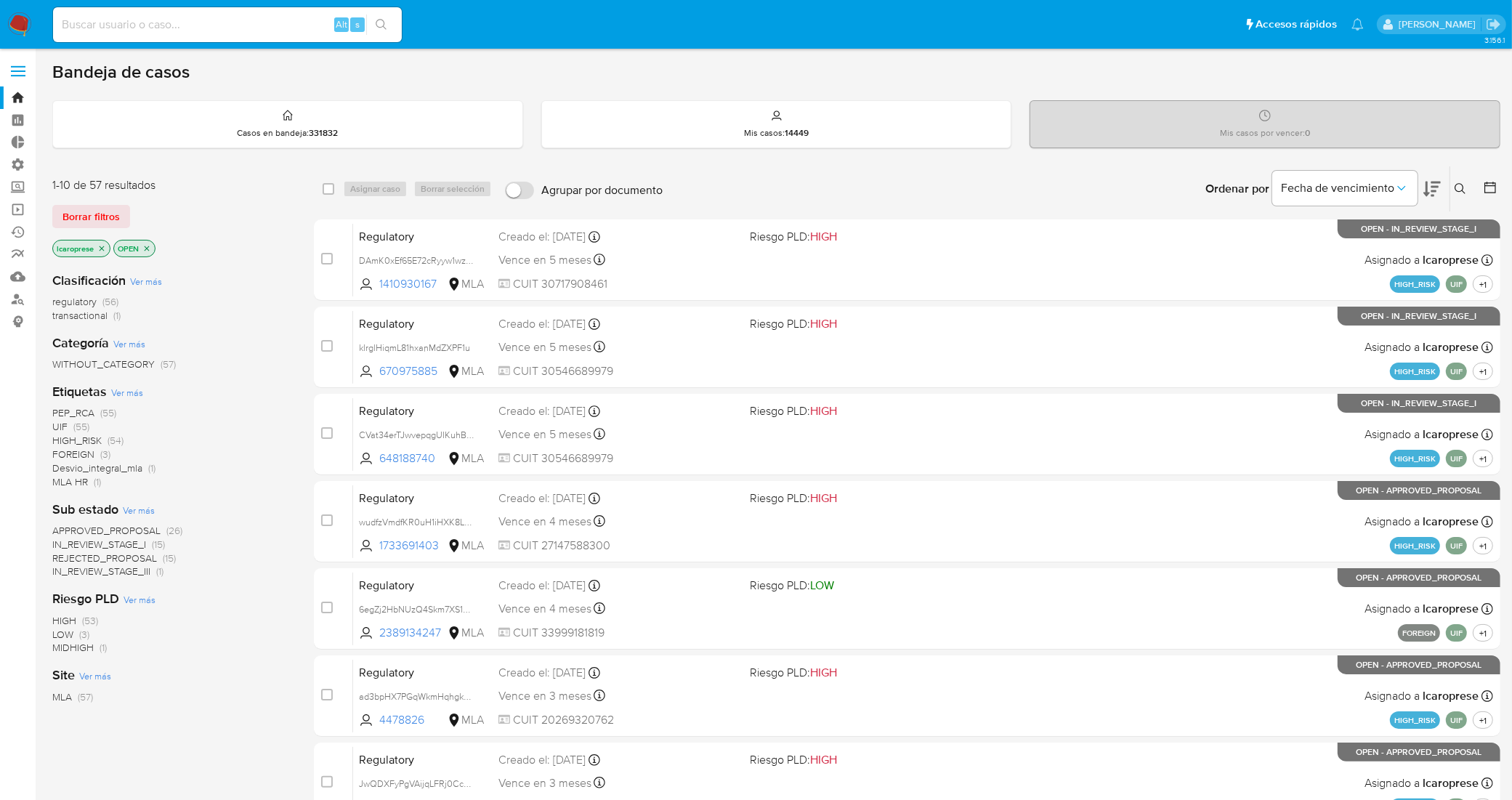
click at [256, 22] on input at bounding box center [227, 24] width 349 height 19
paste input "XyQmJPZErTKyjtdV4dIUlWNR"
type input "XyQmJPZErTKyjtdV4dIUlWNR"
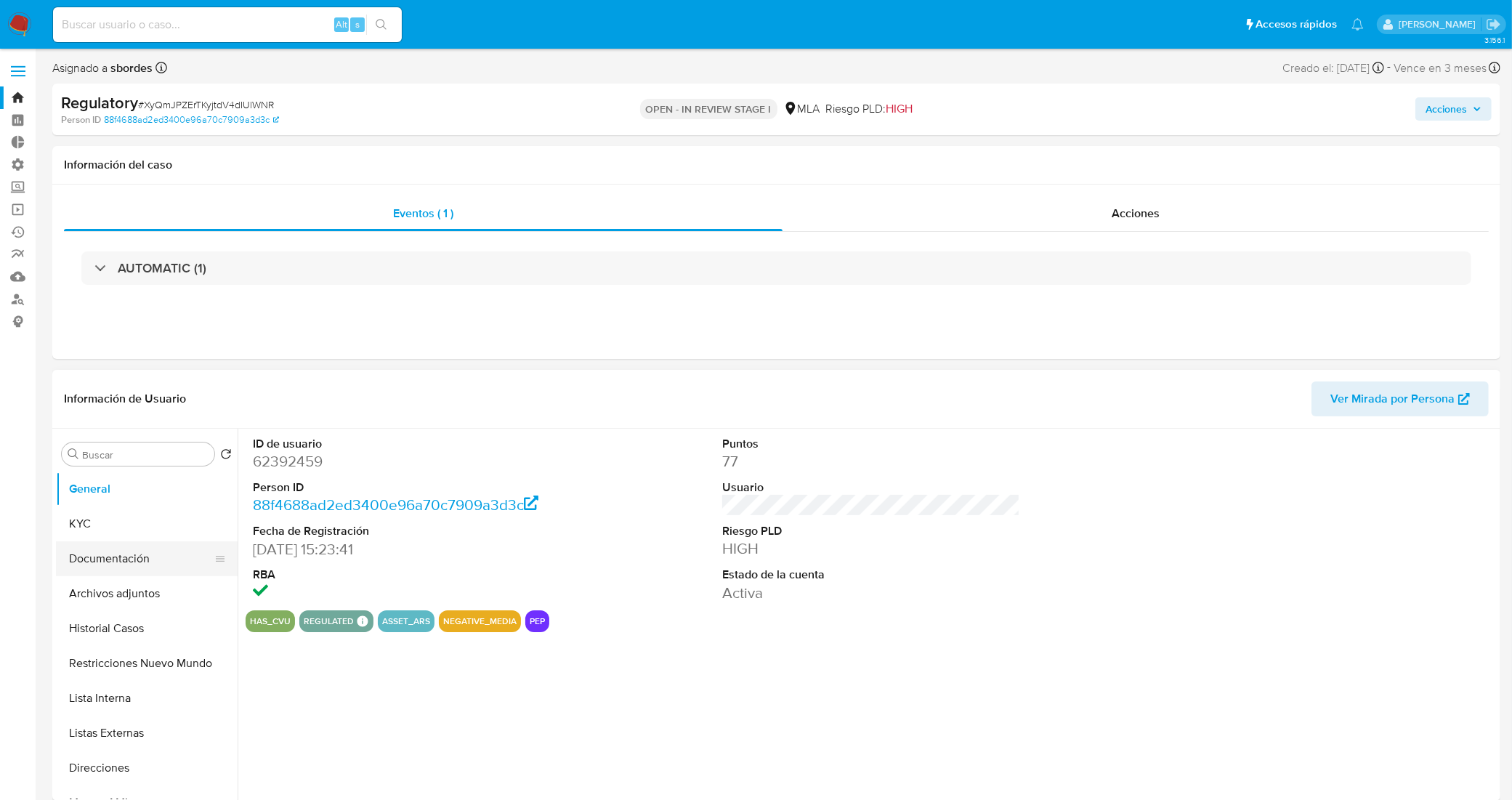
click at [114, 546] on button "Documentación" at bounding box center [141, 558] width 170 height 35
select select "10"
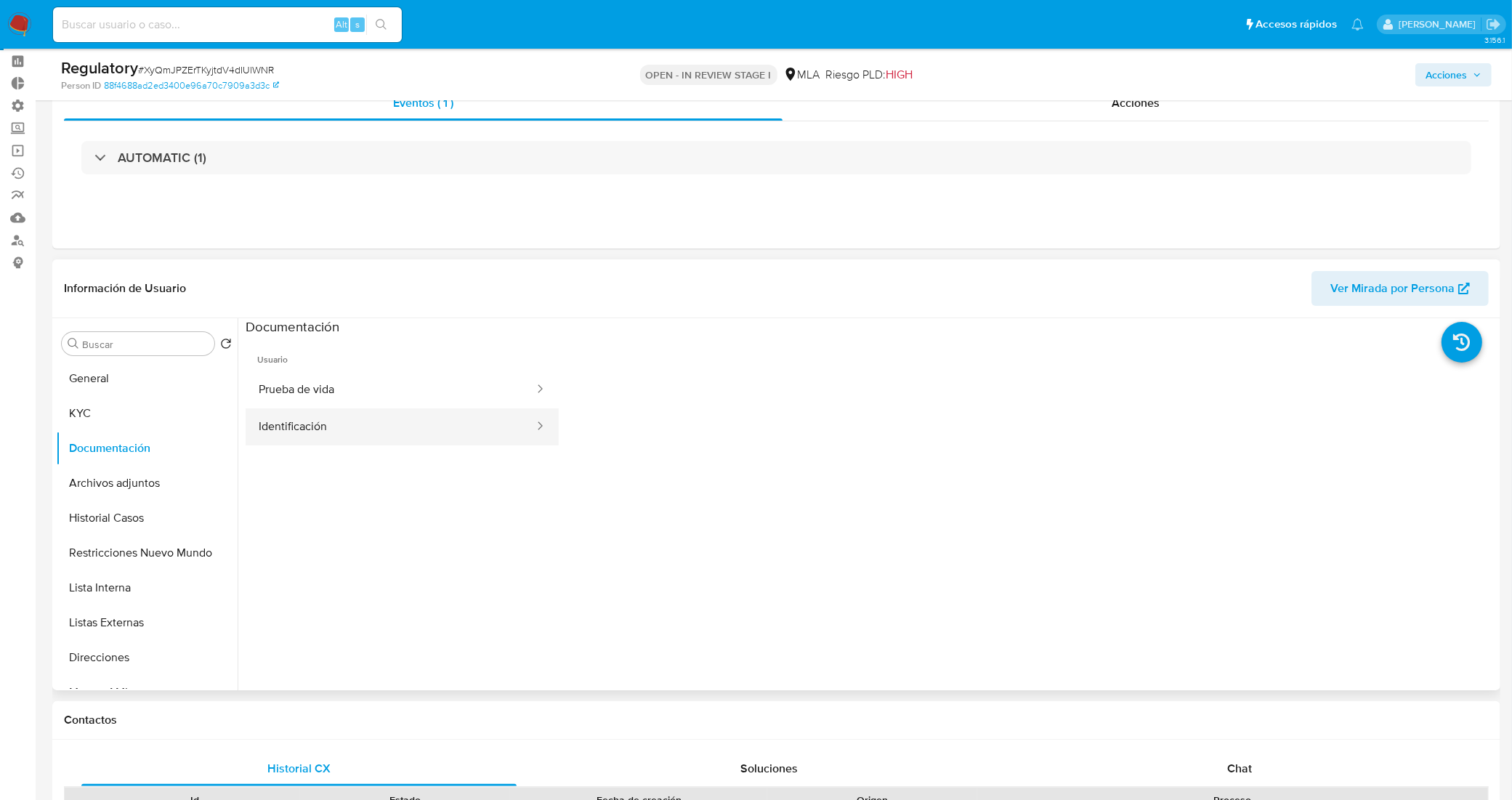
scroll to position [91, 0]
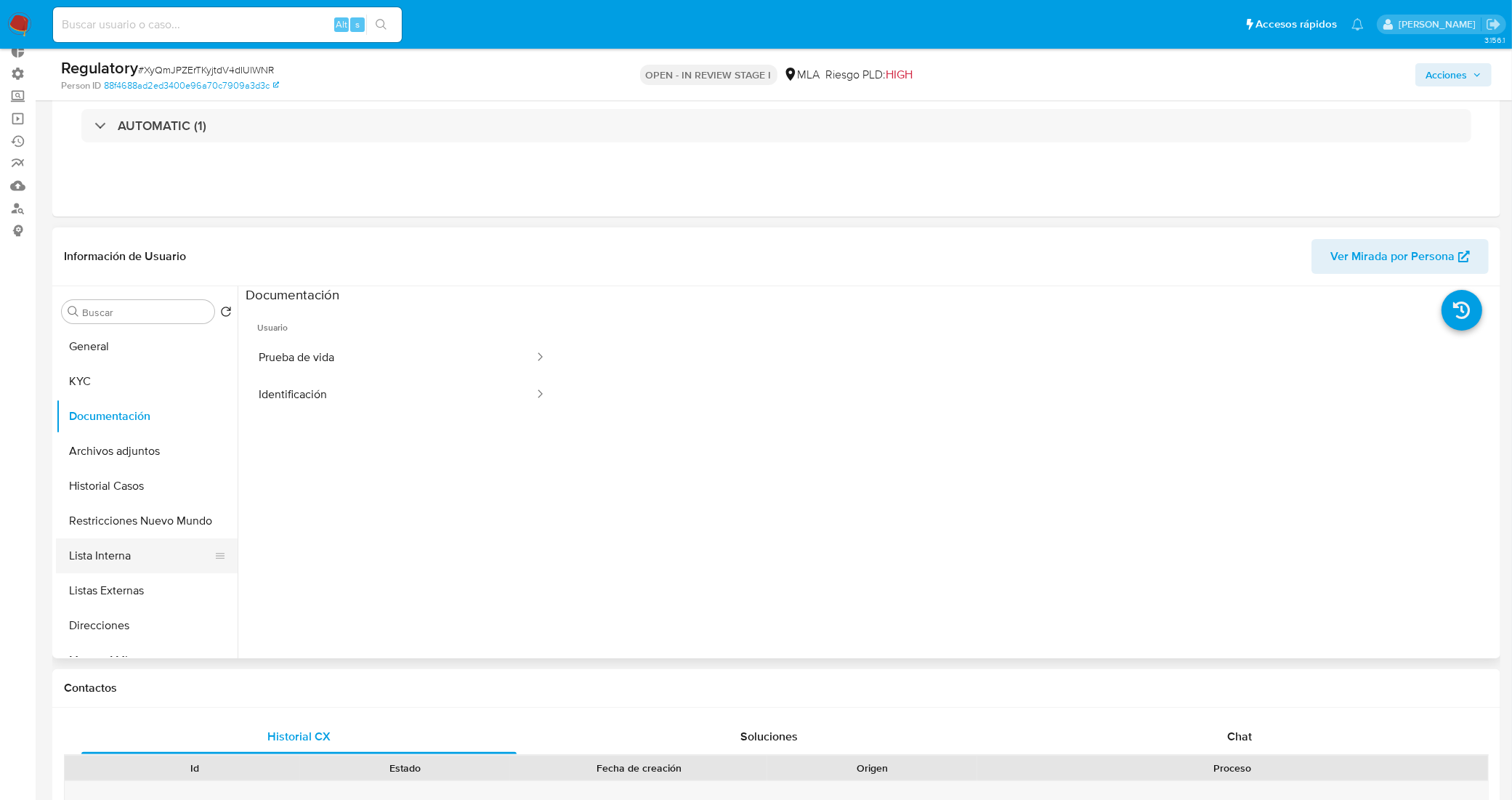
click at [130, 557] on button "Lista Interna" at bounding box center [141, 555] width 170 height 35
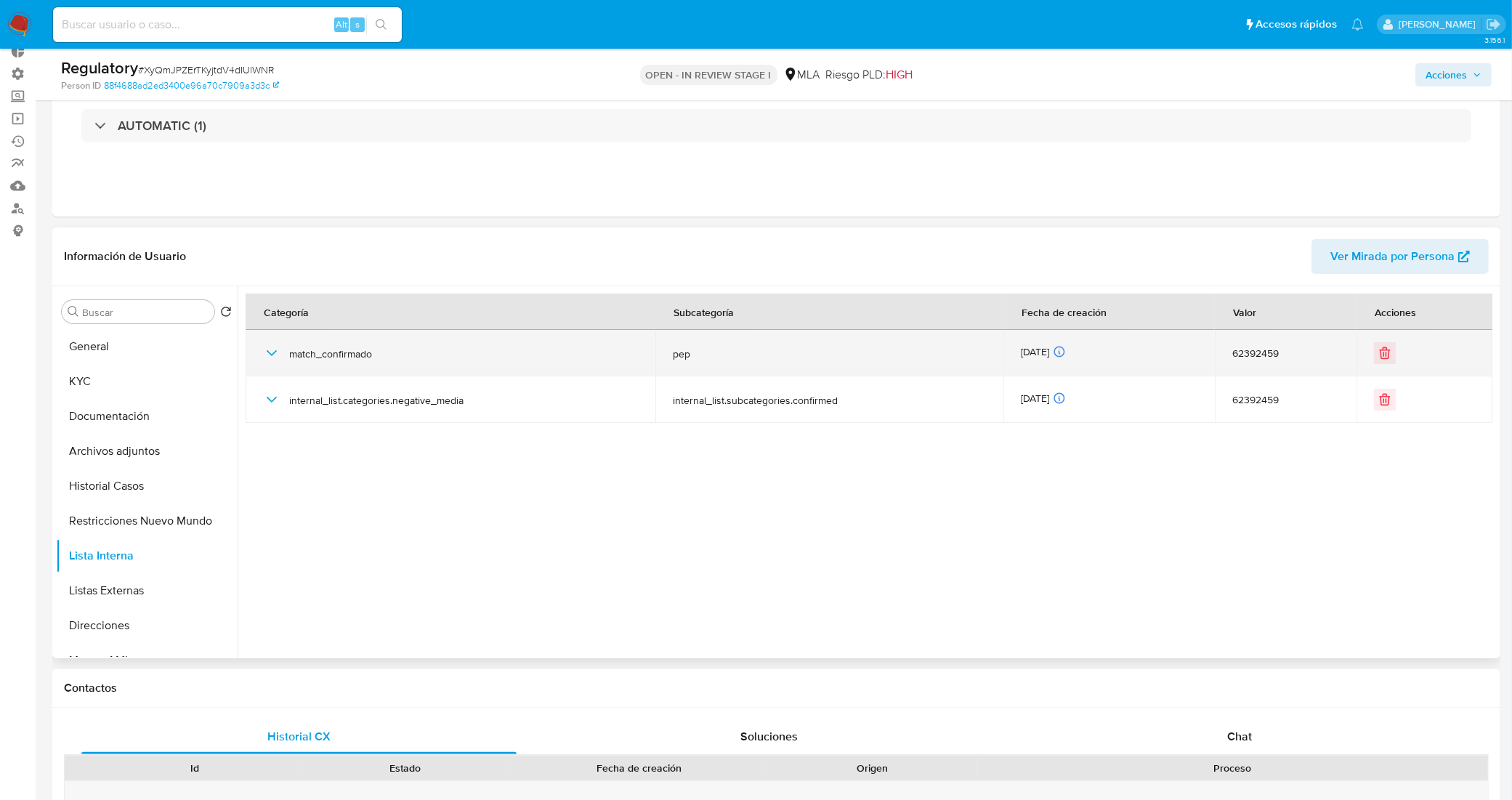
click at [266, 353] on icon "button" at bounding box center [271, 353] width 17 height 17
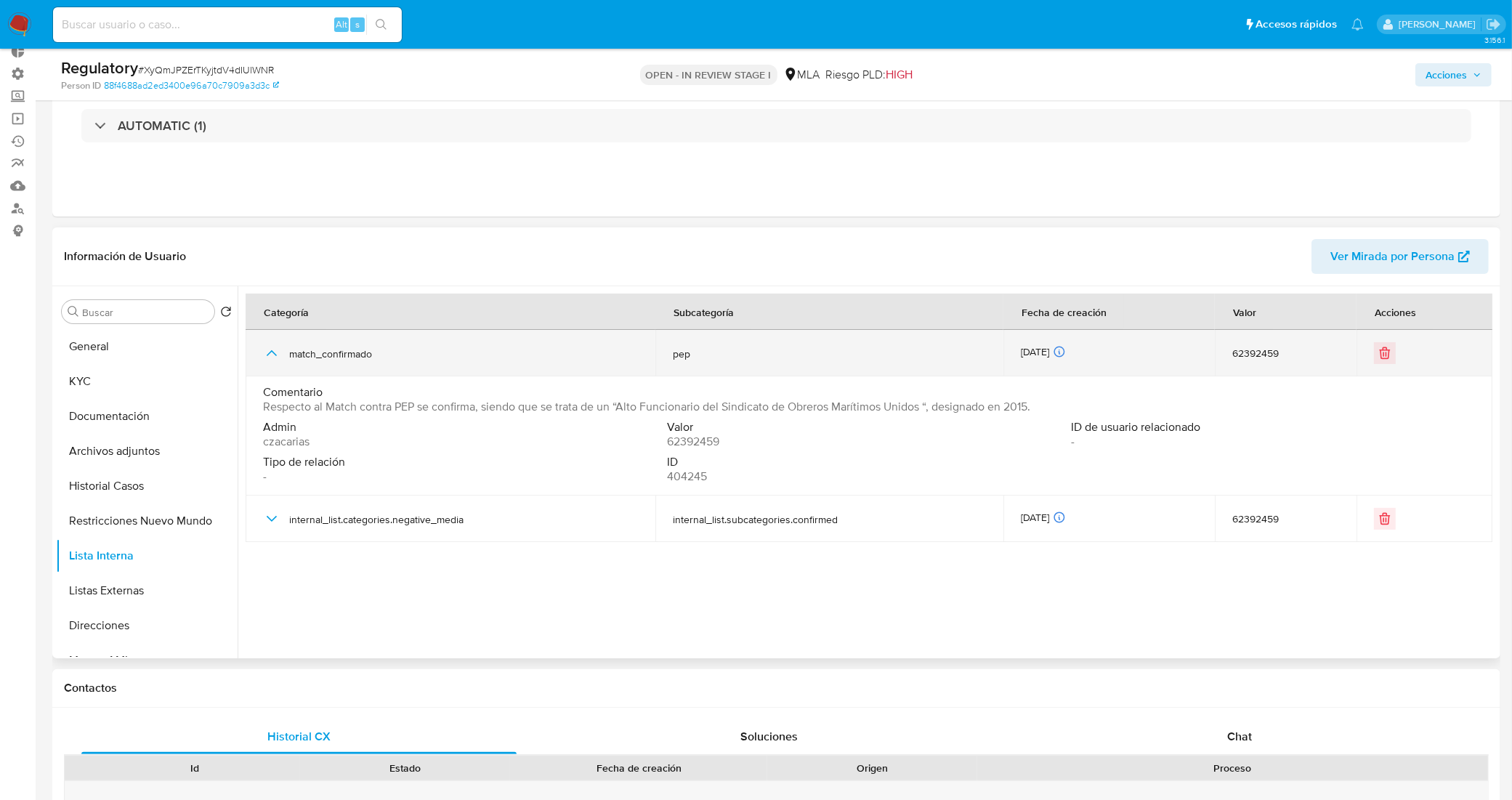
click at [266, 353] on icon "button" at bounding box center [271, 353] width 17 height 17
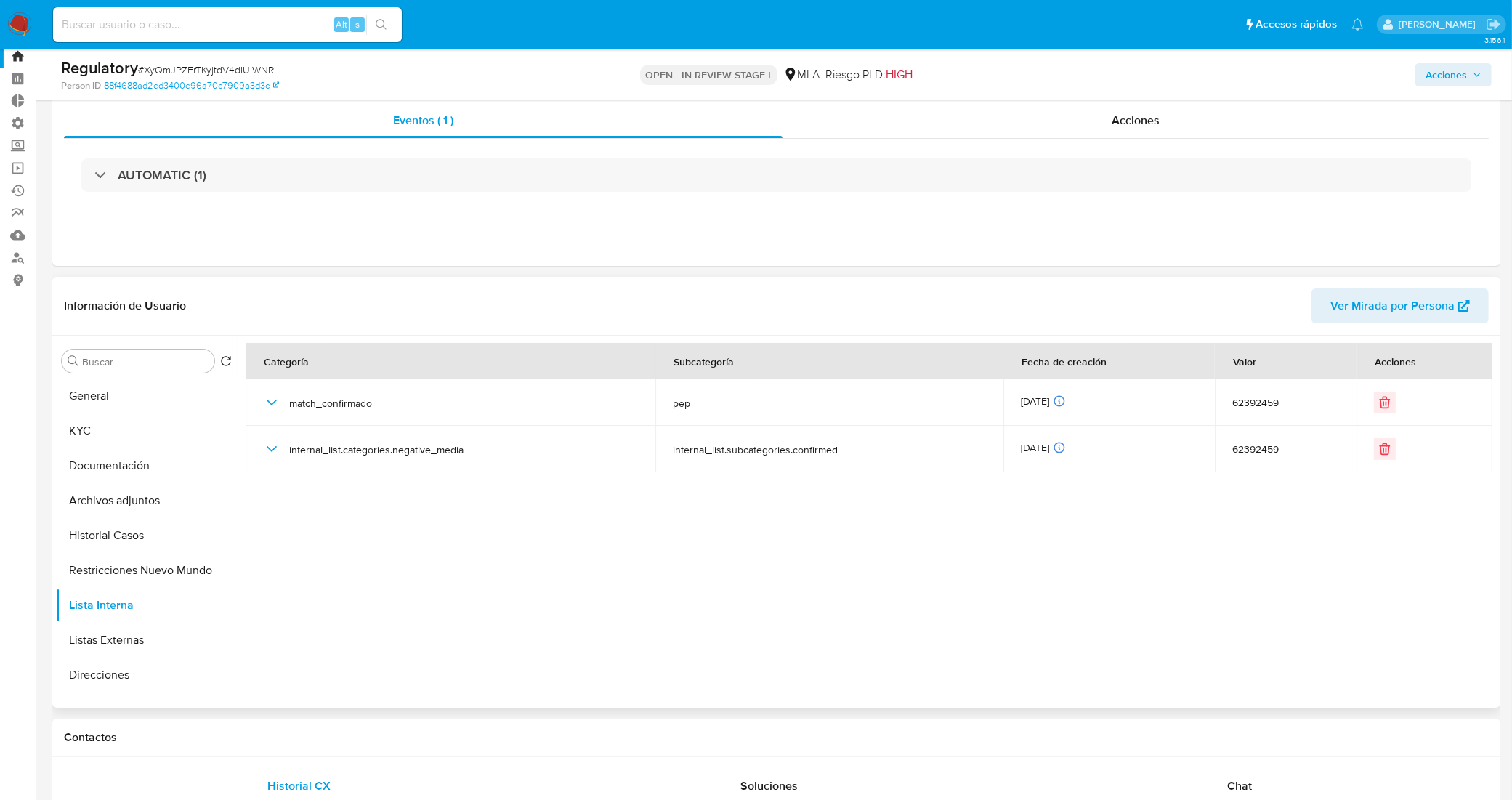
scroll to position [0, 0]
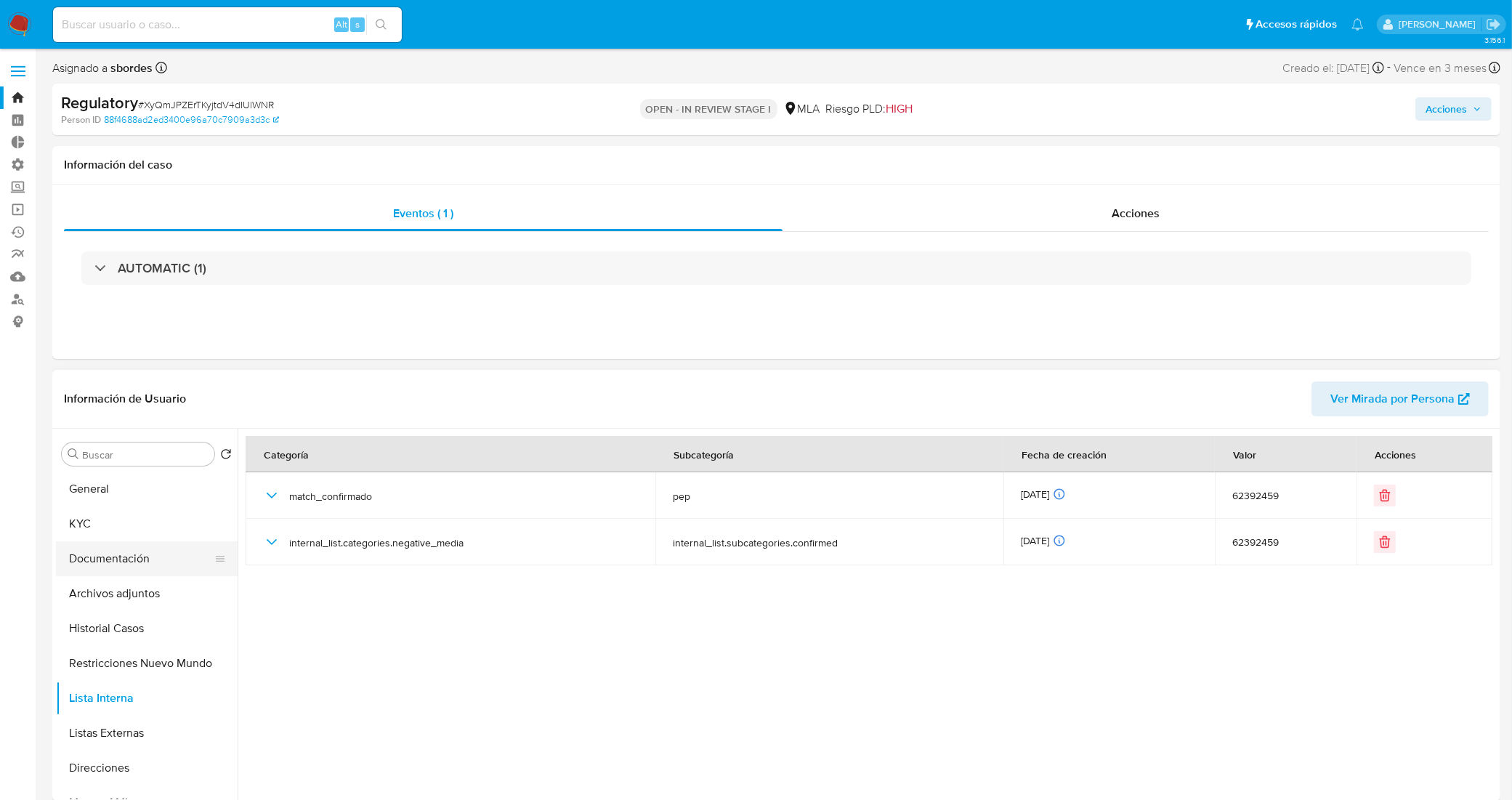
click at [151, 555] on button "Documentación" at bounding box center [141, 558] width 170 height 35
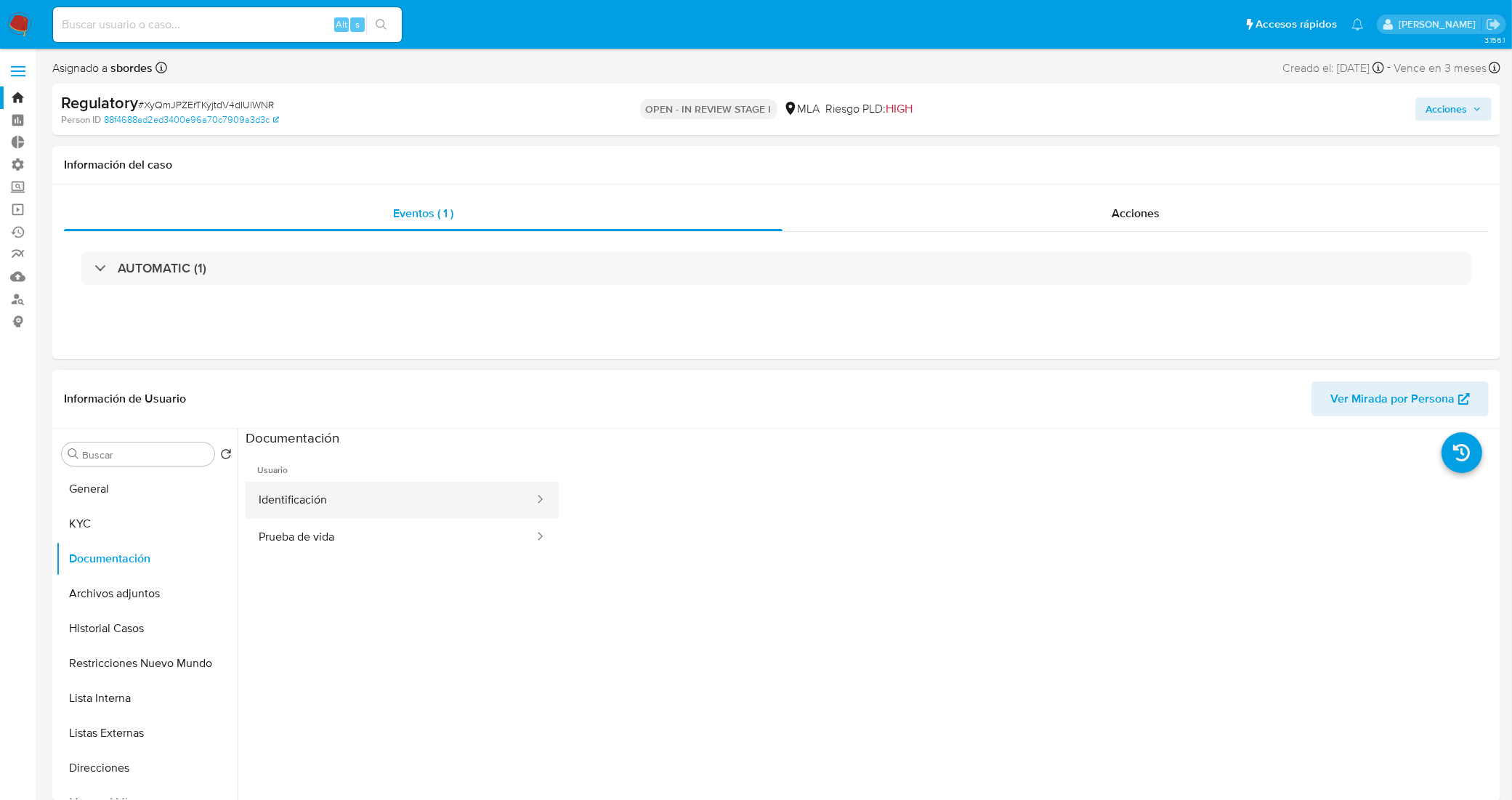
click at [335, 513] on button "Identificación" at bounding box center [390, 500] width 290 height 37
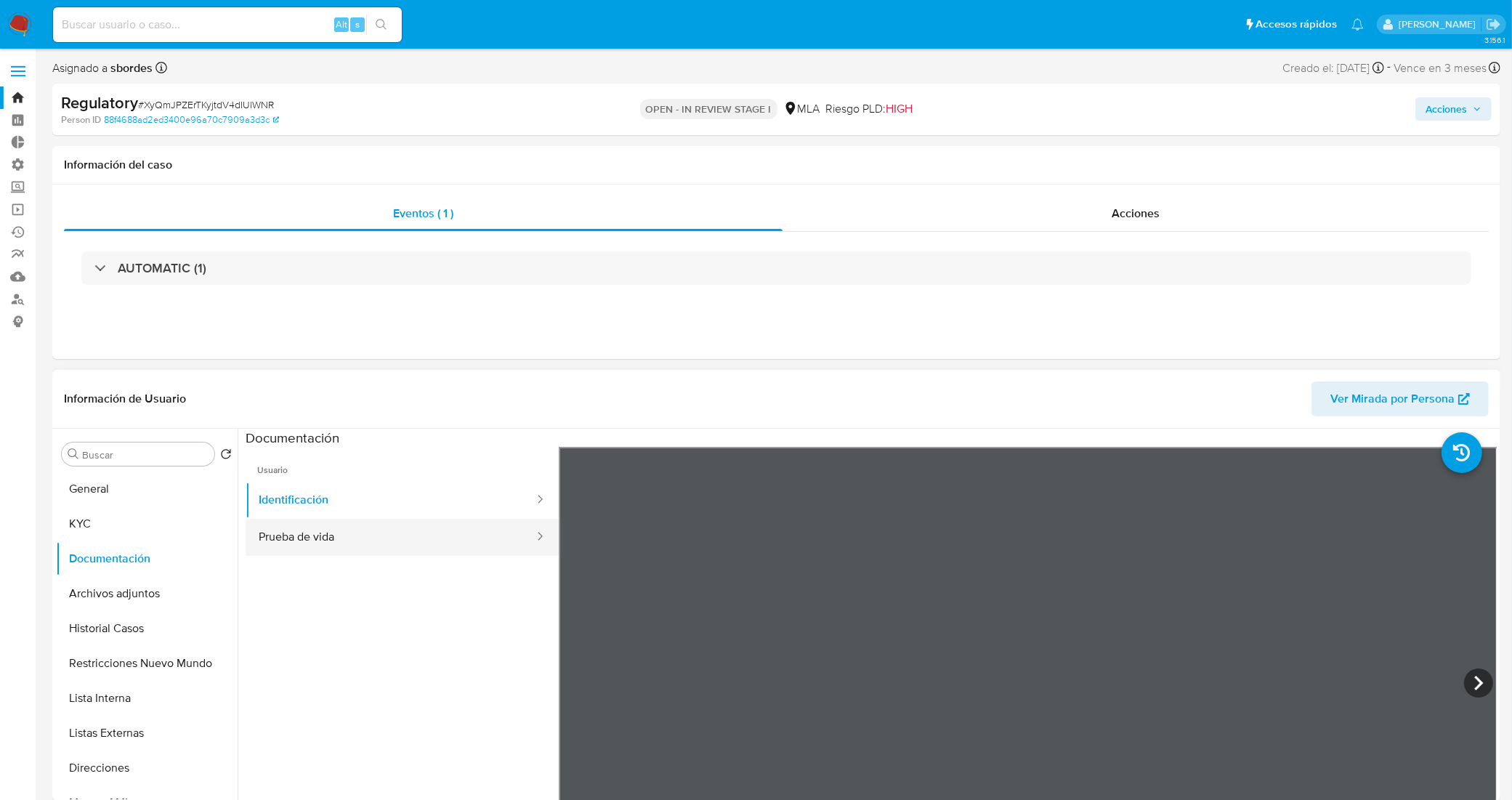
click at [429, 522] on button "Prueba de vida" at bounding box center [390, 538] width 290 height 37
click at [121, 481] on button "General" at bounding box center [141, 489] width 170 height 35
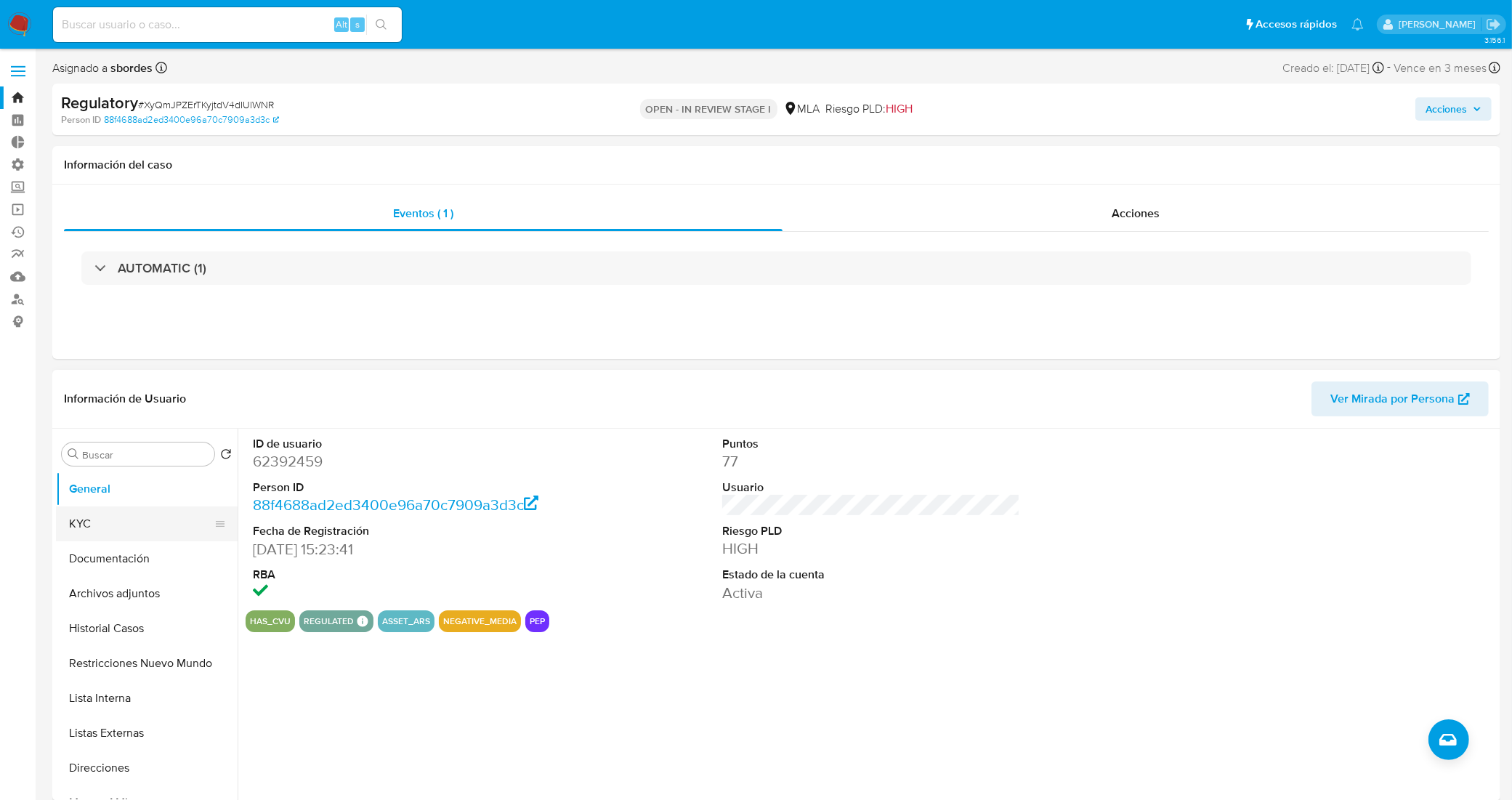
click at [95, 535] on button "KYC" at bounding box center [141, 524] width 170 height 35
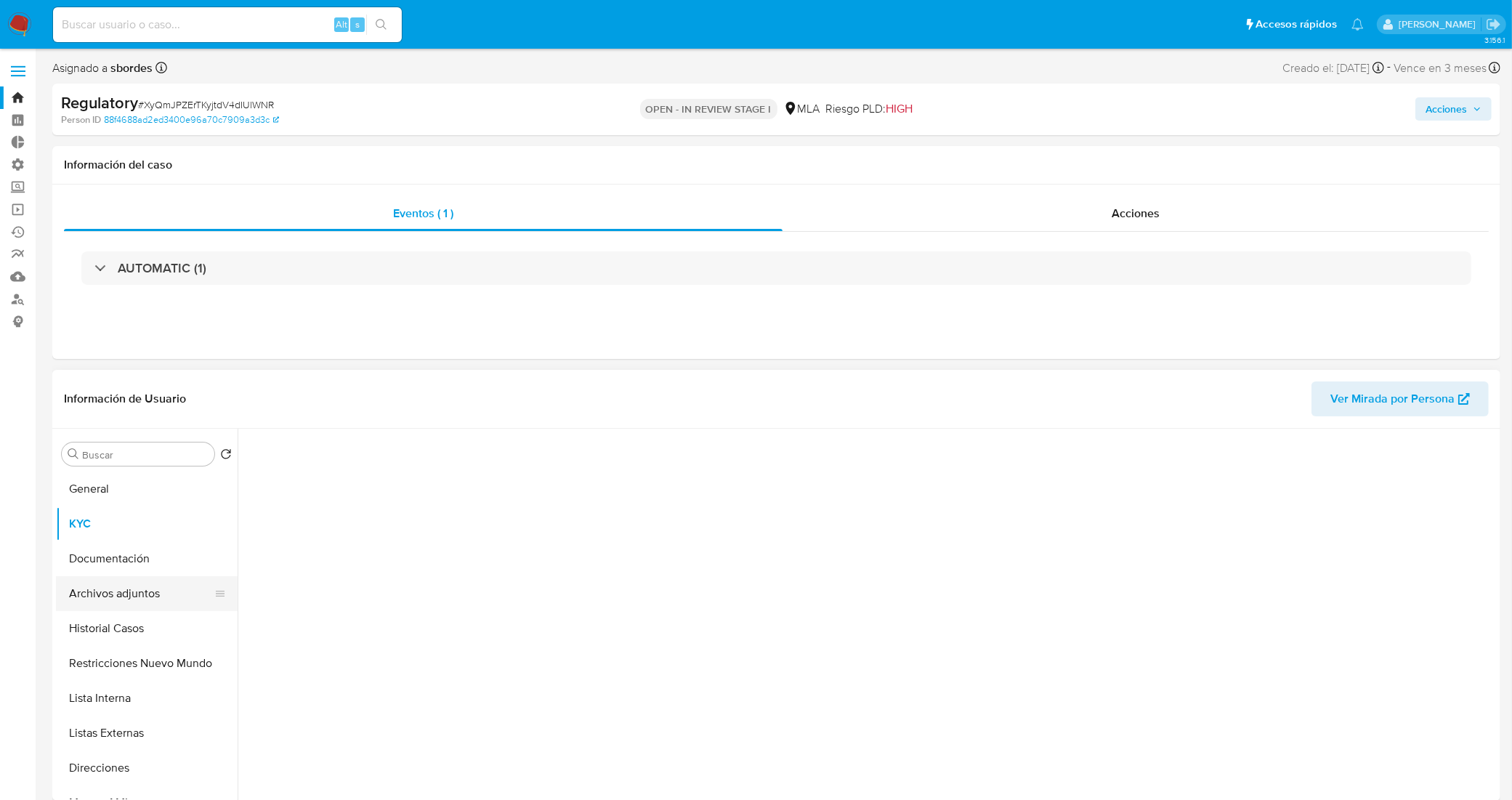
click at [124, 578] on button "Archivos adjuntos" at bounding box center [141, 593] width 170 height 35
click at [151, 568] on button "Documentación" at bounding box center [141, 558] width 170 height 35
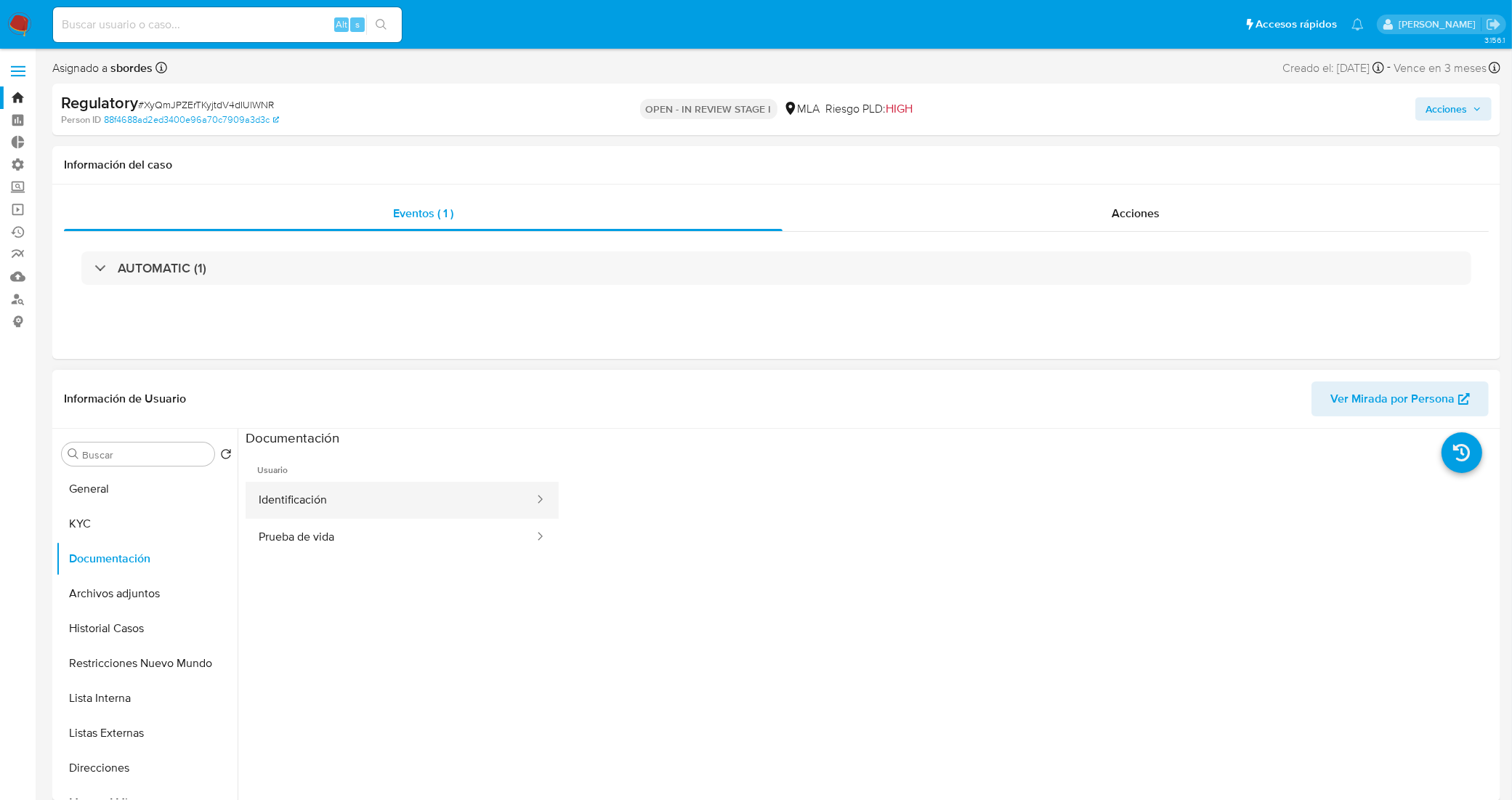
click at [357, 508] on button "Identificación" at bounding box center [390, 500] width 290 height 37
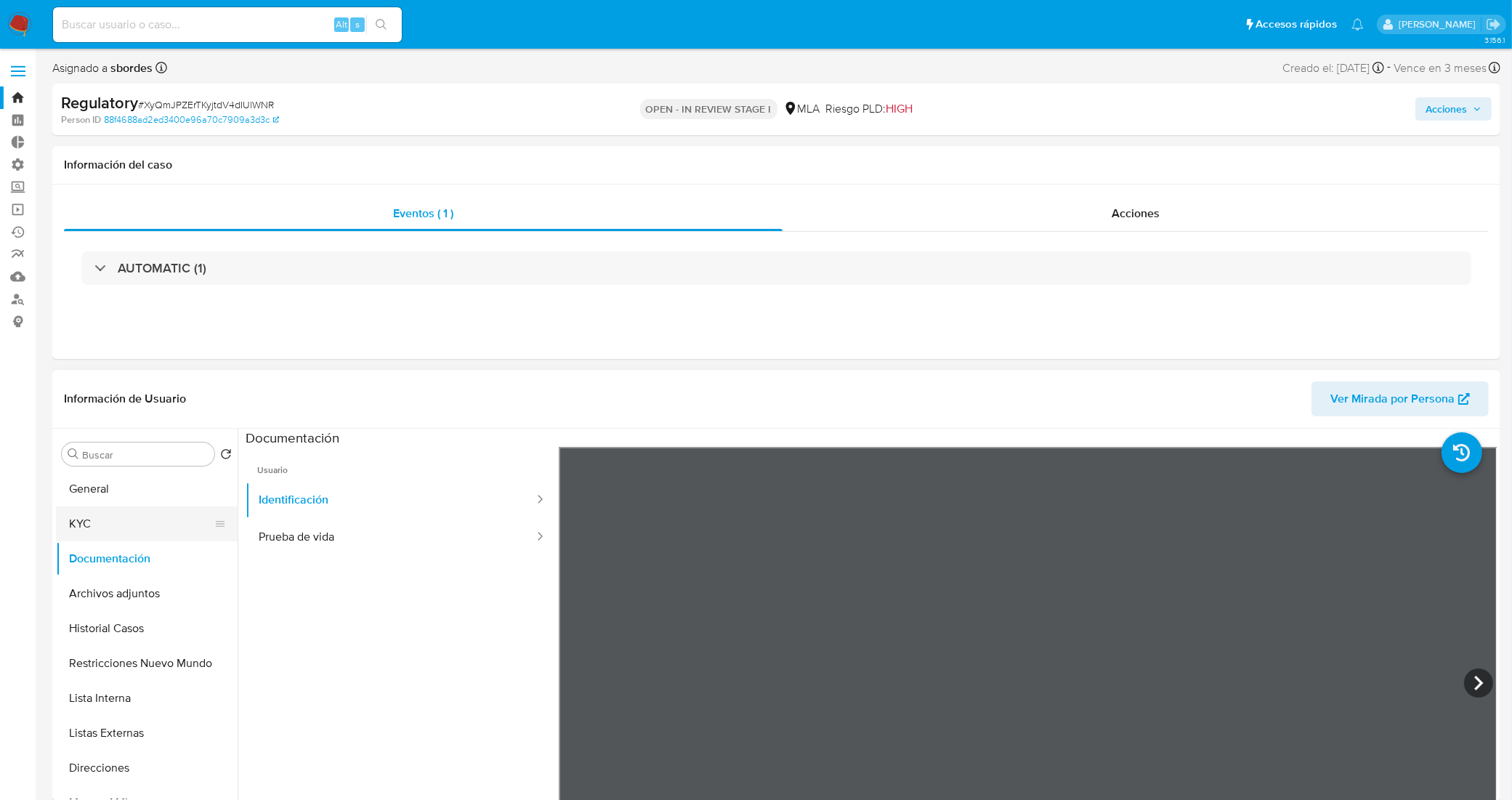
click at [126, 525] on button "KYC" at bounding box center [141, 524] width 170 height 35
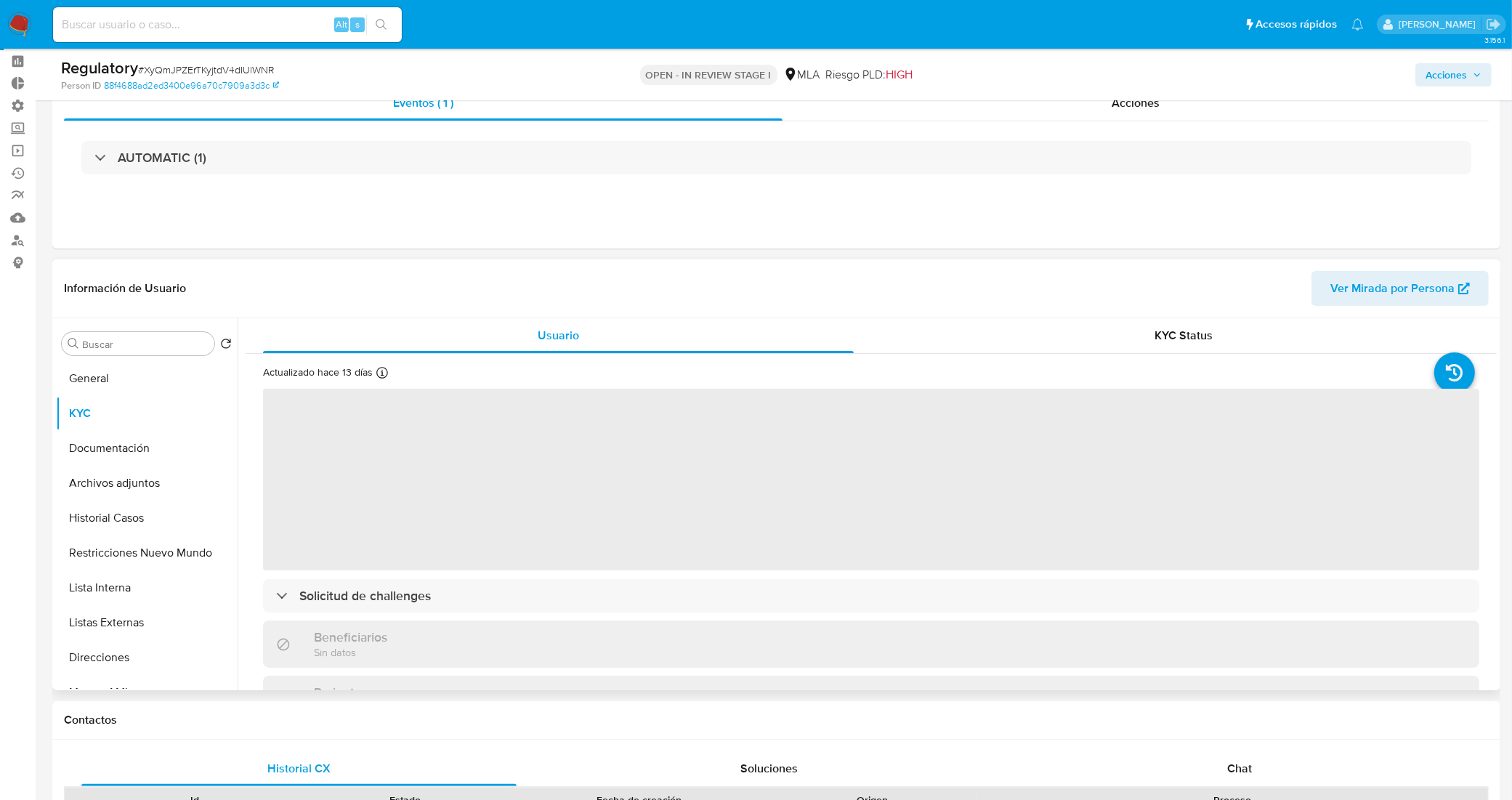
scroll to position [91, 0]
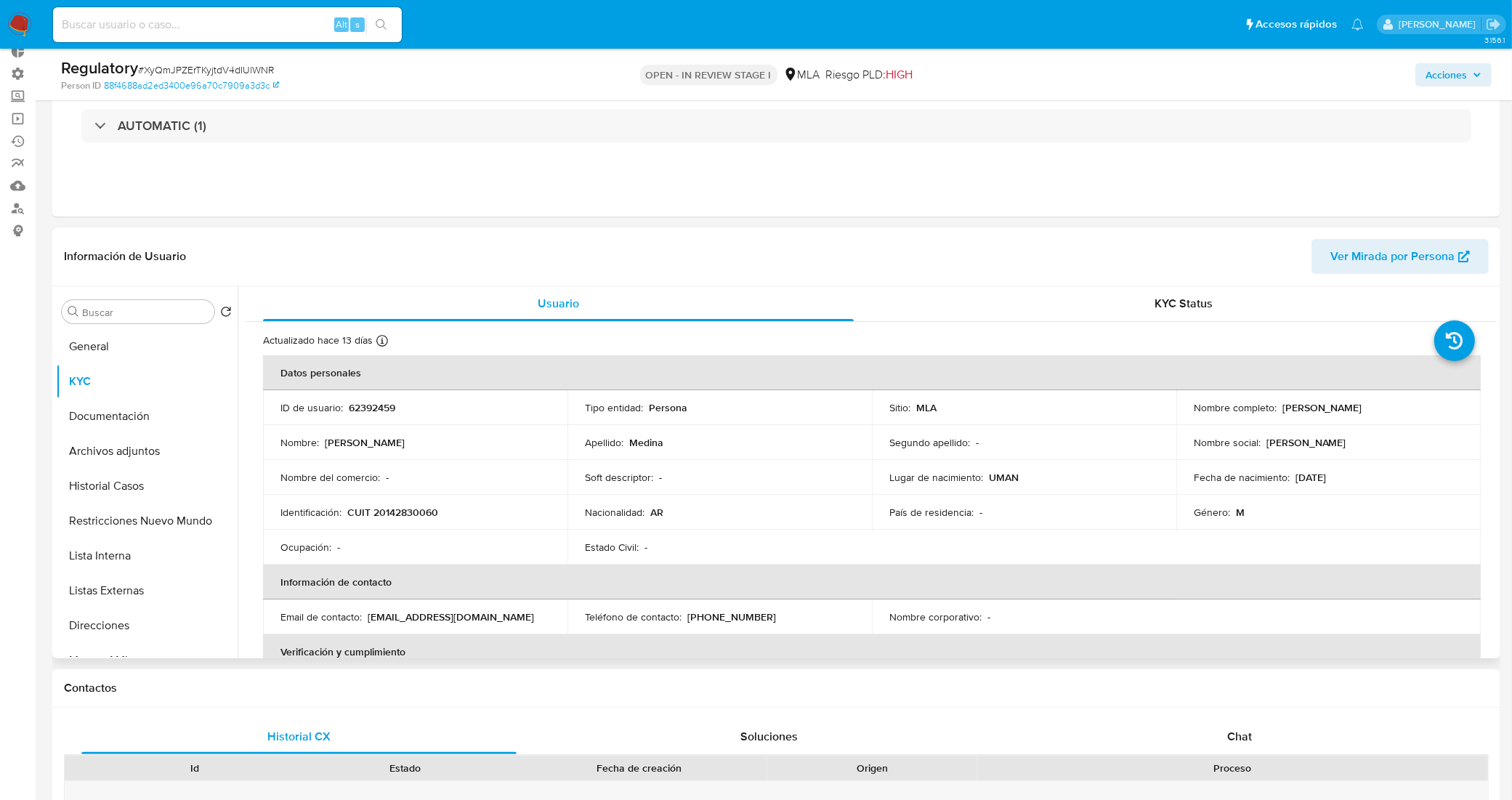
click at [392, 507] on p "CUIT 20142830060" at bounding box center [393, 513] width 91 height 13
copy div "Identificación : CUIT 20142830060"
click at [379, 551] on div "Ocupación : -" at bounding box center [415, 547] width 270 height 13
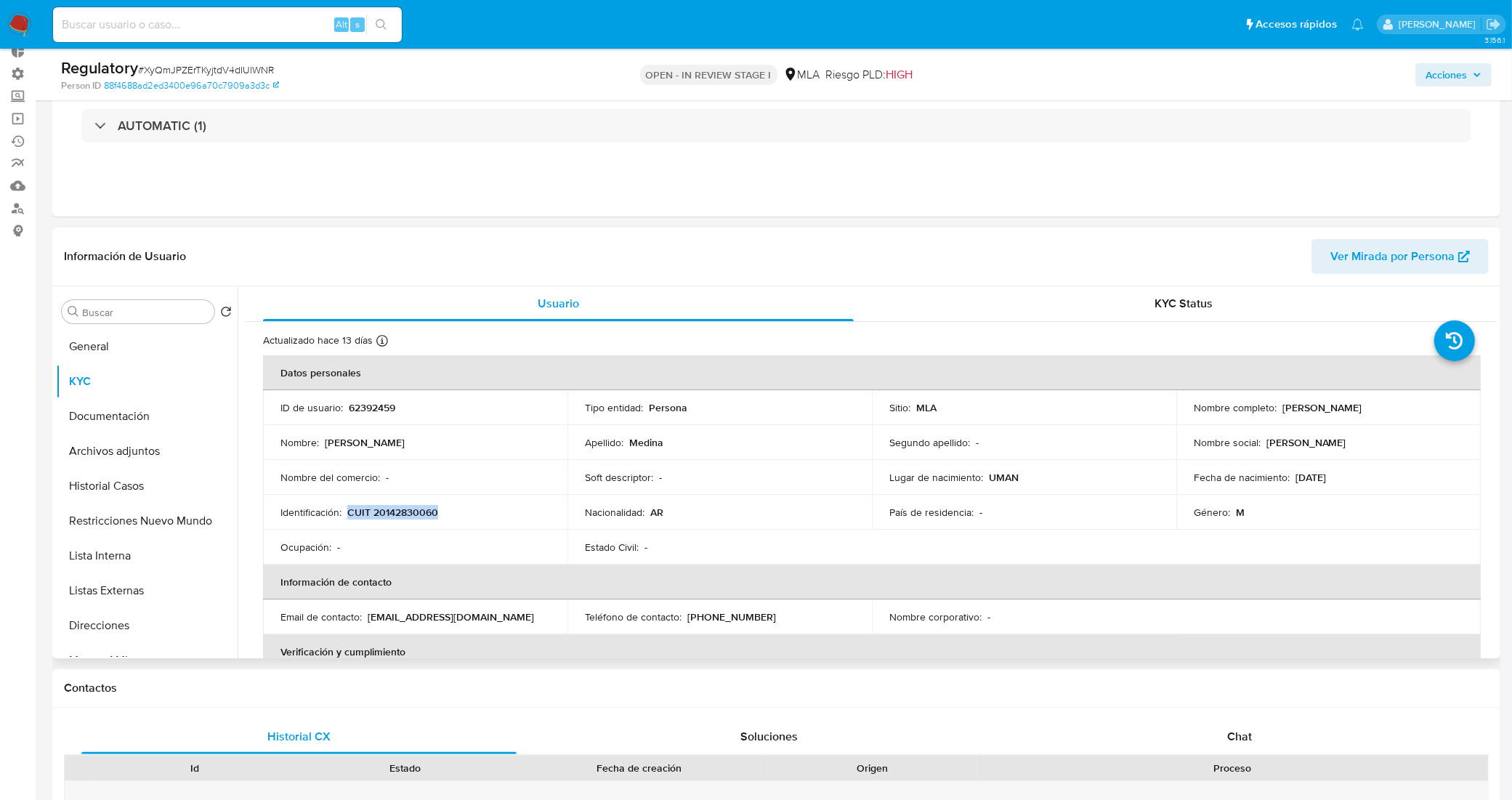
drag, startPoint x: 421, startPoint y: 507, endPoint x: 349, endPoint y: 513, distance: 72.2
click at [349, 513] on div "Identificación : CUIT 20142830060" at bounding box center [415, 513] width 270 height 13
copy p "CUIT 20142830060"
click at [189, 24] on input at bounding box center [227, 24] width 349 height 19
paste input "1865064883"
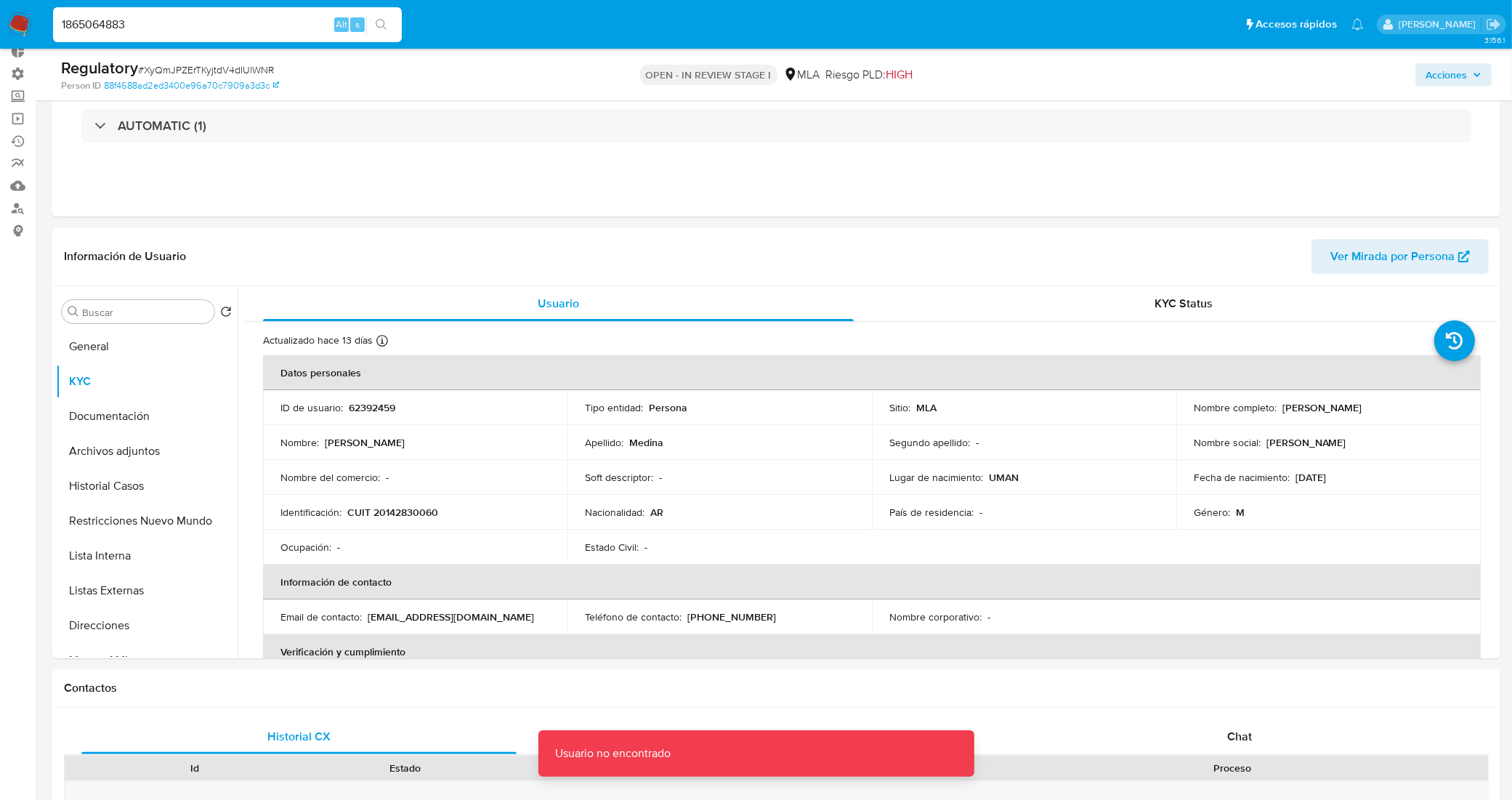
click at [197, 27] on input "1865064883" at bounding box center [227, 24] width 349 height 19
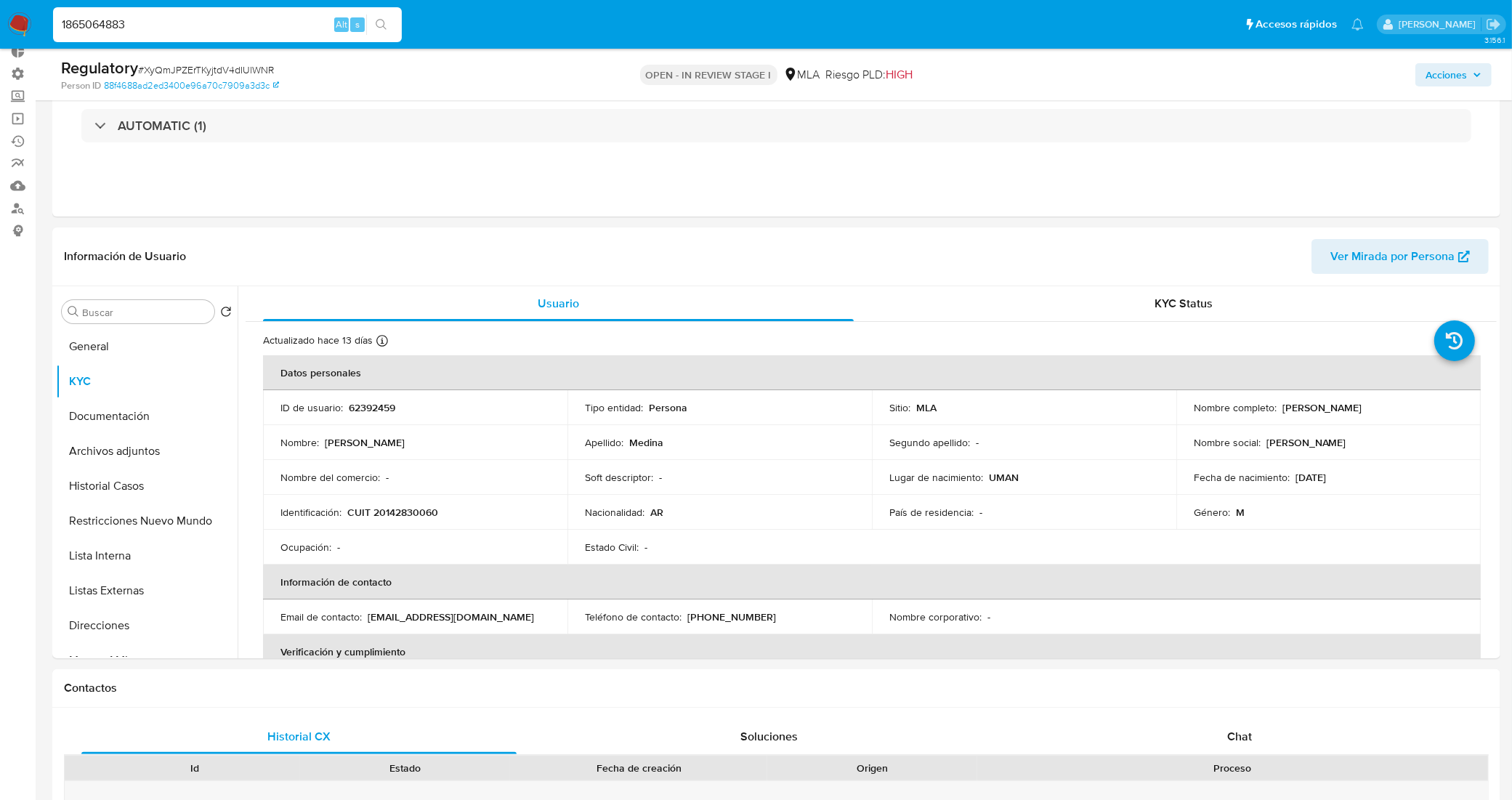
type input "1865064883"
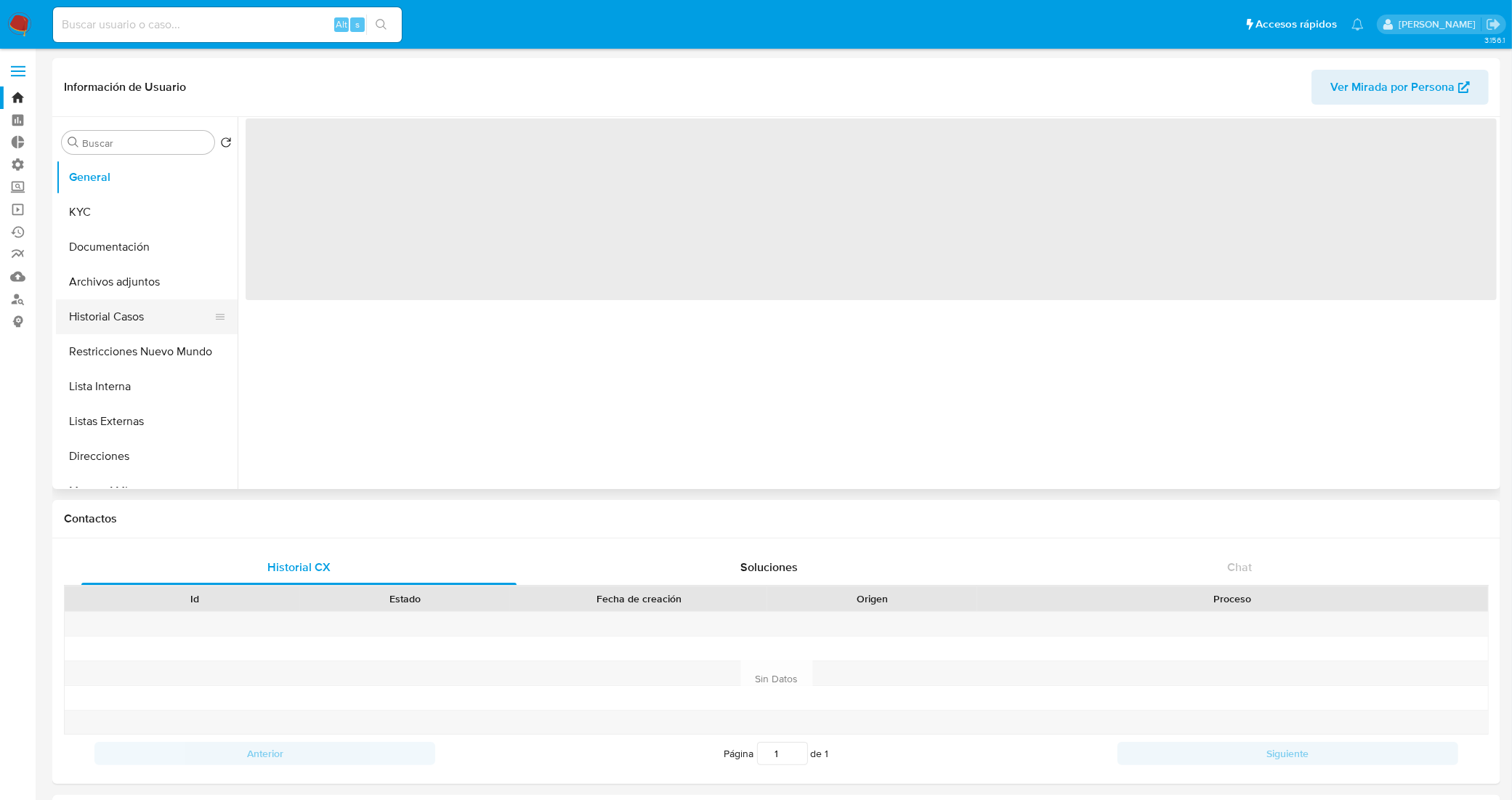
click at [113, 313] on button "Historial Casos" at bounding box center [141, 317] width 170 height 35
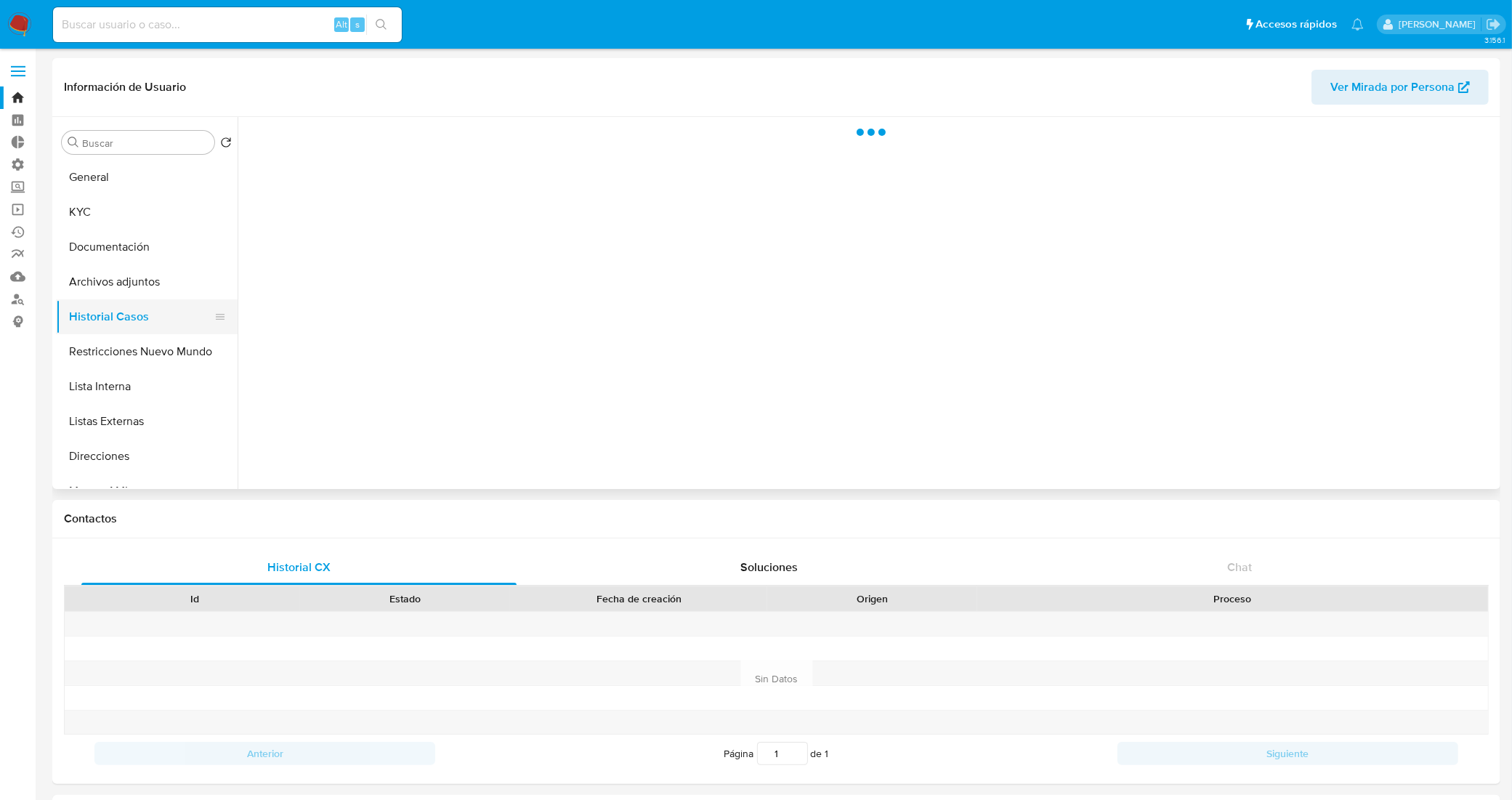
select select "10"
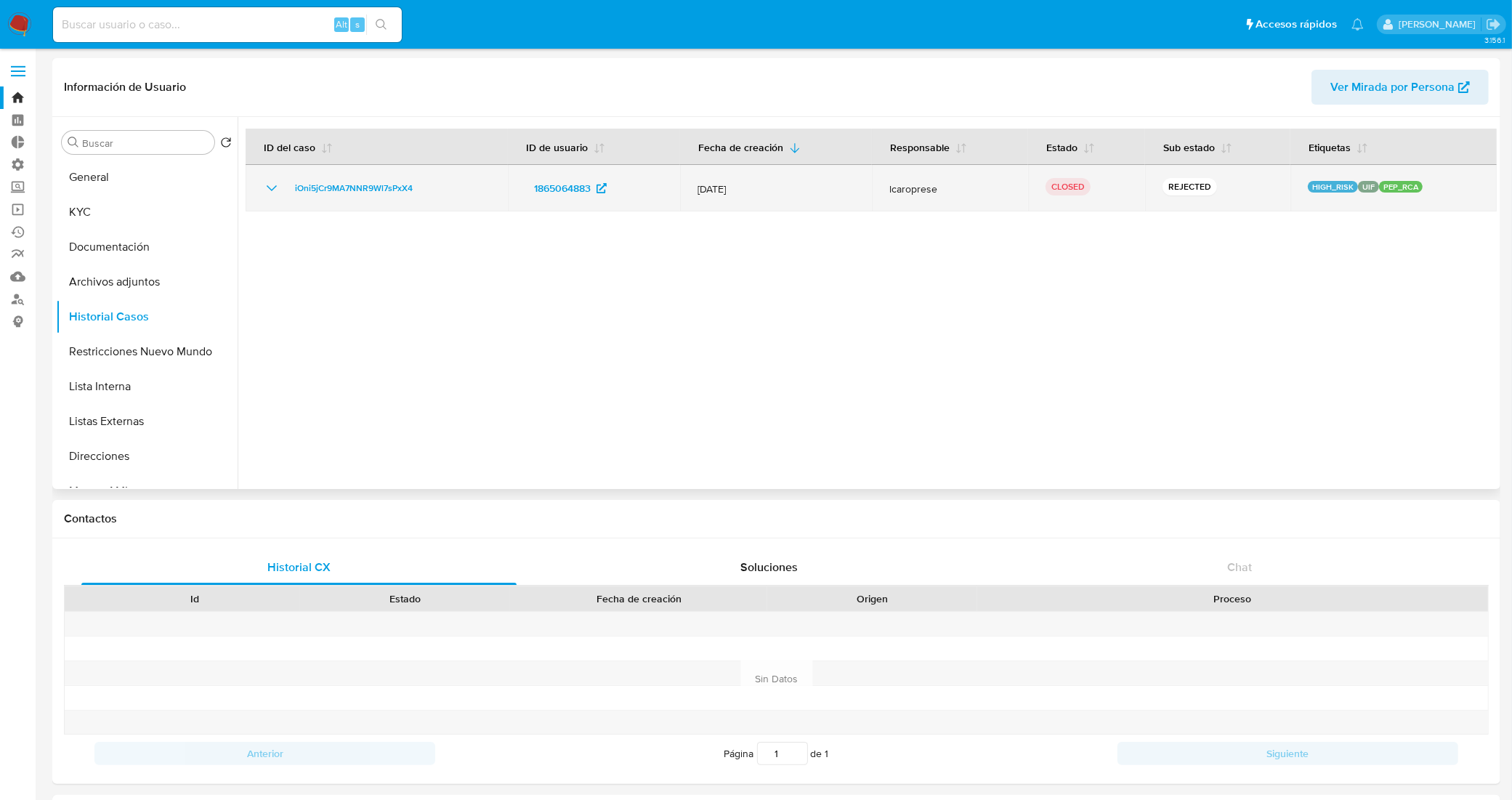
click at [271, 186] on icon "Mostrar/Ocultar" at bounding box center [271, 188] width 17 height 17
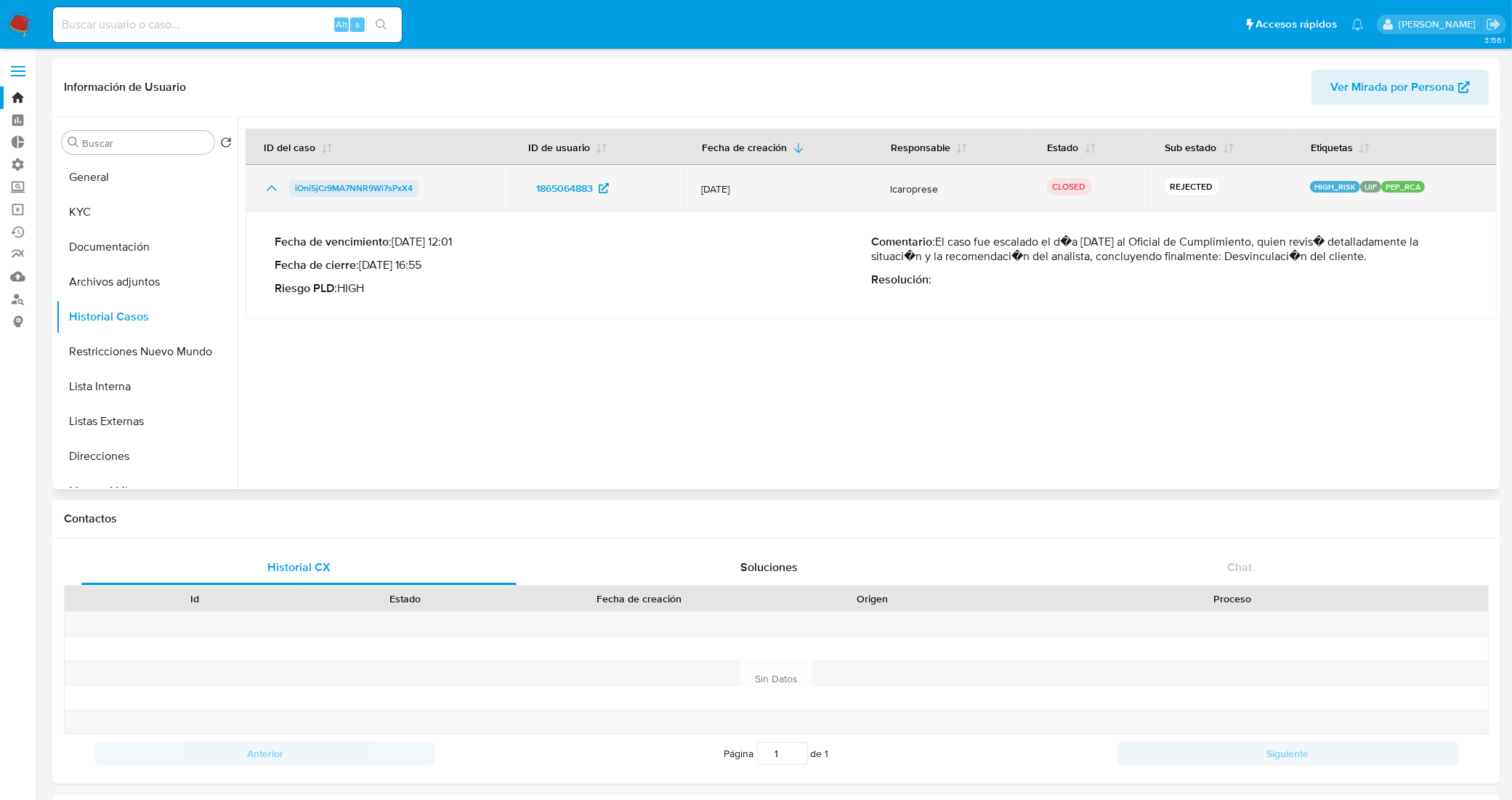
click at [376, 191] on span "iOni5jCr9MA7NNR9Wl7sPxX4" at bounding box center [354, 188] width 118 height 17
click at [376, 186] on span "iOni5jCr9MA7NNR9Wl7sPxX4" at bounding box center [354, 188] width 118 height 17
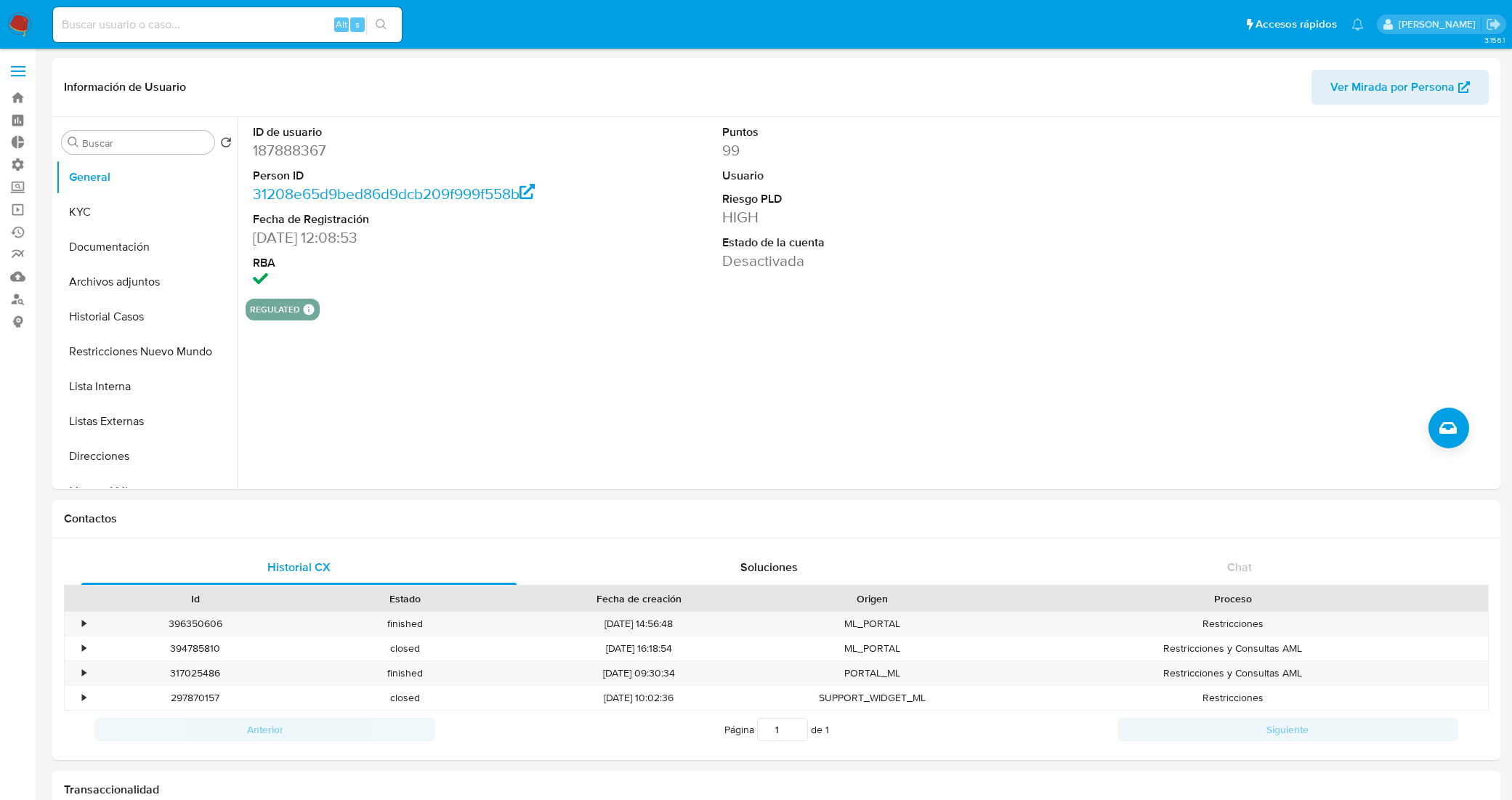
select select "10"
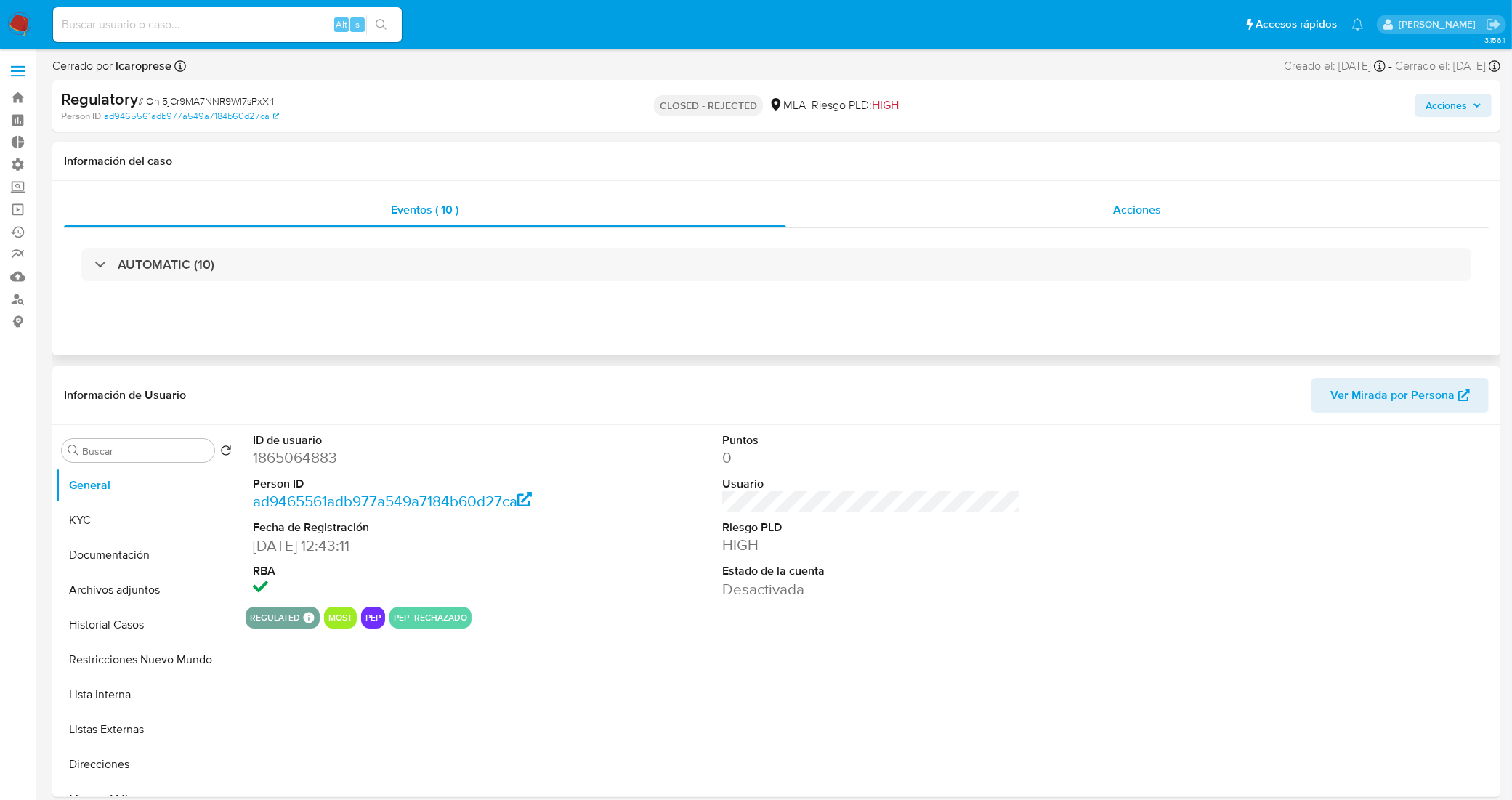
click at [1039, 216] on div "Acciones" at bounding box center [1137, 210] width 703 height 35
select select "10"
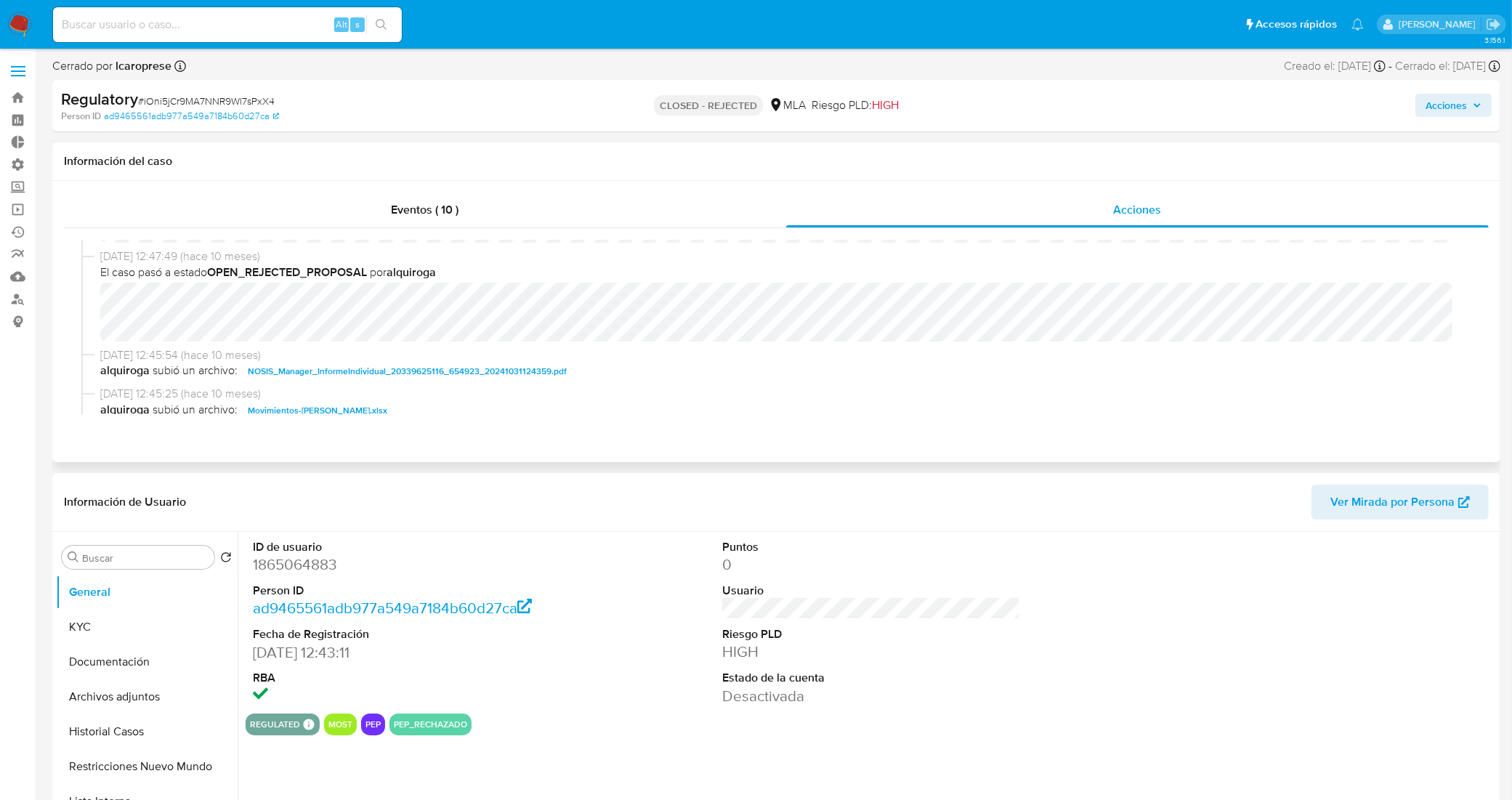
scroll to position [182, 0]
click at [121, 665] on button "Documentación" at bounding box center [141, 662] width 170 height 35
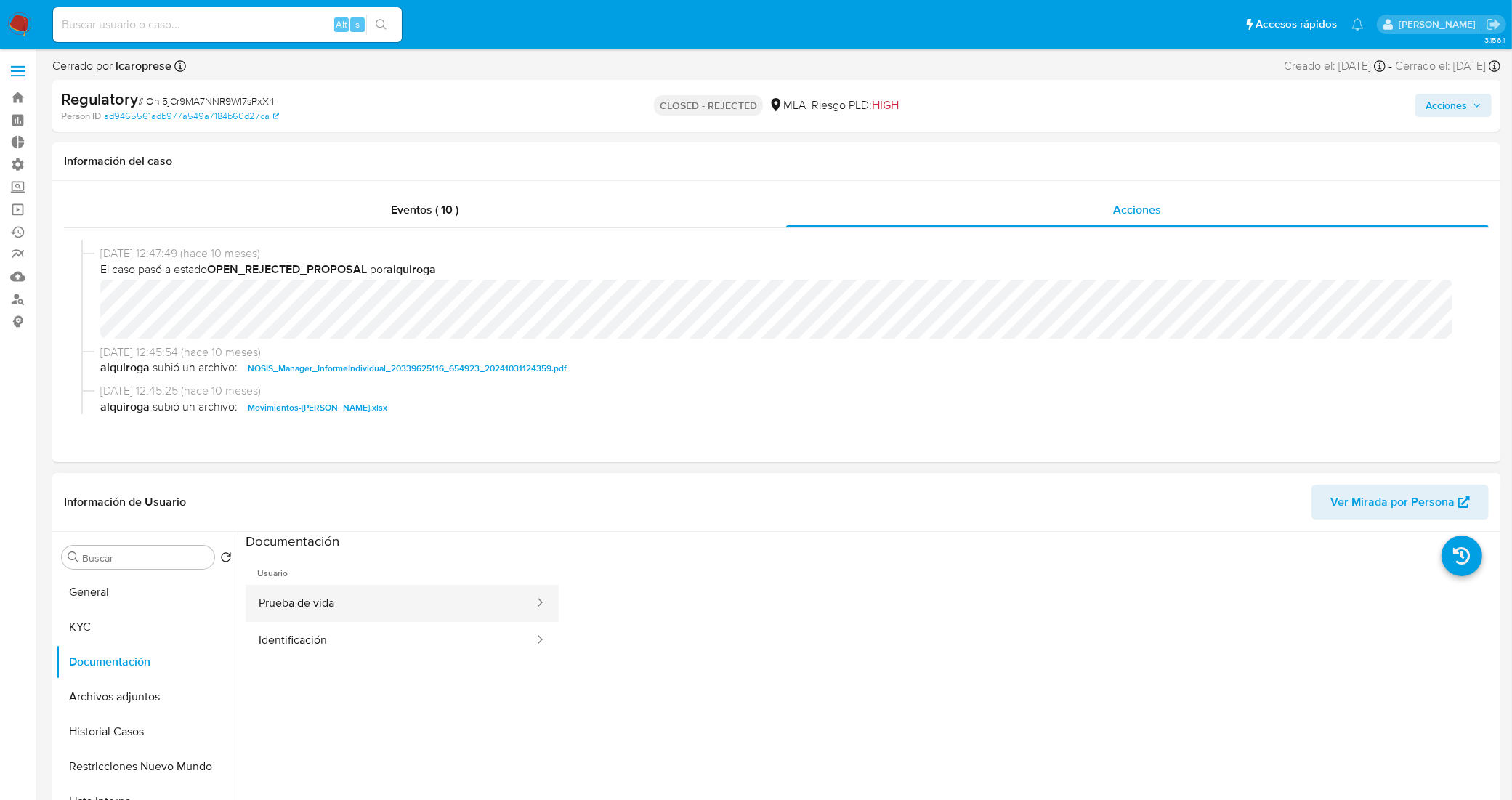
click at [379, 608] on button "Prueba de vida" at bounding box center [390, 604] width 290 height 37
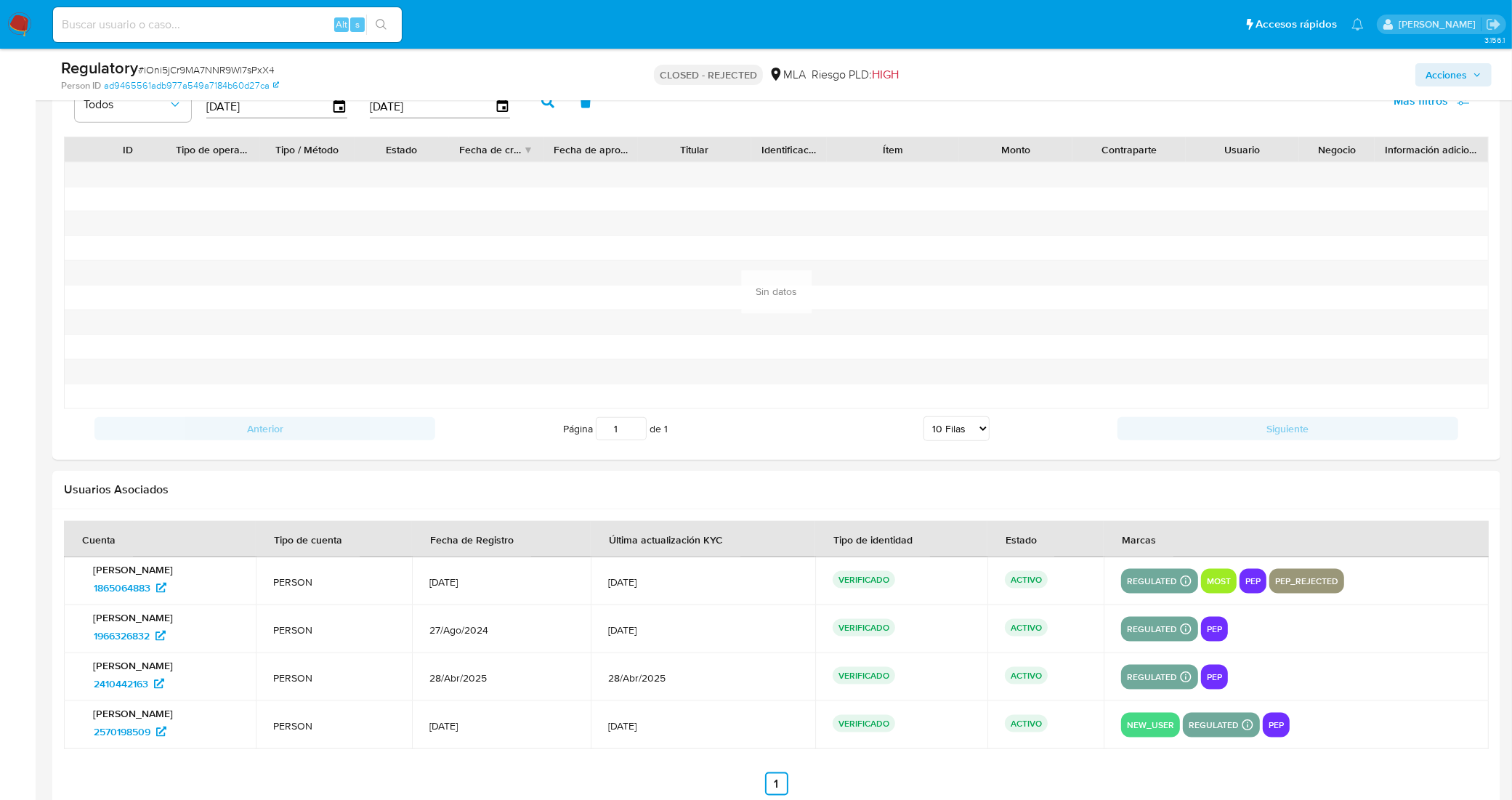
scroll to position [1797, 0]
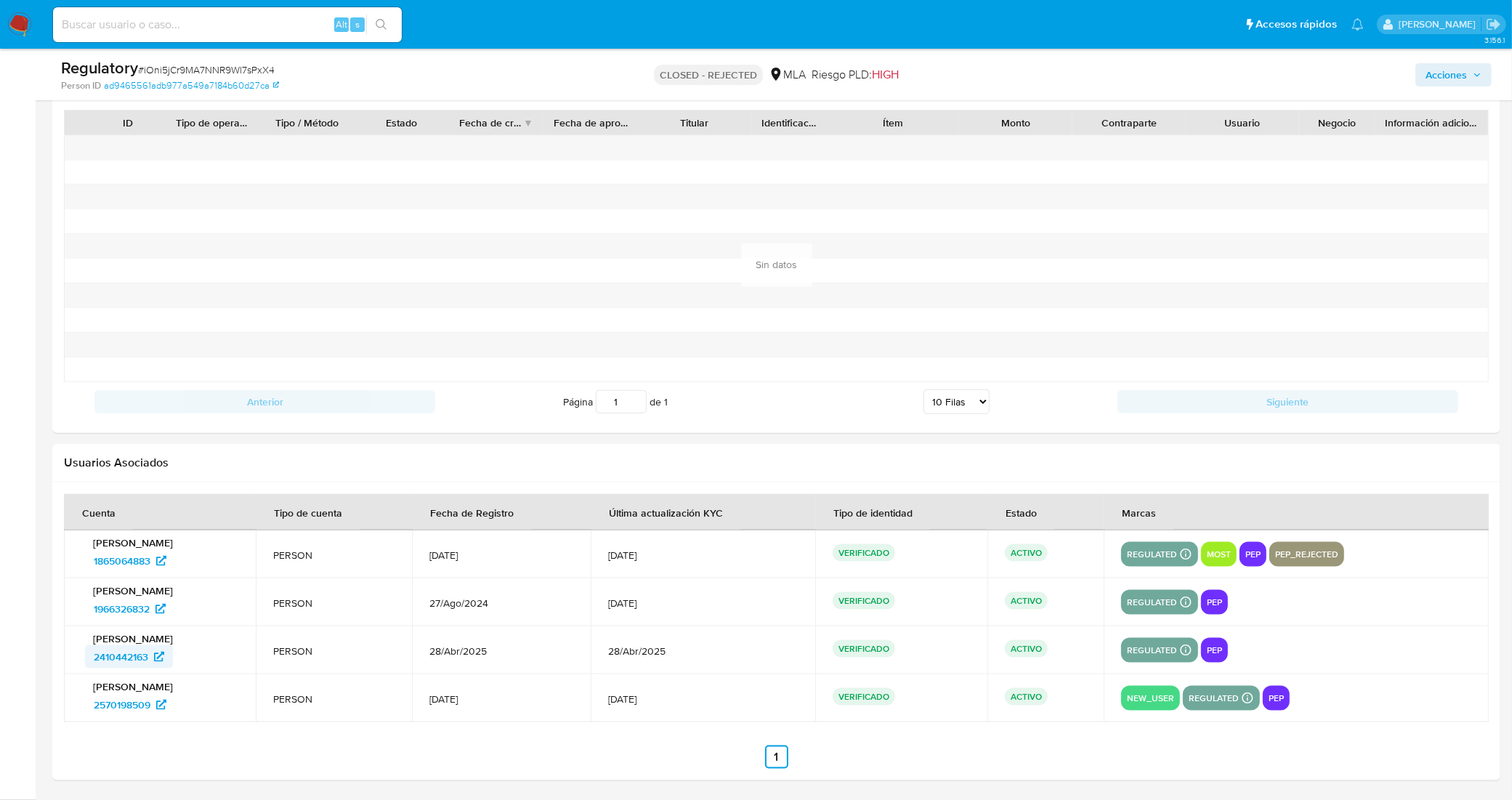
click at [134, 652] on span "2410442163" at bounding box center [121, 657] width 54 height 23
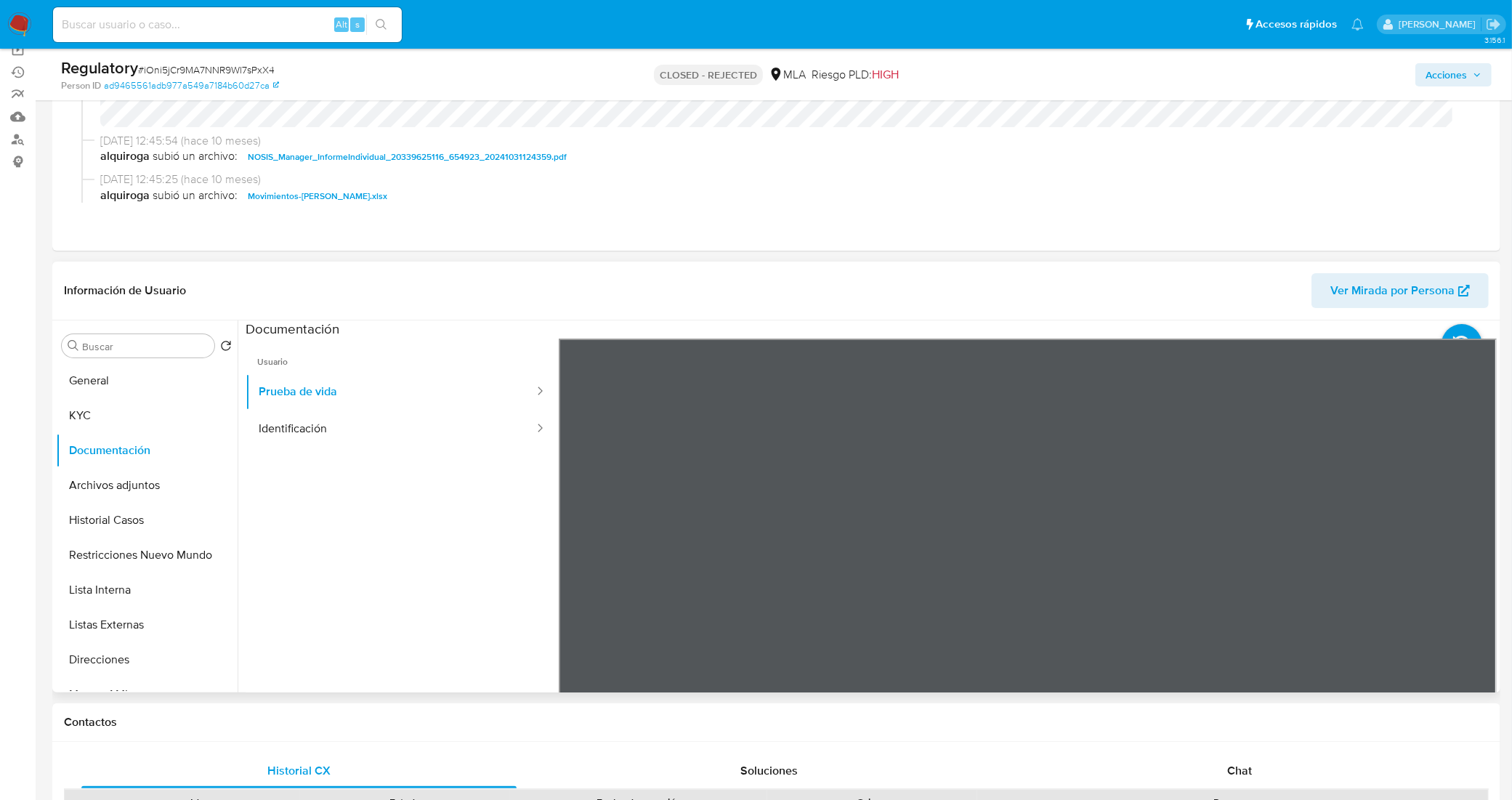
scroll to position [182, 0]
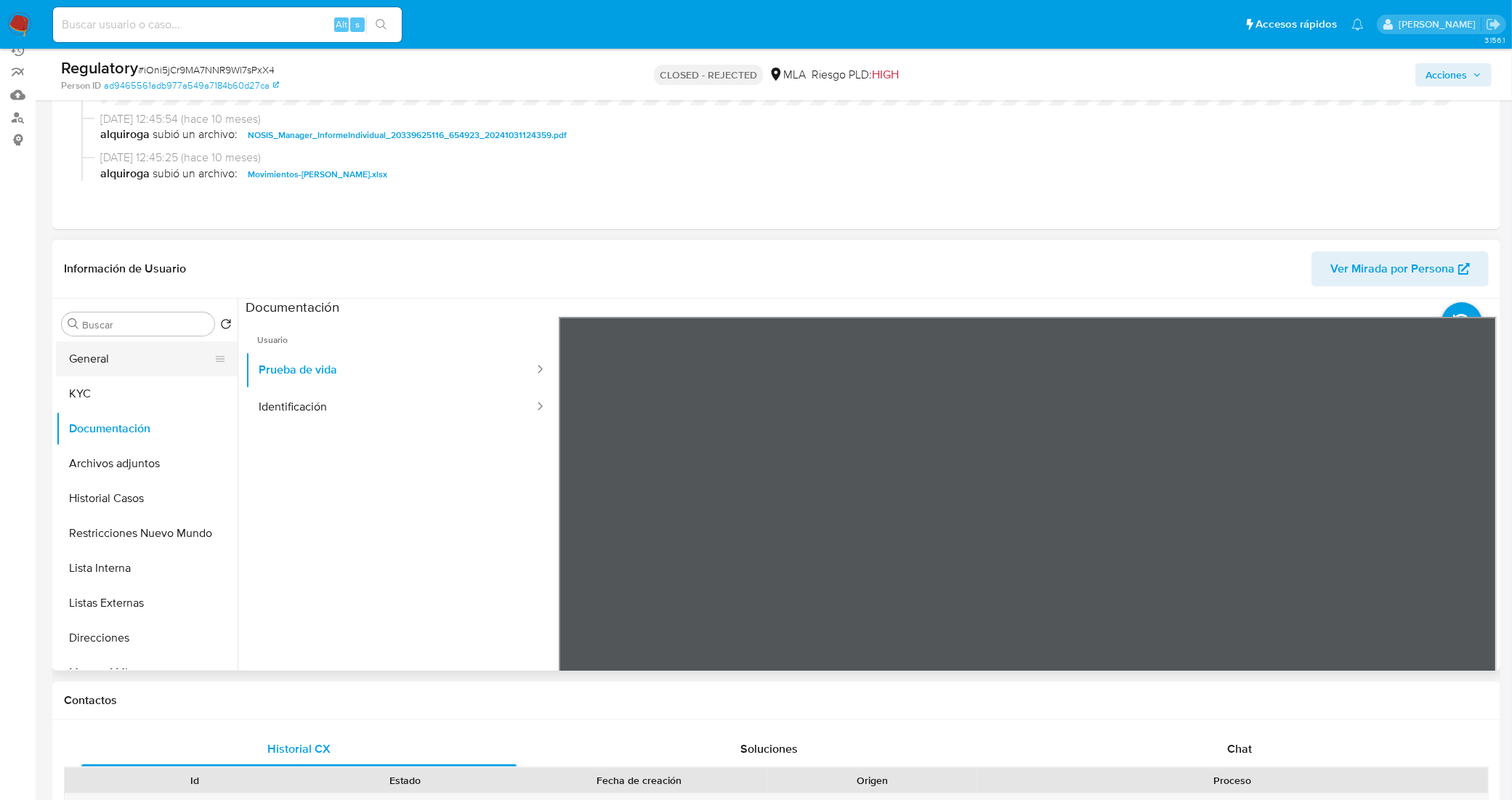
click at [107, 365] on button "General" at bounding box center [141, 359] width 170 height 35
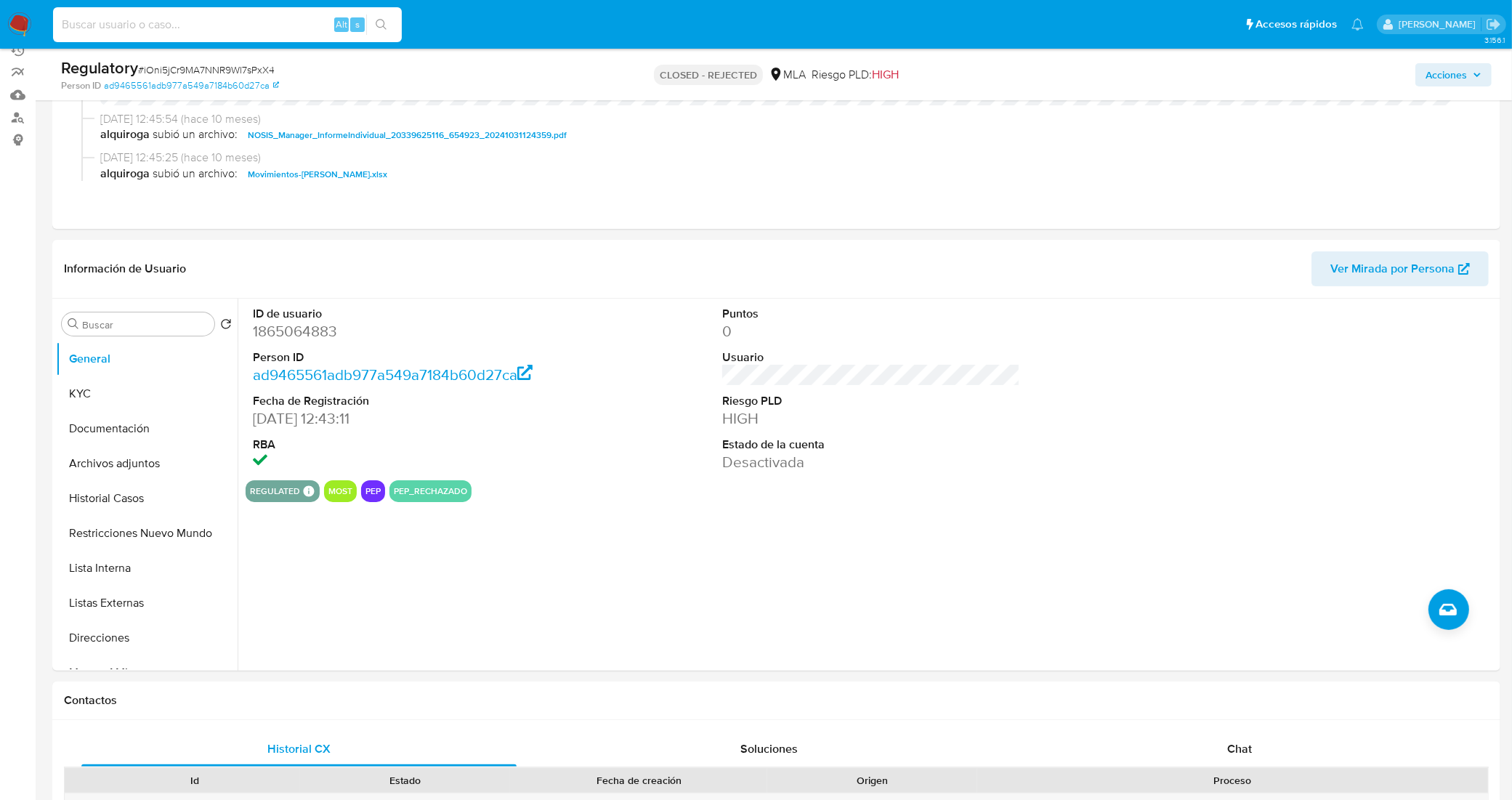
click at [233, 29] on input at bounding box center [227, 24] width 349 height 19
paste input "JwQDXFyPgVAijqLFRj0CcwNk"
type input "JwQDXFyPgVAijqLFRj0CcwNk"
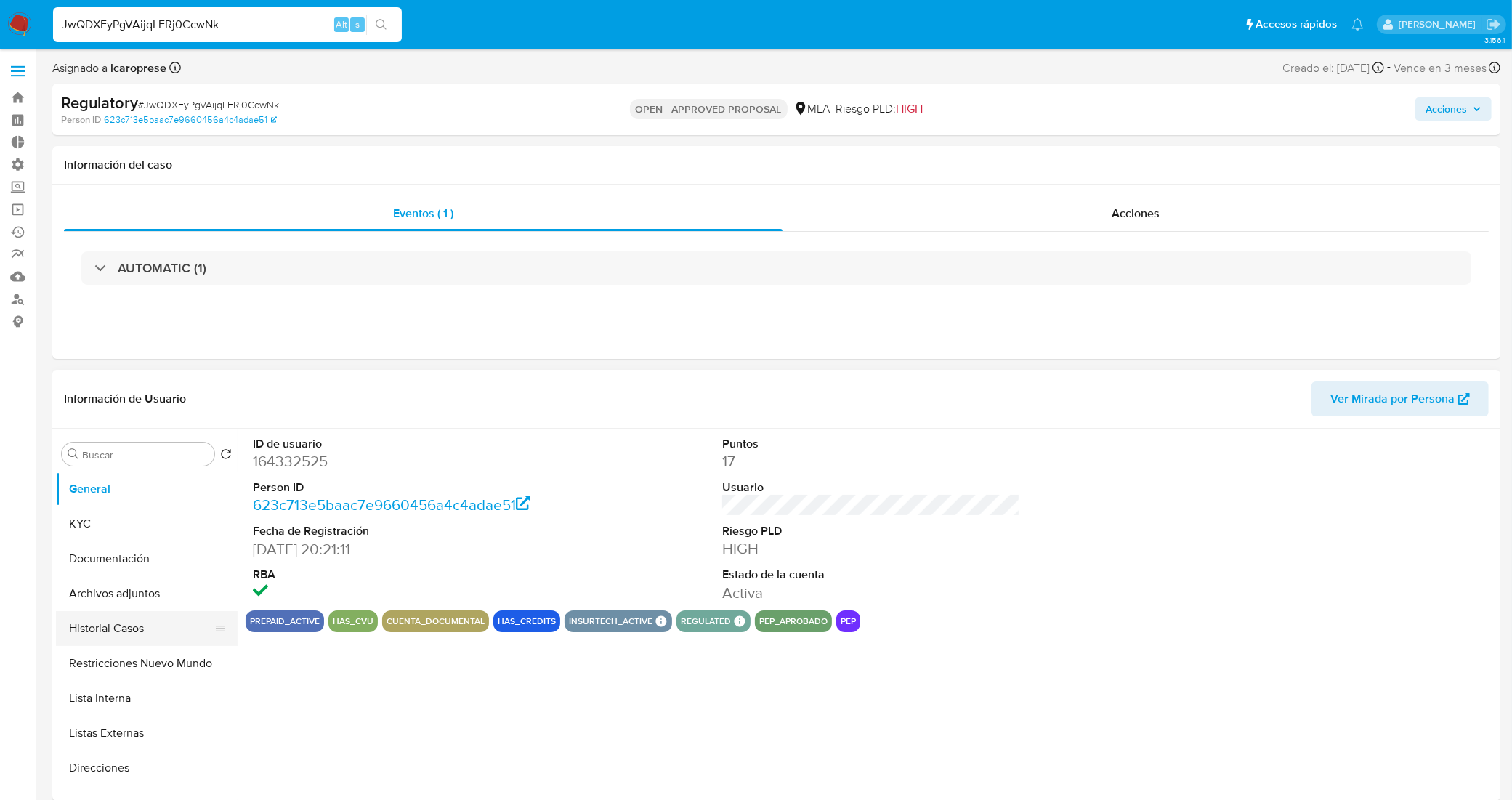
click at [134, 627] on button "Historial Casos" at bounding box center [141, 629] width 170 height 35
select select "10"
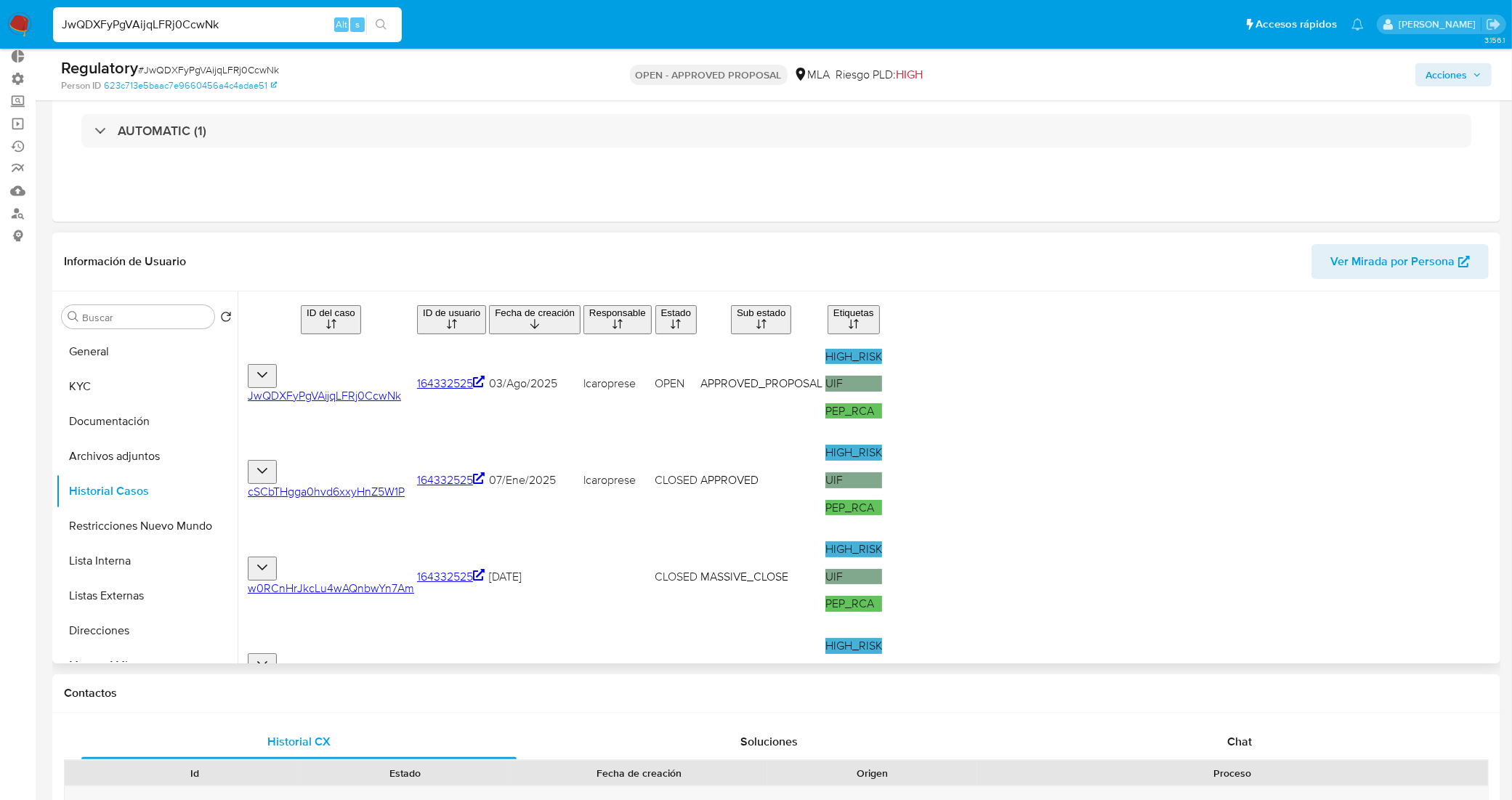
scroll to position [91, 0]
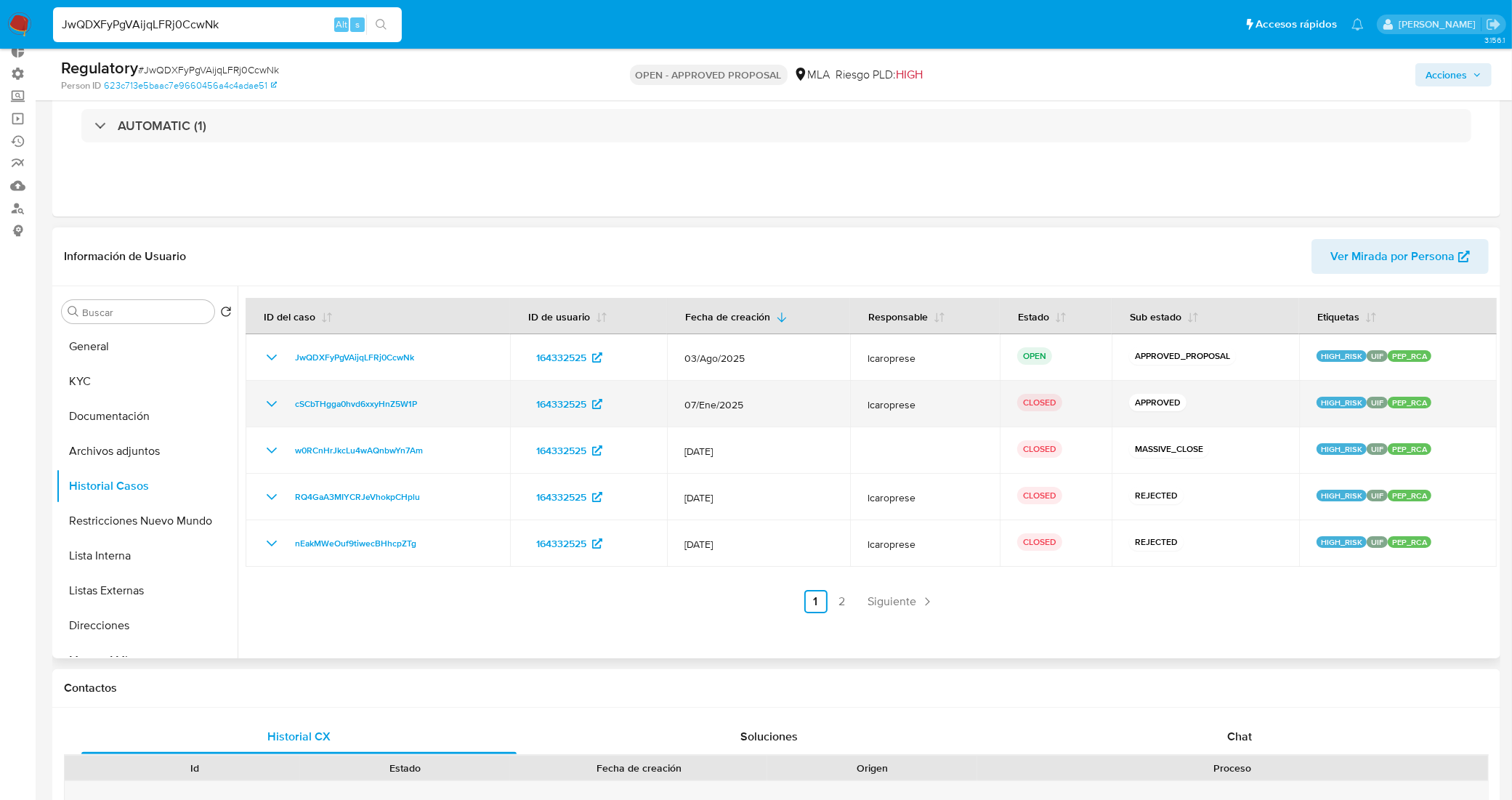
click at [271, 397] on icon "Mostrar/Ocultar" at bounding box center [271, 403] width 17 height 17
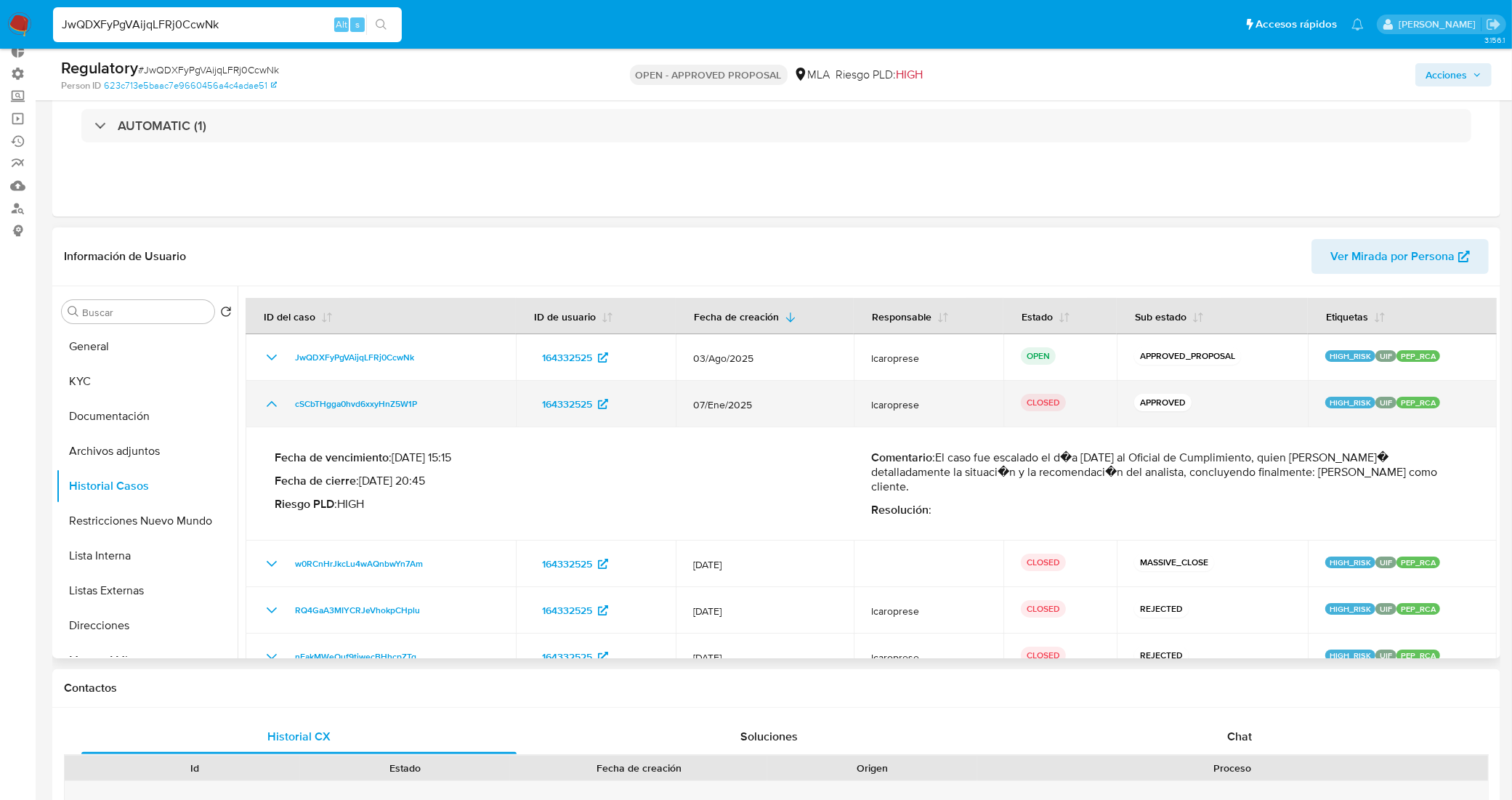
click at [271, 397] on icon "Mostrar/Ocultar" at bounding box center [271, 403] width 17 height 17
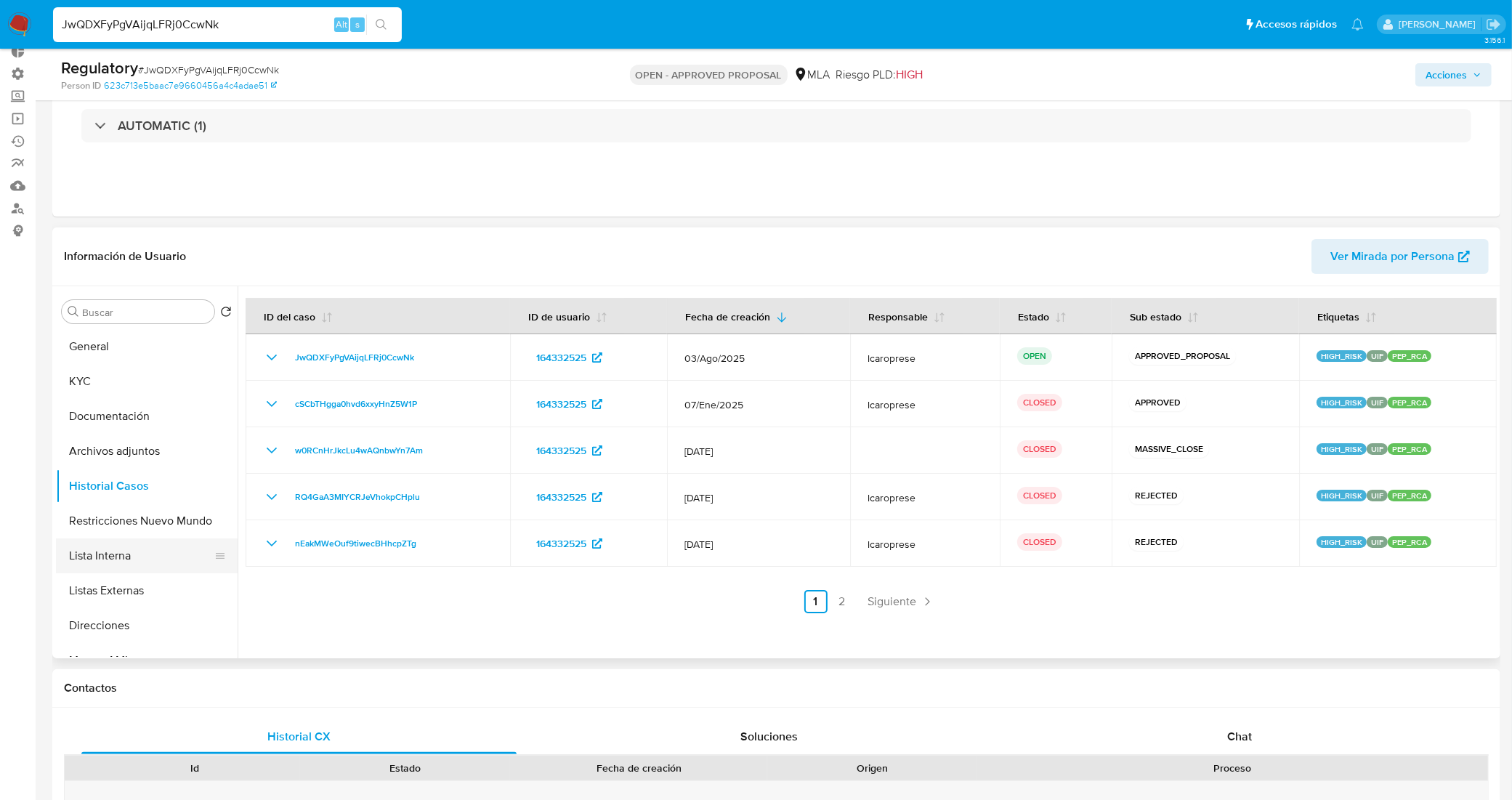
click at [142, 560] on button "Lista Interna" at bounding box center [141, 555] width 170 height 35
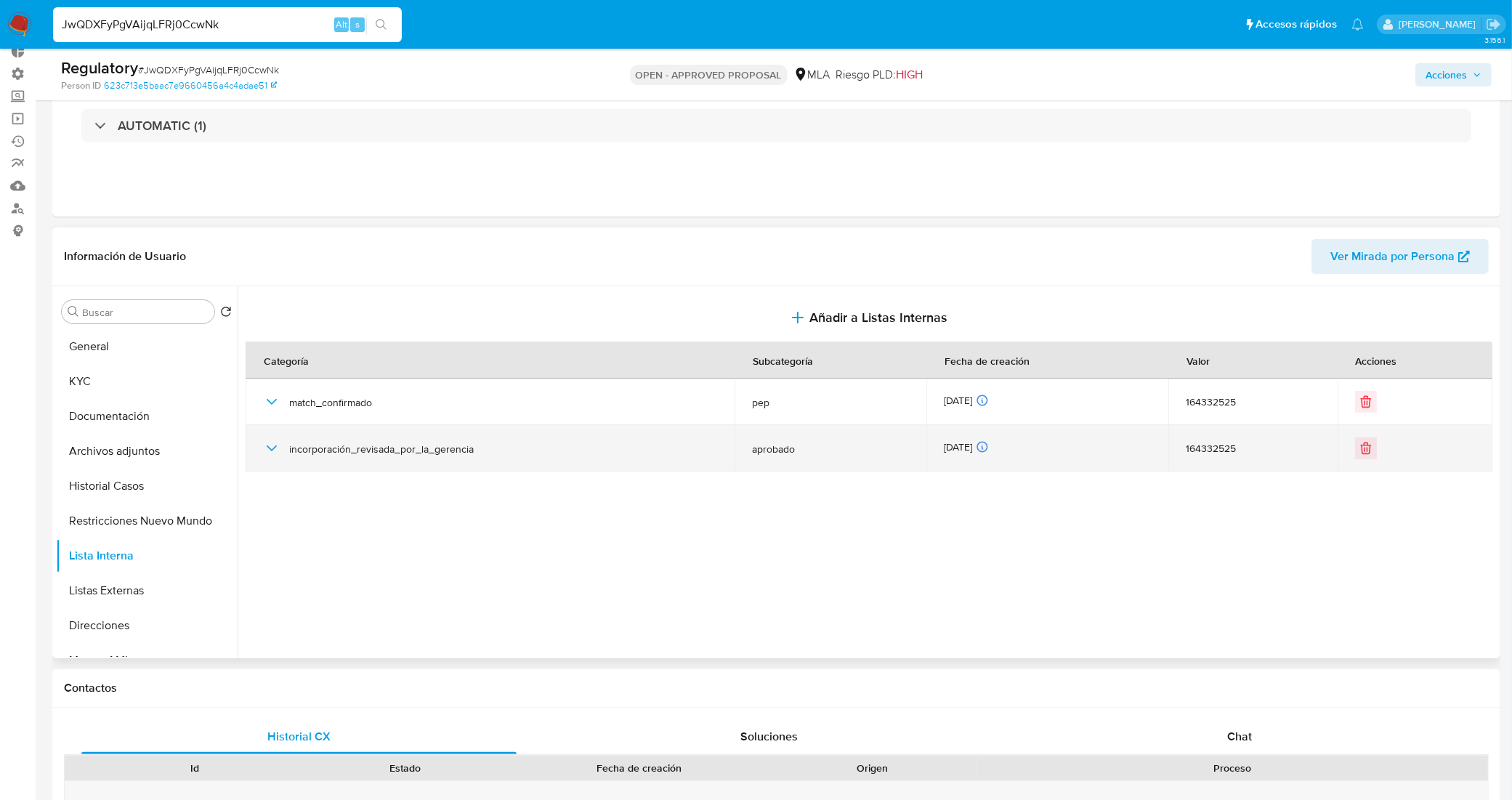
click at [278, 445] on icon "button" at bounding box center [271, 448] width 17 height 17
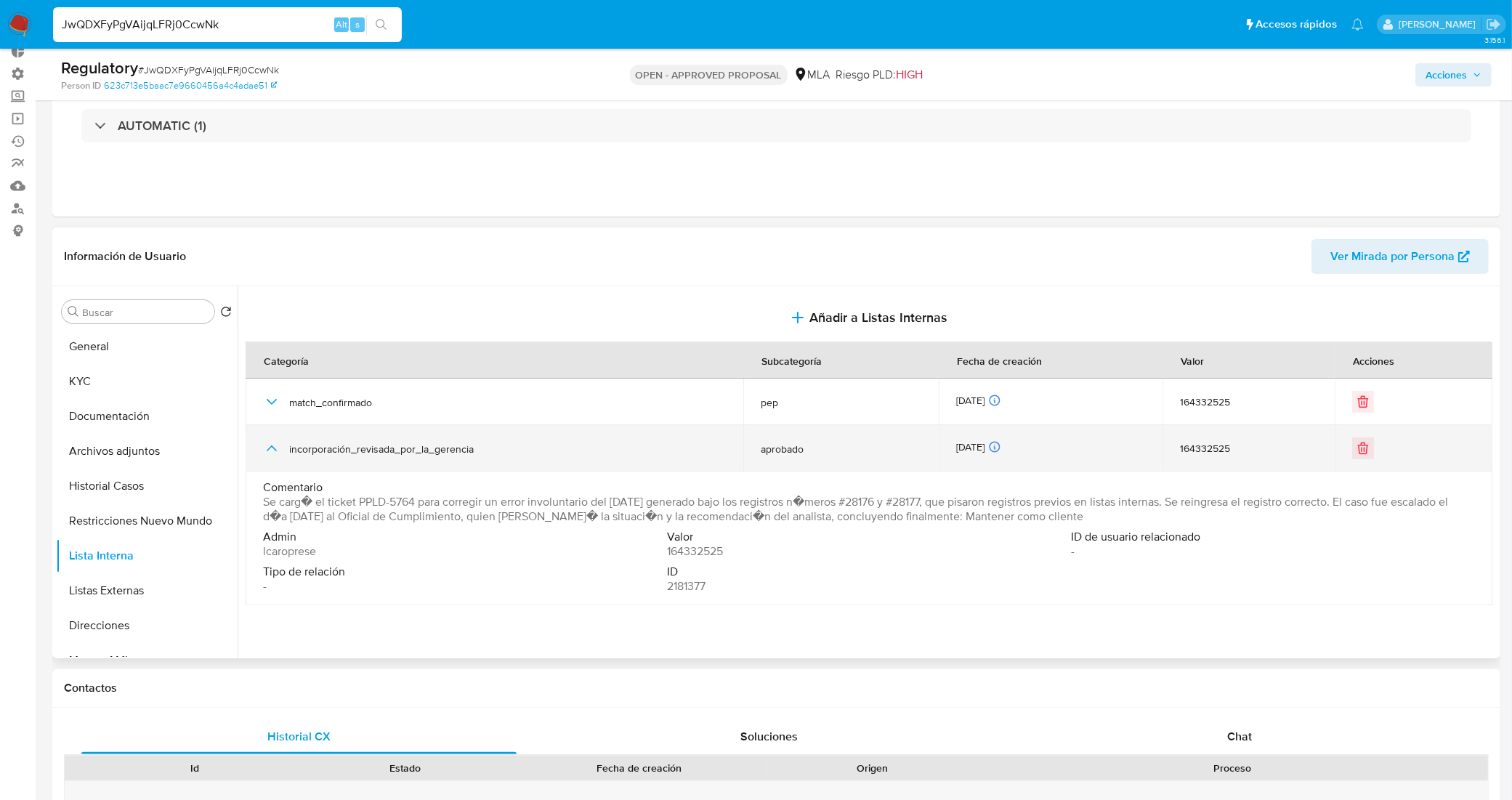
click at [274, 445] on icon "button" at bounding box center [271, 448] width 17 height 17
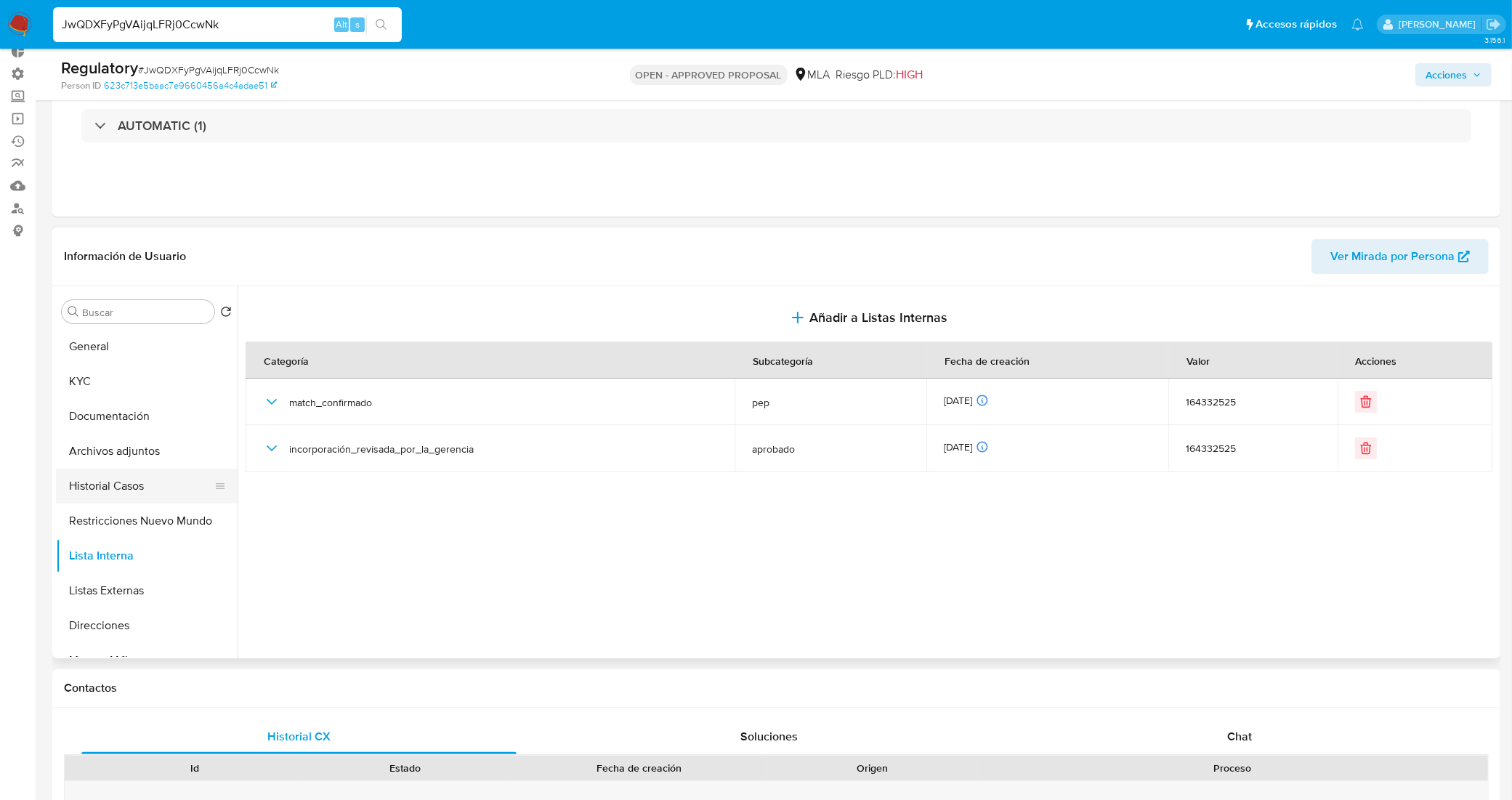
click at [140, 488] on button "Historial Casos" at bounding box center [141, 486] width 170 height 35
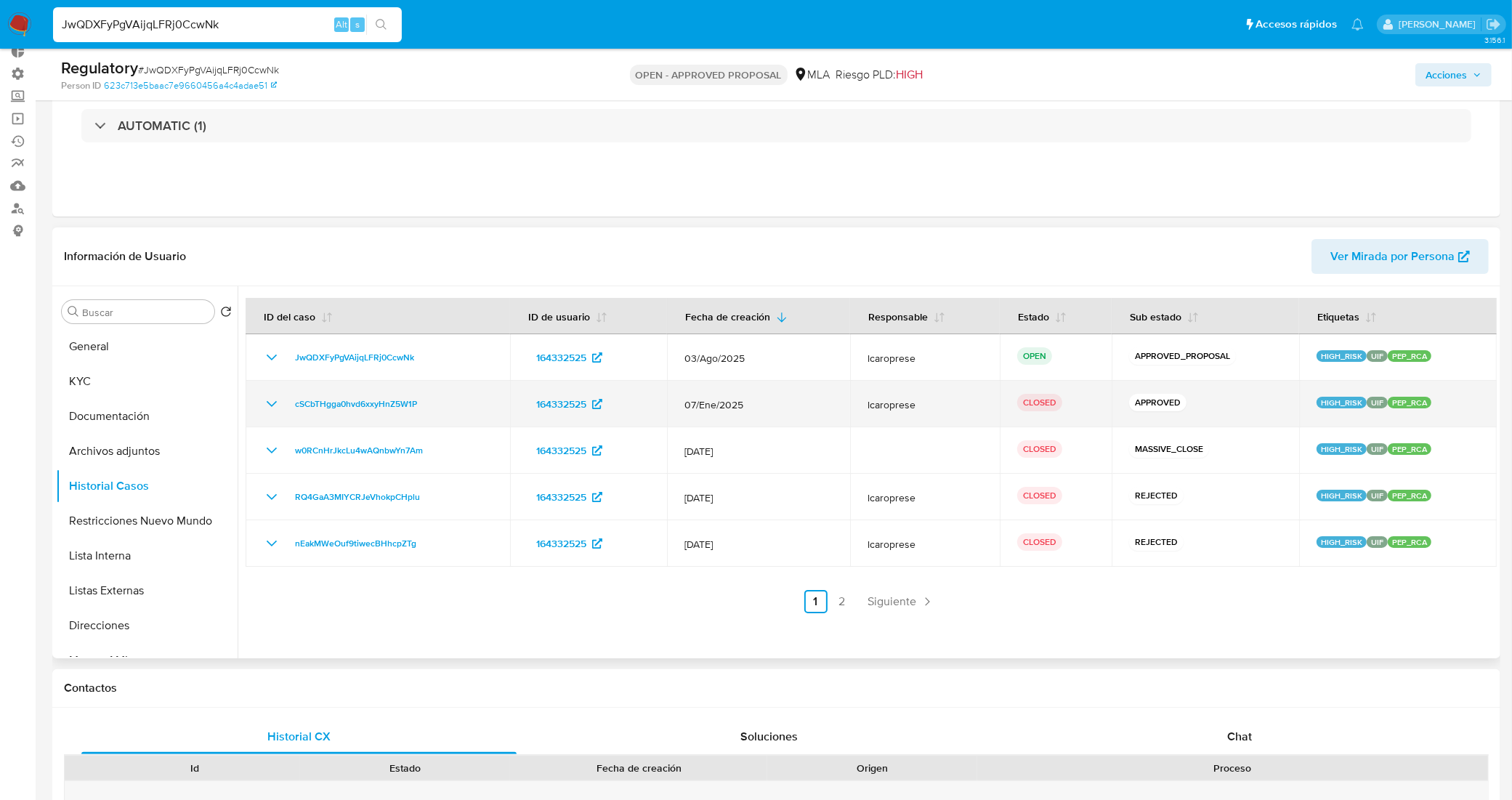
click at [273, 397] on icon "Mostrar/Ocultar" at bounding box center [271, 403] width 17 height 17
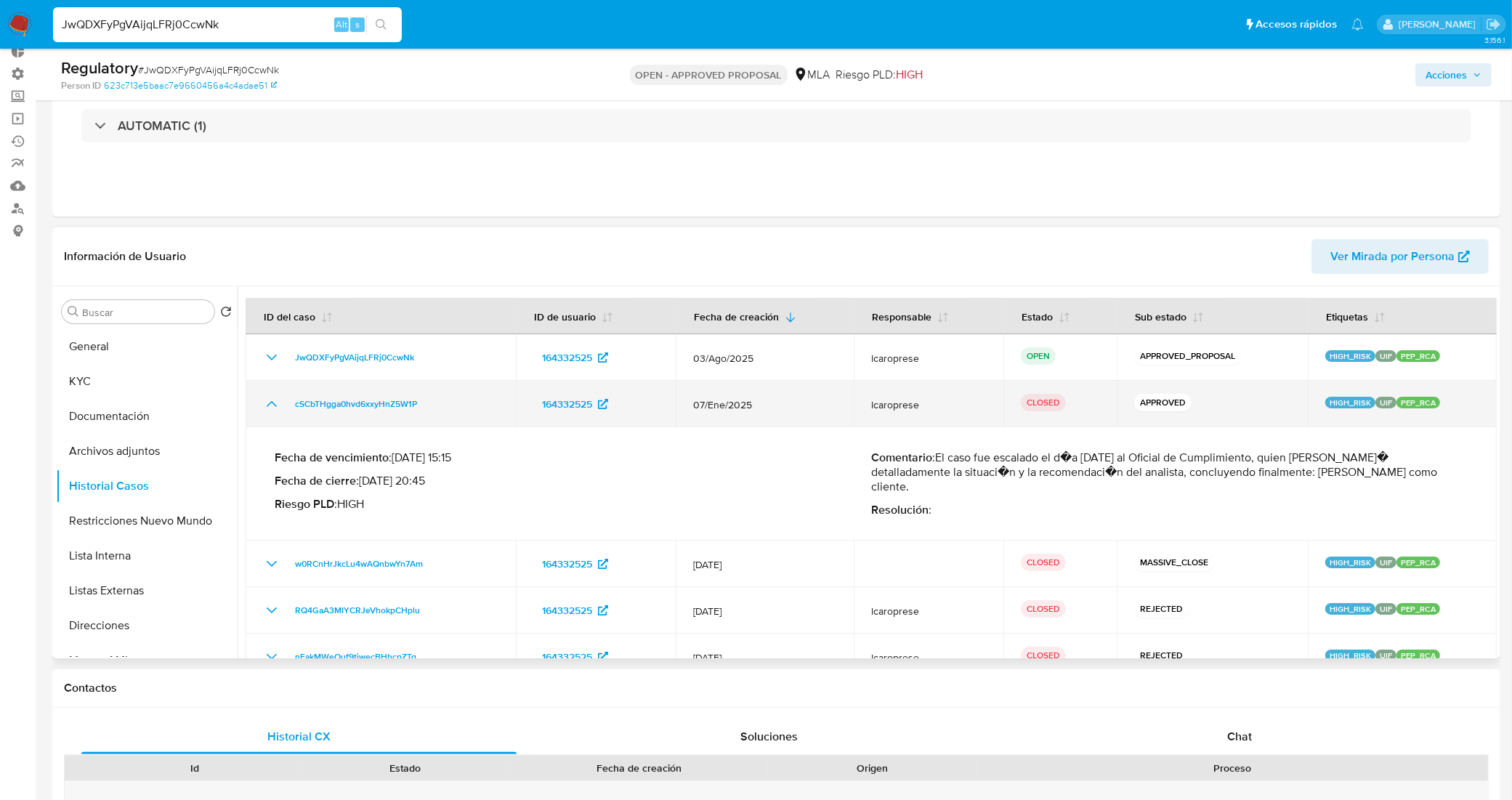
click at [268, 402] on icon "Mostrar/Ocultar" at bounding box center [271, 403] width 17 height 17
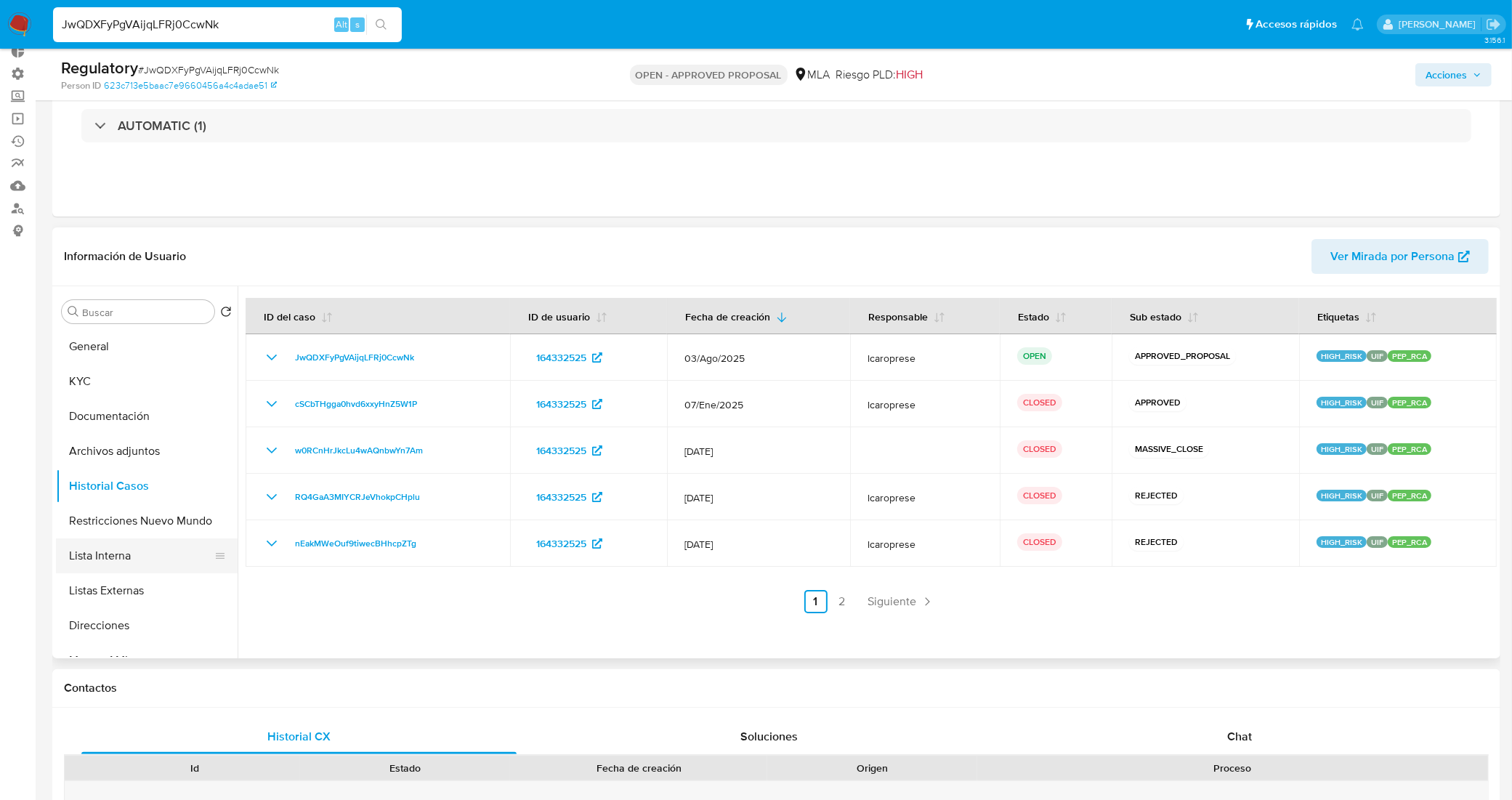
click at [133, 545] on button "Lista Interna" at bounding box center [141, 555] width 170 height 35
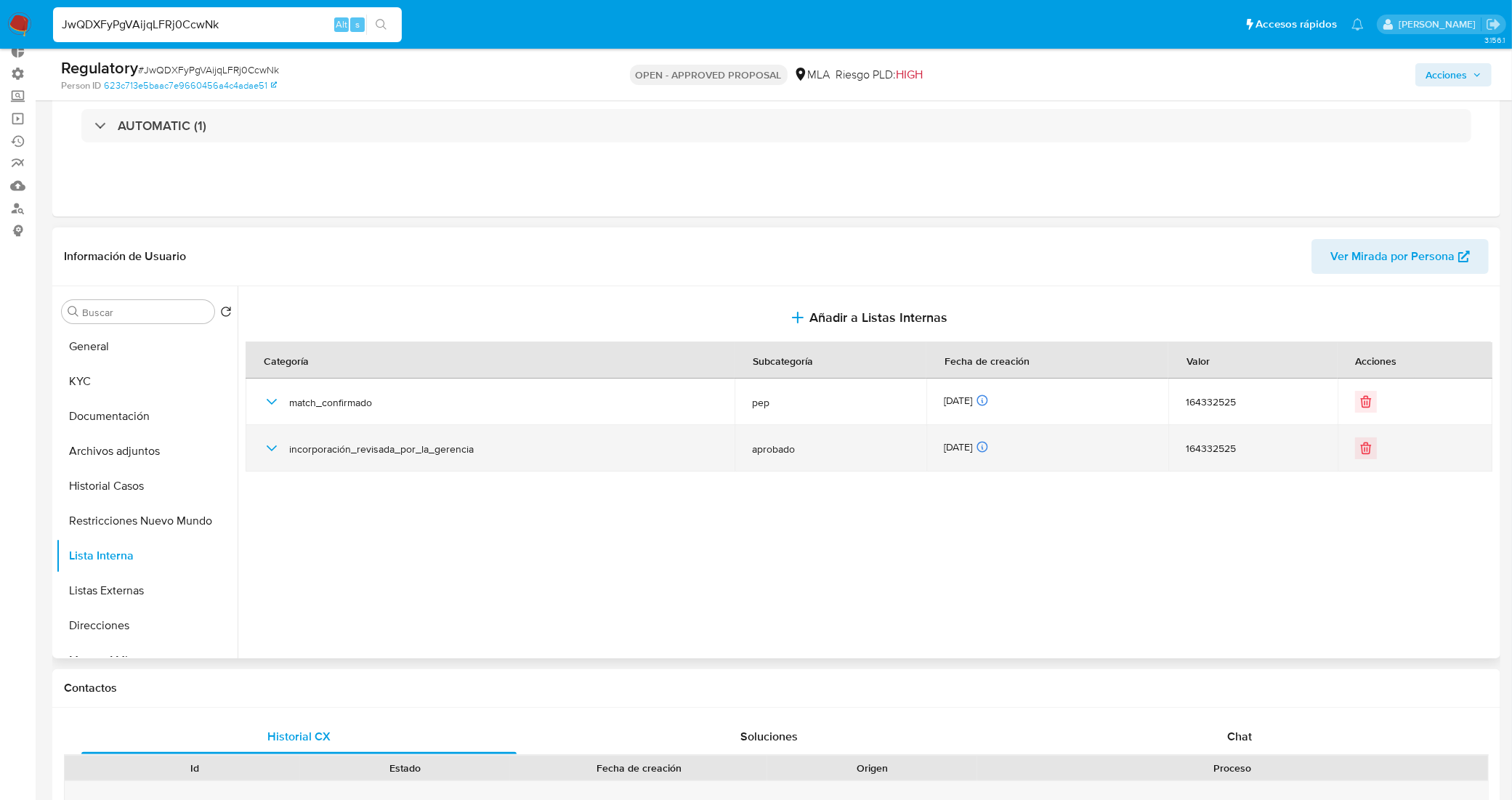
drag, startPoint x: 278, startPoint y: 450, endPoint x: 495, endPoint y: 436, distance: 217.5
click at [495, 436] on div "incorporación_revisada_por_la_gerencia" at bounding box center [490, 448] width 454 height 46
click at [500, 459] on div "incorporación_revisada_por_la_gerencia" at bounding box center [490, 448] width 454 height 46
drag, startPoint x: 414, startPoint y: 458, endPoint x: 353, endPoint y: 452, distance: 61.3
click at [355, 450] on span "incorporación_revisada_por_la_gerencia" at bounding box center [503, 450] width 428 height 13
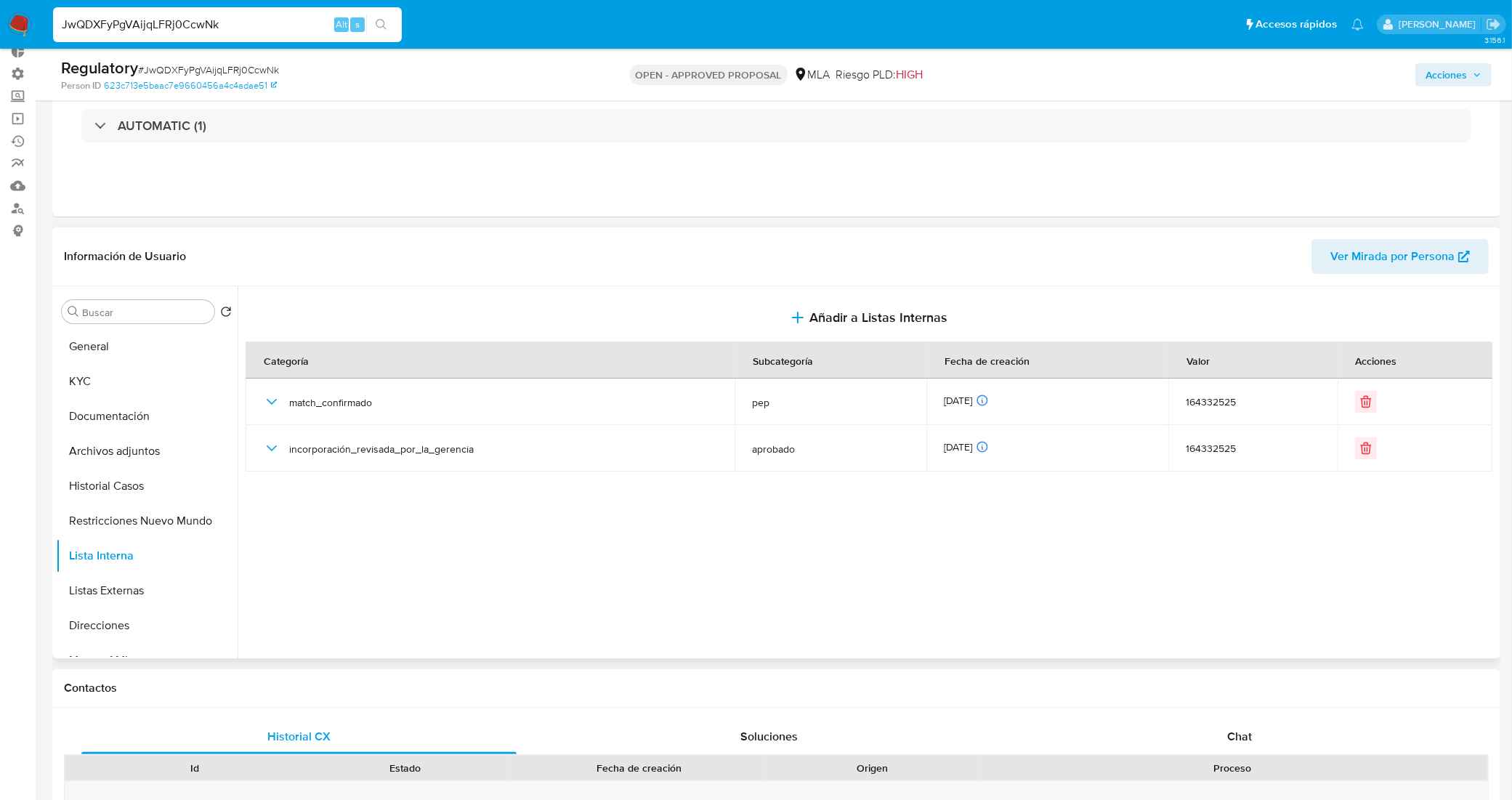
click at [421, 485] on div at bounding box center [867, 472] width 1259 height 372
click at [134, 491] on button "Historial Casos" at bounding box center [141, 486] width 170 height 35
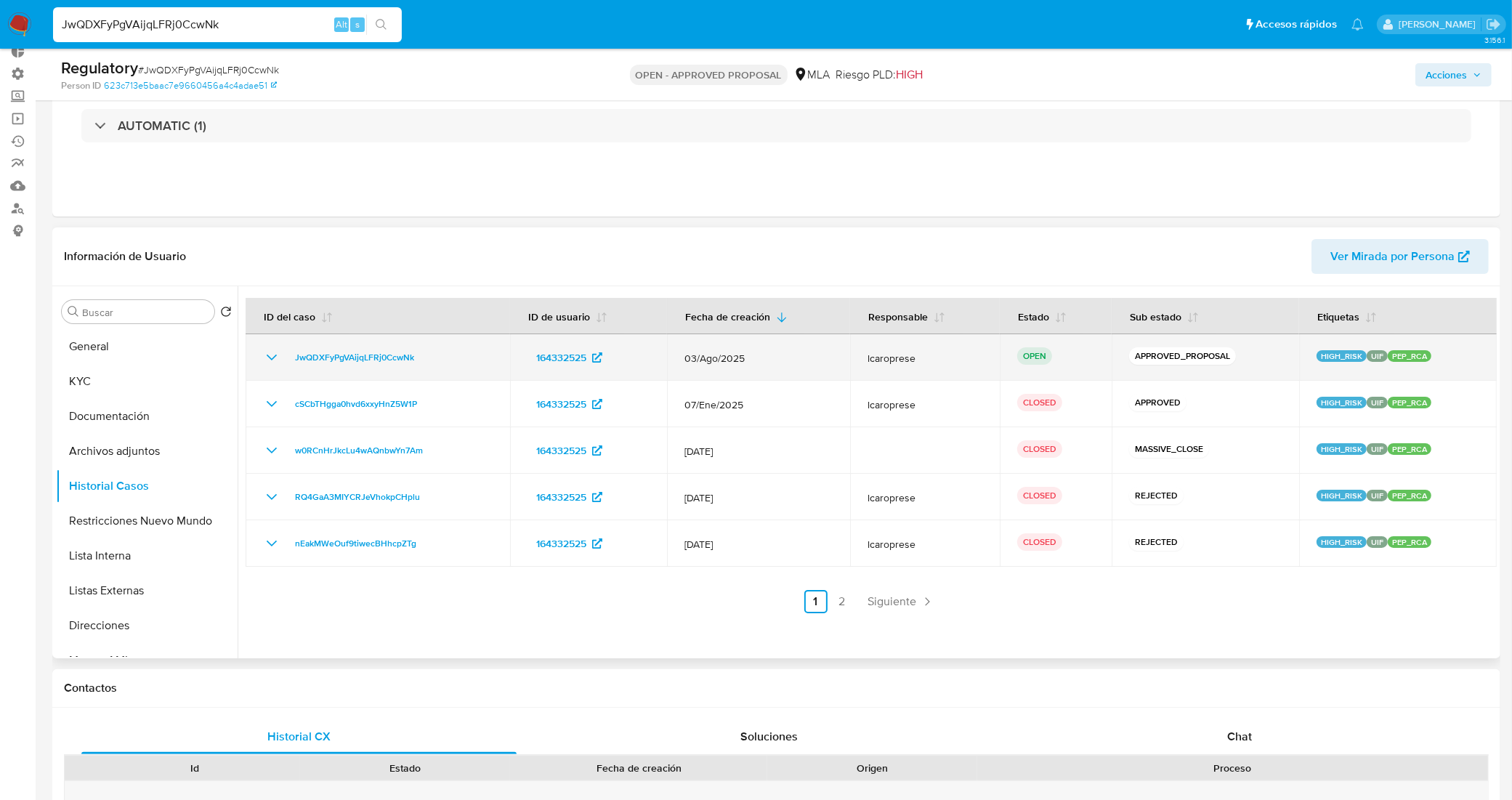
click at [268, 355] on icon "Mostrar/Ocultar" at bounding box center [272, 358] width 10 height 6
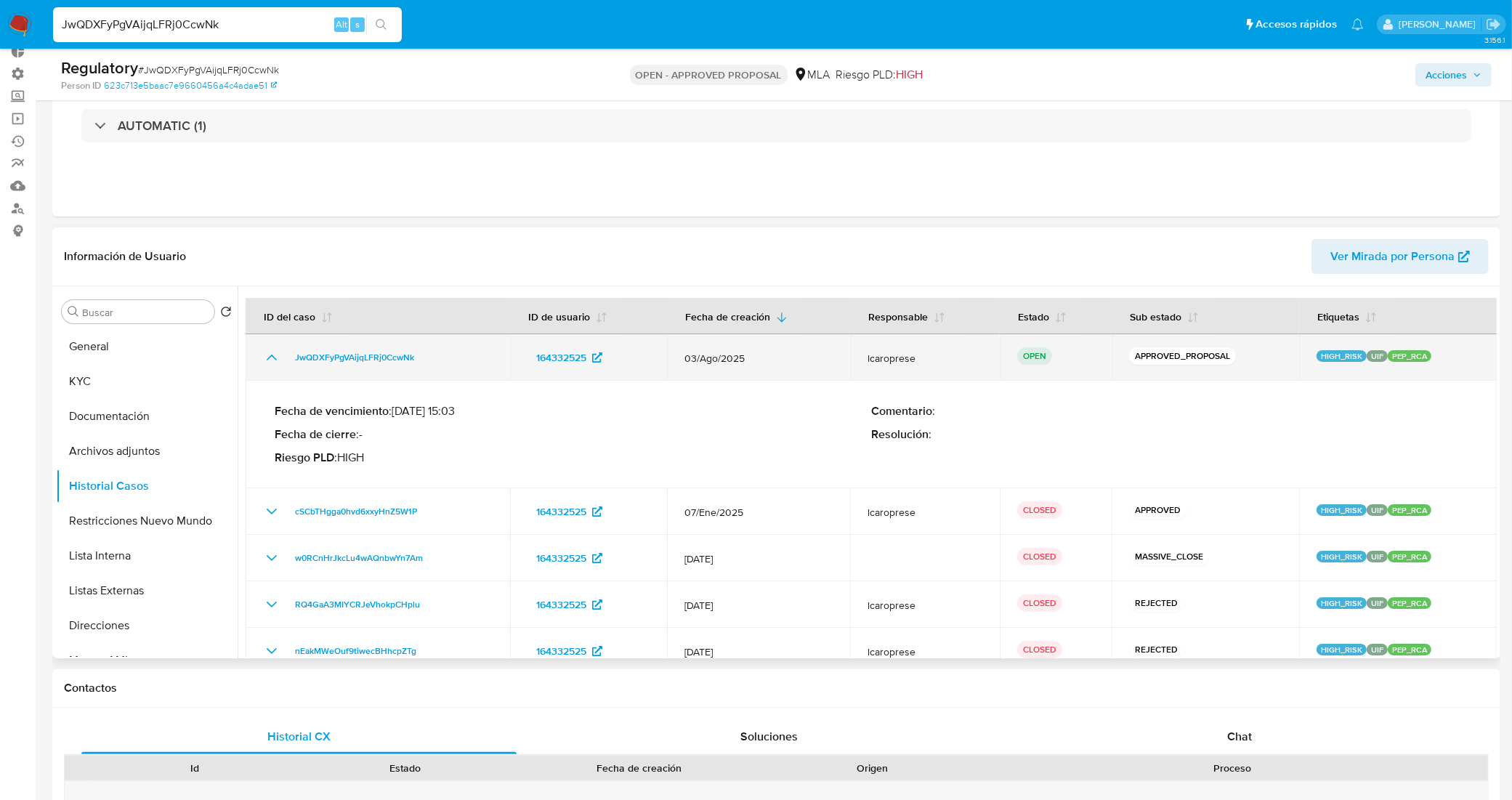
click at [268, 354] on icon "Mostrar/Ocultar" at bounding box center [271, 357] width 17 height 17
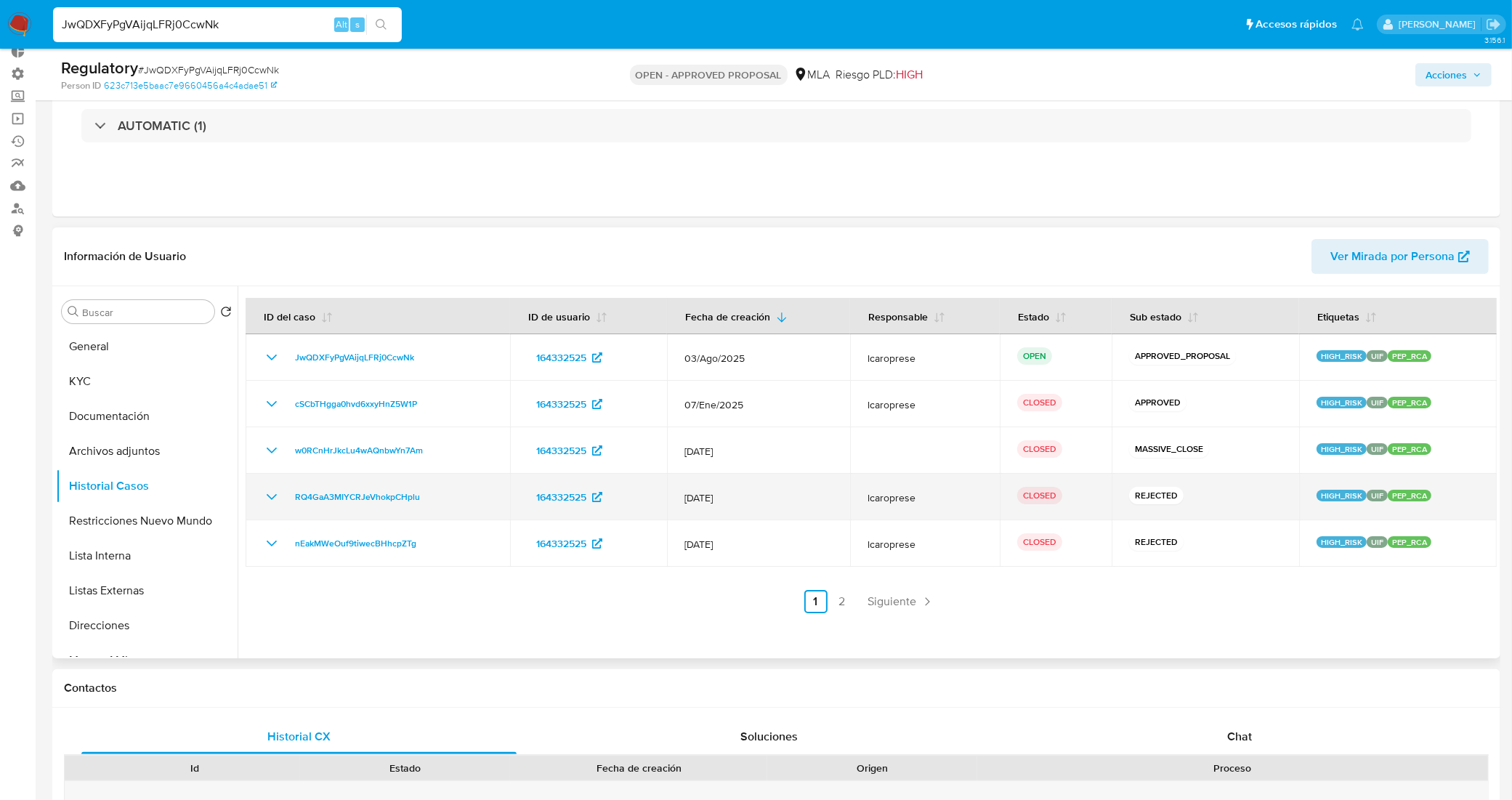
click at [267, 502] on icon "Mostrar/Ocultar" at bounding box center [271, 497] width 17 height 17
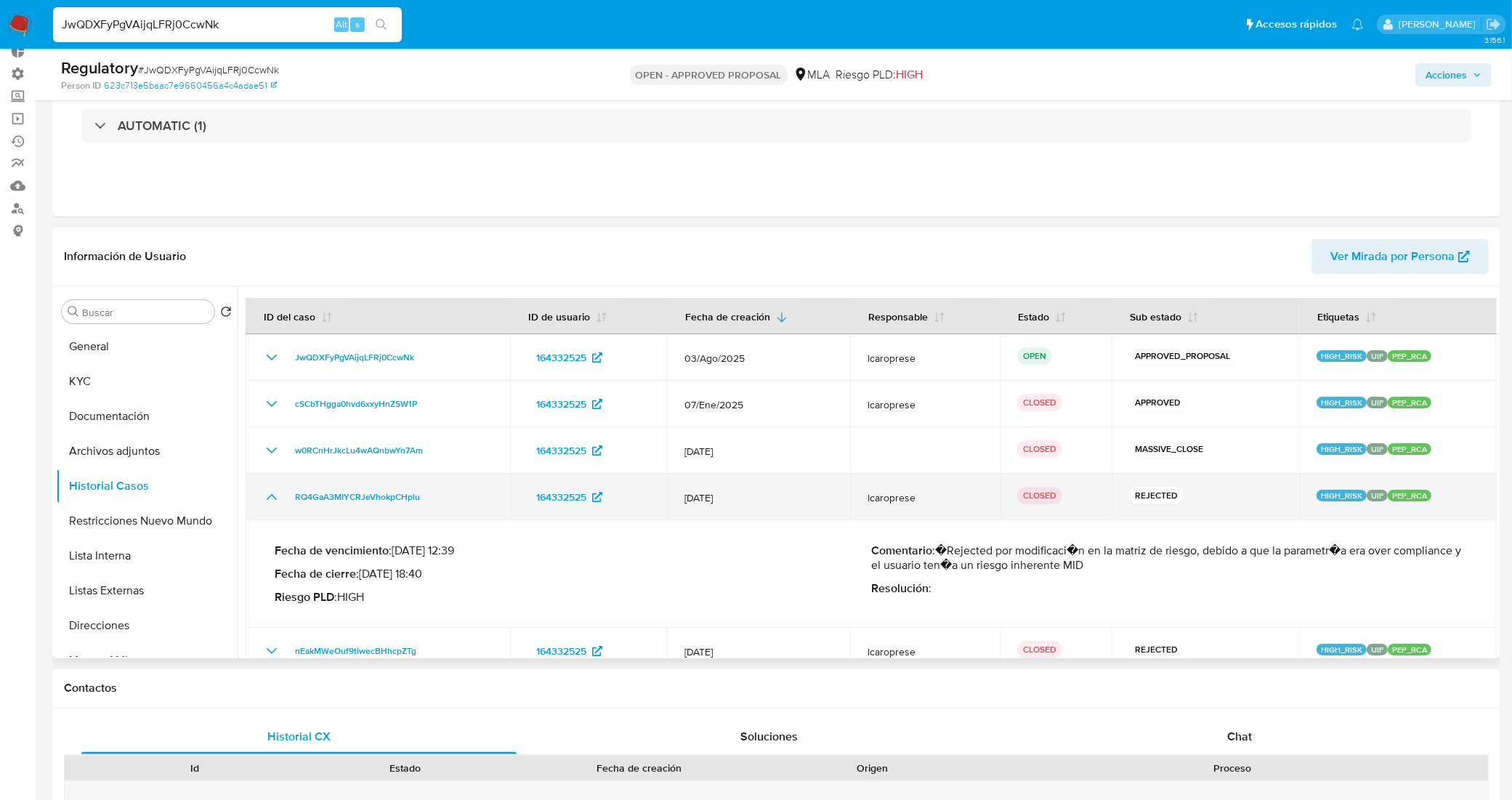
click at [267, 502] on icon "Mostrar/Ocultar" at bounding box center [271, 497] width 17 height 17
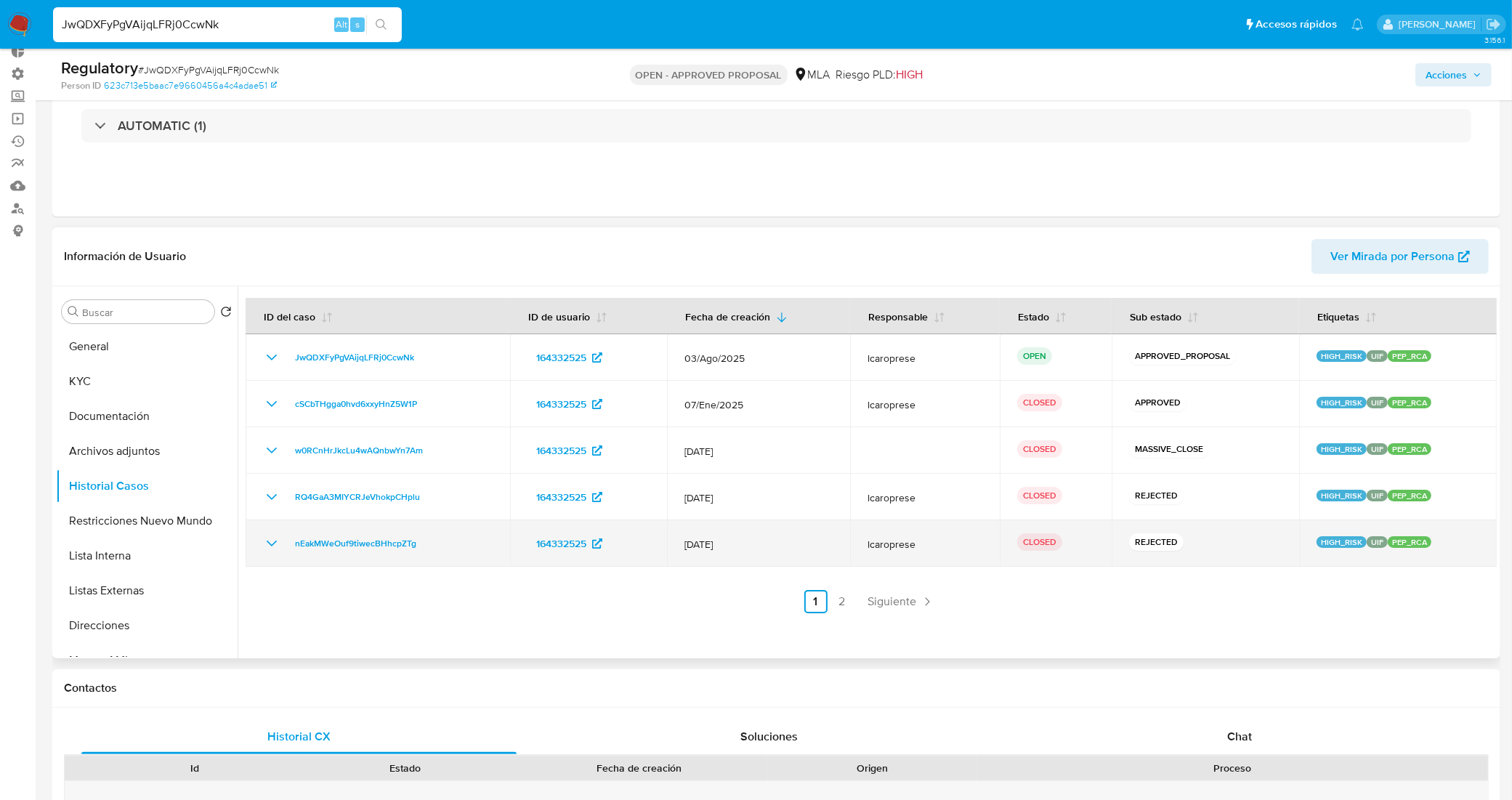
click at [264, 535] on td "nEakMWeOuf9tiwecBHhcpZTg" at bounding box center [378, 544] width 265 height 46
click at [271, 543] on icon "Mostrar/Ocultar" at bounding box center [271, 544] width 17 height 17
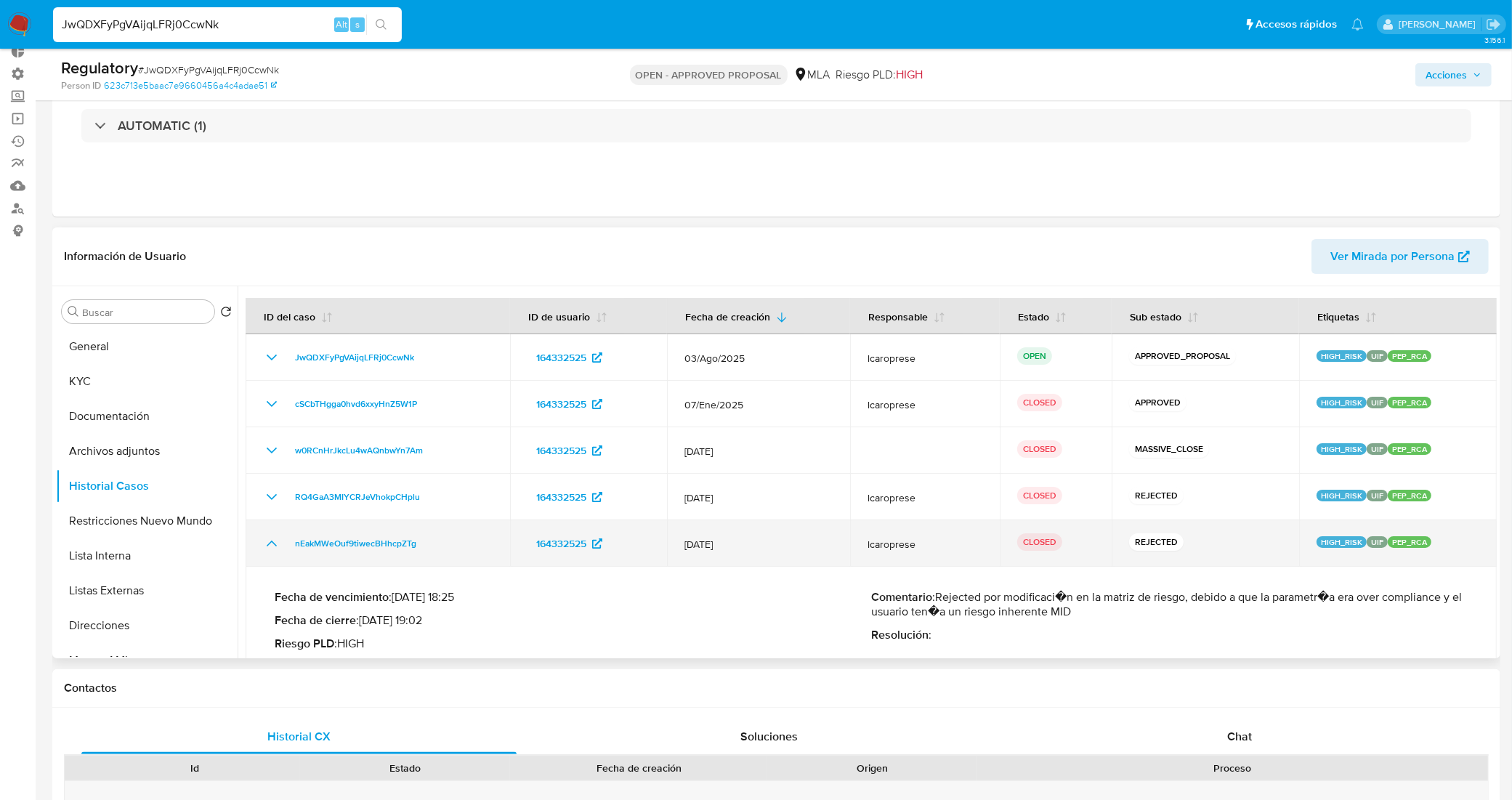
click at [271, 543] on icon "Mostrar/Ocultar" at bounding box center [272, 544] width 10 height 6
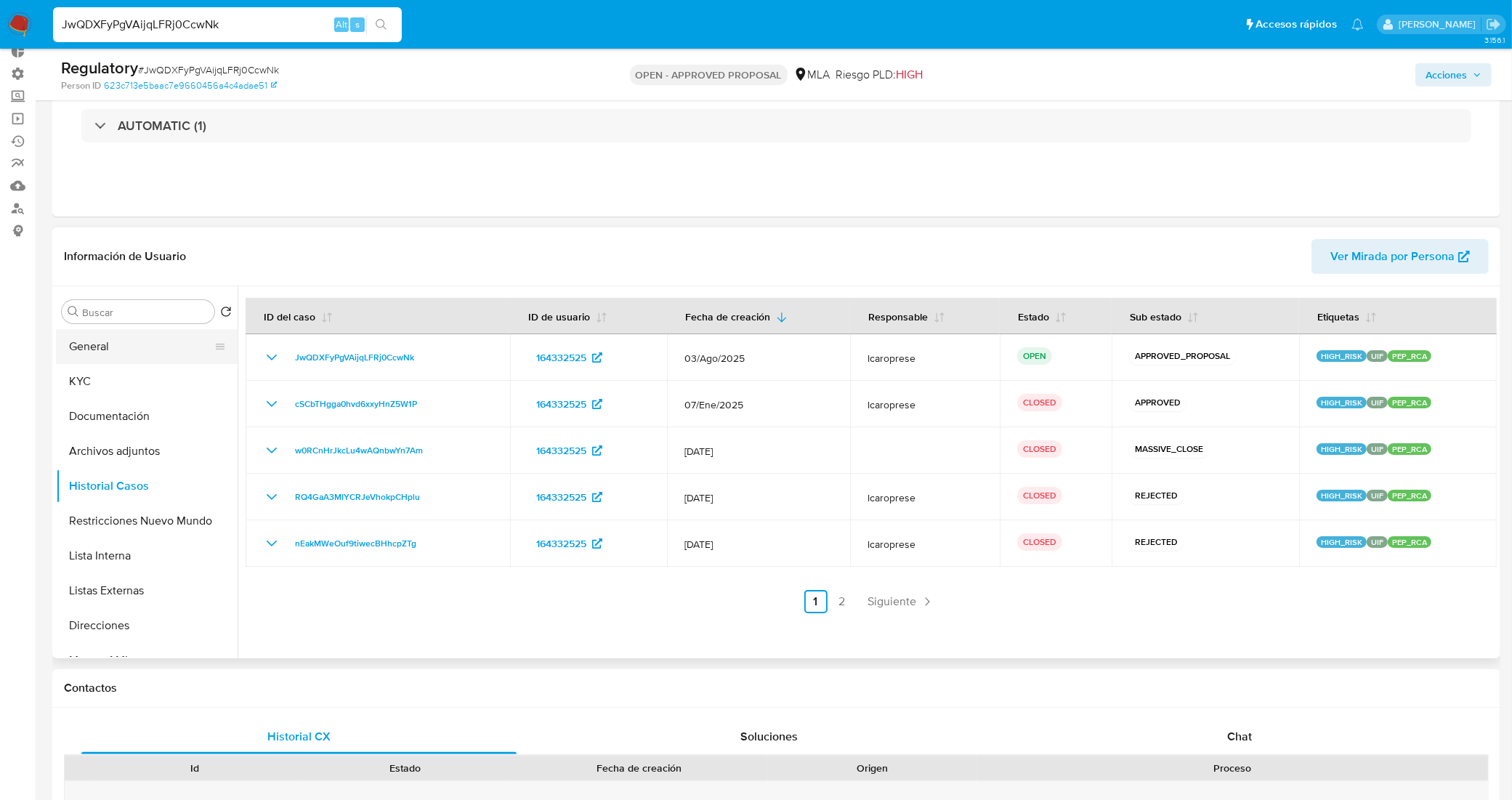
click at [127, 362] on button "General" at bounding box center [141, 347] width 170 height 35
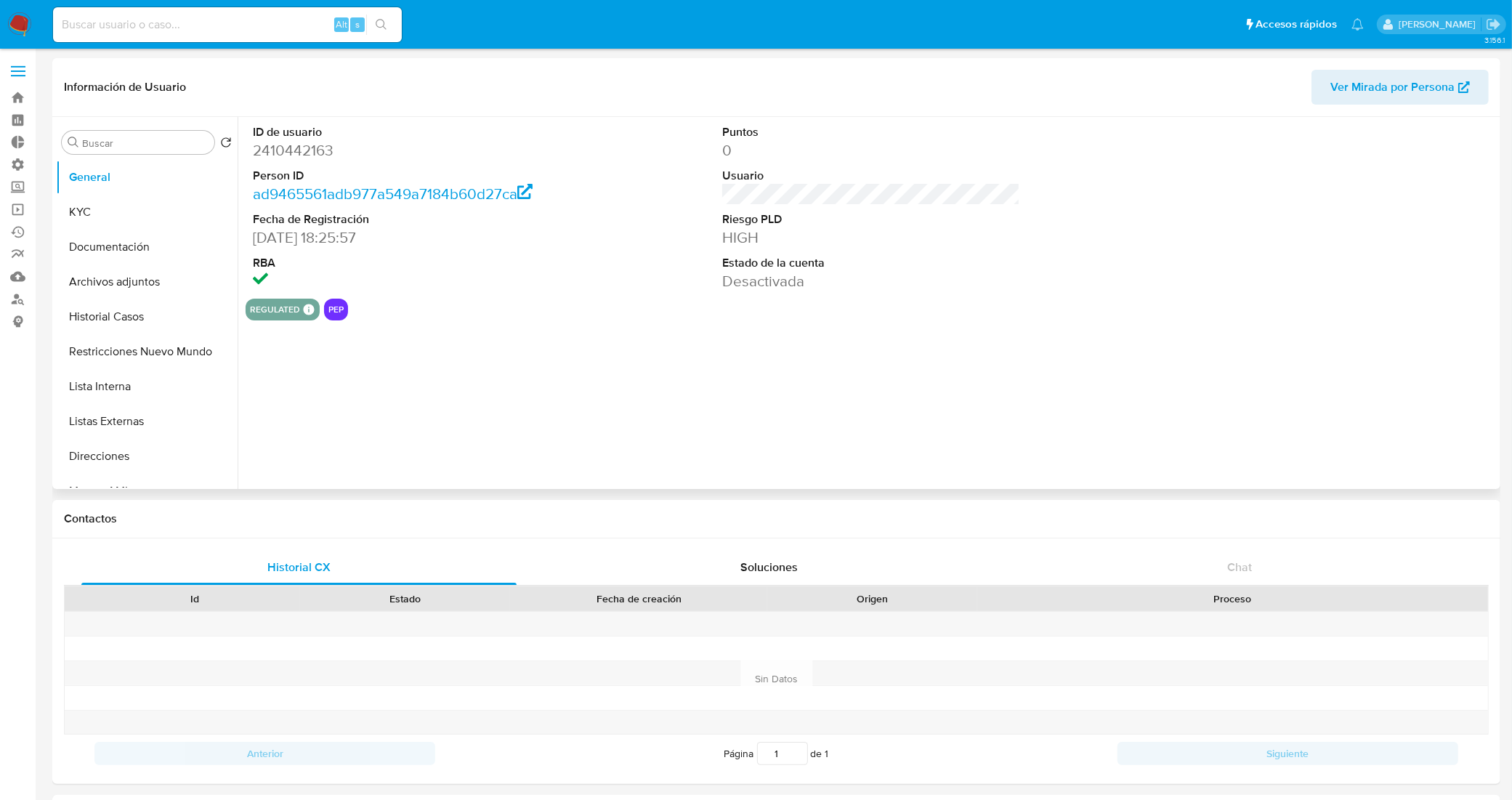
select select "10"
click at [168, 216] on button "KYC" at bounding box center [141, 212] width 170 height 35
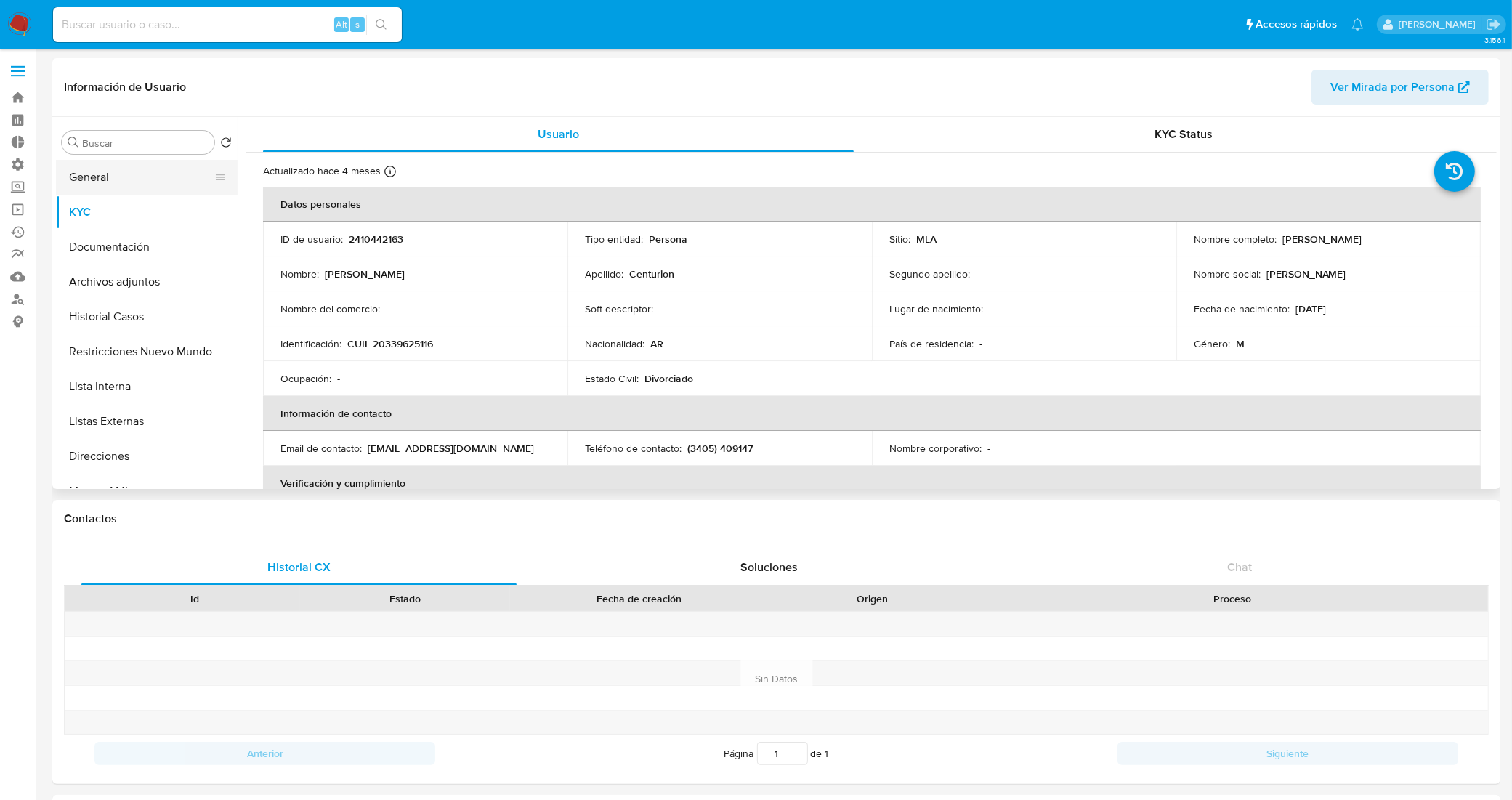
click at [146, 172] on button "General" at bounding box center [141, 177] width 170 height 35
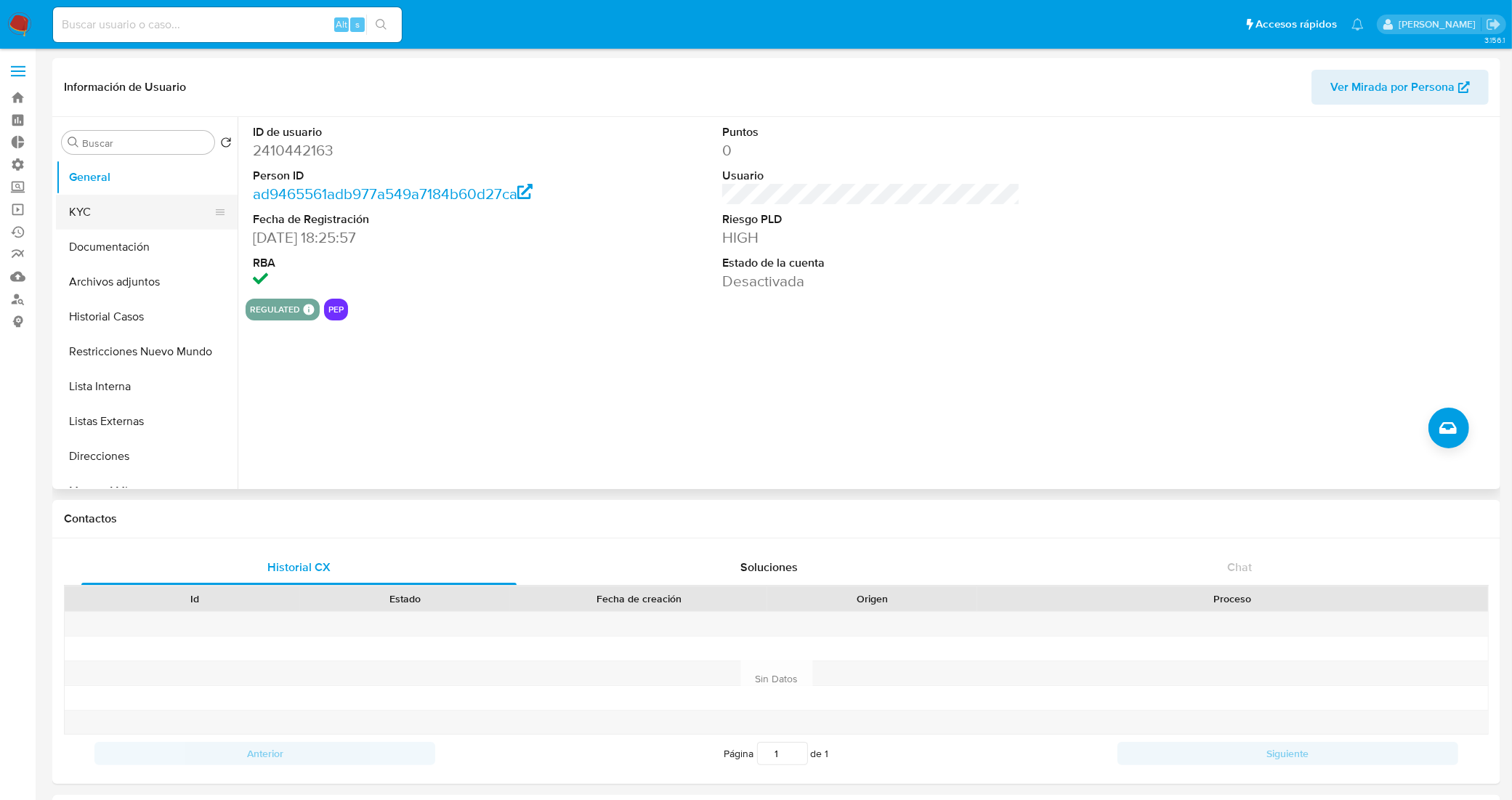
click at [124, 212] on button "KYC" at bounding box center [141, 212] width 170 height 35
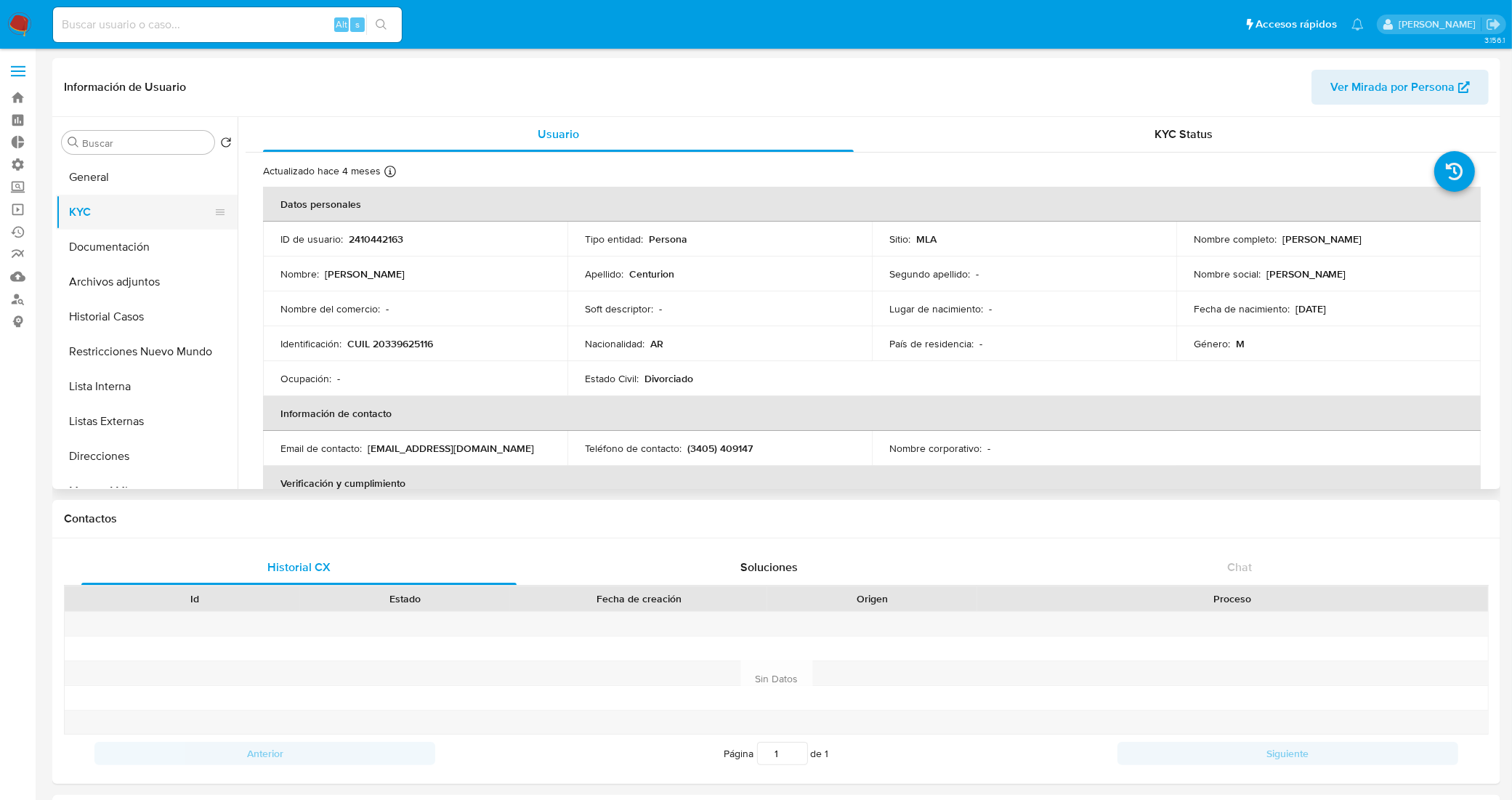
click at [101, 217] on button "KYC" at bounding box center [141, 212] width 170 height 35
click at [154, 251] on button "Documentación" at bounding box center [141, 247] width 170 height 35
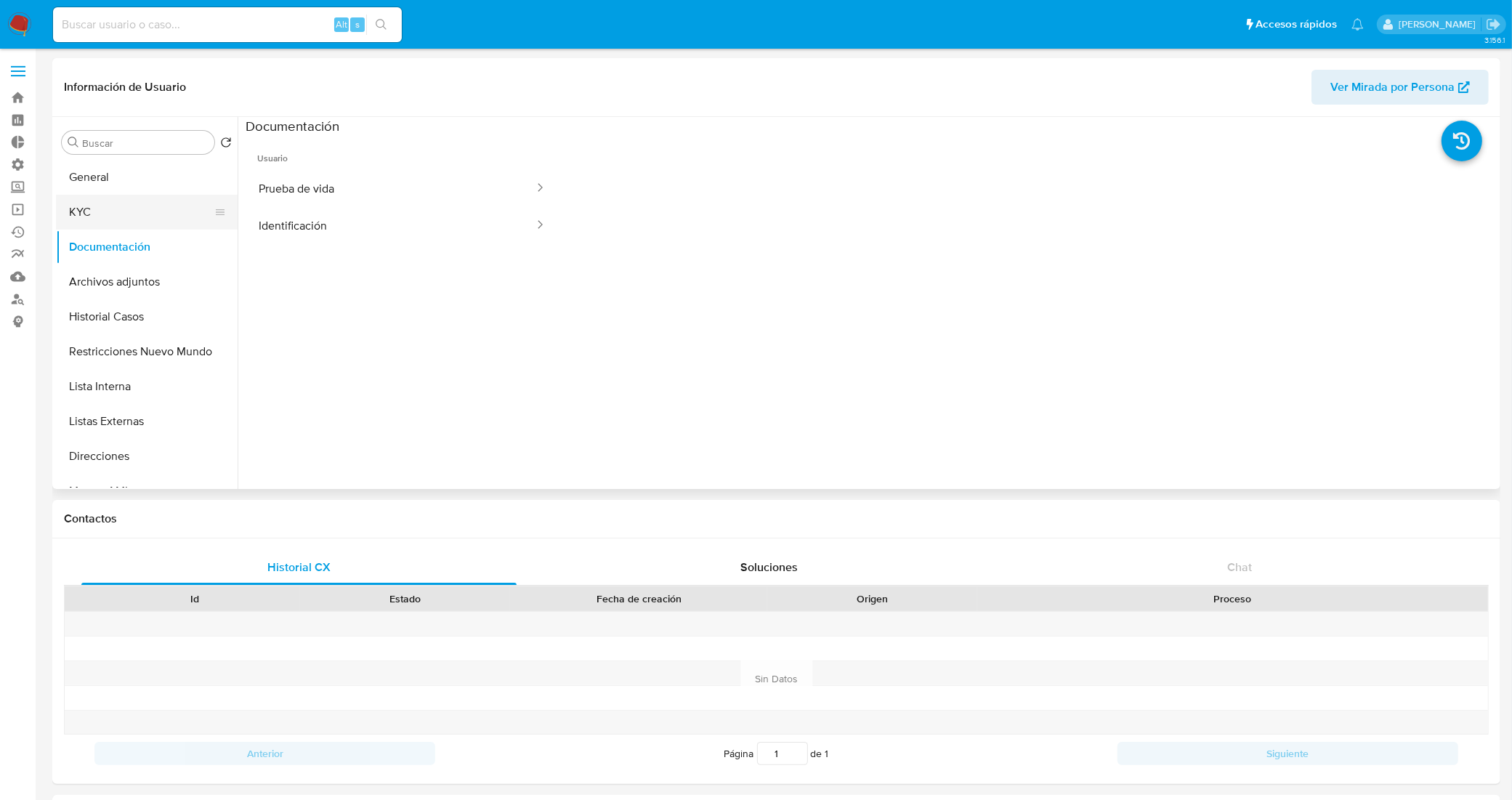
click at [158, 216] on button "KYC" at bounding box center [141, 212] width 170 height 35
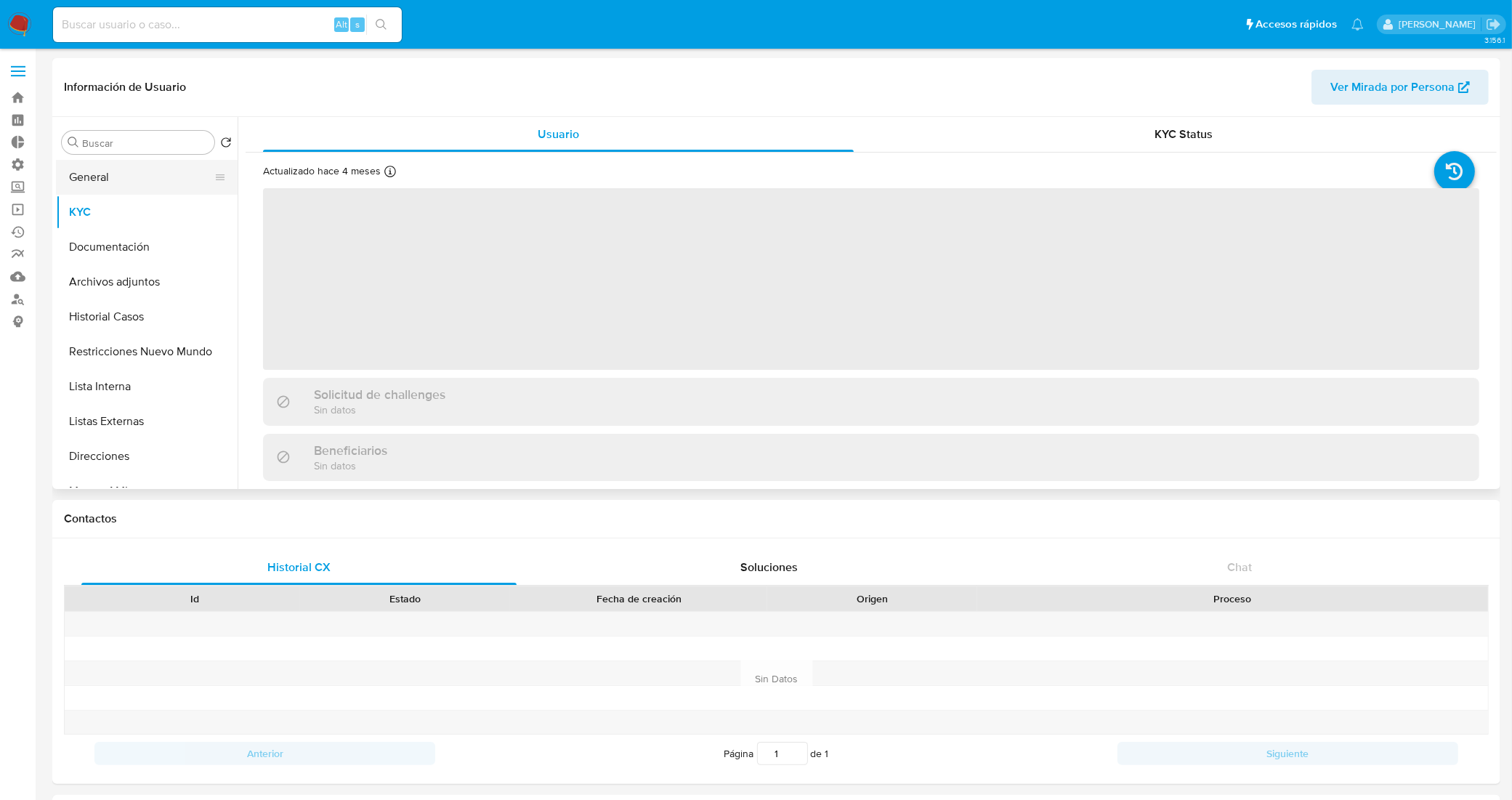
click at [155, 186] on button "General" at bounding box center [141, 177] width 170 height 35
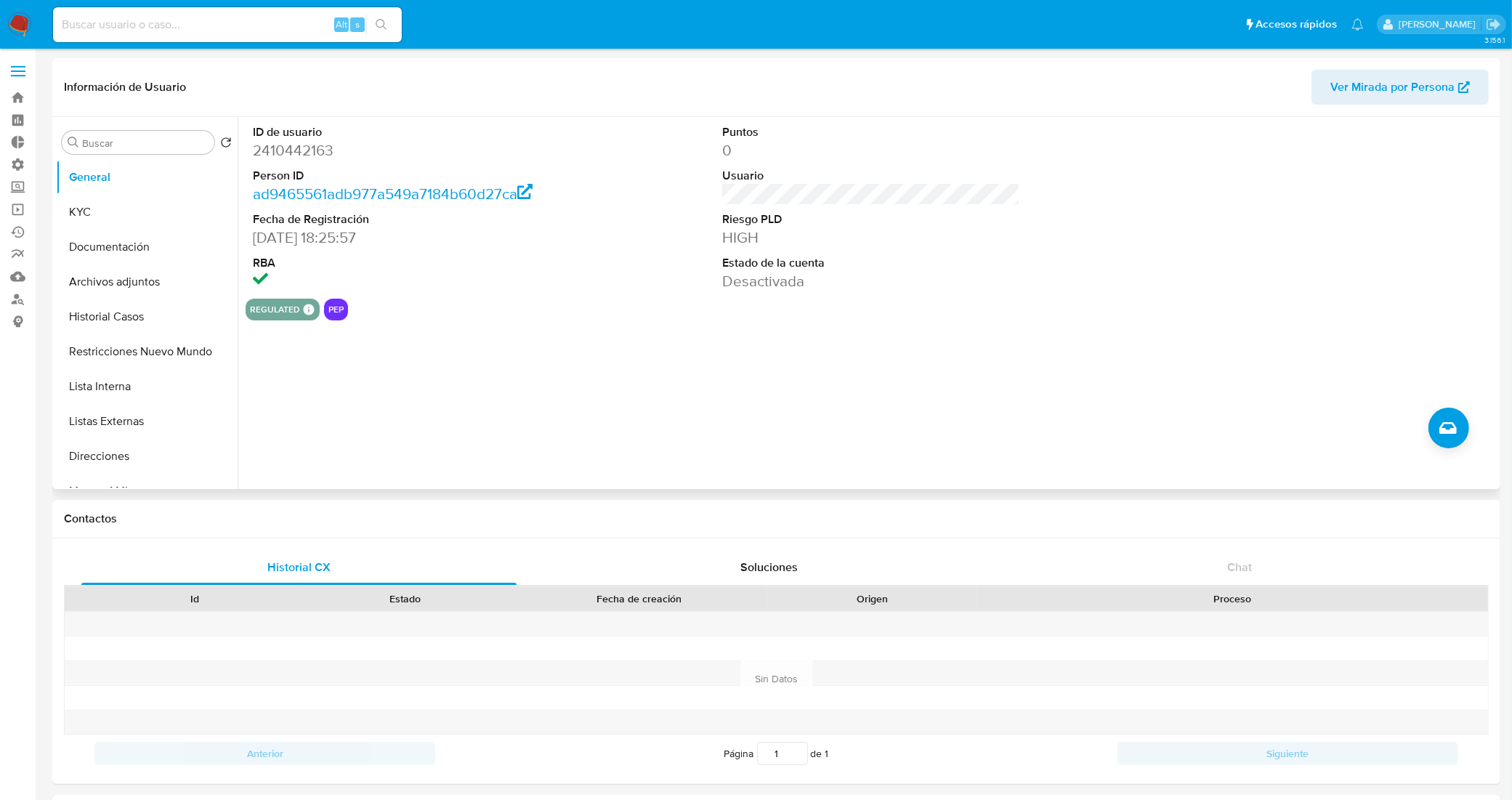
click at [724, 362] on div "ID de usuario 2410442163 Person ID ad9465561adb977a549a7184b60d27ca Fecha de Re…" at bounding box center [867, 303] width 1259 height 372
click at [121, 248] on button "Documentación" at bounding box center [141, 247] width 170 height 35
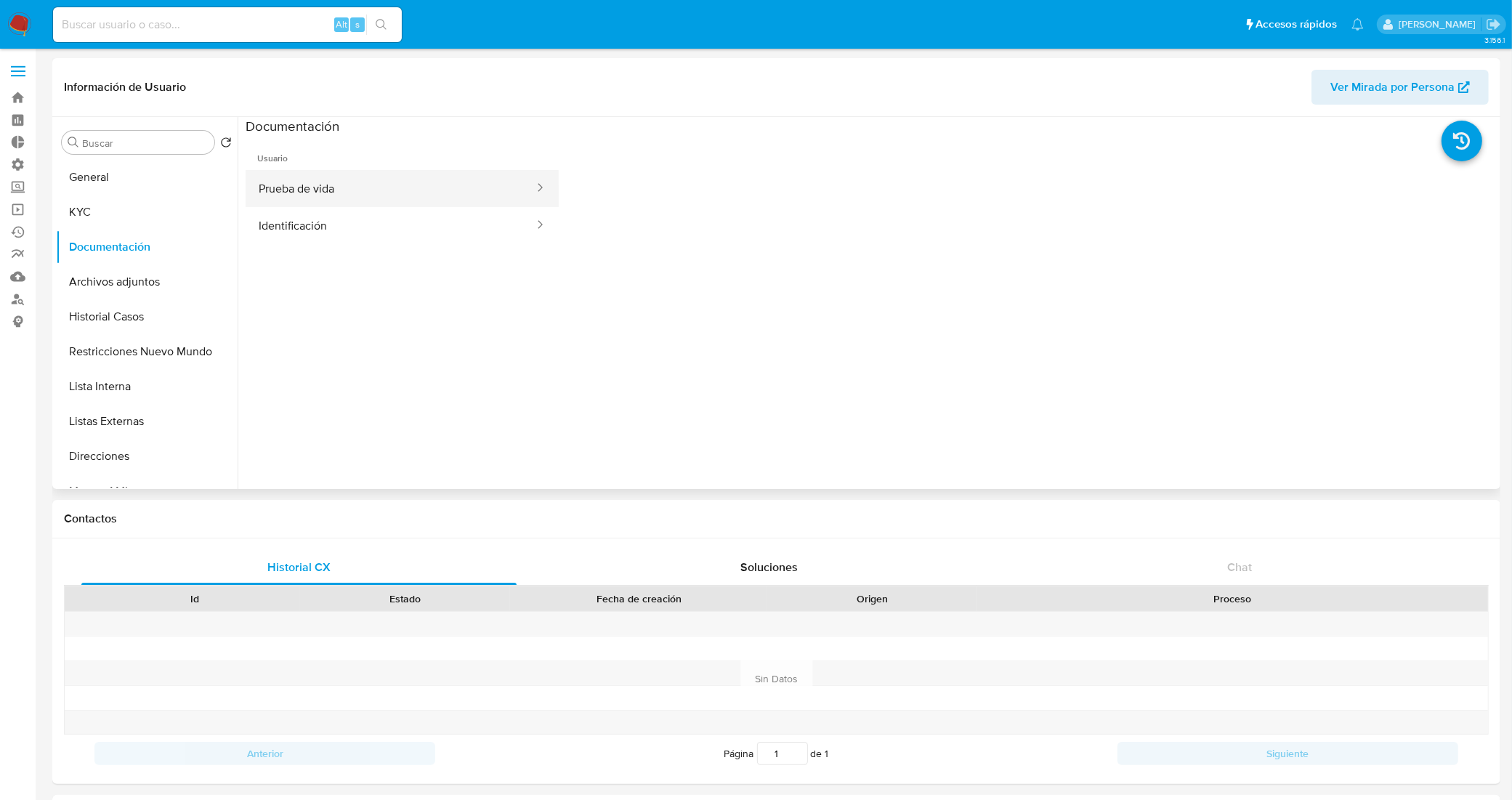
click at [347, 201] on button "Prueba de vida" at bounding box center [390, 189] width 290 height 37
